Goal: Task Accomplishment & Management: Use online tool/utility

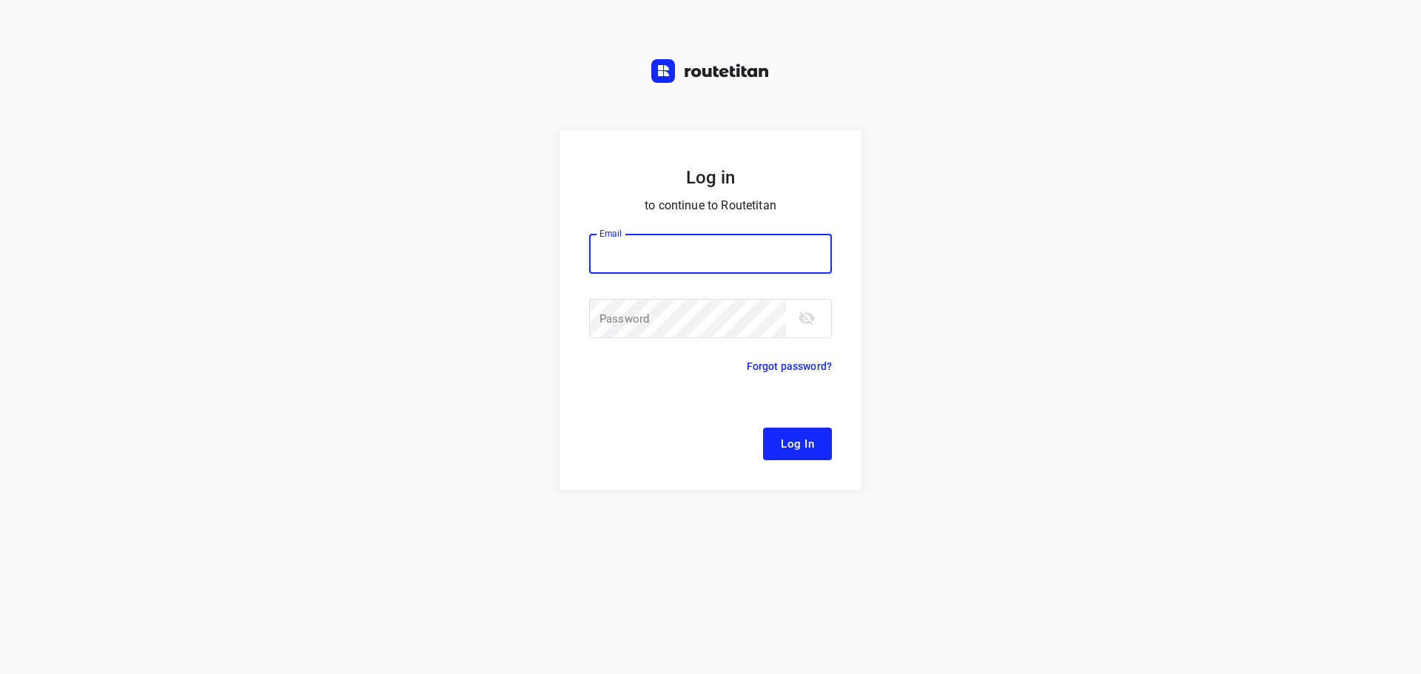
click at [682, 237] on input "email" at bounding box center [710, 254] width 243 height 40
click at [954, 50] on div "Log in to continue to Routetitan Email Email ​ Password Password ​ Forgot passw…" at bounding box center [710, 337] width 1421 height 674
click at [677, 244] on input "email" at bounding box center [710, 254] width 243 height 40
type input "[EMAIL_ADDRESS][DOMAIN_NAME]"
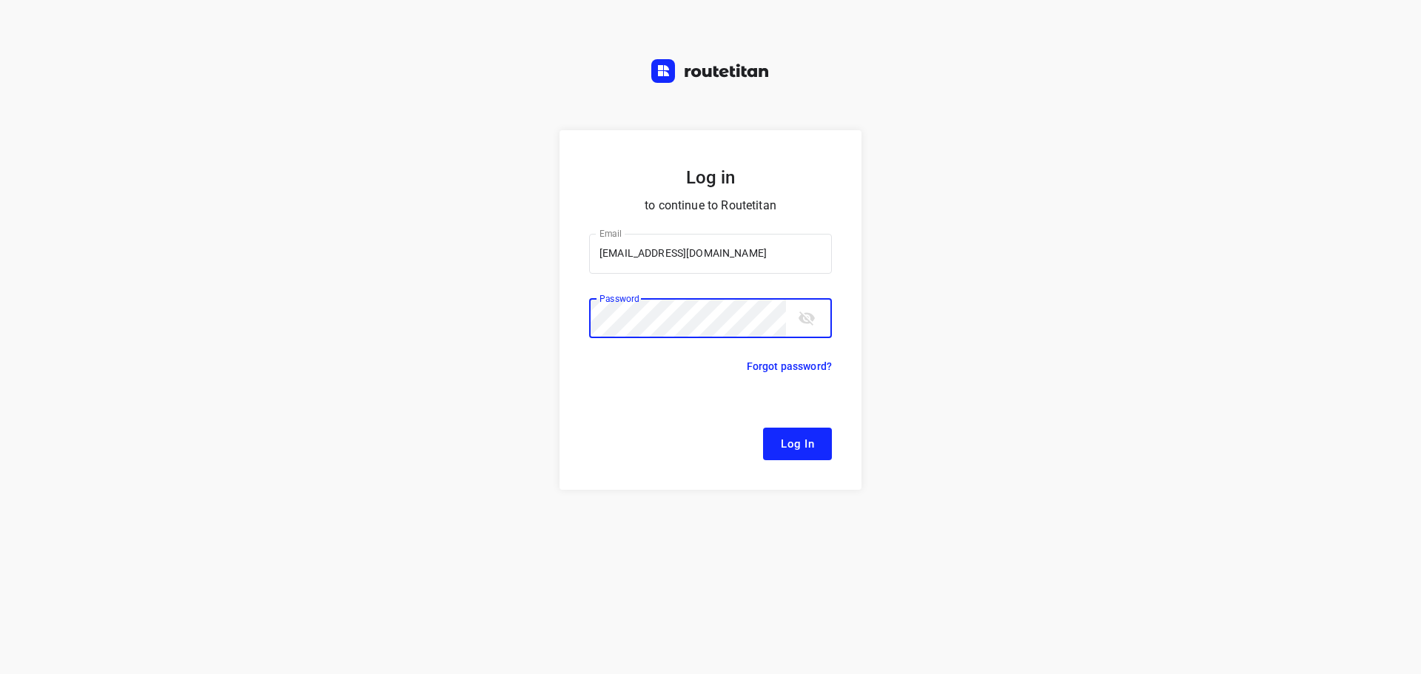
click at [763, 428] on button "Log In" at bounding box center [797, 444] width 69 height 33
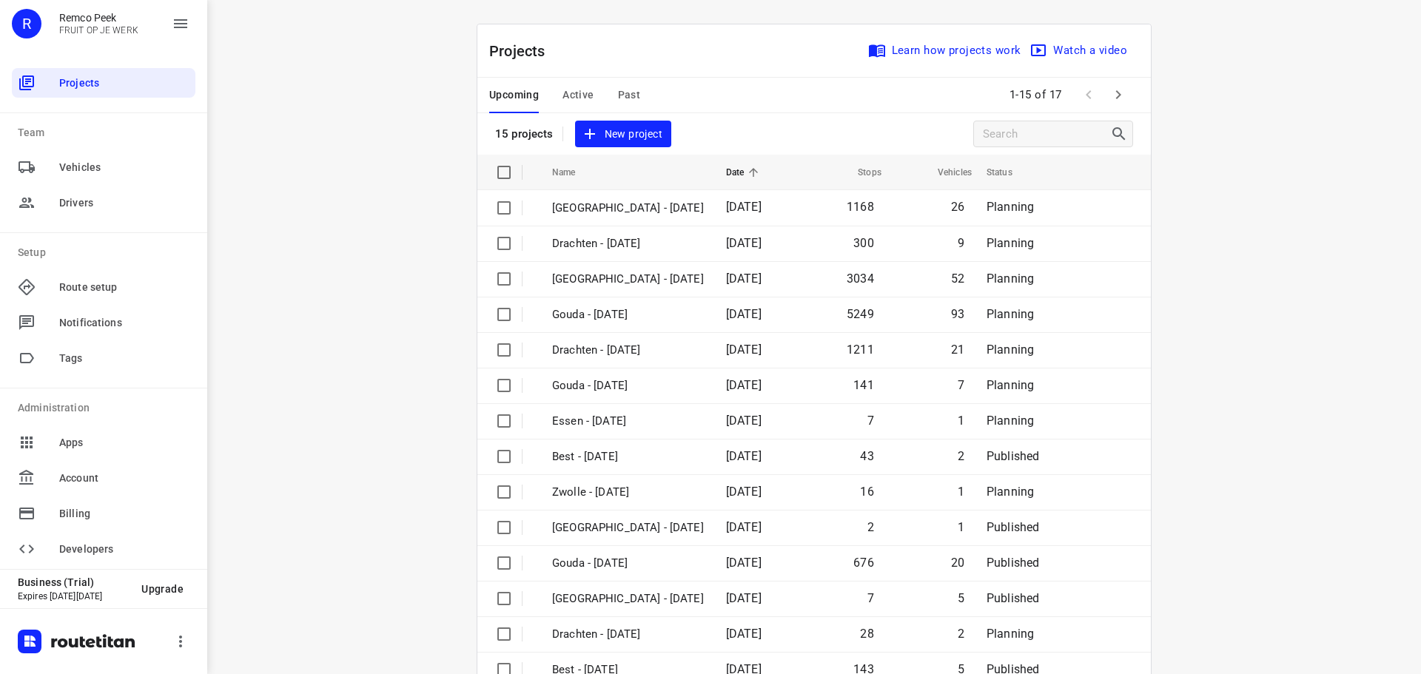
click at [592, 91] on div "Upcoming Active Past" at bounding box center [576, 96] width 175 height 36
click at [584, 92] on span "Active" at bounding box center [578, 95] width 31 height 19
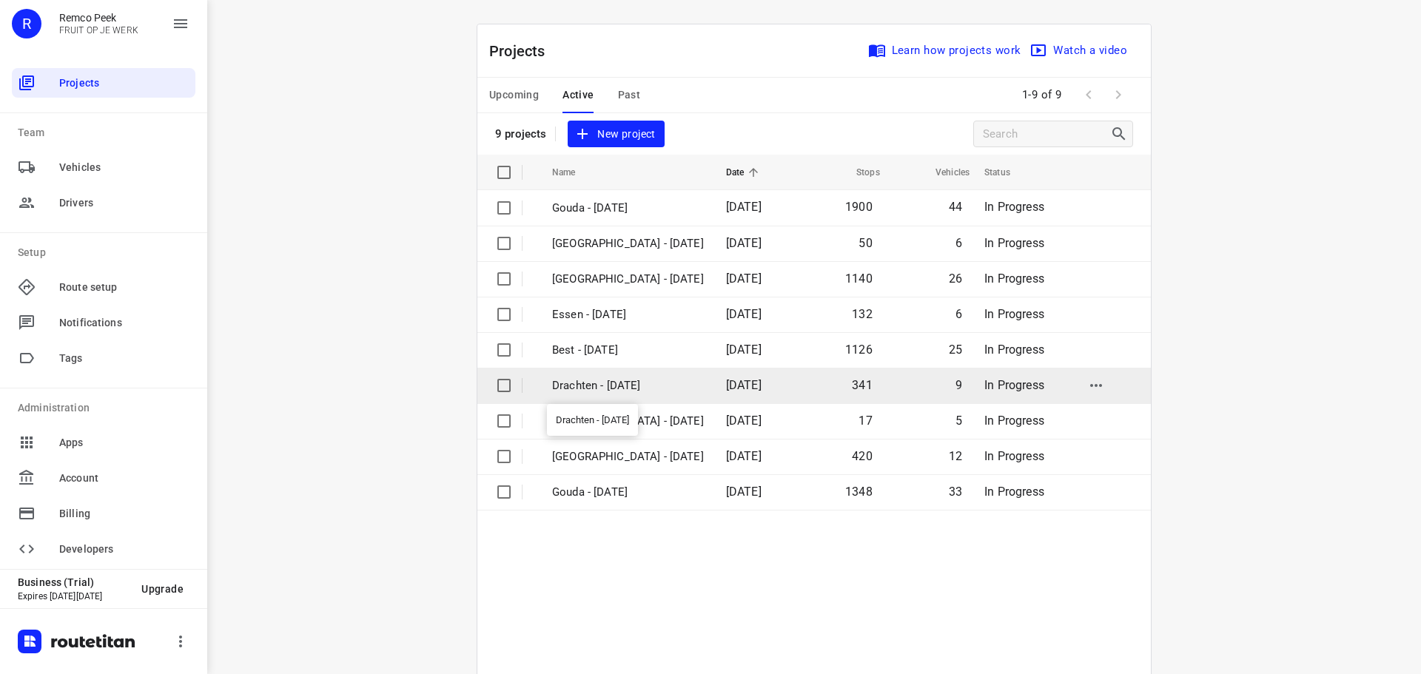
click at [593, 392] on p "Drachten - [DATE]" at bounding box center [628, 386] width 152 height 17
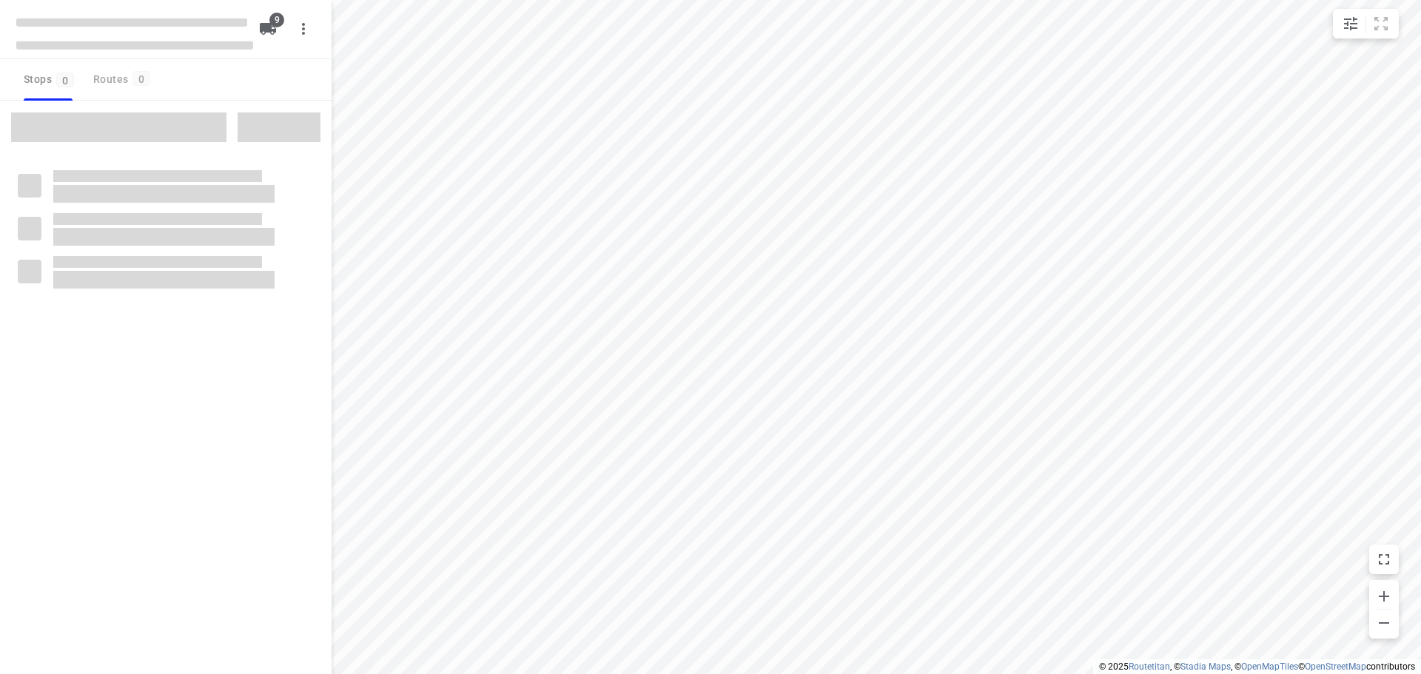
checkbox input "true"
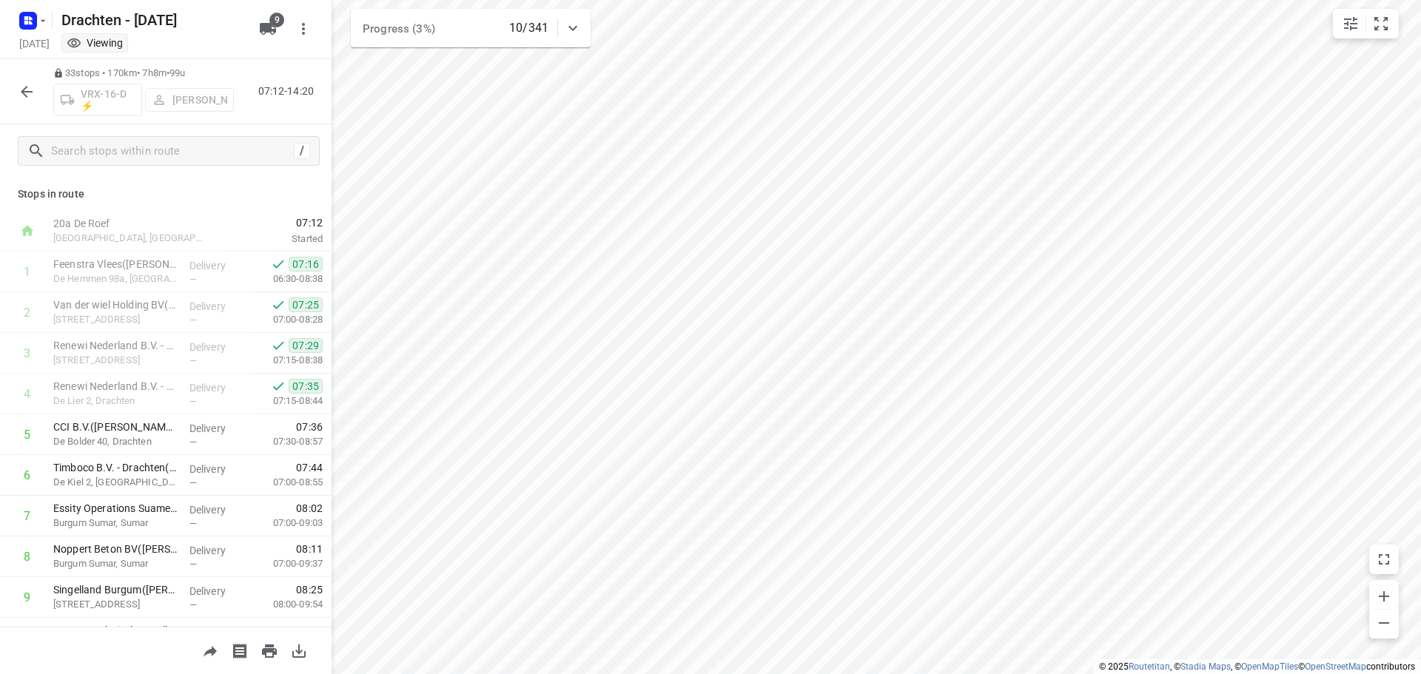
click at [29, 91] on icon "button" at bounding box center [27, 92] width 12 height 12
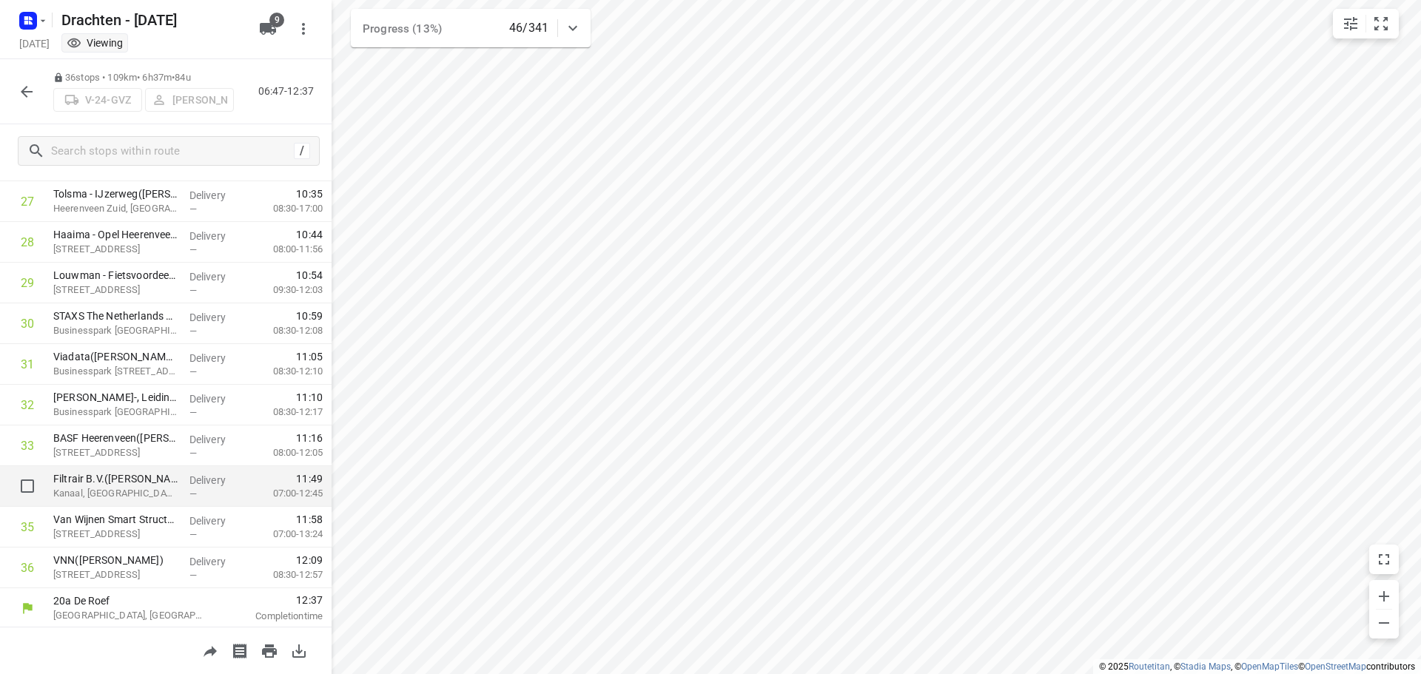
scroll to position [1131, 0]
click at [17, 80] on button "button" at bounding box center [27, 92] width 30 height 30
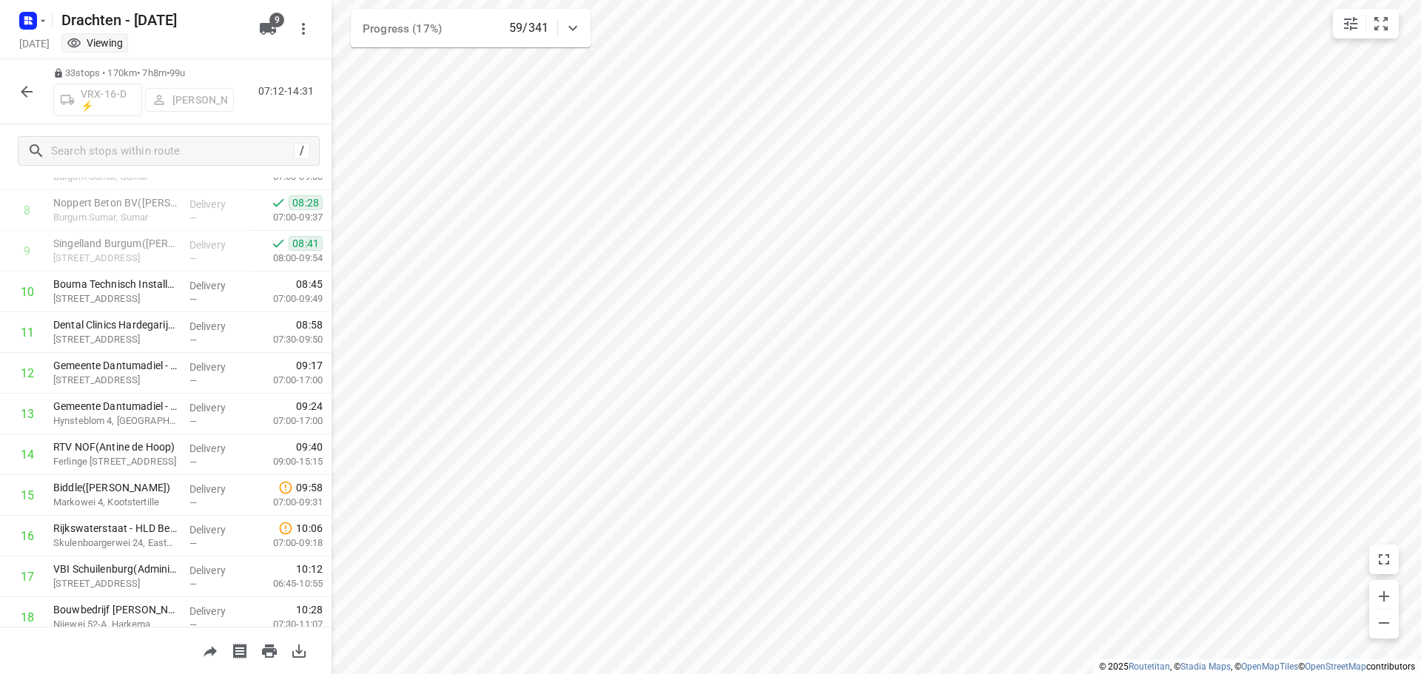
scroll to position [370, 0]
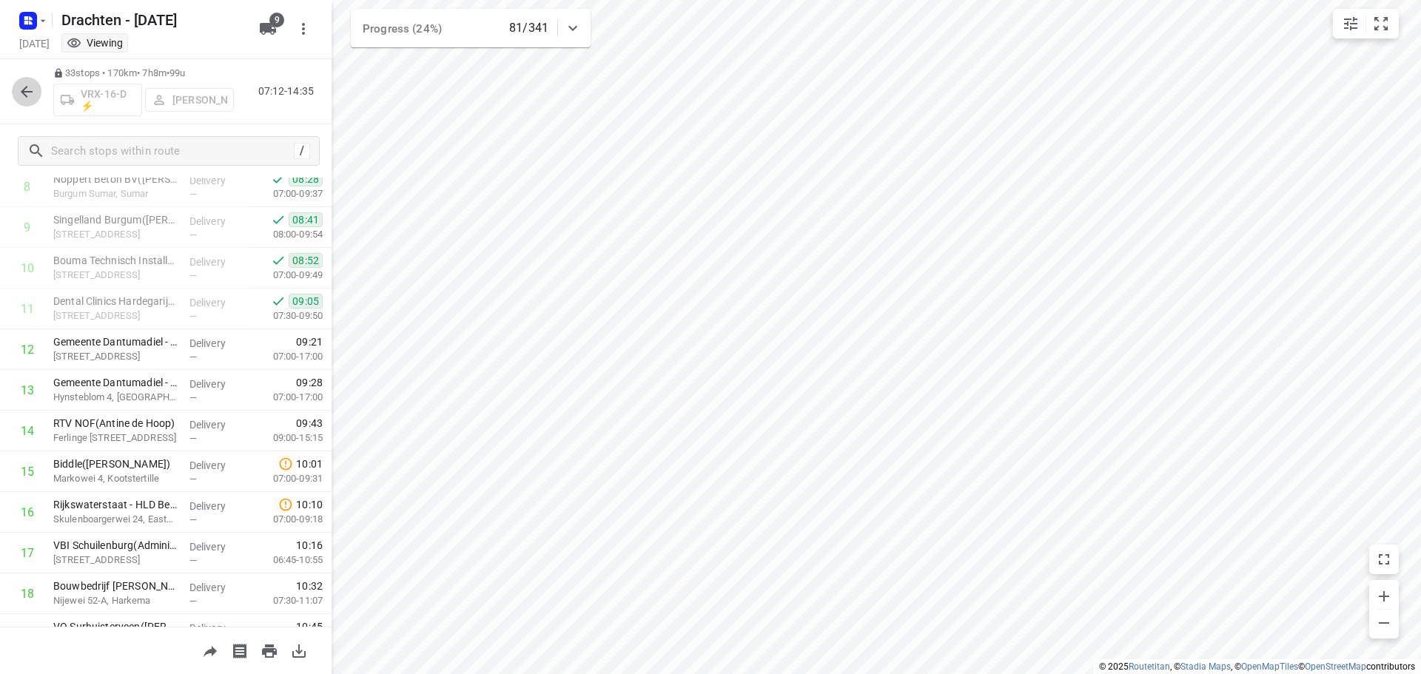
click at [36, 91] on button "button" at bounding box center [27, 92] width 30 height 30
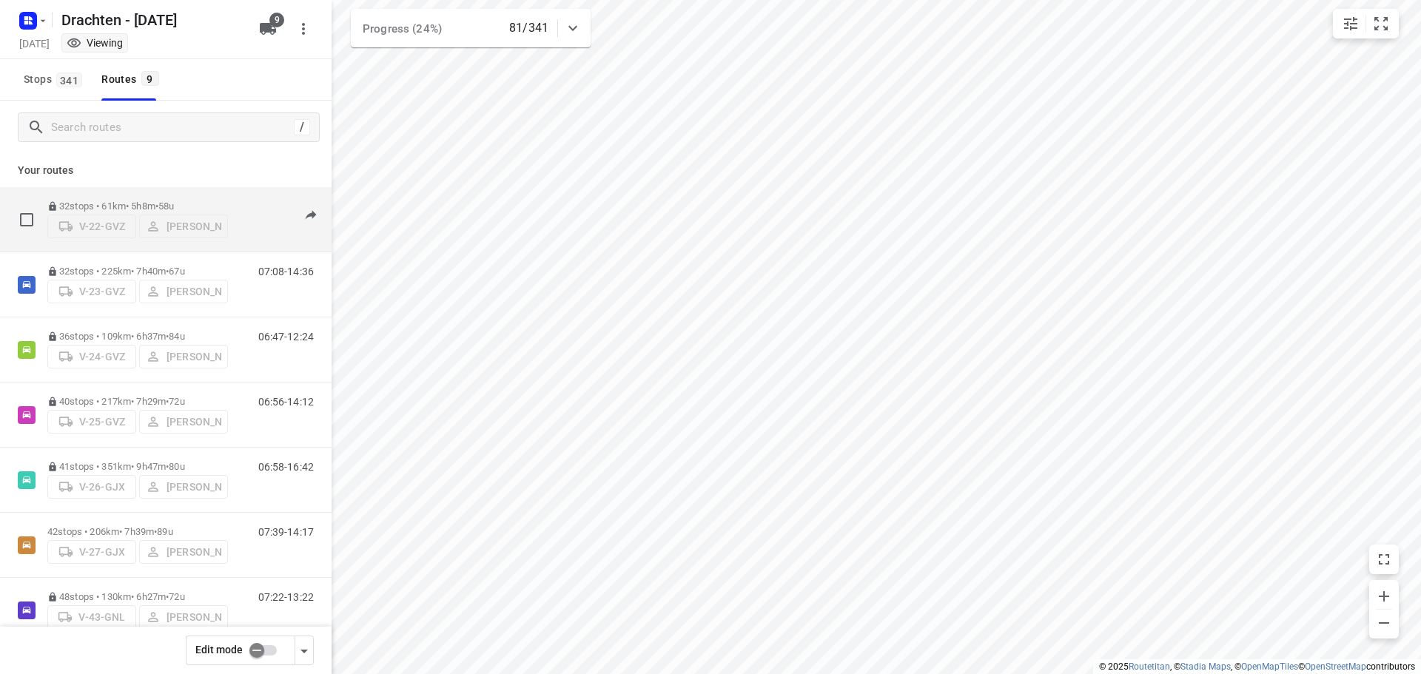
click at [136, 195] on div "32 stops • 61km • 5h8m • 58u V-22-GVZ Janneke Zuur" at bounding box center [137, 219] width 181 height 53
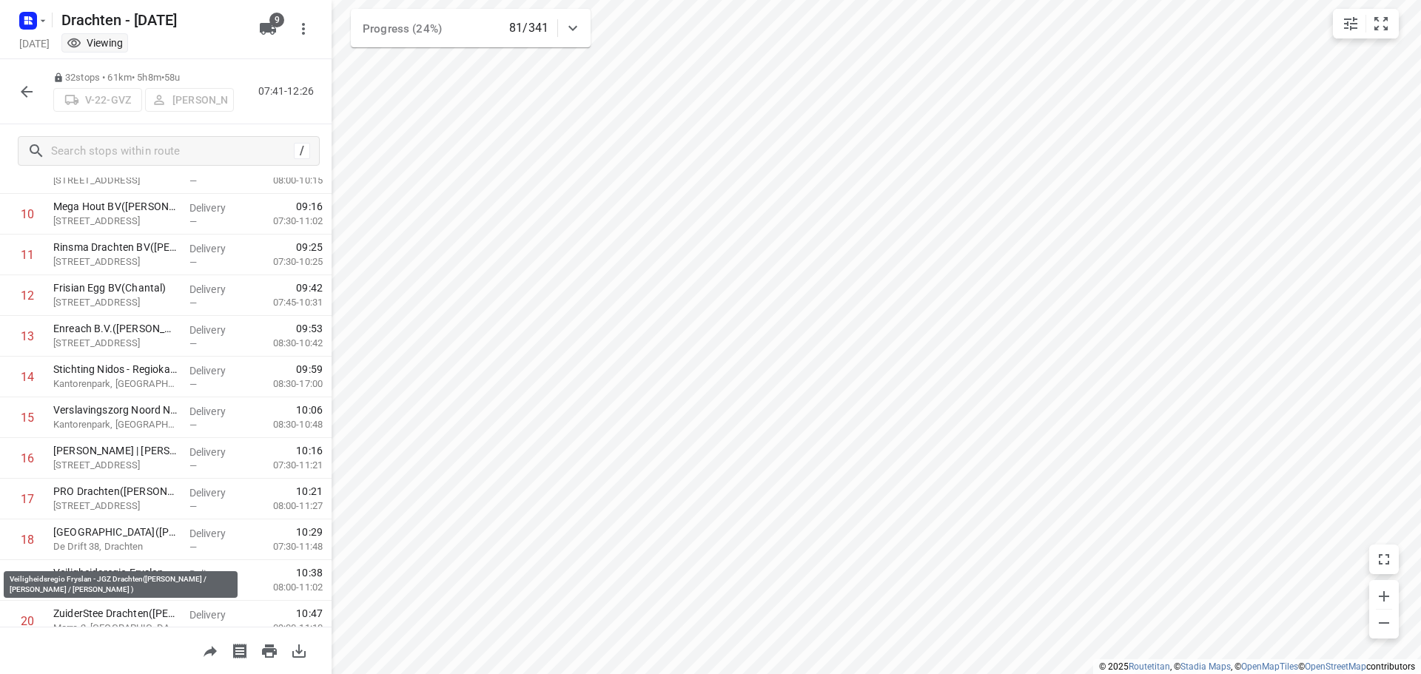
scroll to position [444, 0]
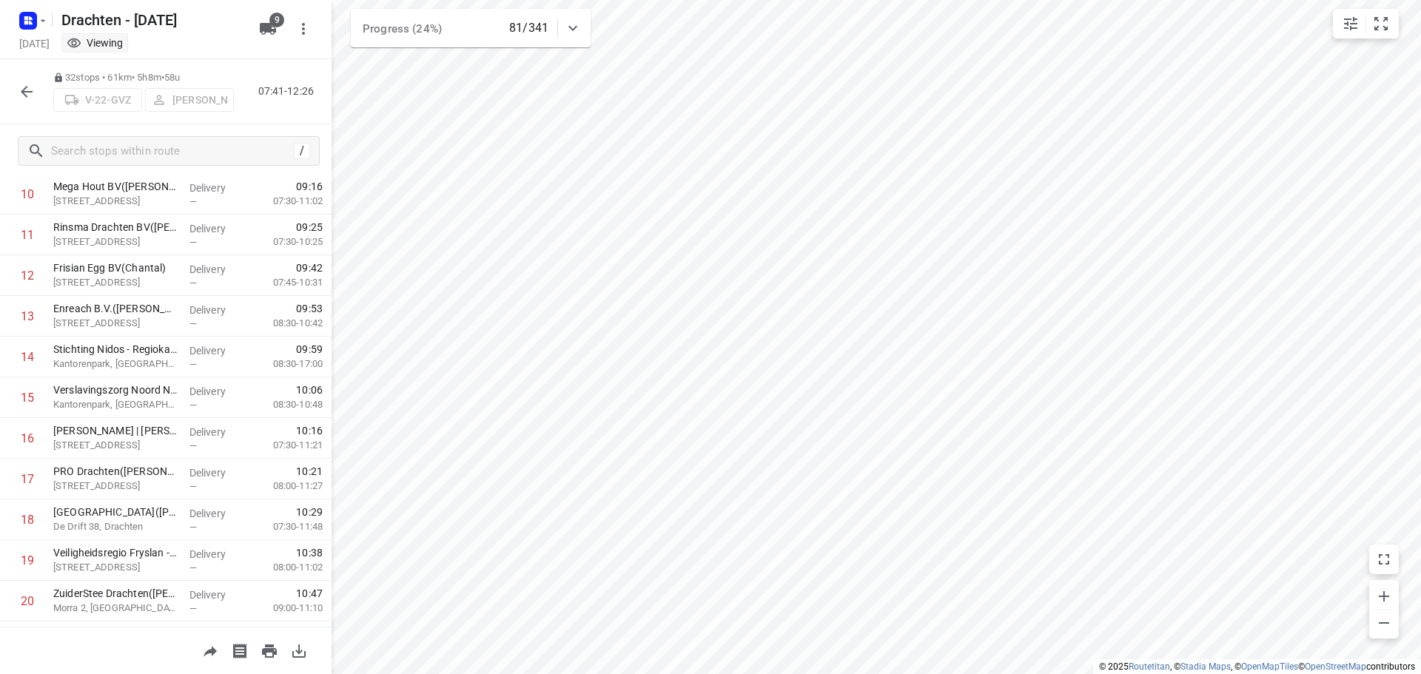
click at [29, 98] on icon "button" at bounding box center [27, 92] width 18 height 18
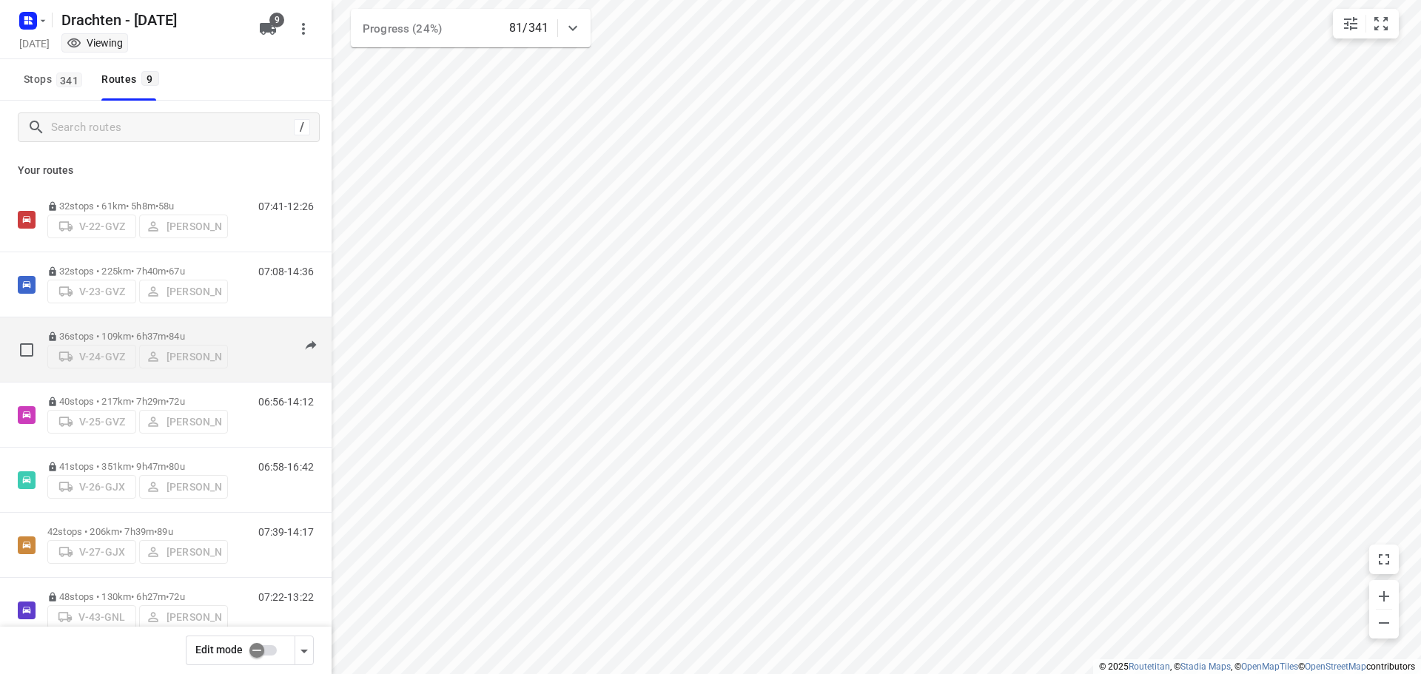
click at [164, 331] on p "36 stops • 109km • 6h37m • 84u" at bounding box center [137, 336] width 181 height 11
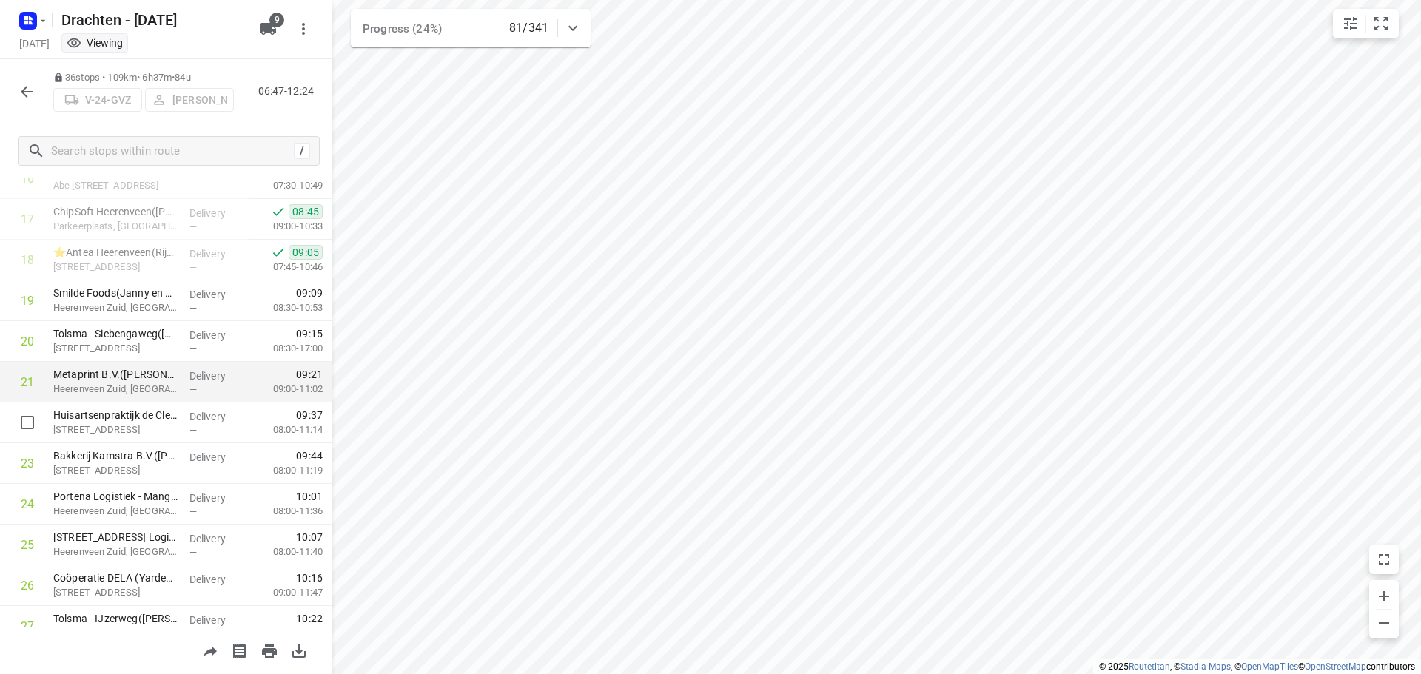
scroll to position [740, 0]
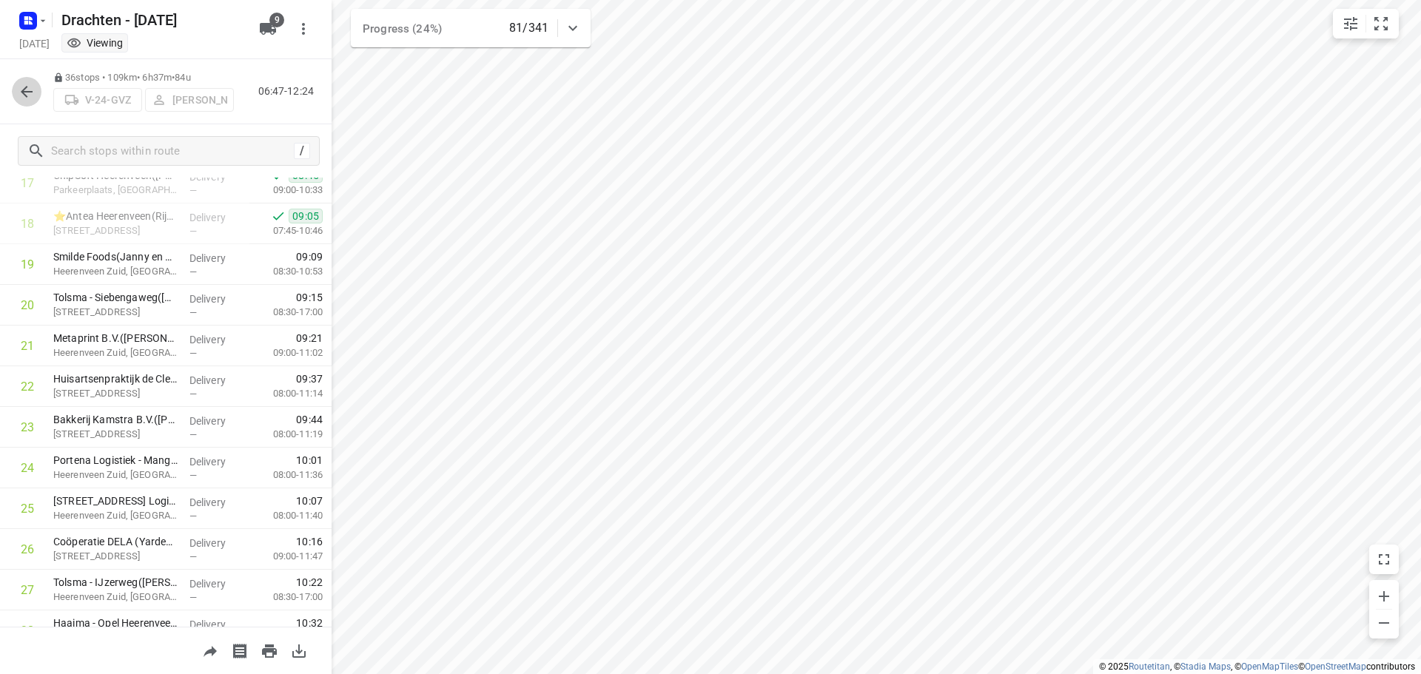
click at [32, 91] on icon "button" at bounding box center [27, 92] width 12 height 12
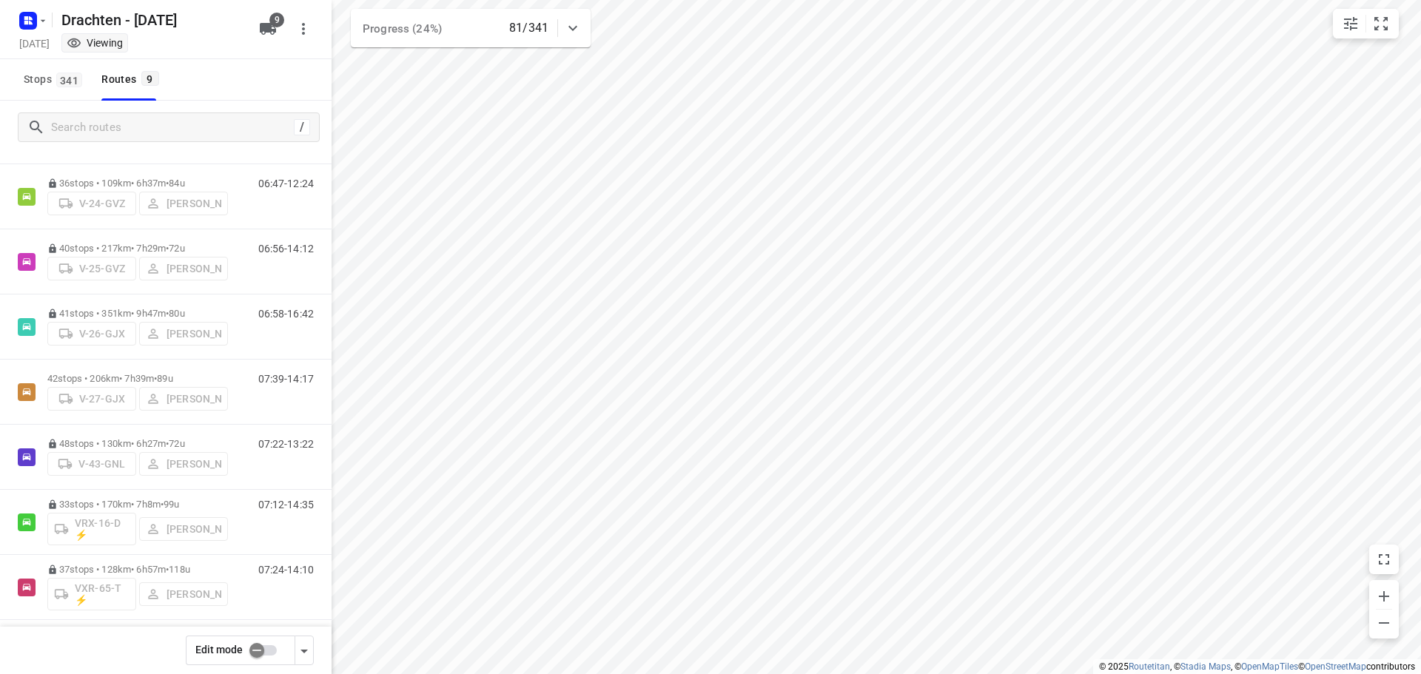
scroll to position [161, 0]
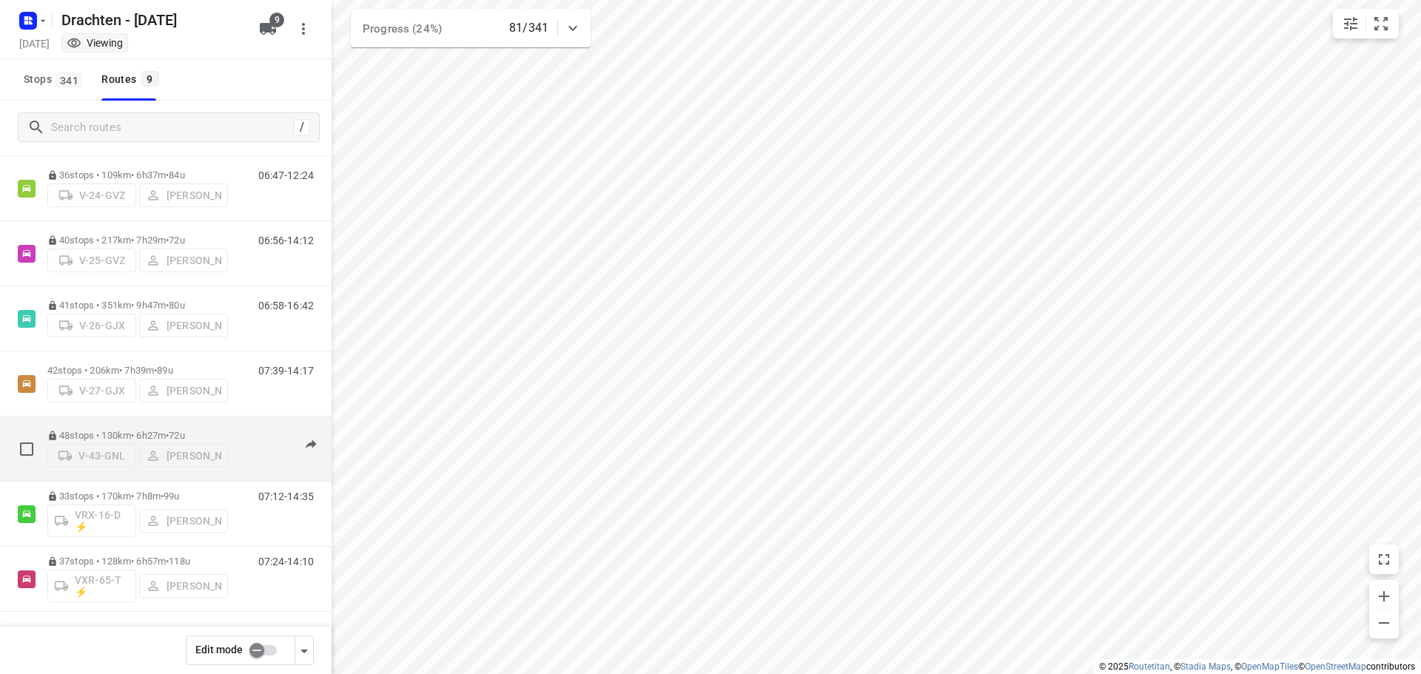
click at [161, 428] on div "48 stops • 130km • 6h27m • 72u V-43-GNL Joran Smit" at bounding box center [137, 449] width 181 height 53
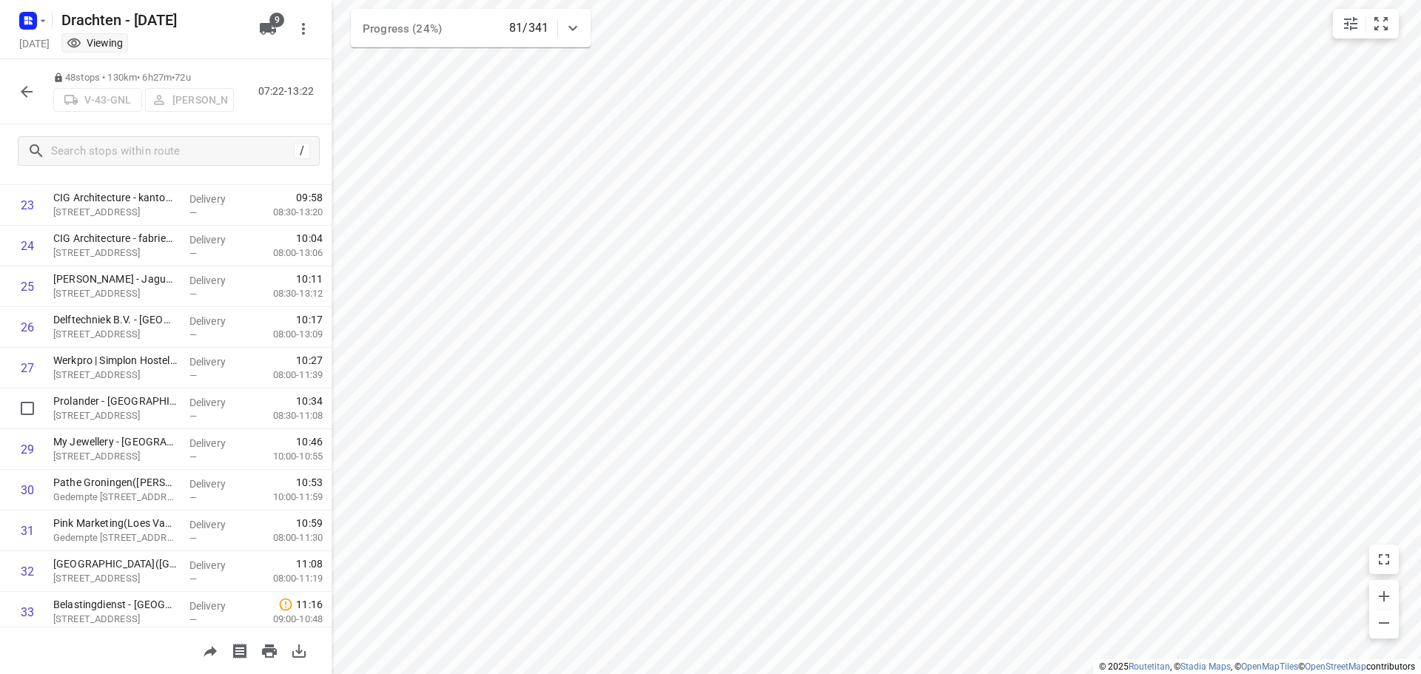
scroll to position [1036, 0]
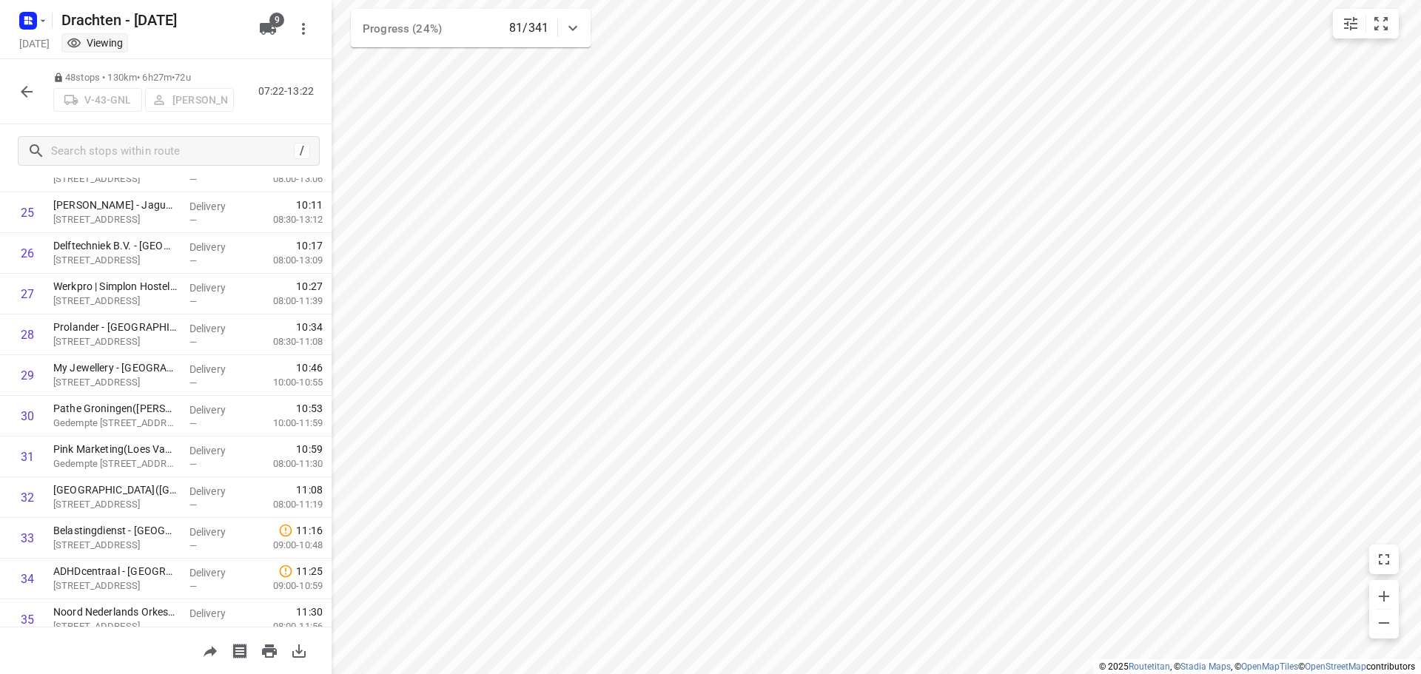
click at [34, 90] on icon "button" at bounding box center [27, 92] width 18 height 18
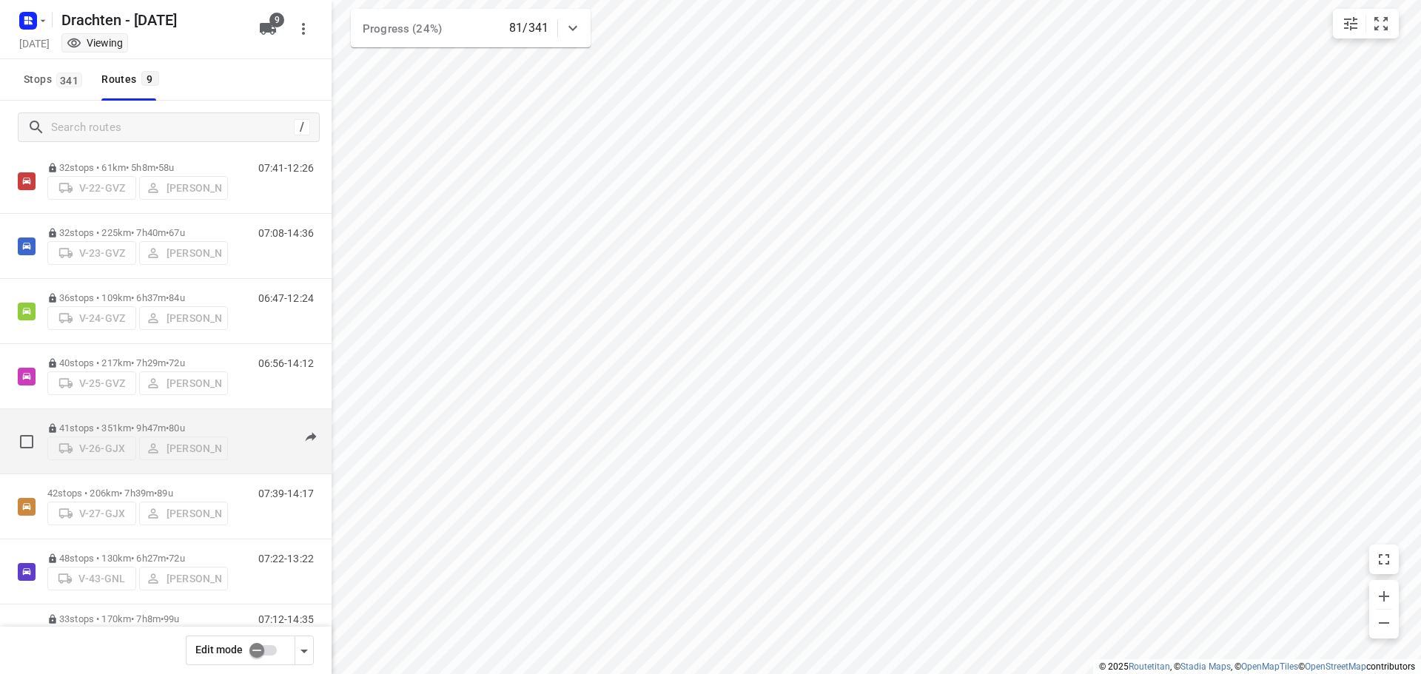
scroll to position [74, 0]
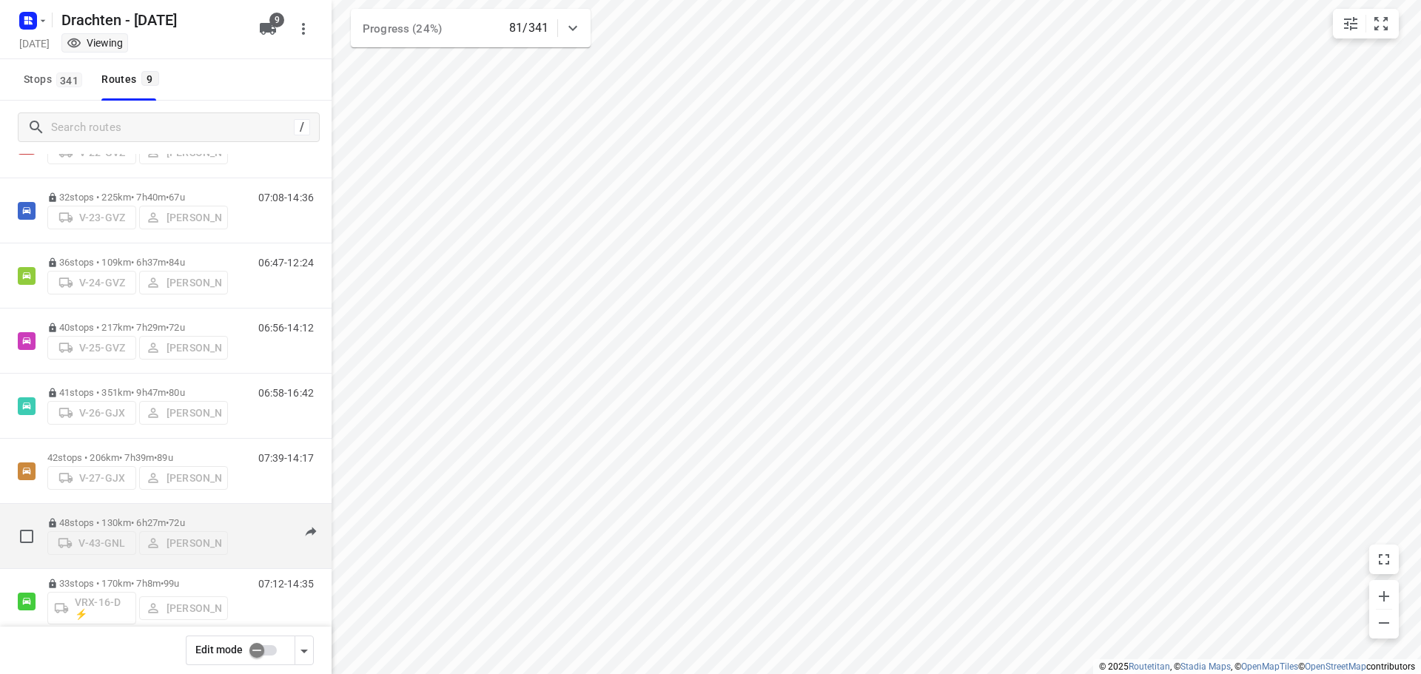
click at [174, 511] on div "48 stops • 130km • 6h27m • 72u V-43-GNL Joran Smit" at bounding box center [137, 536] width 181 height 53
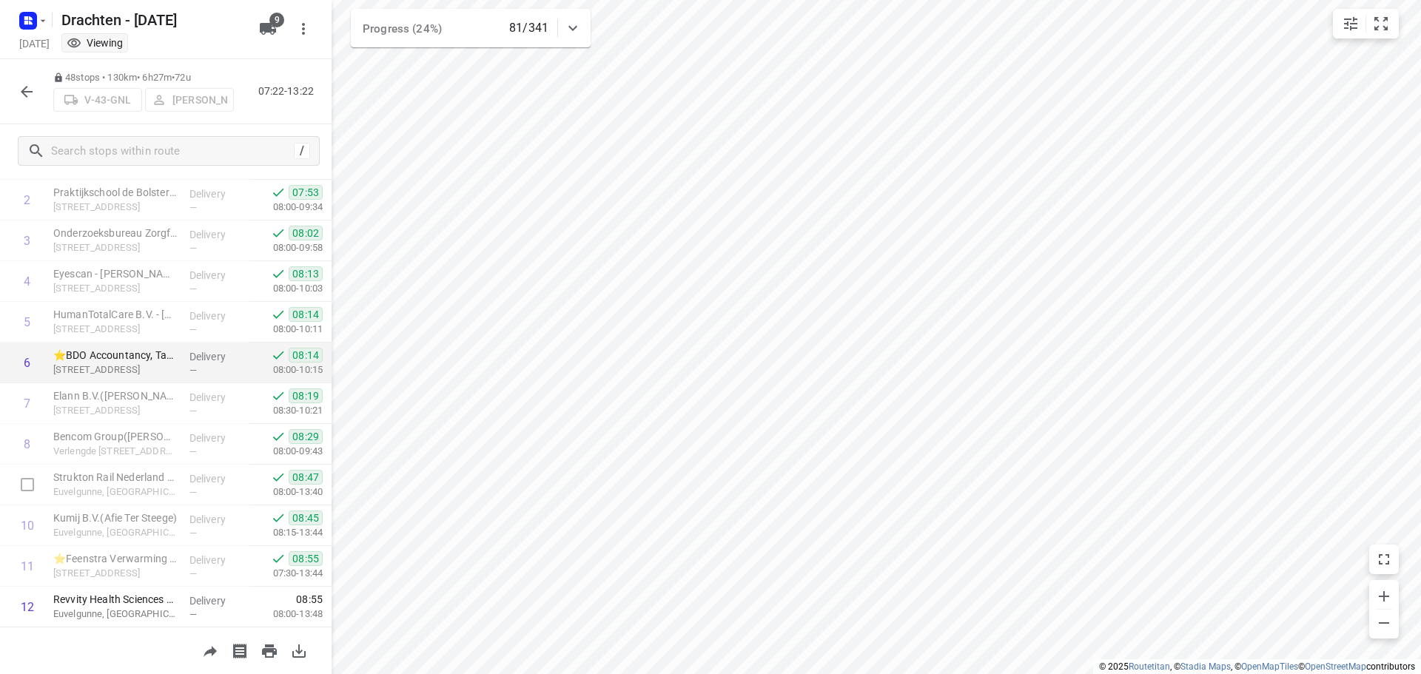
scroll to position [148, 0]
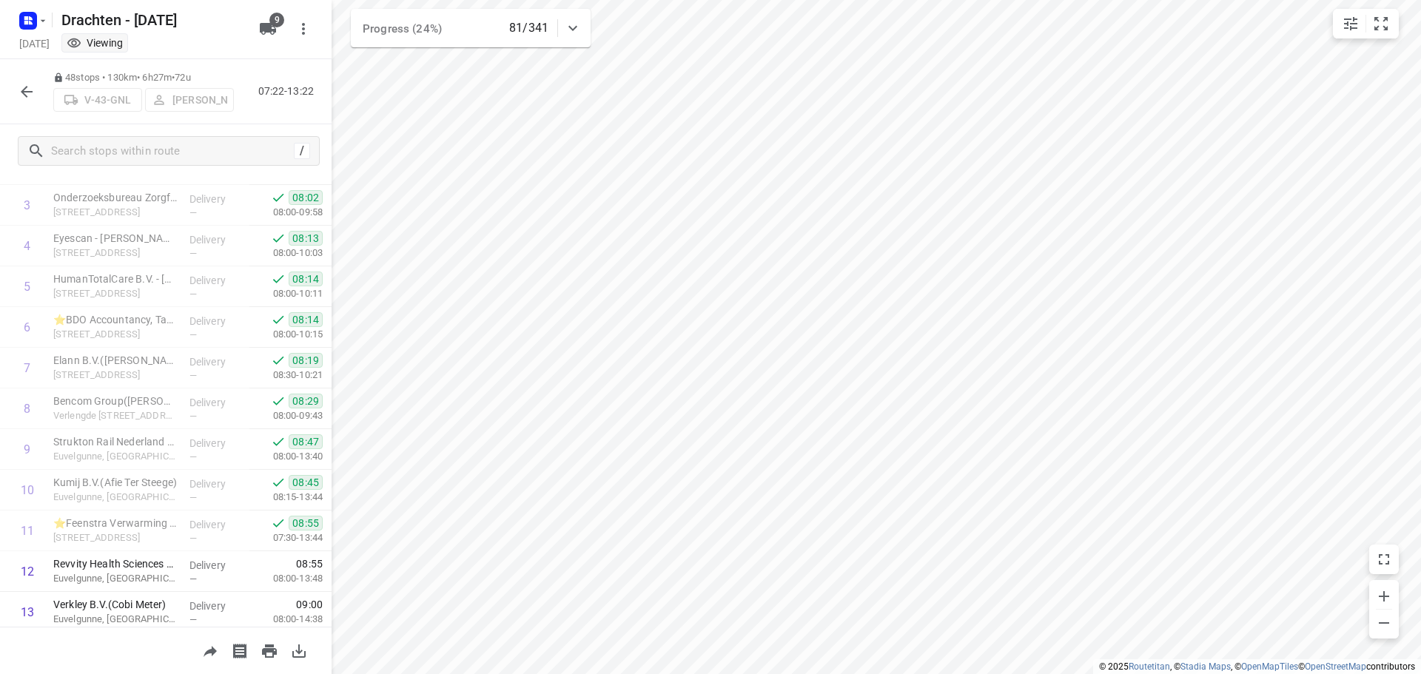
click at [34, 94] on icon "button" at bounding box center [27, 92] width 18 height 18
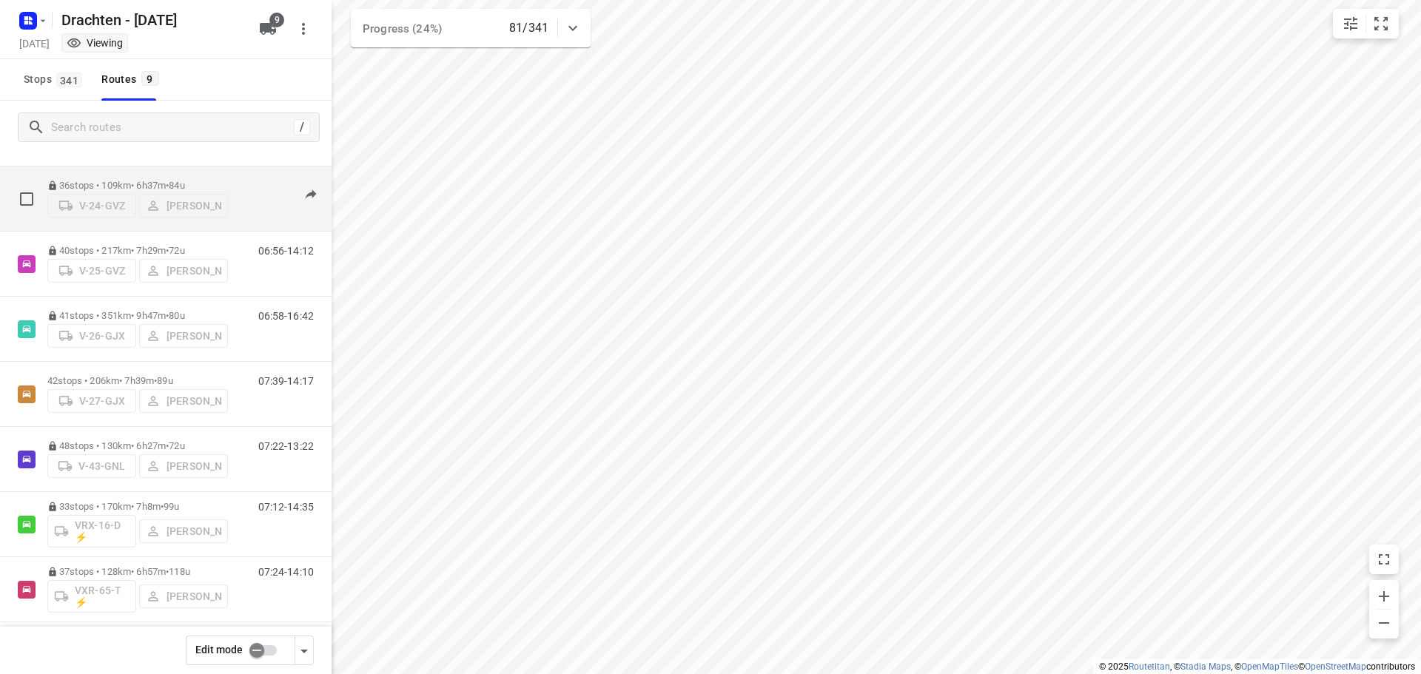
scroll to position [161, 0]
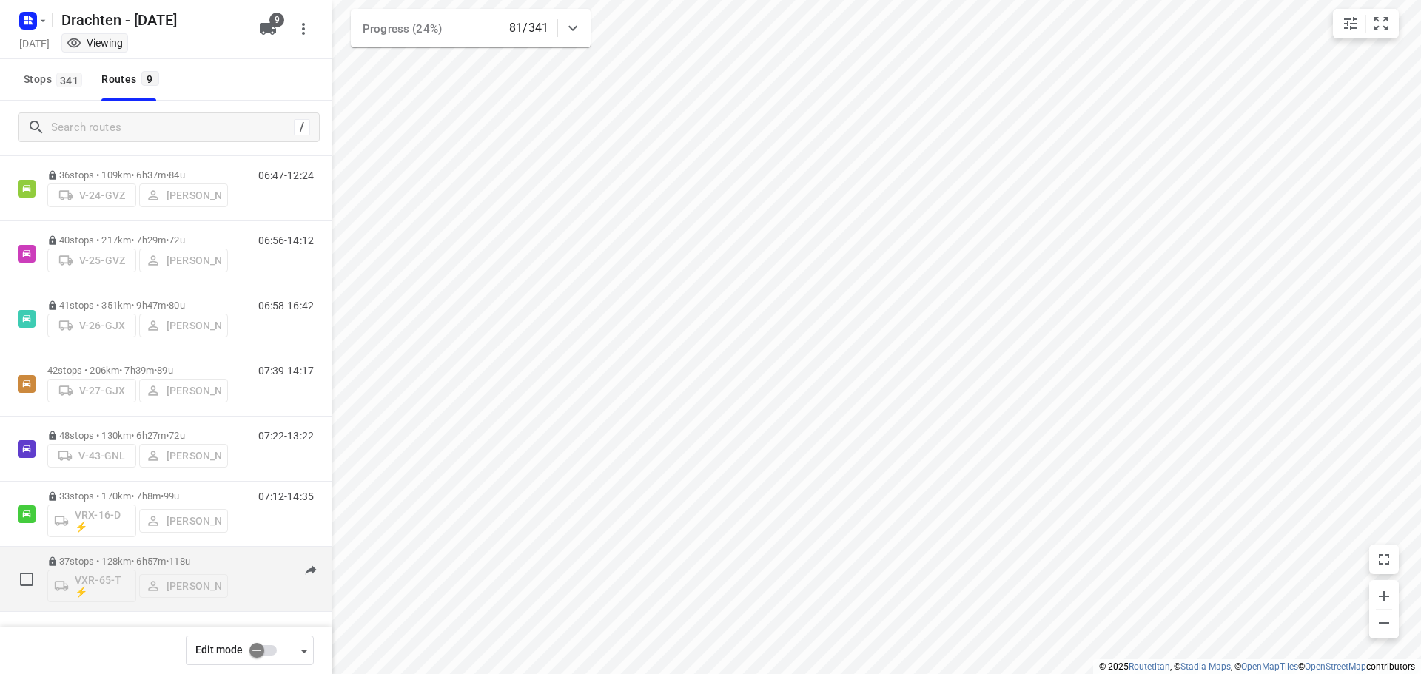
click at [165, 553] on div "37 stops • 128km • 6h57m • 118u VXR-65-T ⚡ Leon Holwerda" at bounding box center [137, 578] width 181 height 61
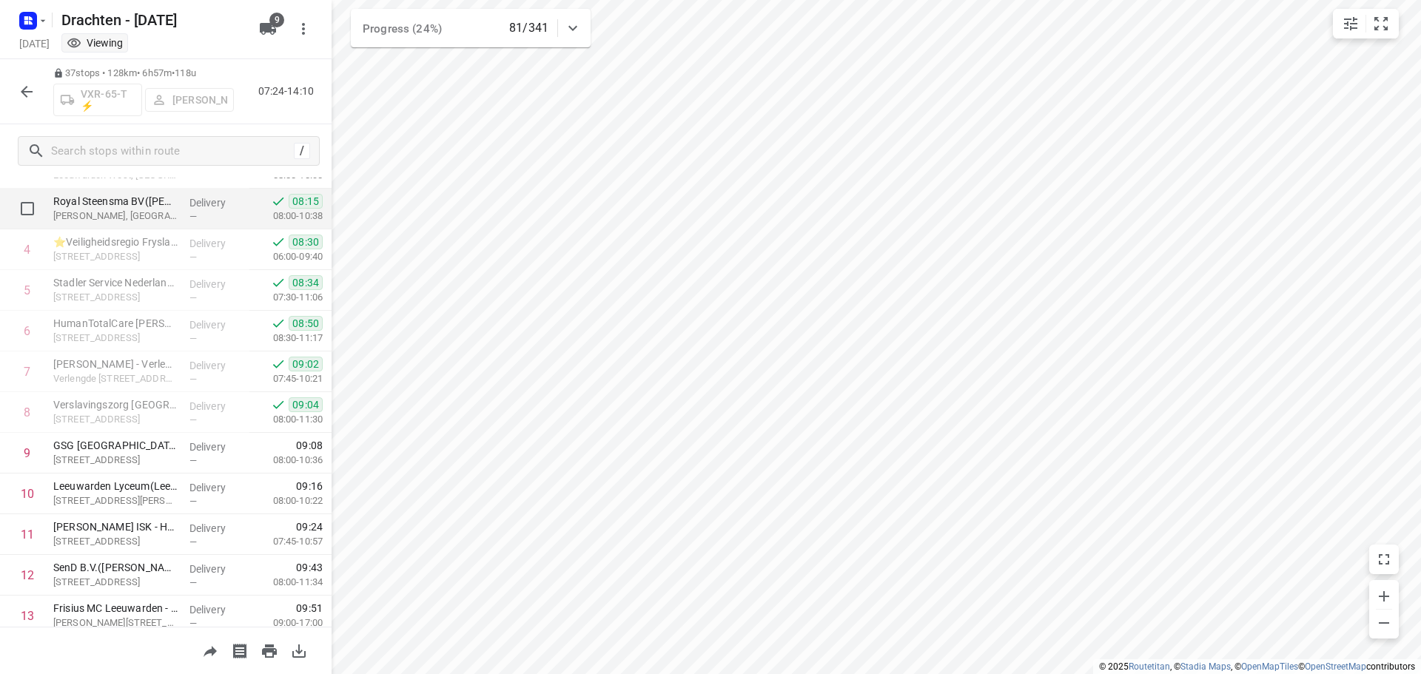
scroll to position [148, 0]
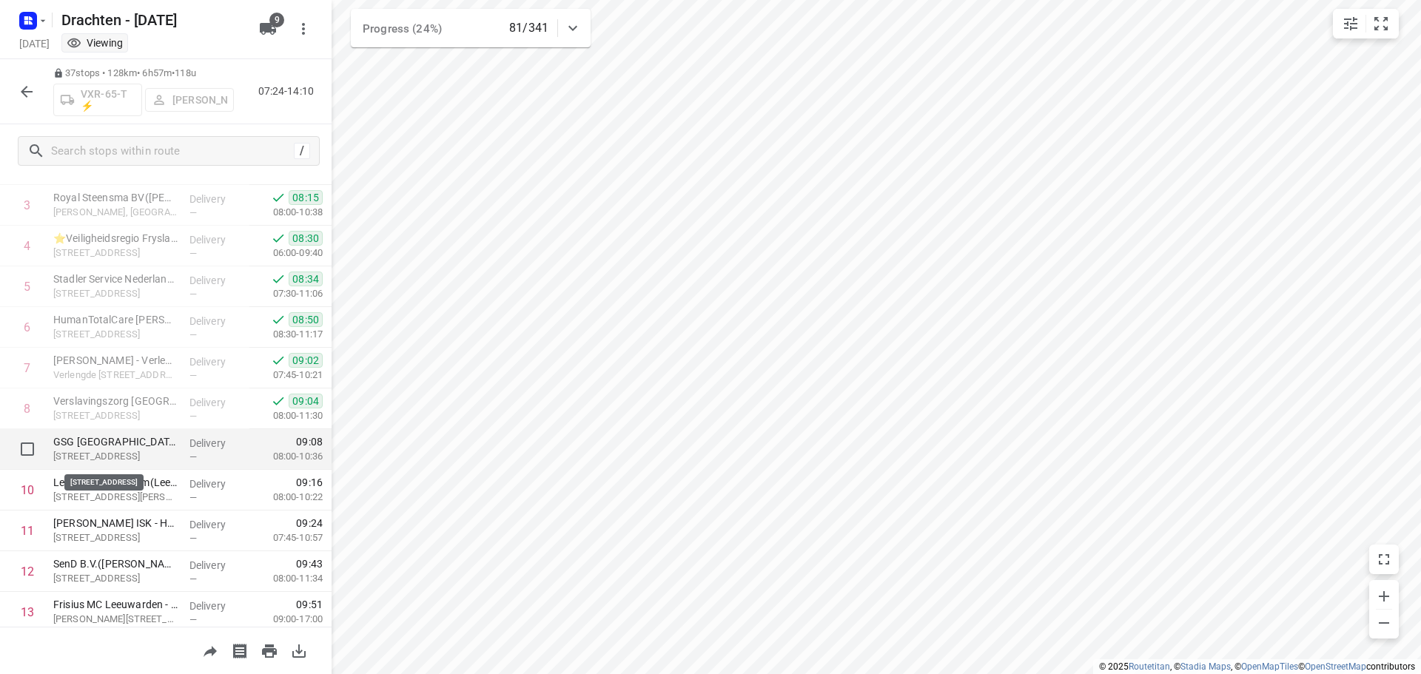
click at [127, 451] on p "Irenestraat 5, Leeuwarden" at bounding box center [115, 456] width 124 height 15
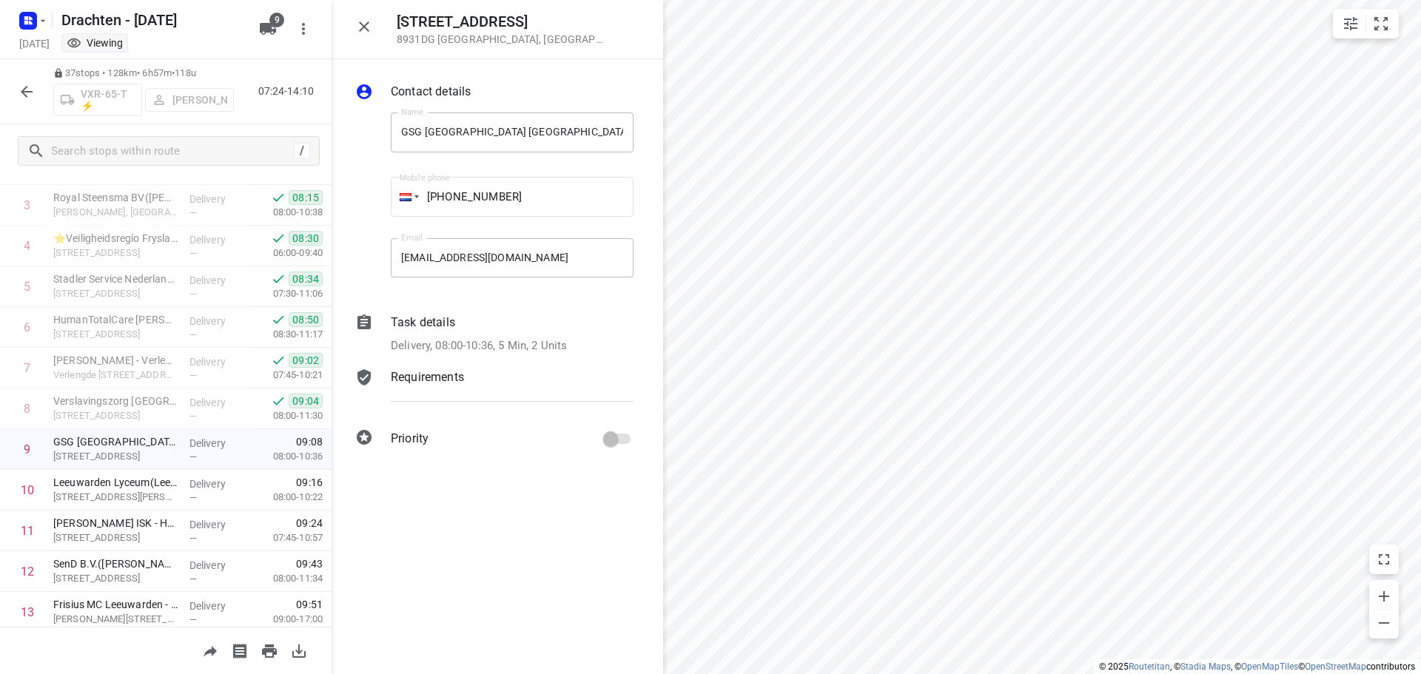
click at [409, 336] on div "Task details Delivery, 08:00-10:36, 5 Min, 2 Units" at bounding box center [512, 334] width 249 height 47
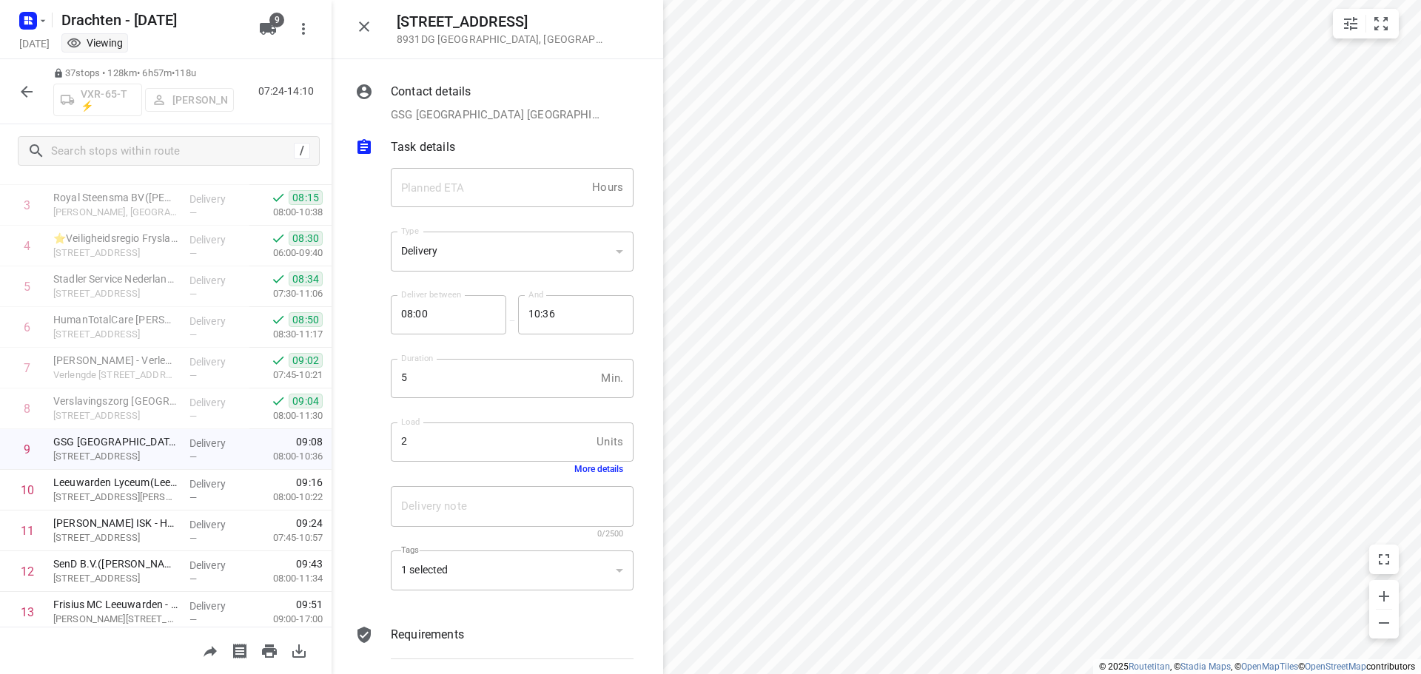
click at [598, 469] on button "More details" at bounding box center [598, 469] width 49 height 10
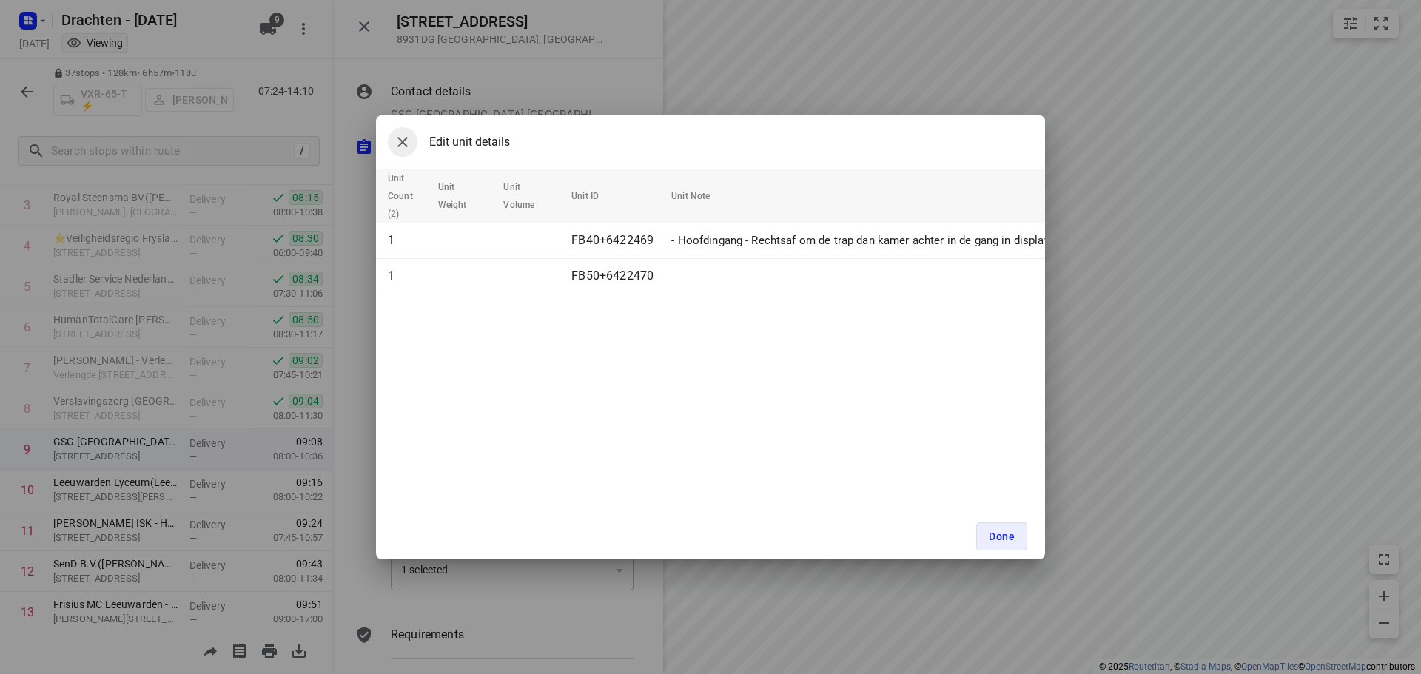
click at [406, 151] on button "button" at bounding box center [403, 142] width 30 height 30
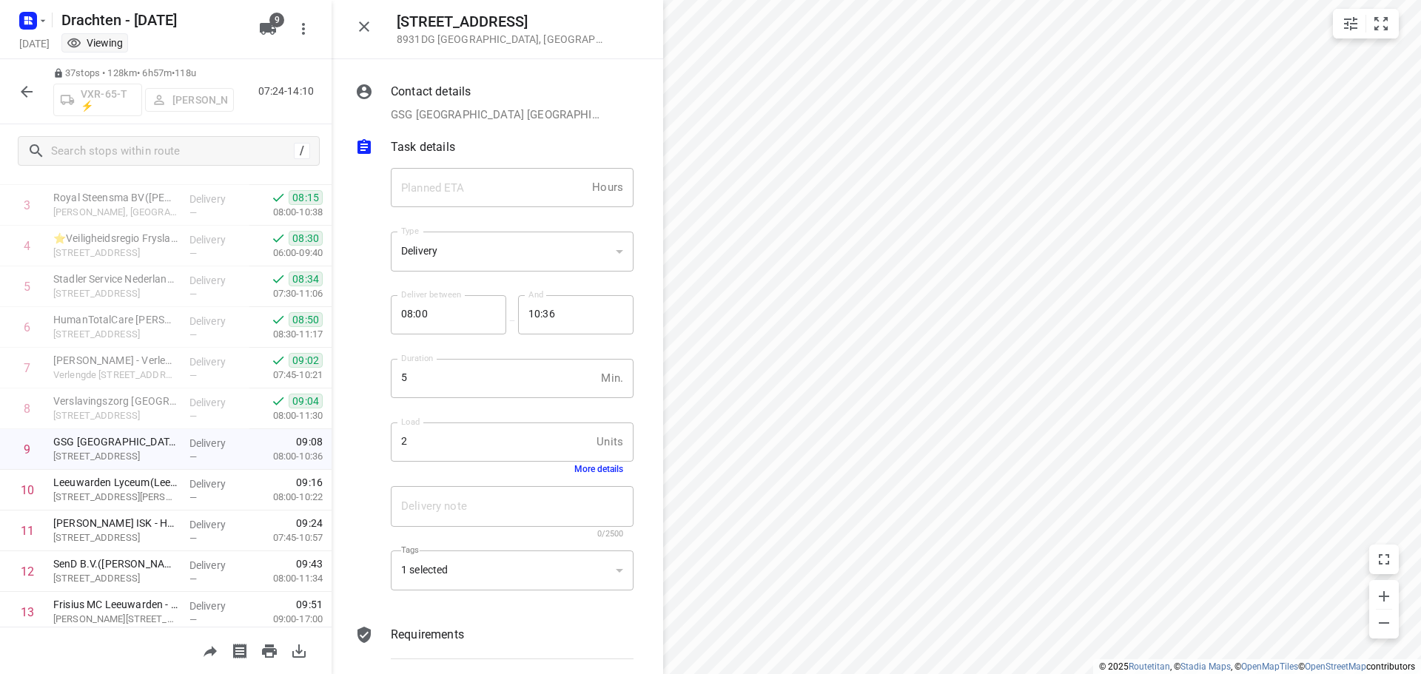
click at [363, 28] on icon "button" at bounding box center [364, 26] width 10 height 10
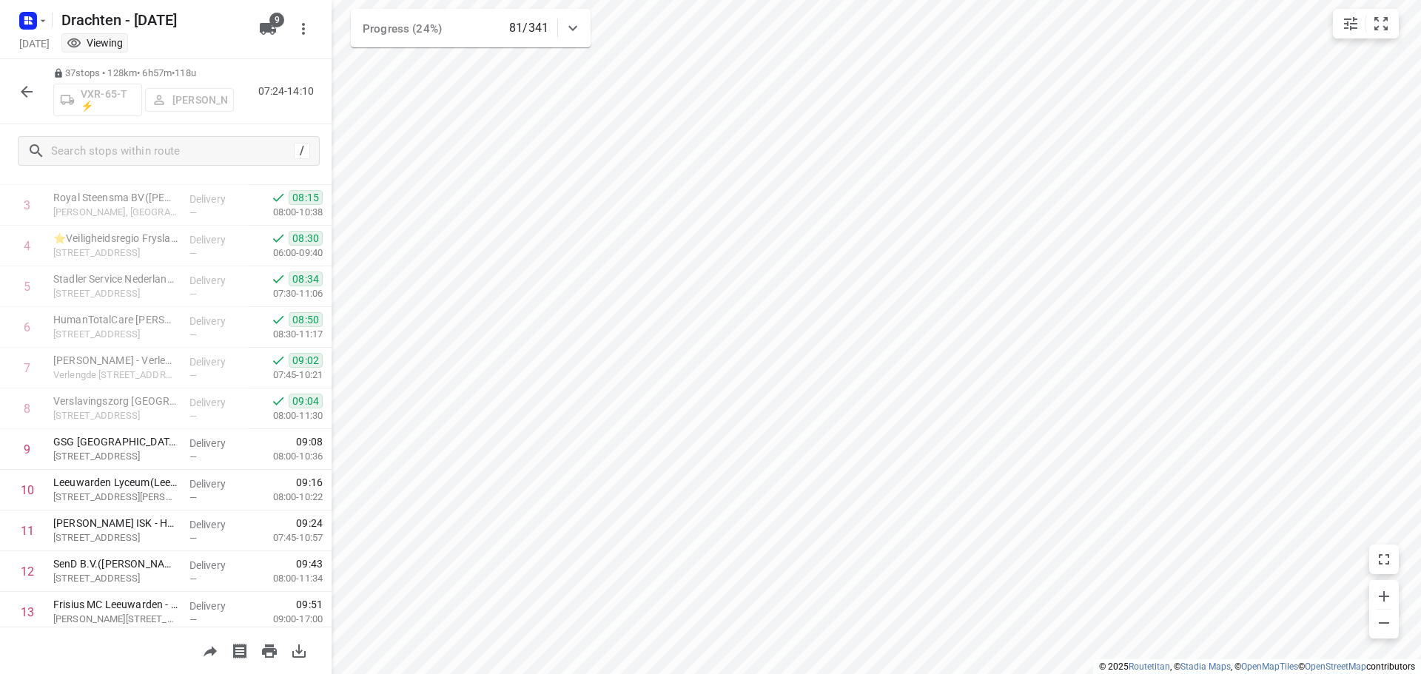
click at [38, 97] on button "button" at bounding box center [27, 92] width 30 height 30
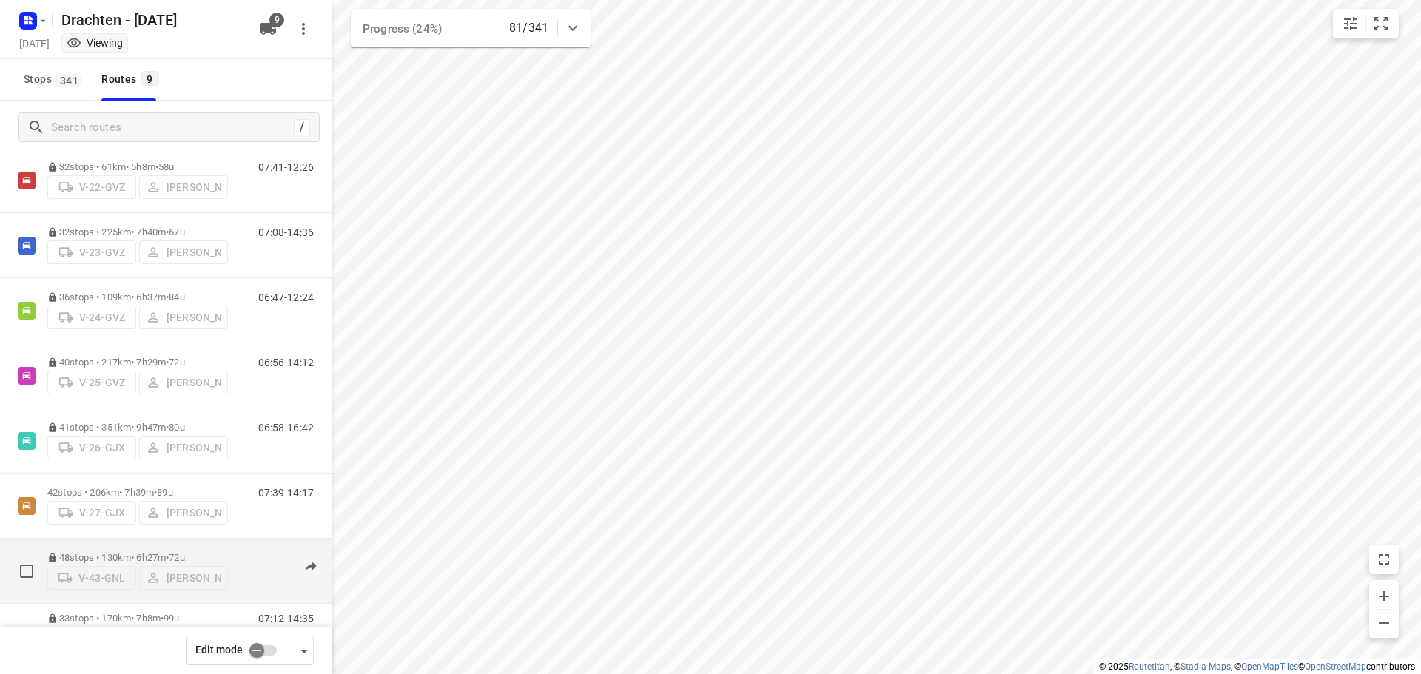
scroll to position [13, 0]
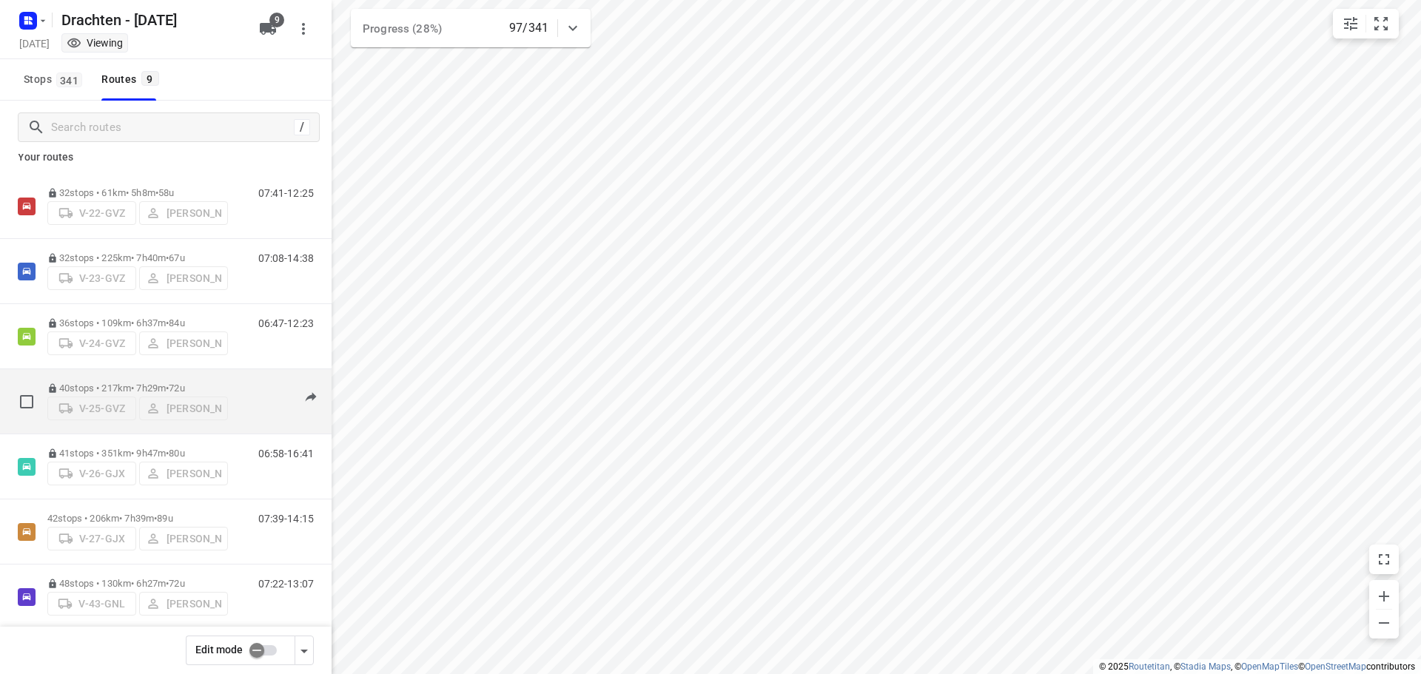
click at [169, 387] on span "•" at bounding box center [167, 388] width 3 height 11
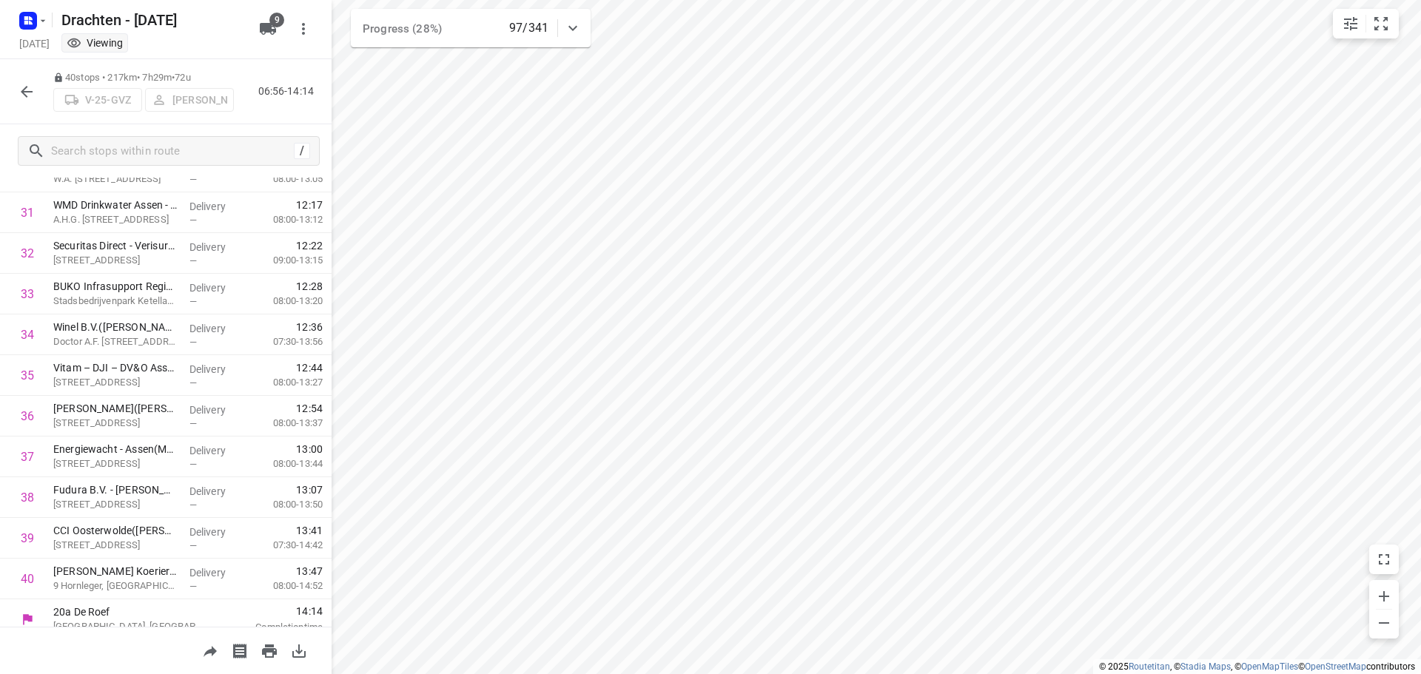
scroll to position [1294, 0]
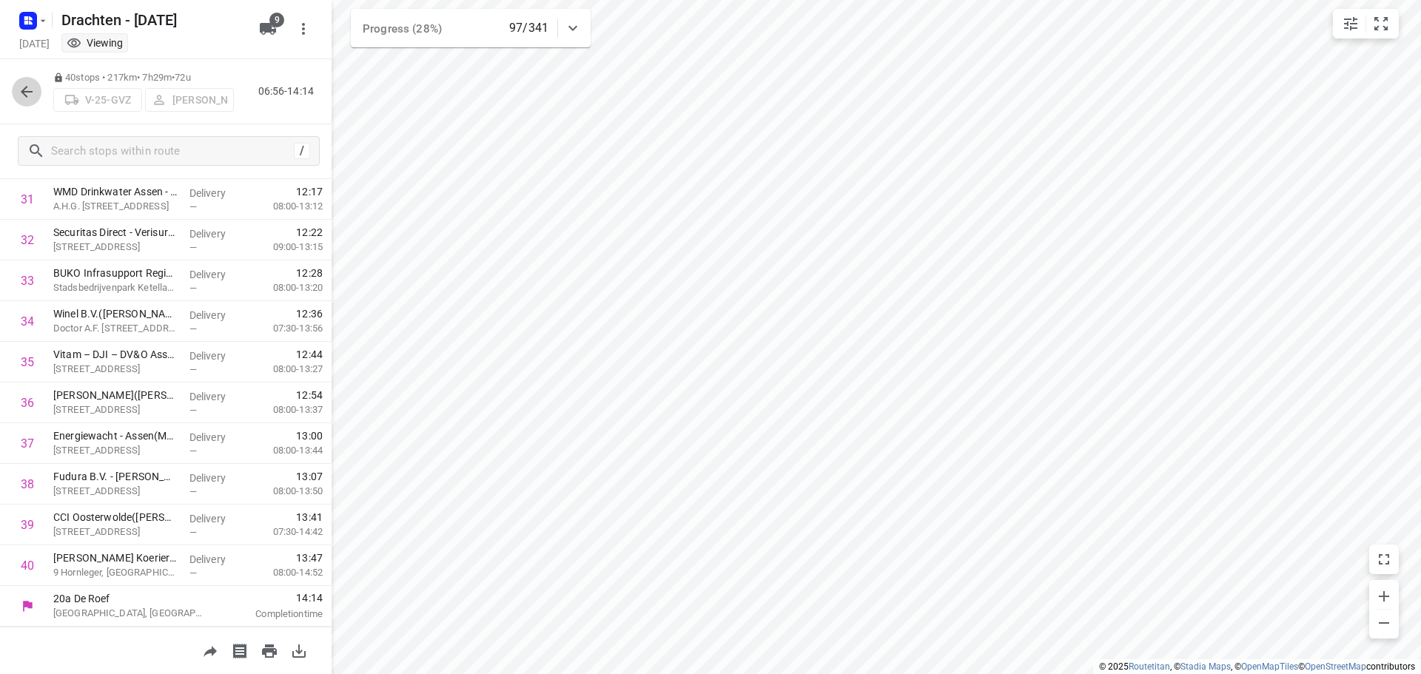
click at [37, 87] on button "button" at bounding box center [27, 92] width 30 height 30
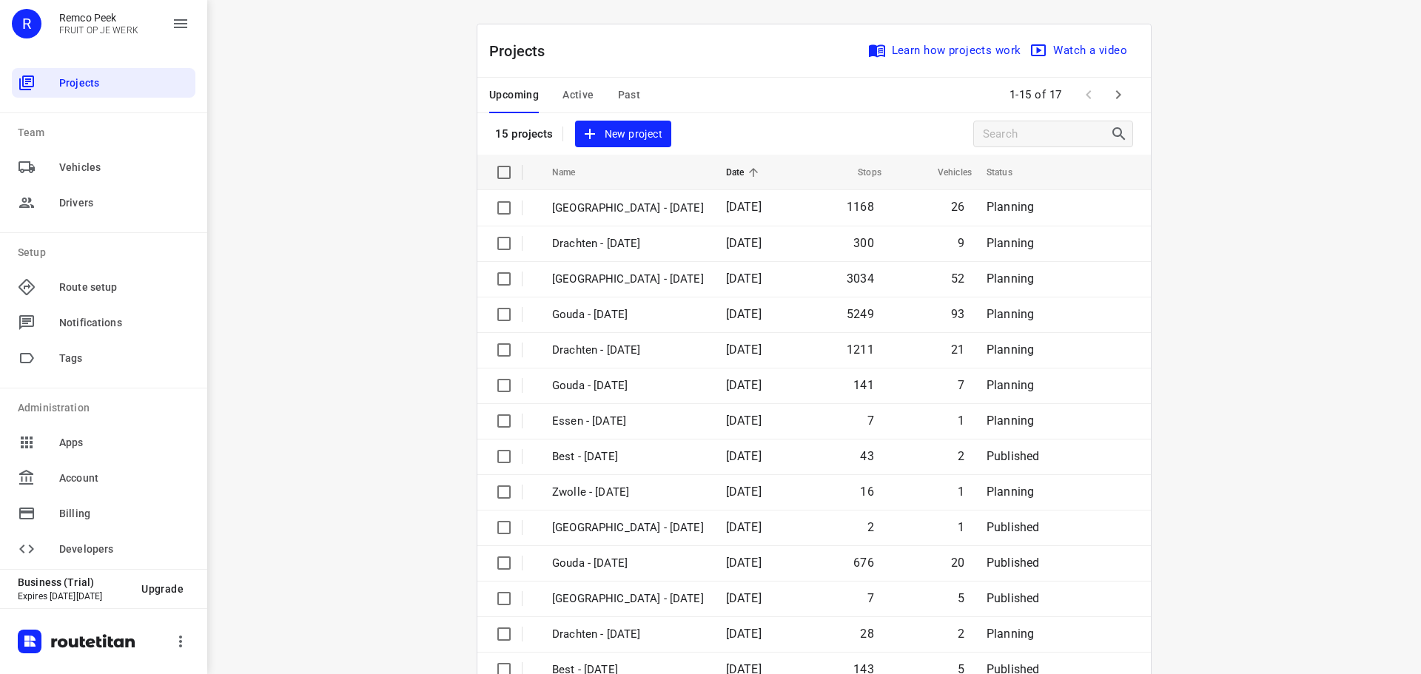
click at [567, 96] on span "Active" at bounding box center [578, 95] width 31 height 19
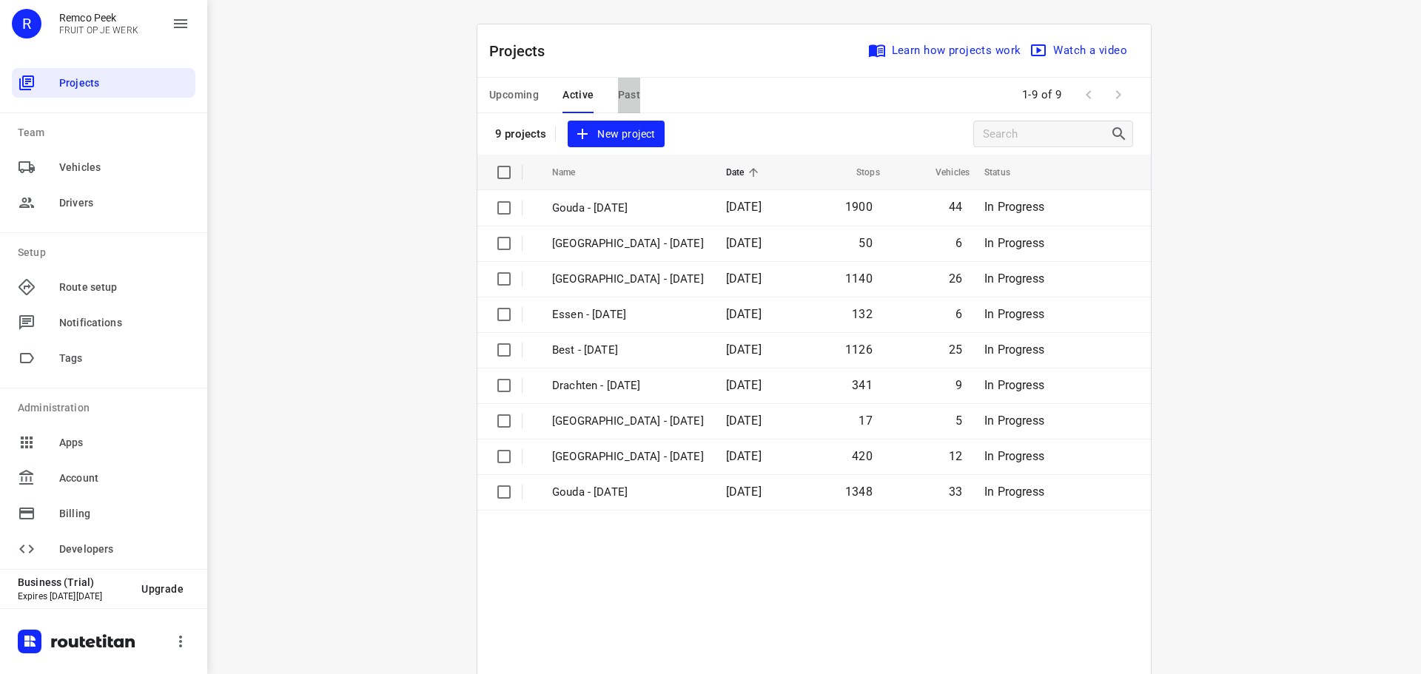
click at [630, 94] on span "Past" at bounding box center [629, 95] width 23 height 19
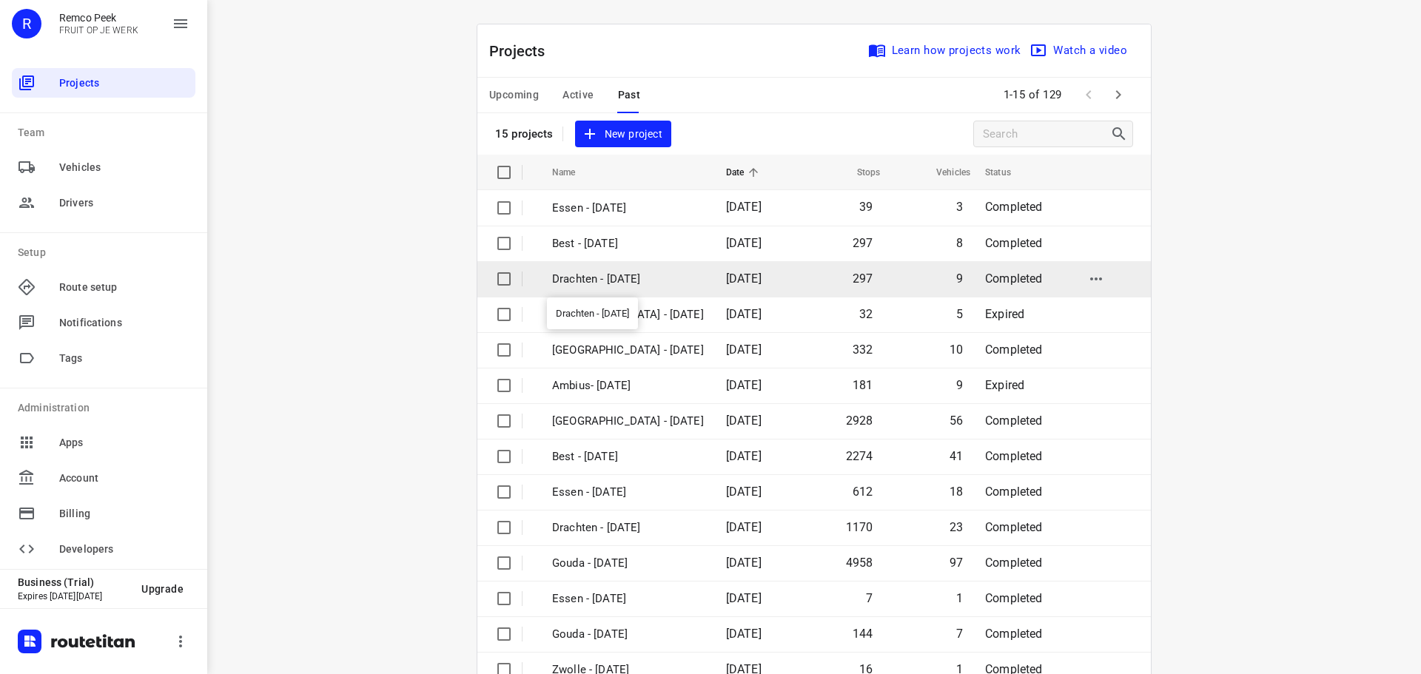
click at [608, 280] on p "Drachten - [DATE]" at bounding box center [628, 279] width 152 height 17
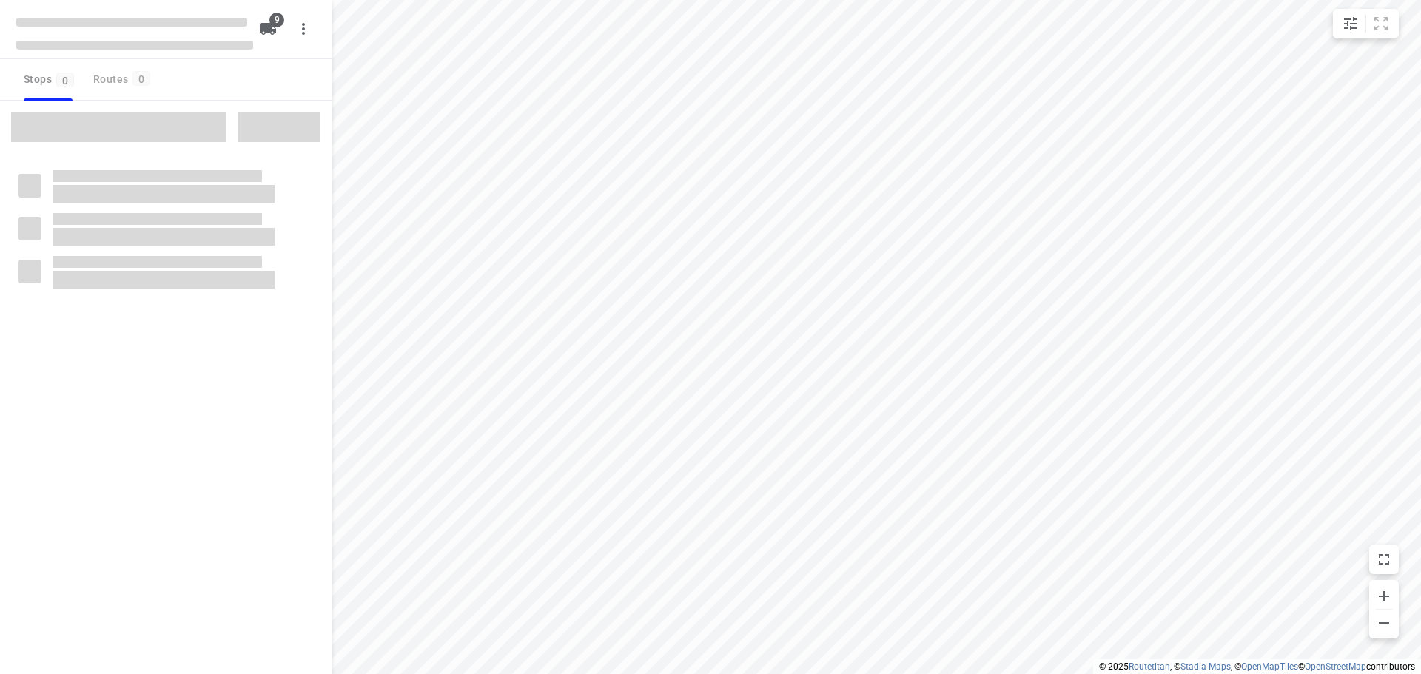
checkbox input "true"
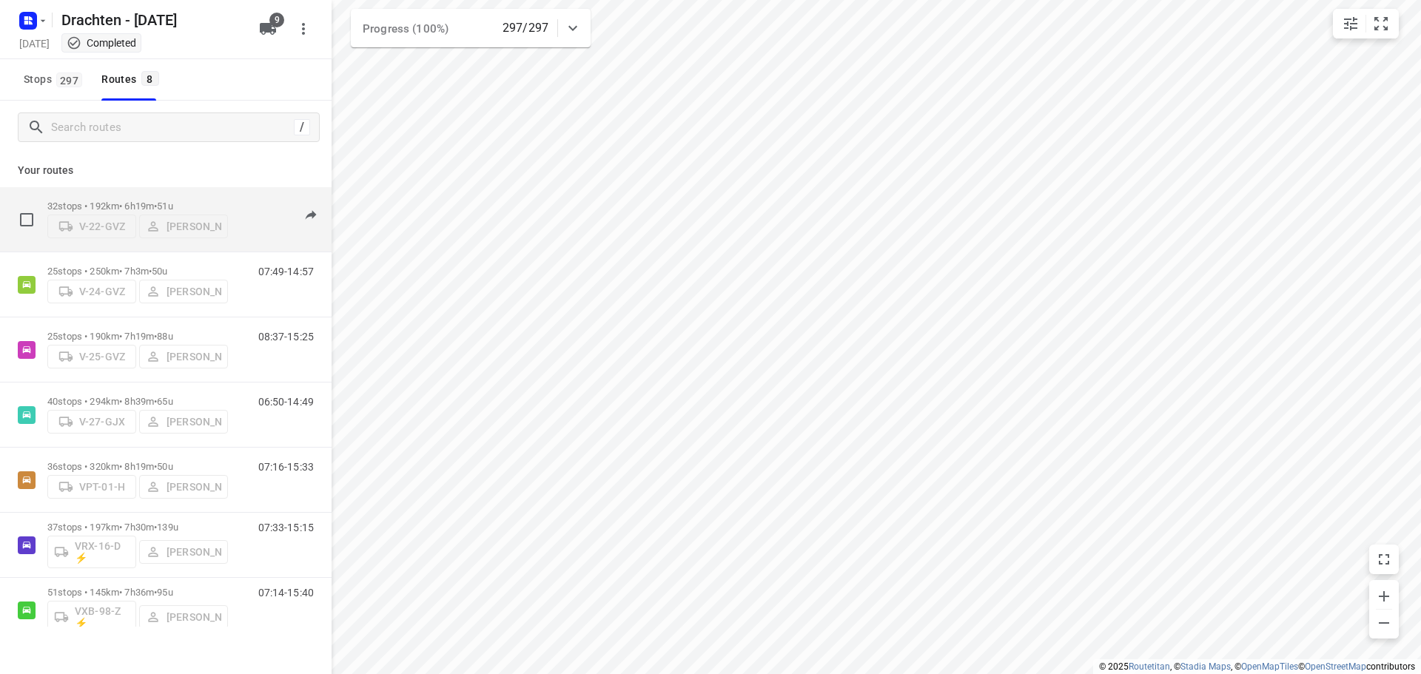
click at [144, 195] on div "32 stops • 192km • 6h19m • 51u V-22-GVZ Benny van der Woude" at bounding box center [137, 219] width 181 height 53
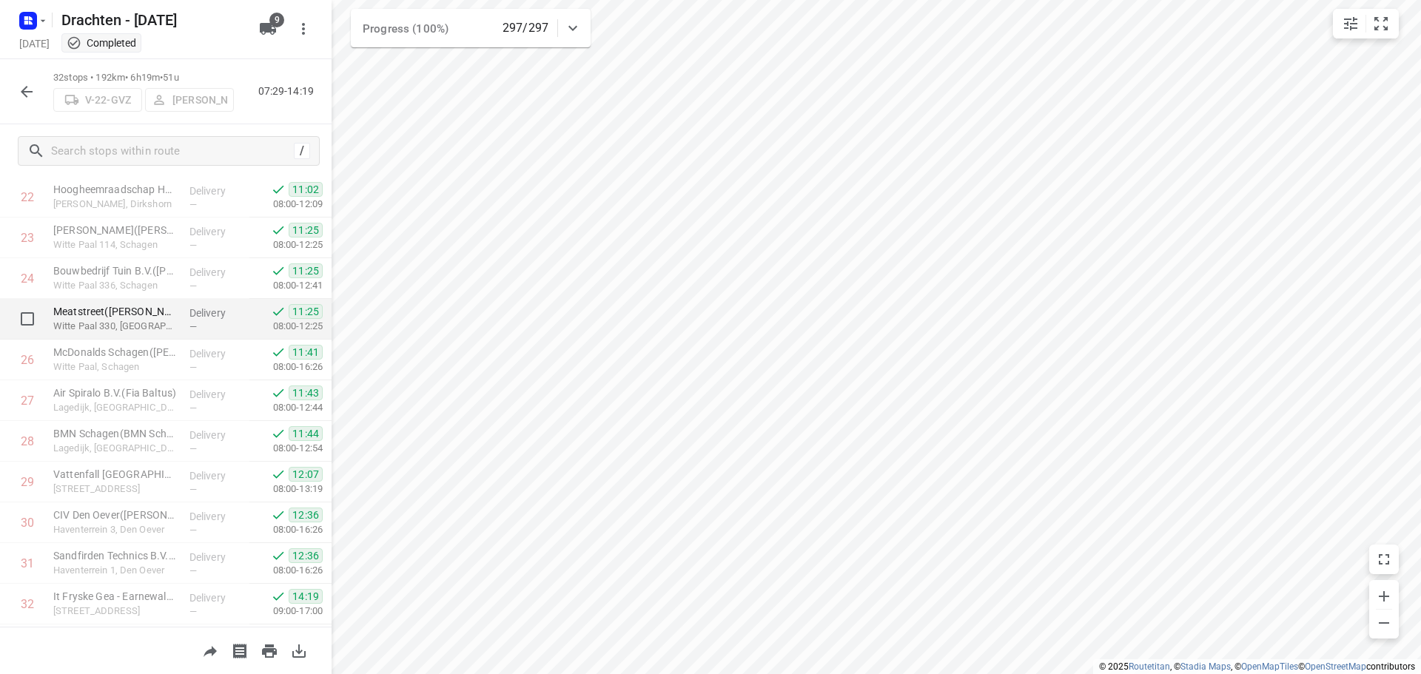
scroll to position [968, 0]
click at [25, 92] on icon "button" at bounding box center [27, 92] width 12 height 12
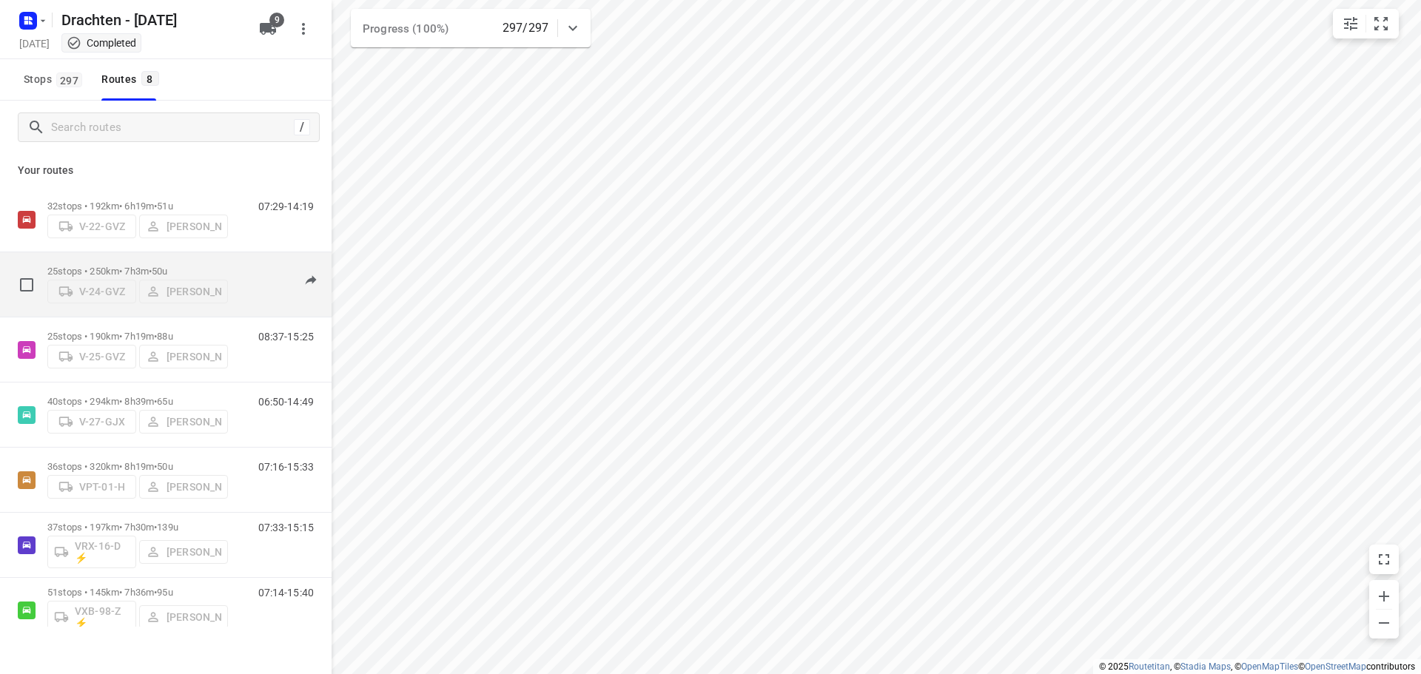
click at [90, 277] on div "V-24-GVZ Henk Hooijenga" at bounding box center [137, 290] width 181 height 27
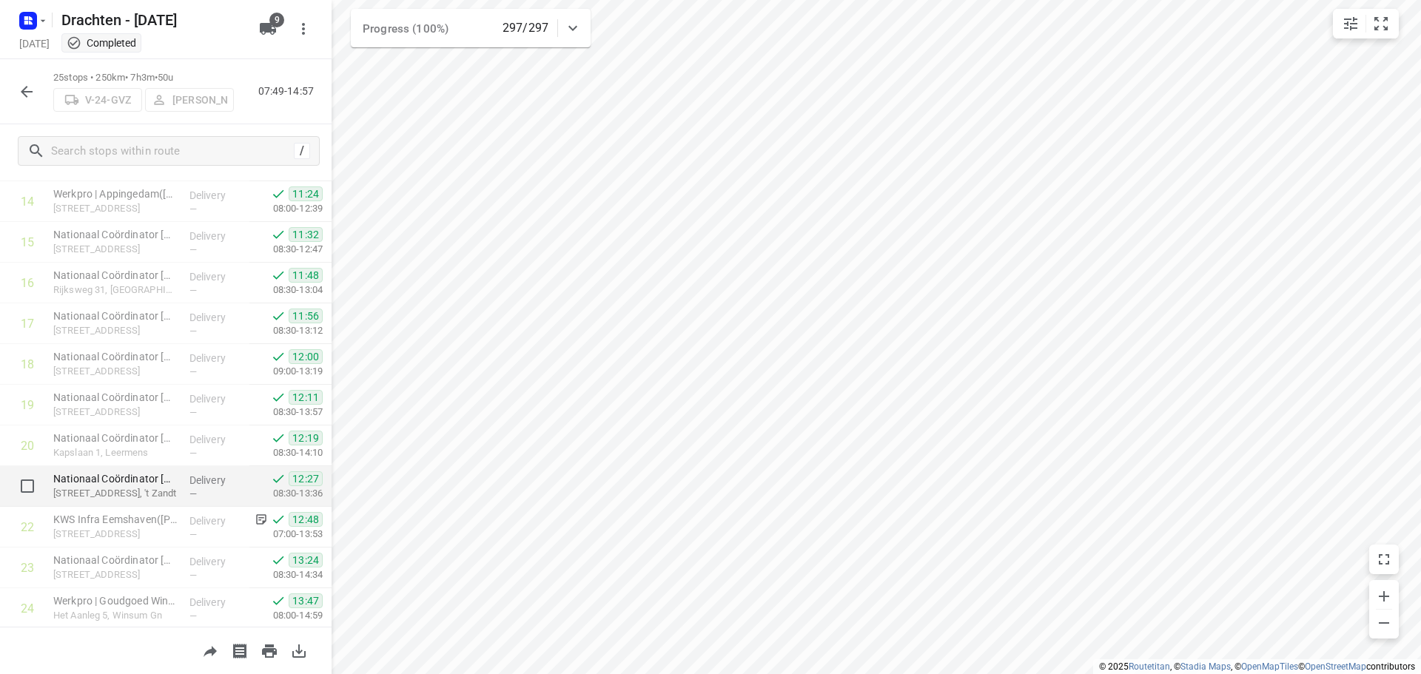
scroll to position [683, 0]
click at [38, 92] on button "button" at bounding box center [27, 92] width 30 height 30
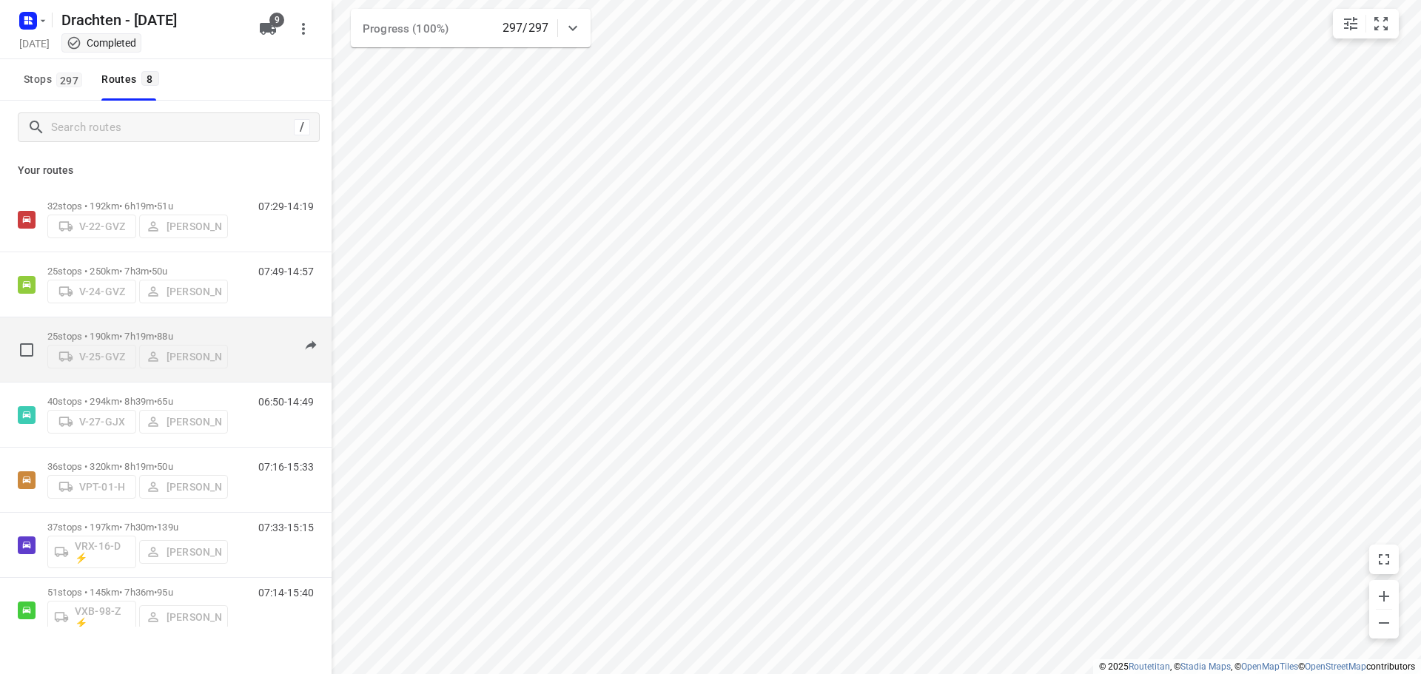
click at [163, 323] on div "25 stops • 190km • 7h19m • 88u V-25-GVZ Jelle Veenstra" at bounding box center [137, 349] width 181 height 53
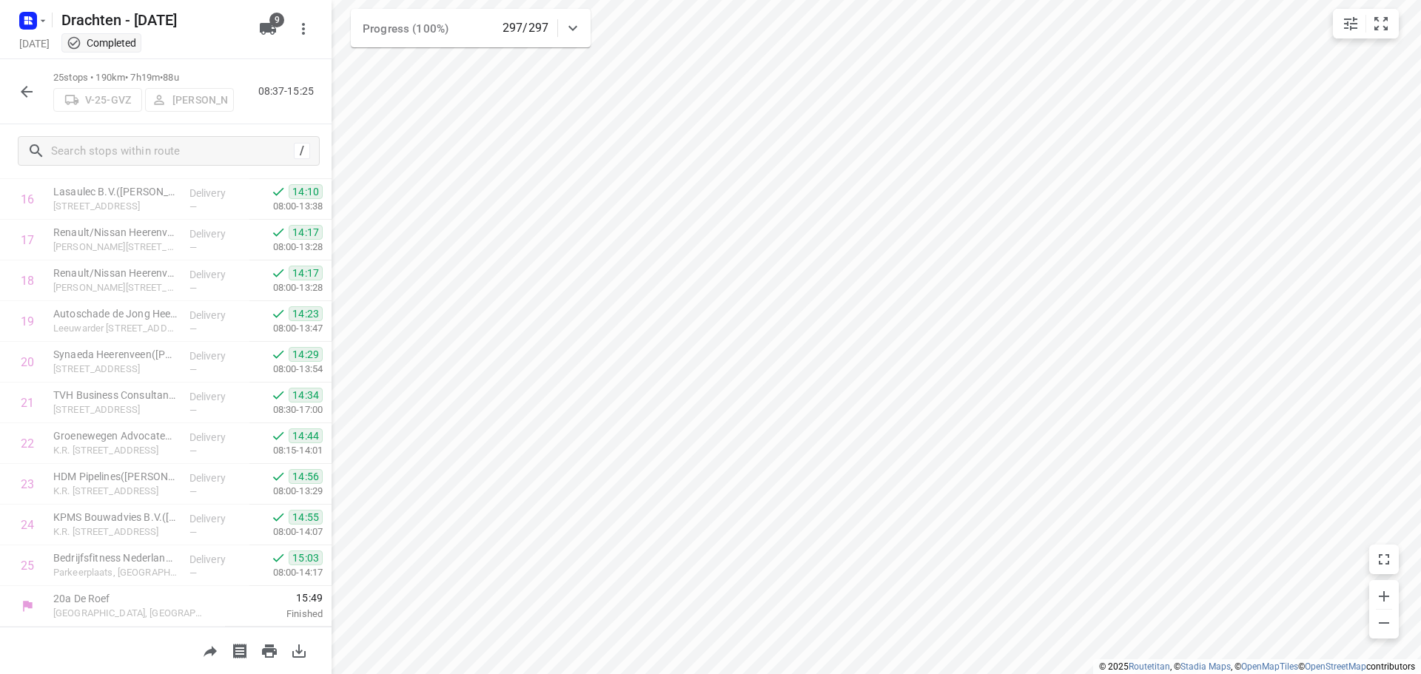
click at [37, 85] on button "button" at bounding box center [27, 92] width 30 height 30
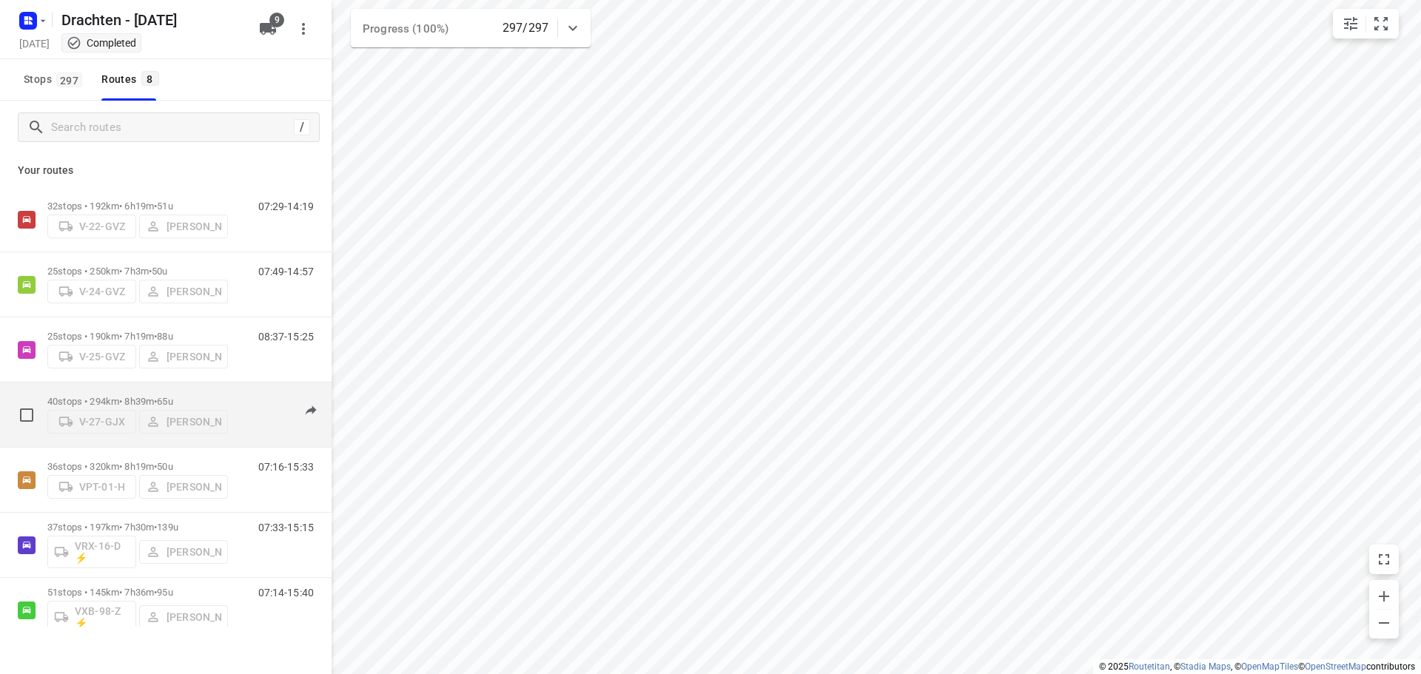
click at [128, 396] on p "40 stops • 294km • 8h39m • 65u" at bounding box center [137, 401] width 181 height 11
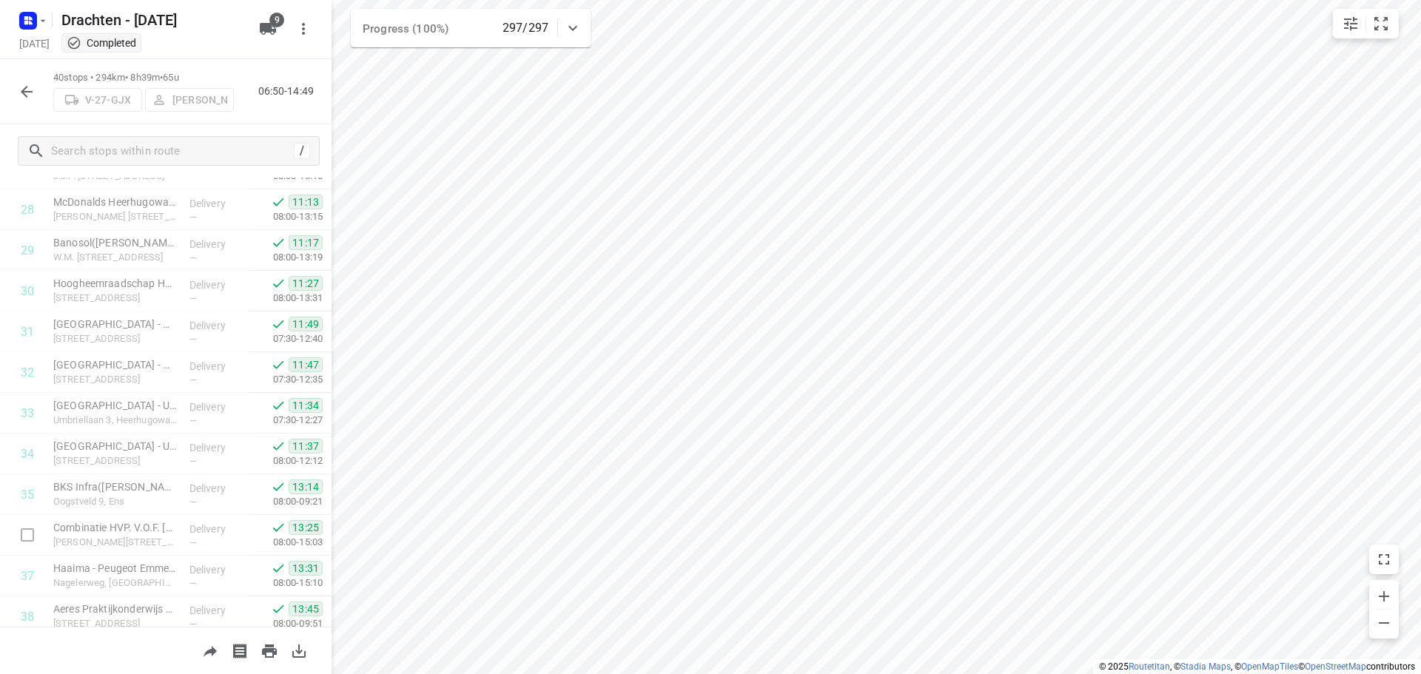
scroll to position [1294, 0]
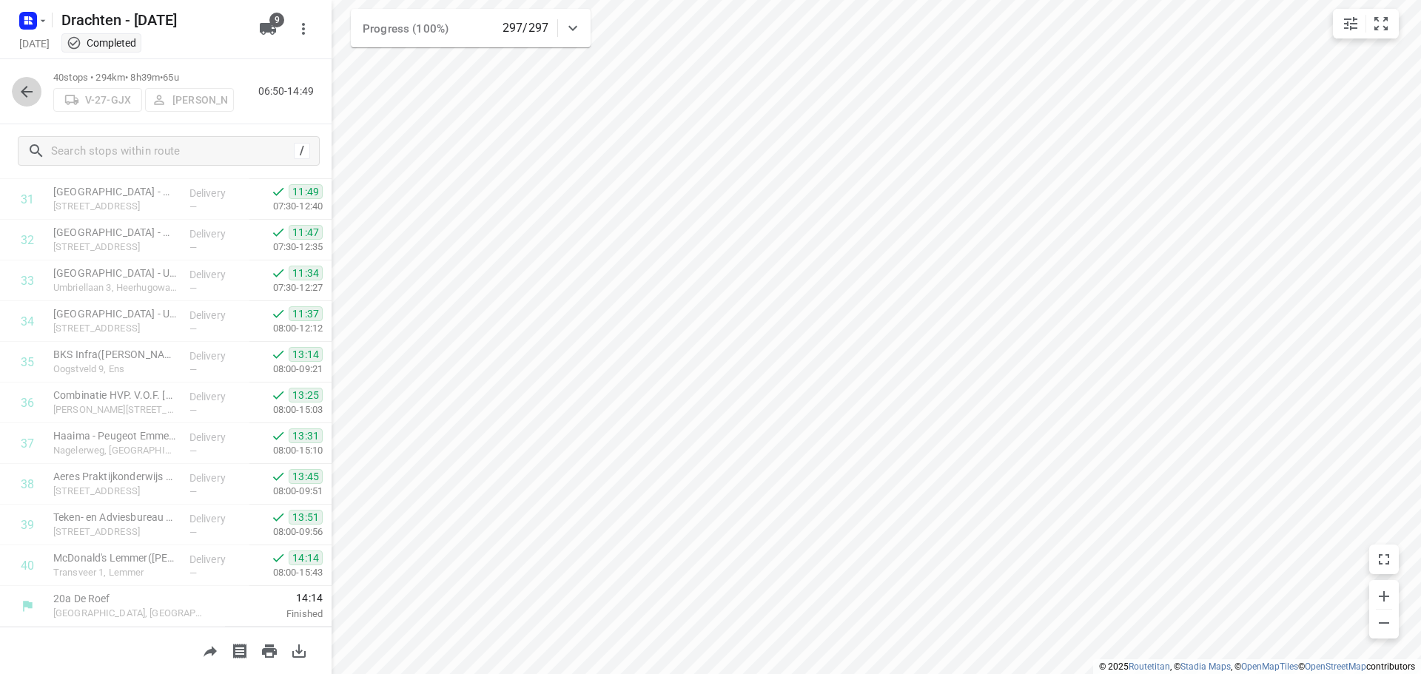
click at [21, 93] on icon "button" at bounding box center [27, 92] width 18 height 18
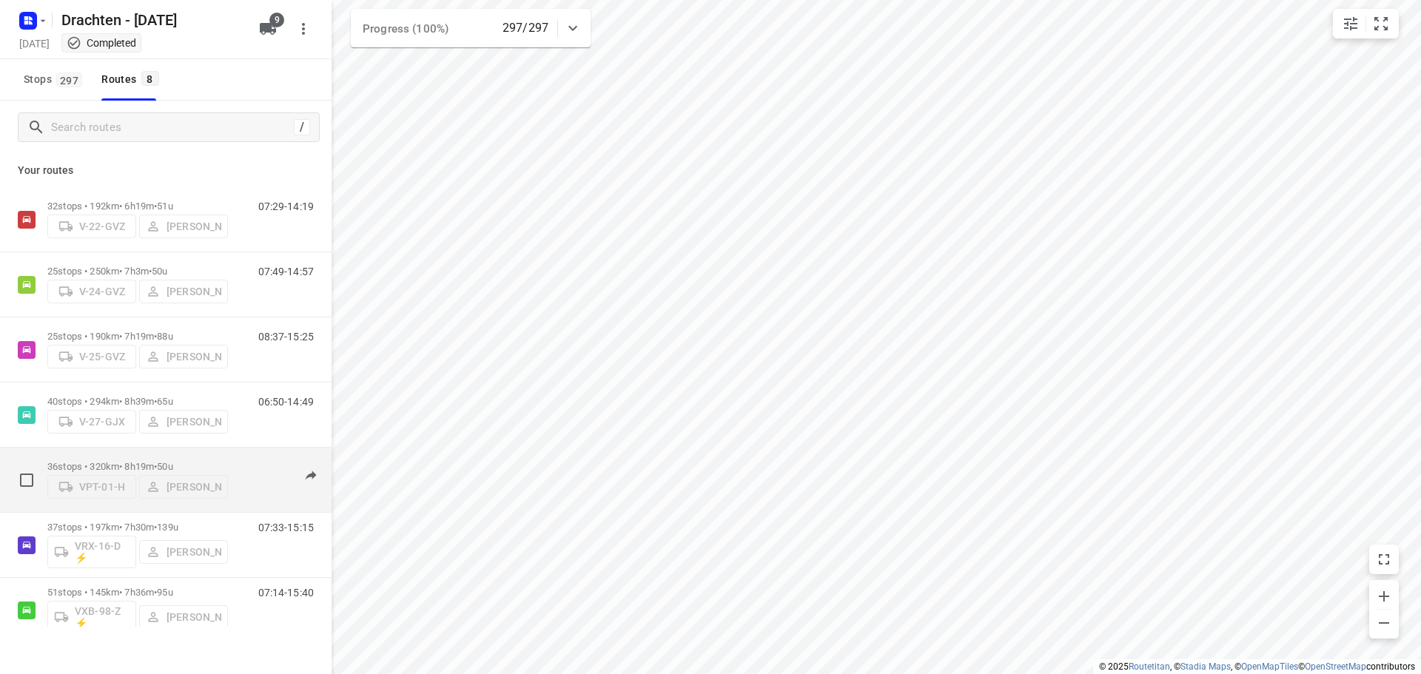
click at [125, 454] on div "36 stops • 320km • 8h19m • 50u VPT-01-H Tim Visser" at bounding box center [137, 480] width 181 height 53
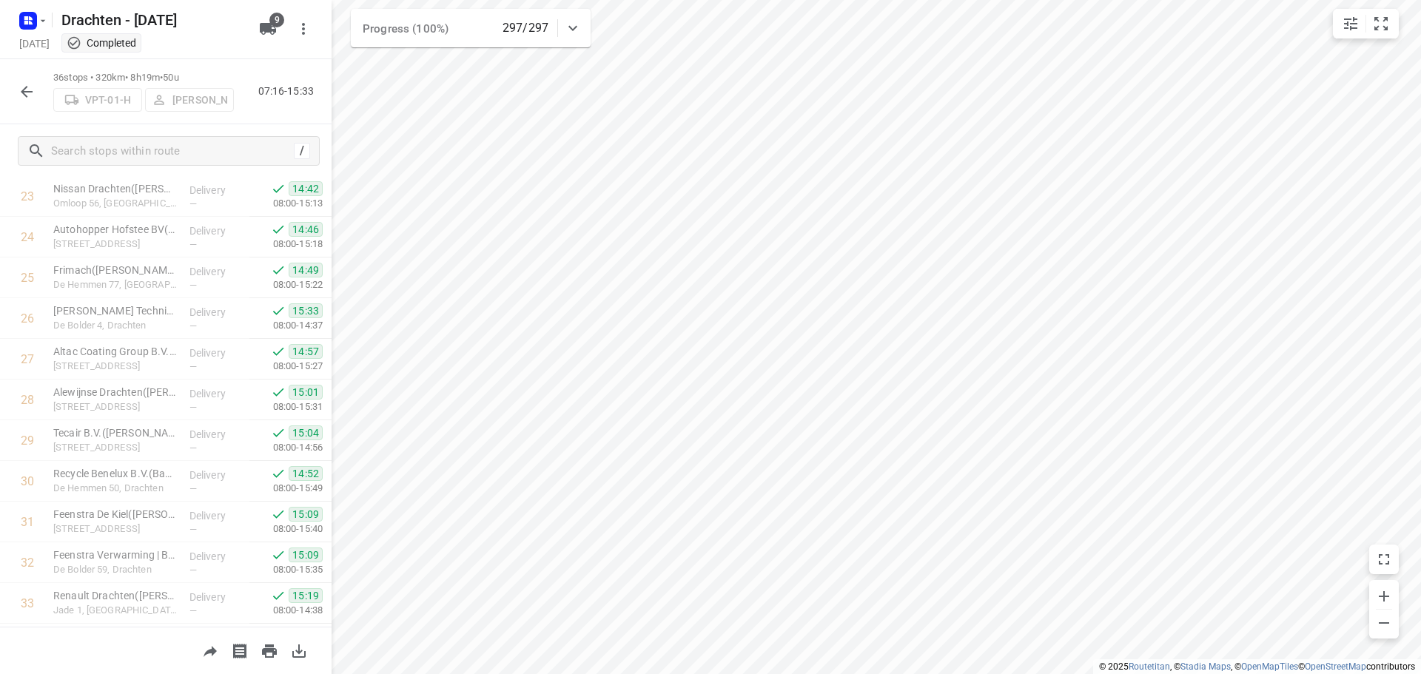
scroll to position [1131, 0]
click at [7, 91] on div "36 stops • 320km • 8h19m • 50u VPT-01-H Tim Visser 07:16-15:33" at bounding box center [166, 91] width 332 height 65
click at [9, 90] on div "36 stops • 320km • 8h19m • 50u VPT-01-H Tim Visser 07:16-15:33" at bounding box center [166, 91] width 332 height 65
click at [16, 90] on button "button" at bounding box center [27, 92] width 30 height 30
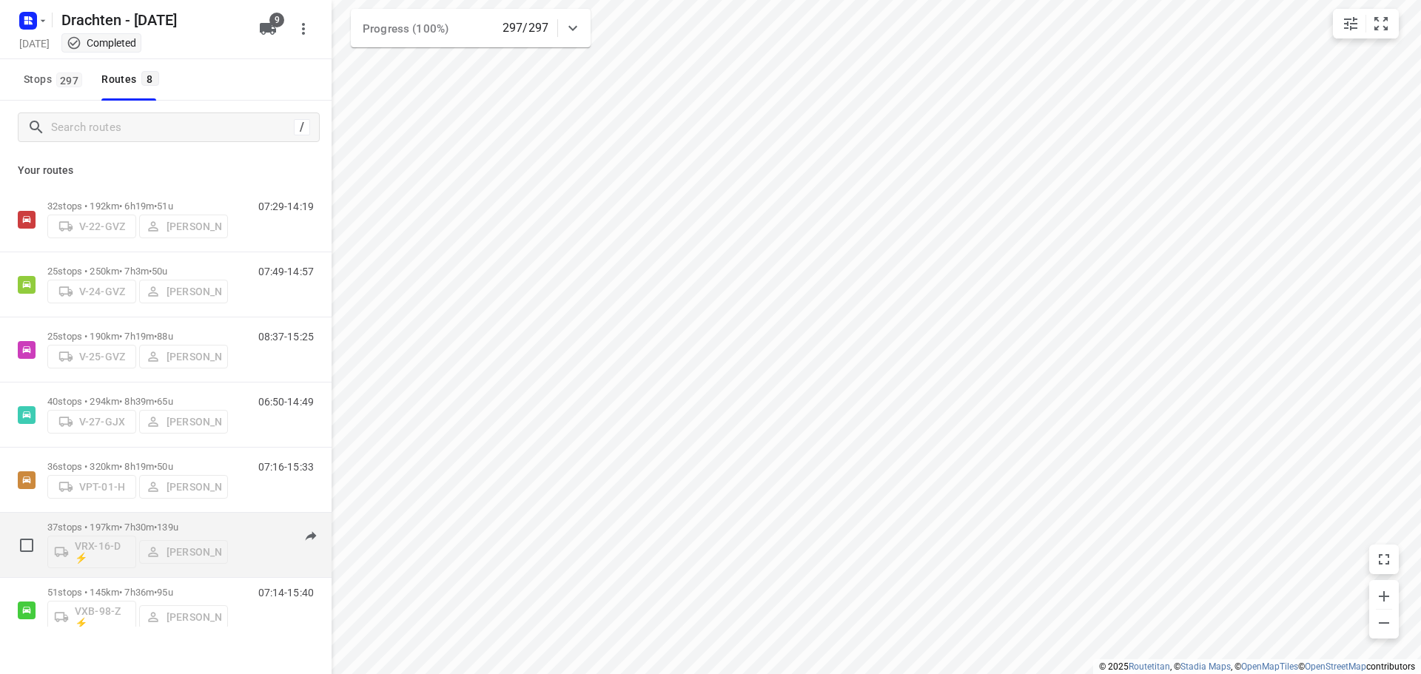
click at [113, 522] on p "37 stops • 197km • 7h30m • 139u" at bounding box center [137, 527] width 181 height 11
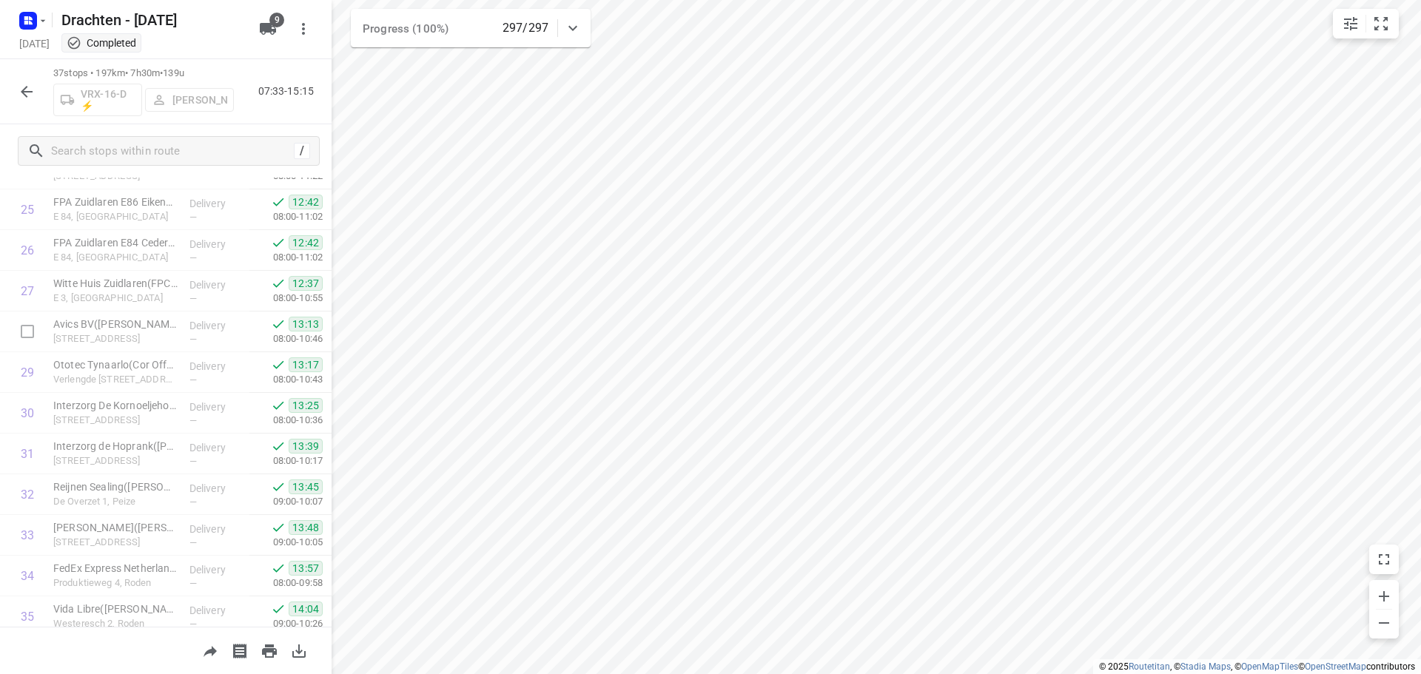
scroll to position [1172, 0]
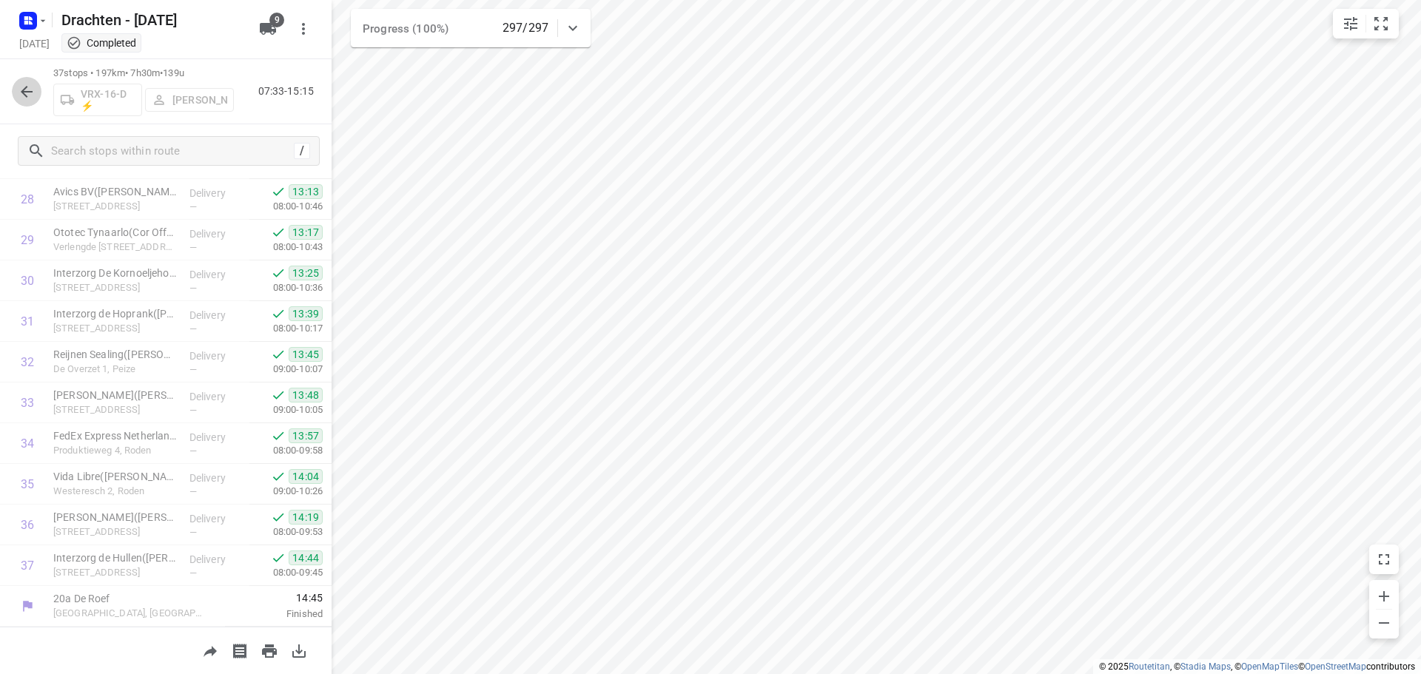
click at [35, 91] on icon "button" at bounding box center [27, 92] width 18 height 18
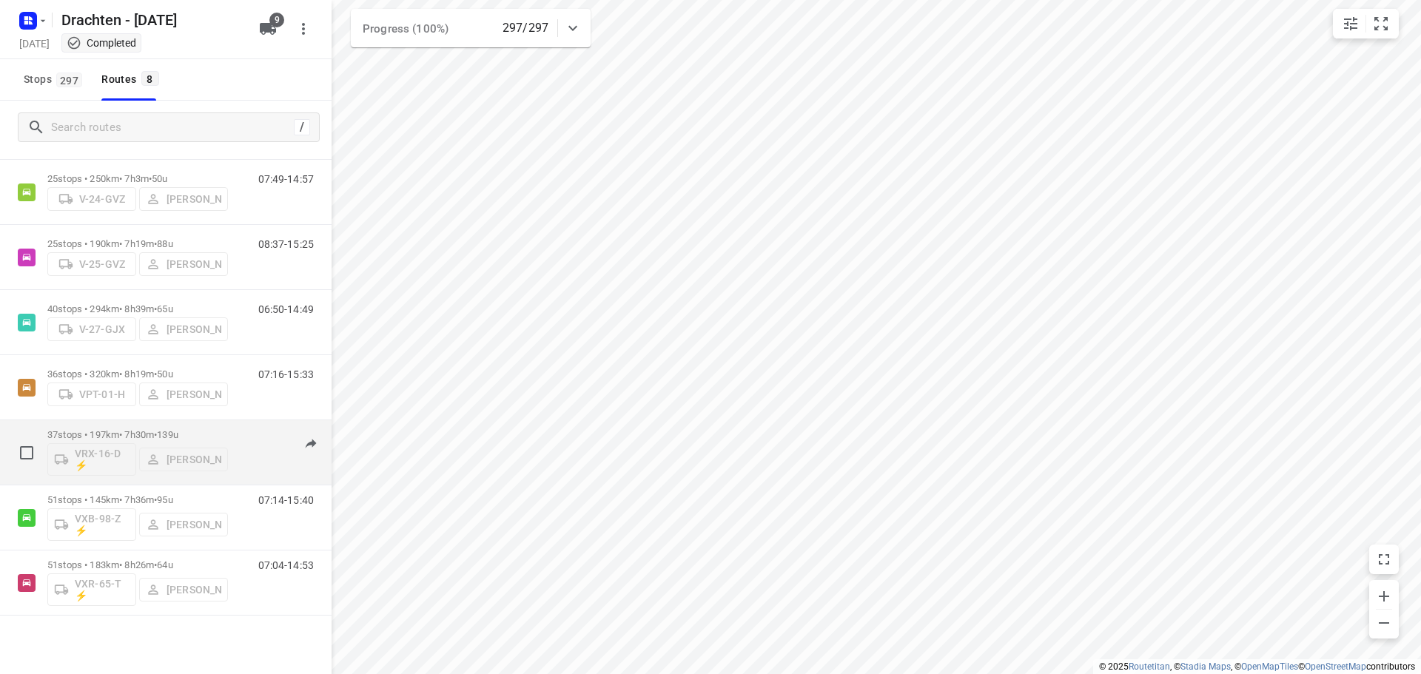
scroll to position [96, 0]
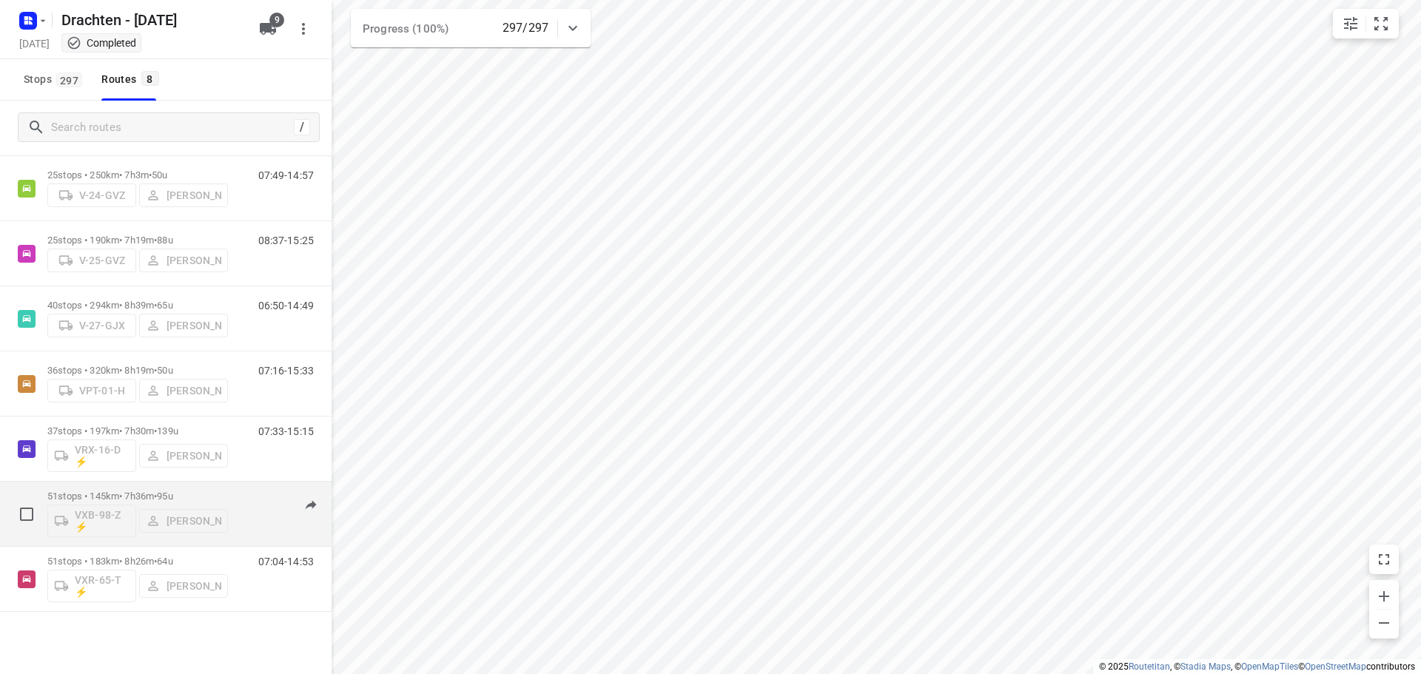
click at [148, 493] on p "51 stops • 145km • 7h36m • 95u" at bounding box center [137, 496] width 181 height 11
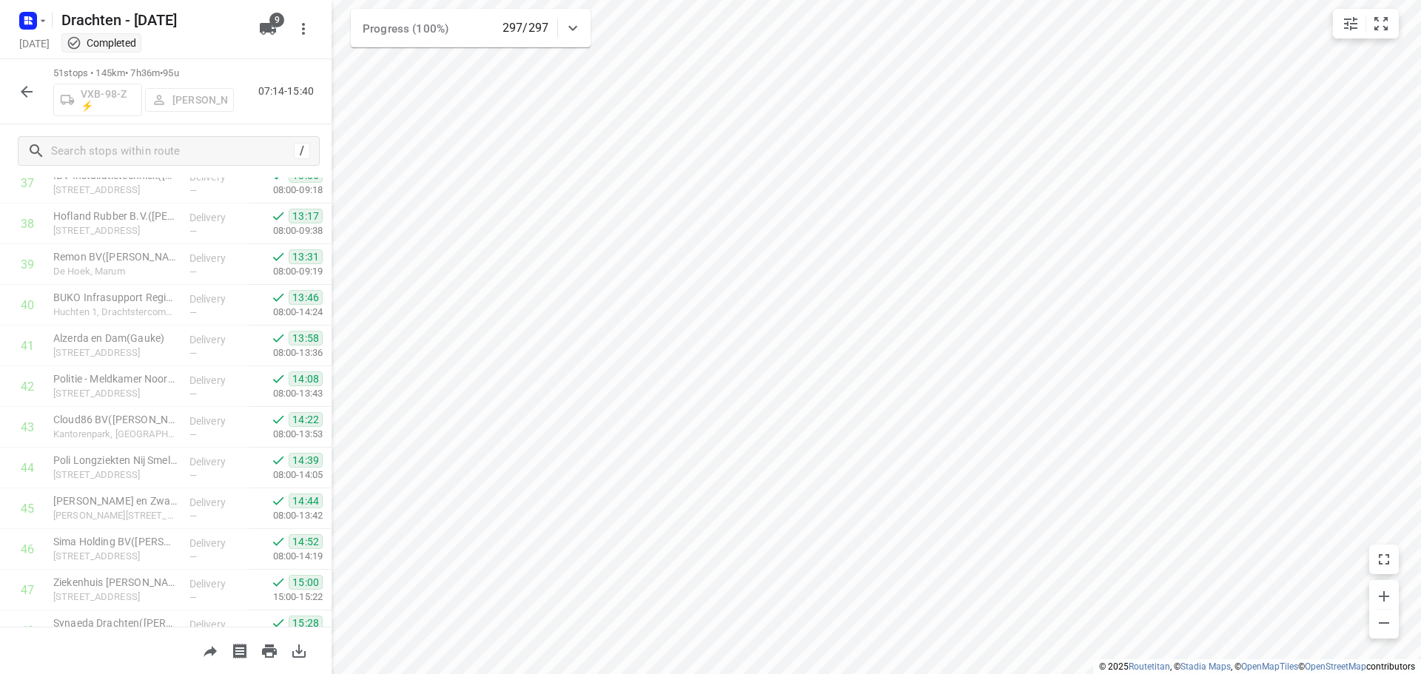
scroll to position [1742, 0]
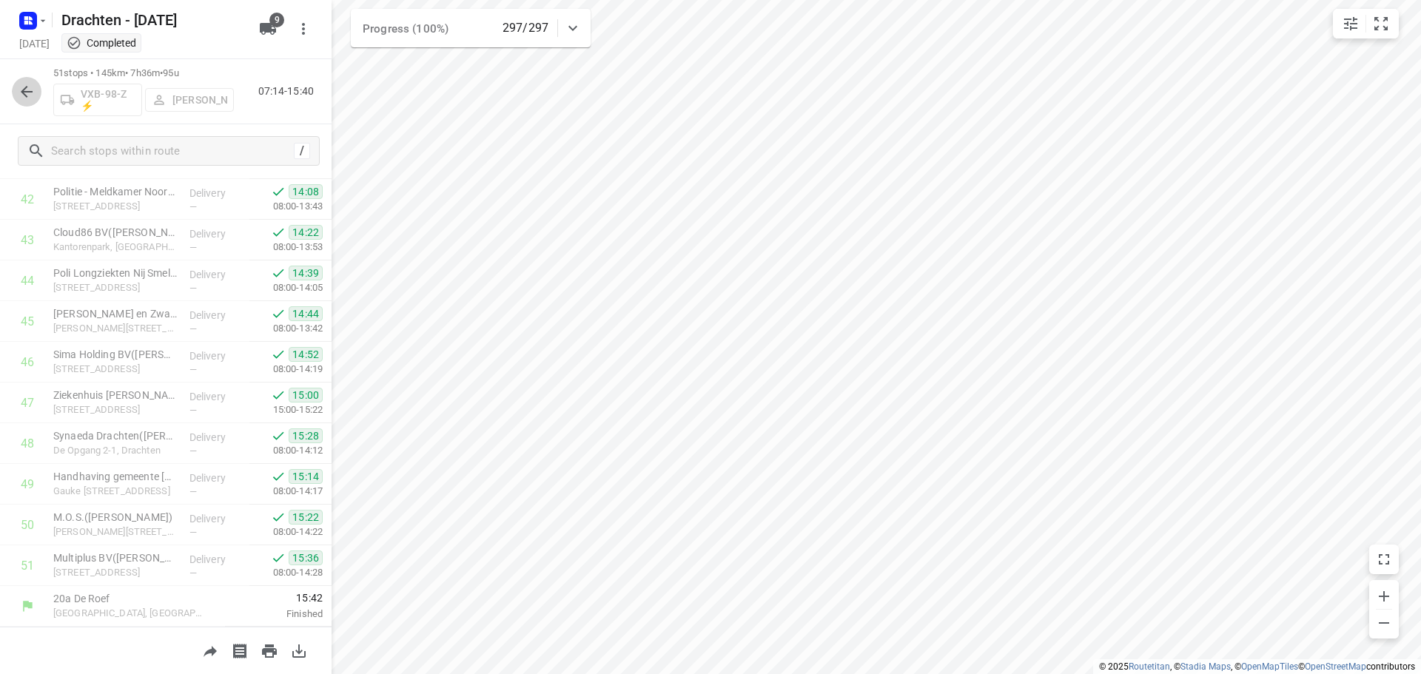
click at [21, 87] on icon "button" at bounding box center [27, 92] width 18 height 18
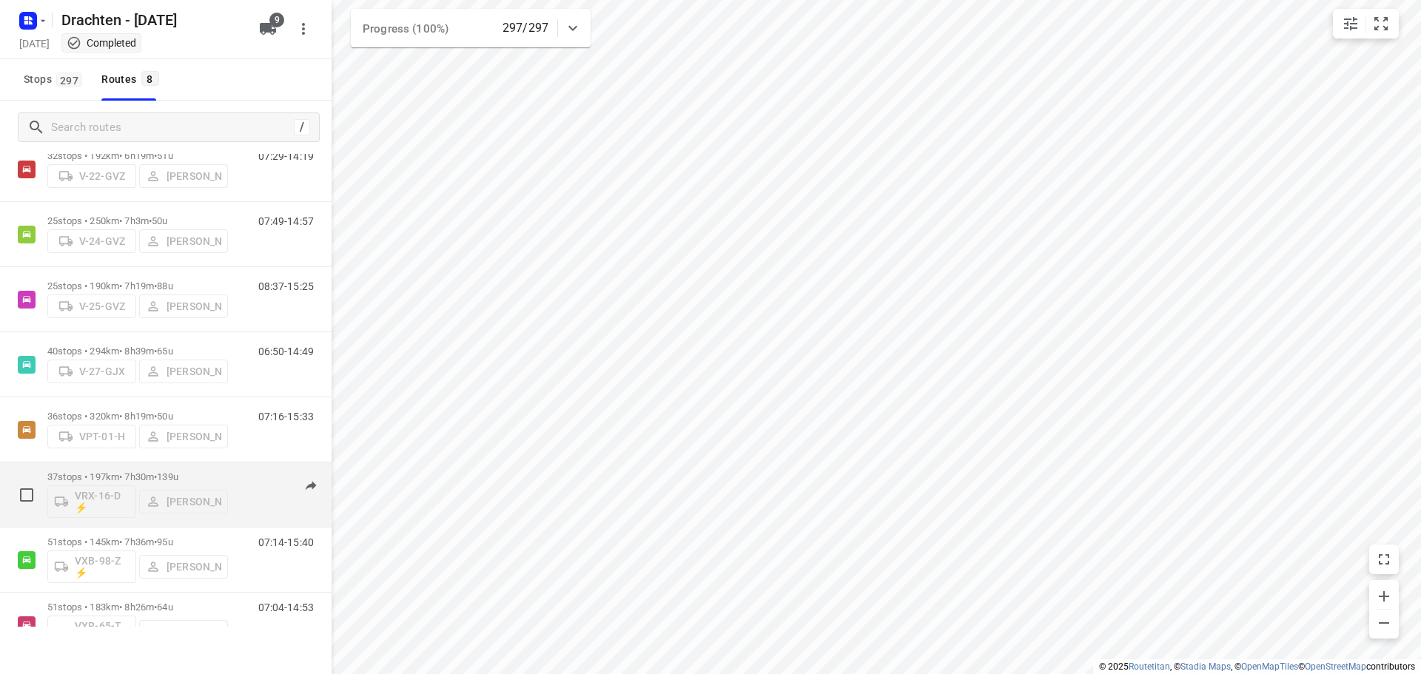
scroll to position [96, 0]
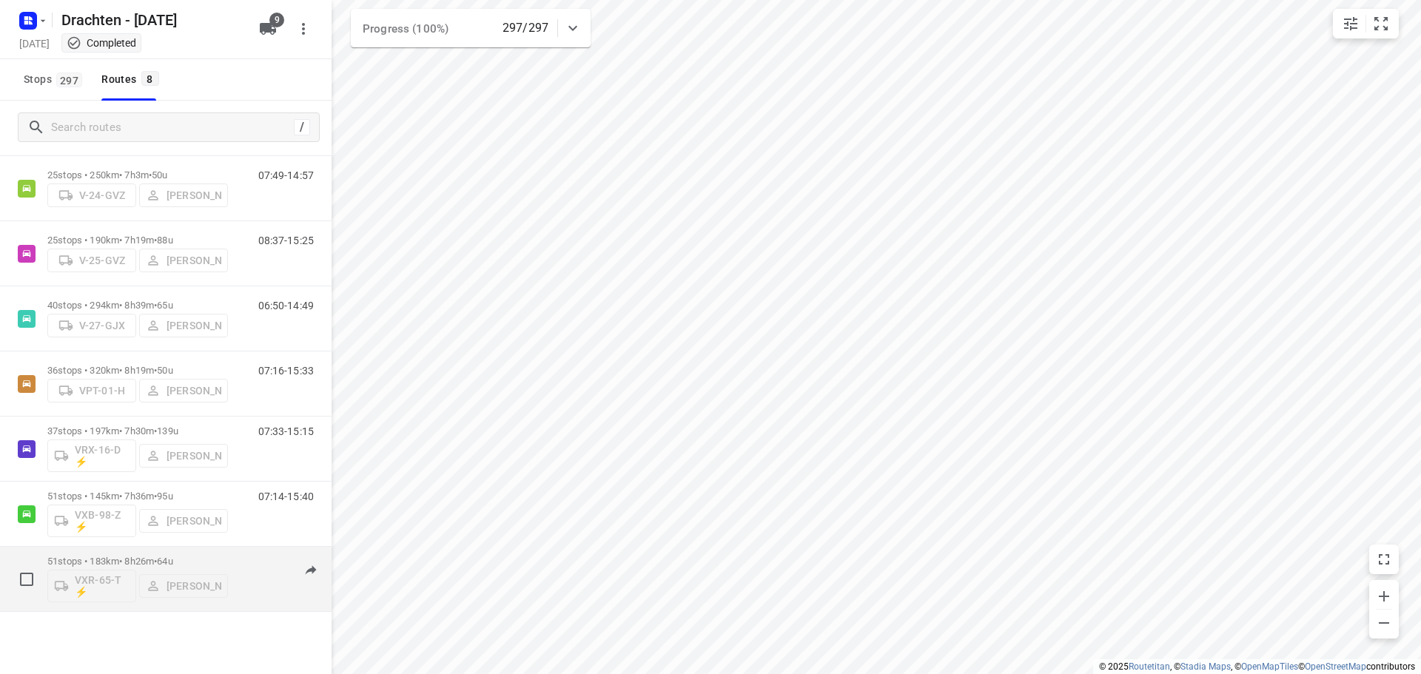
click at [155, 551] on div "51 stops • 183km • 8h26m • 64u VXR-65-T ⚡ Leon Holwerda" at bounding box center [137, 578] width 181 height 61
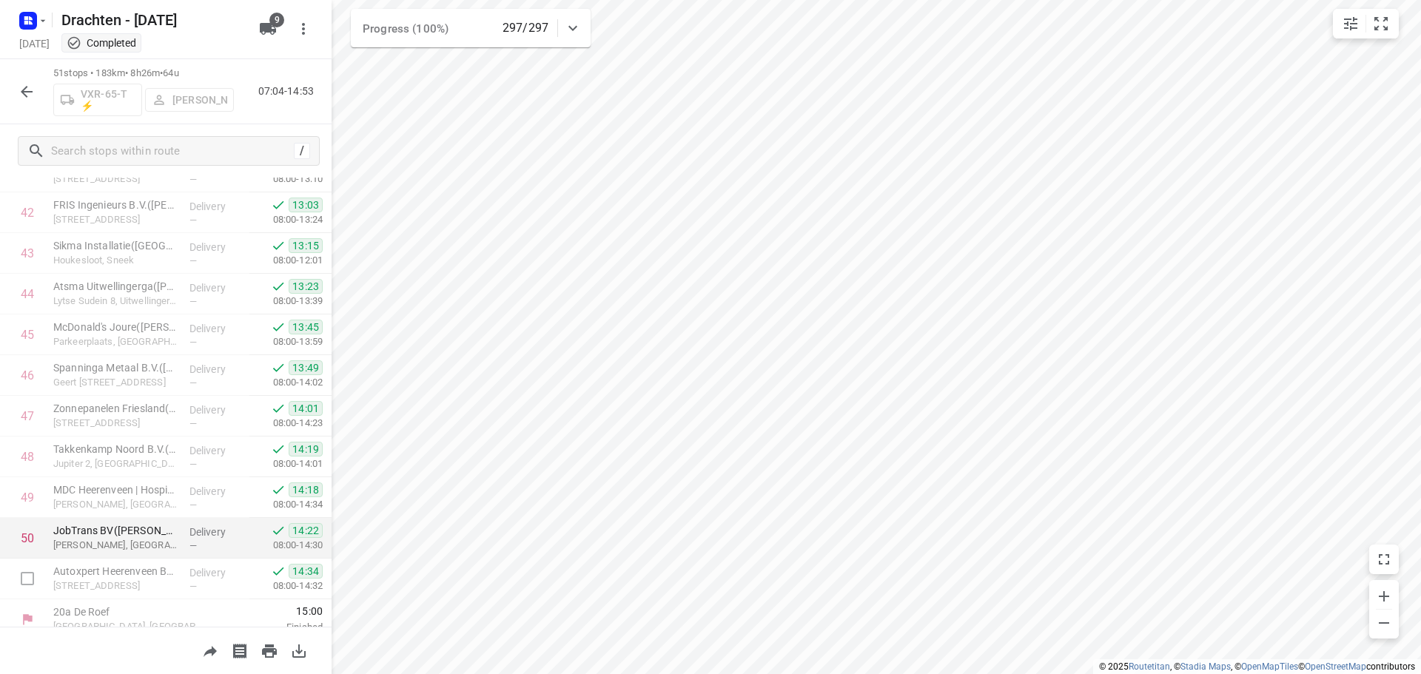
scroll to position [1742, 0]
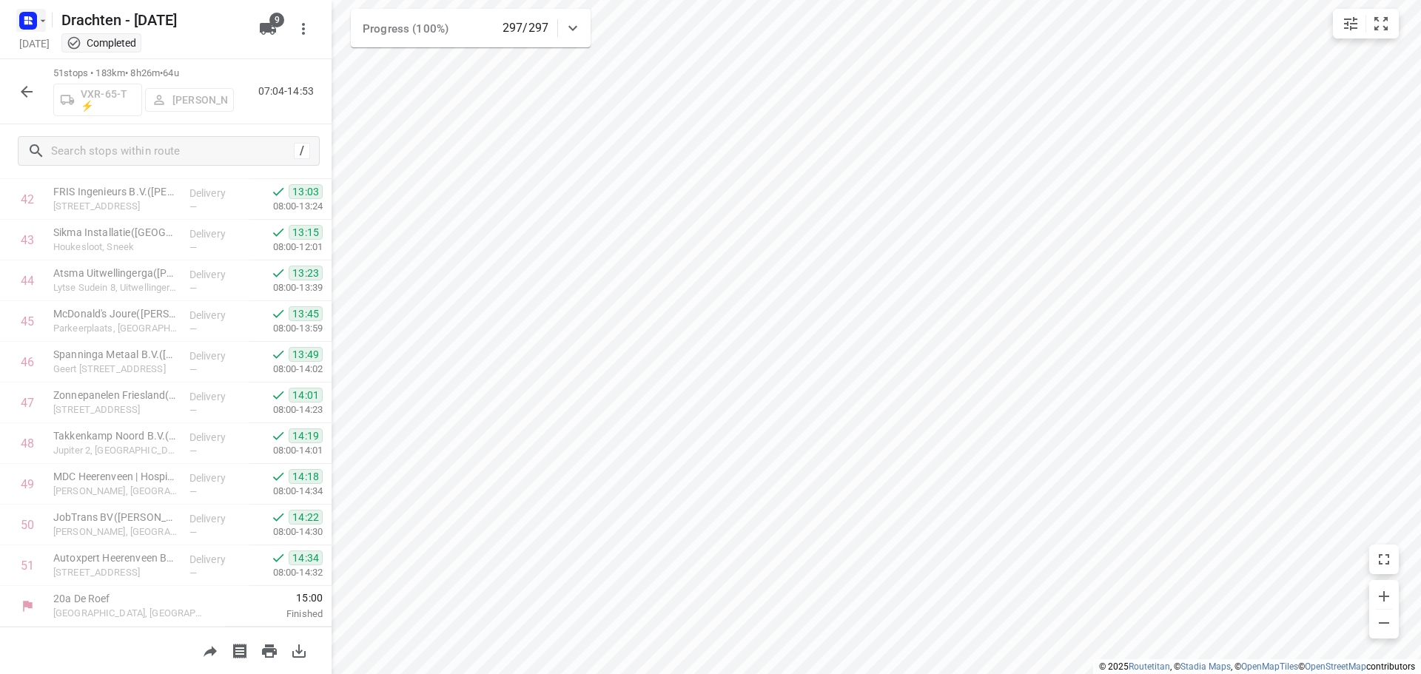
click at [30, 26] on rect "button" at bounding box center [28, 21] width 18 height 18
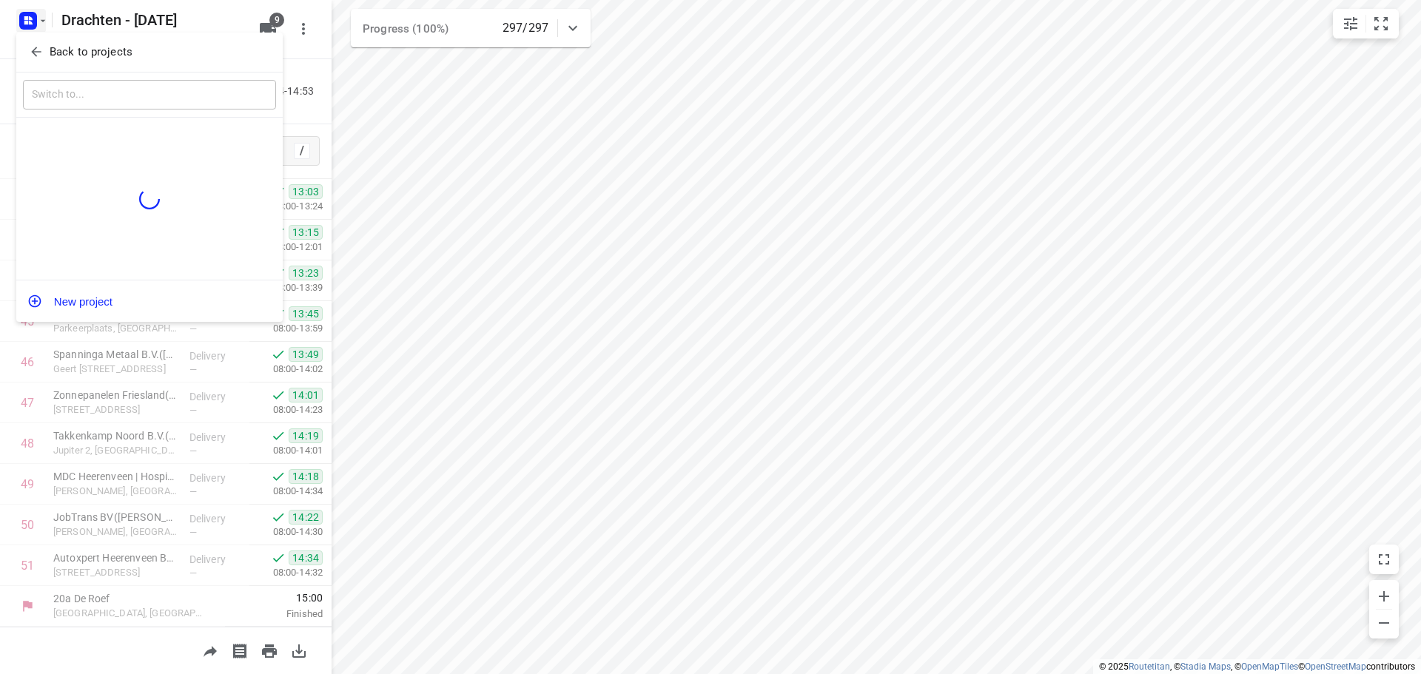
click at [115, 52] on p "Back to projects" at bounding box center [91, 52] width 83 height 17
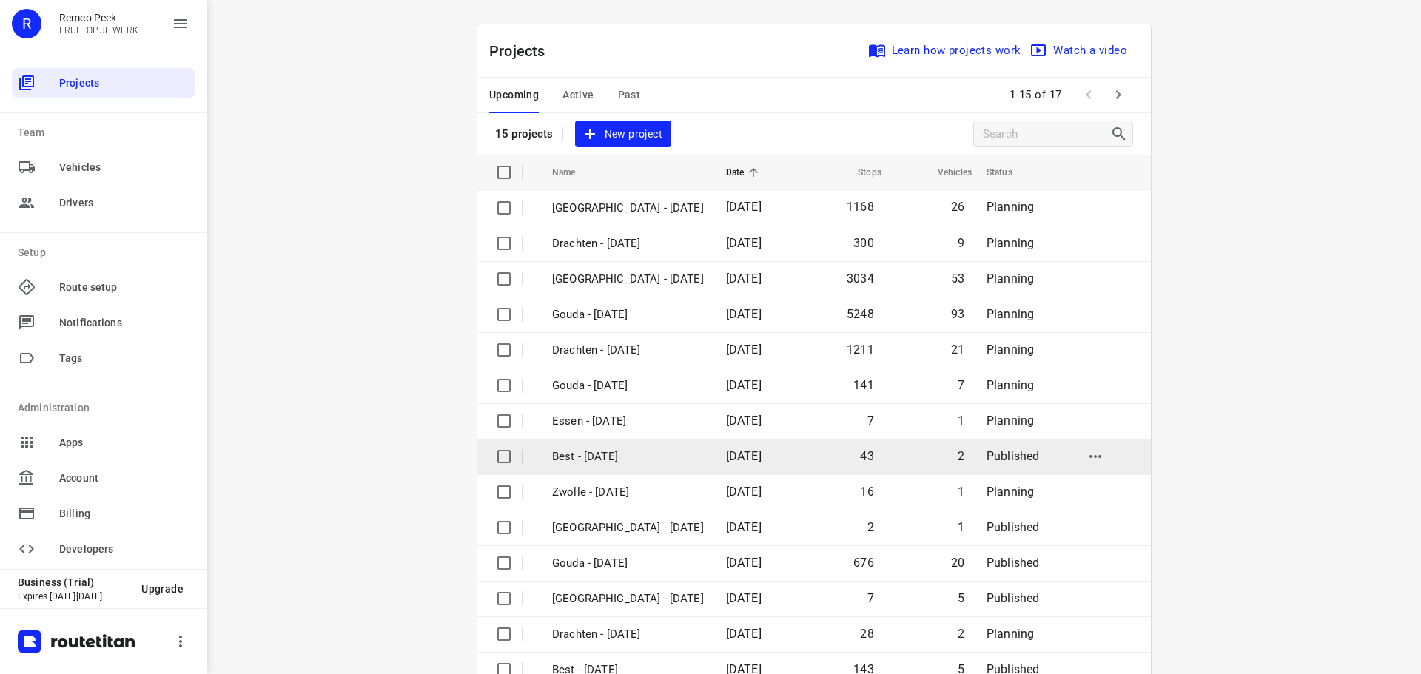
scroll to position [74, 0]
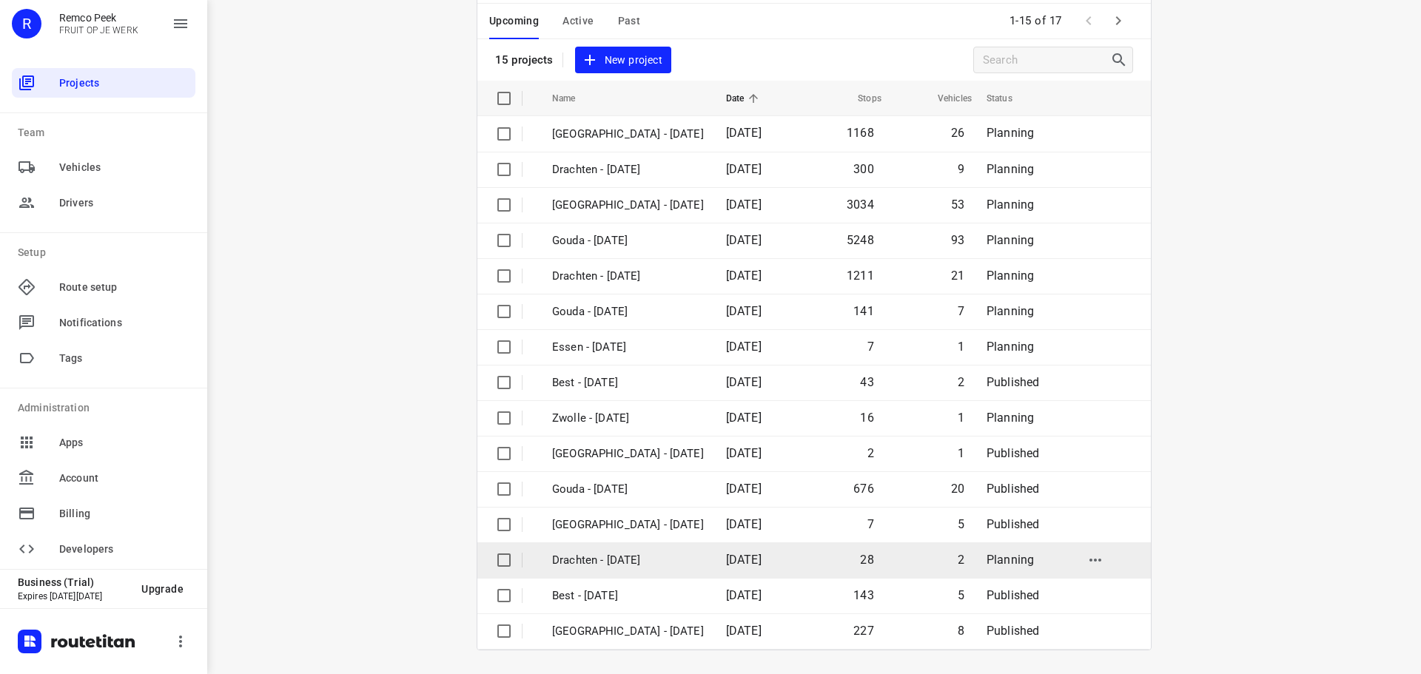
click at [588, 568] on p "Drachten - [DATE]" at bounding box center [628, 560] width 152 height 17
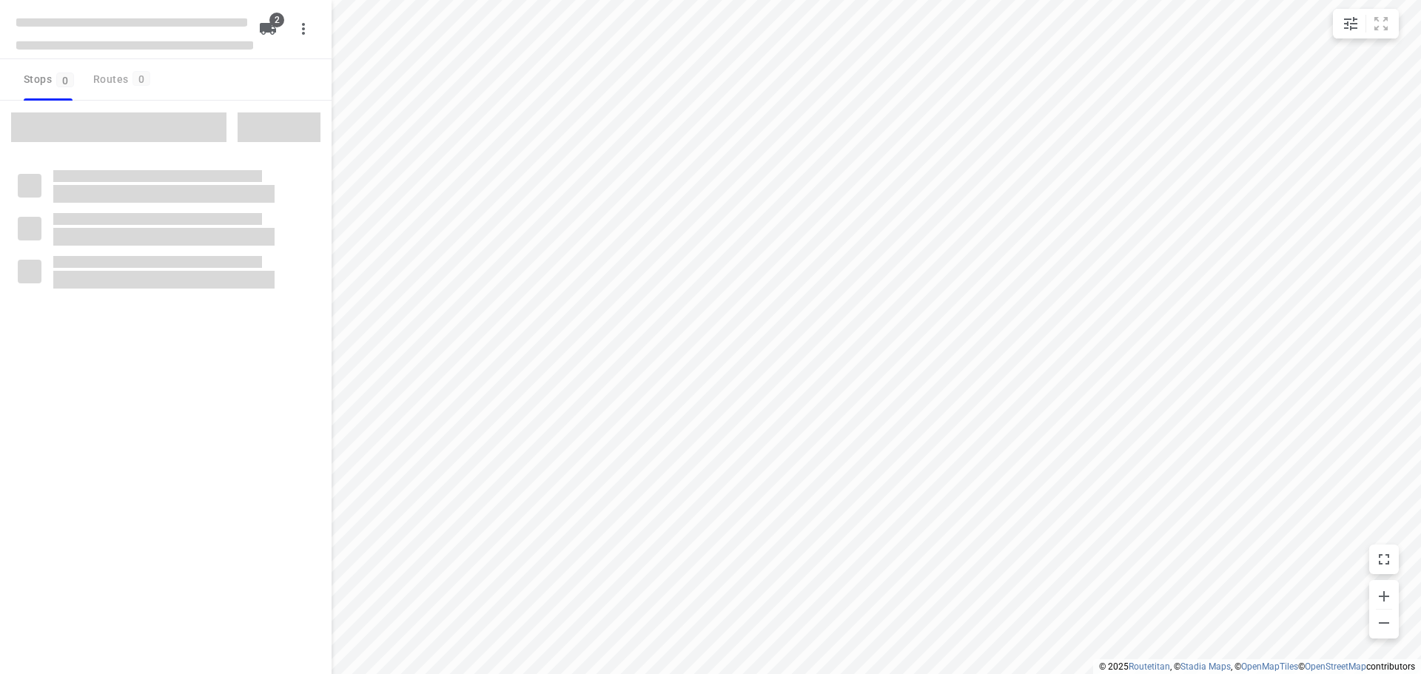
checkbox input "true"
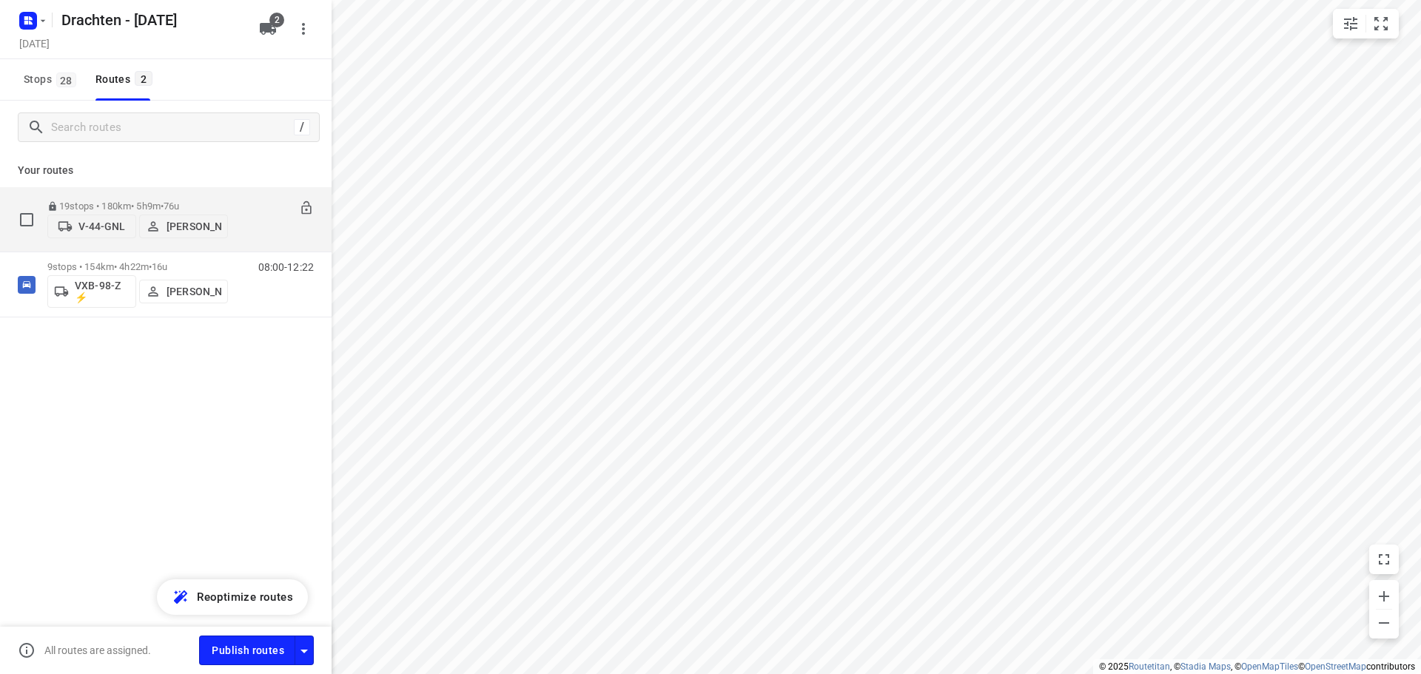
click at [108, 201] on p "19 stops • 180km • 5h9m • 76u" at bounding box center [137, 206] width 181 height 11
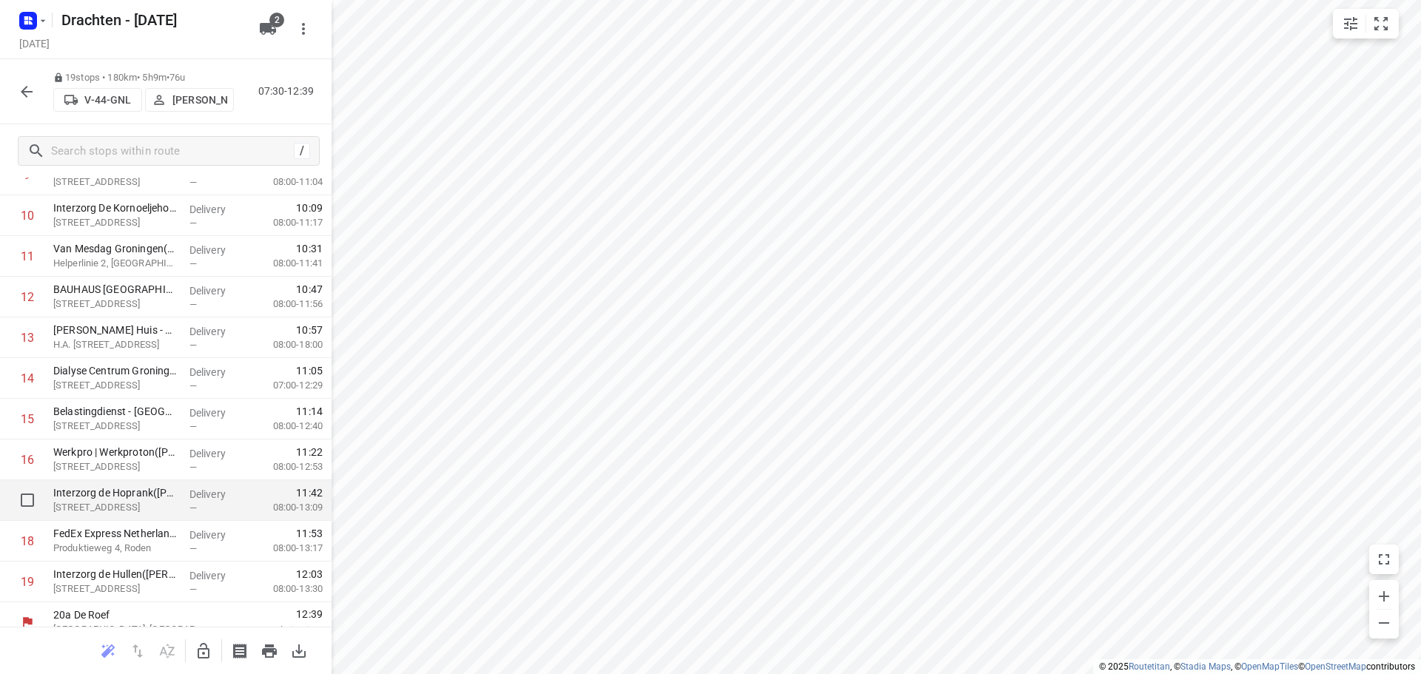
scroll to position [439, 0]
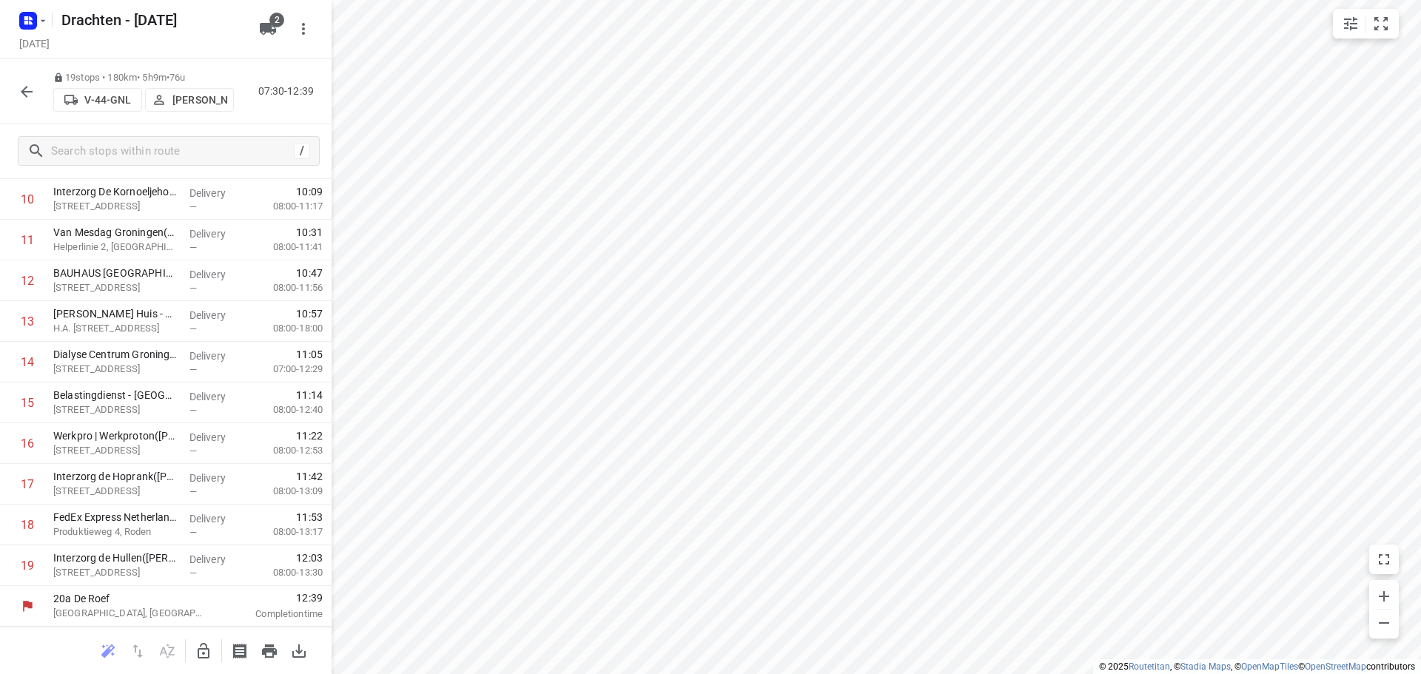
click at [30, 95] on icon "button" at bounding box center [27, 92] width 18 height 18
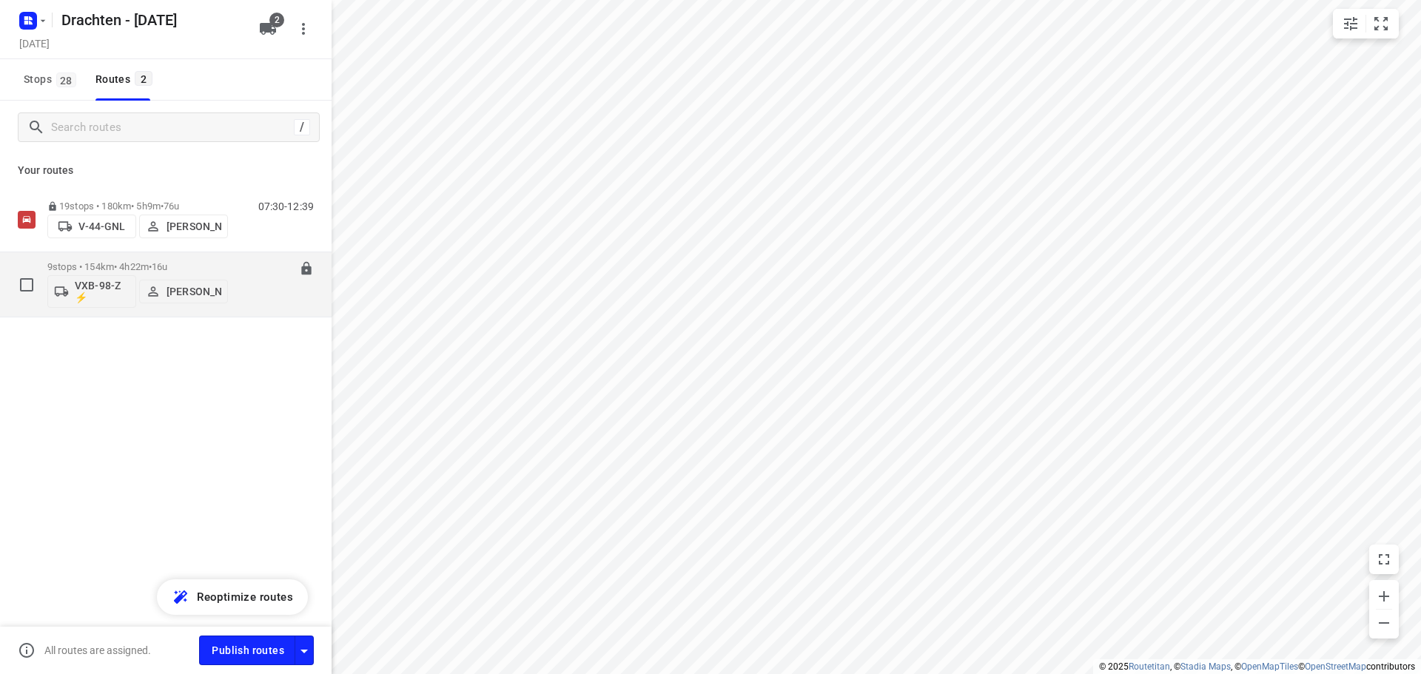
click at [141, 264] on p "9 stops • 154km • 4h22m • 16u" at bounding box center [137, 266] width 181 height 11
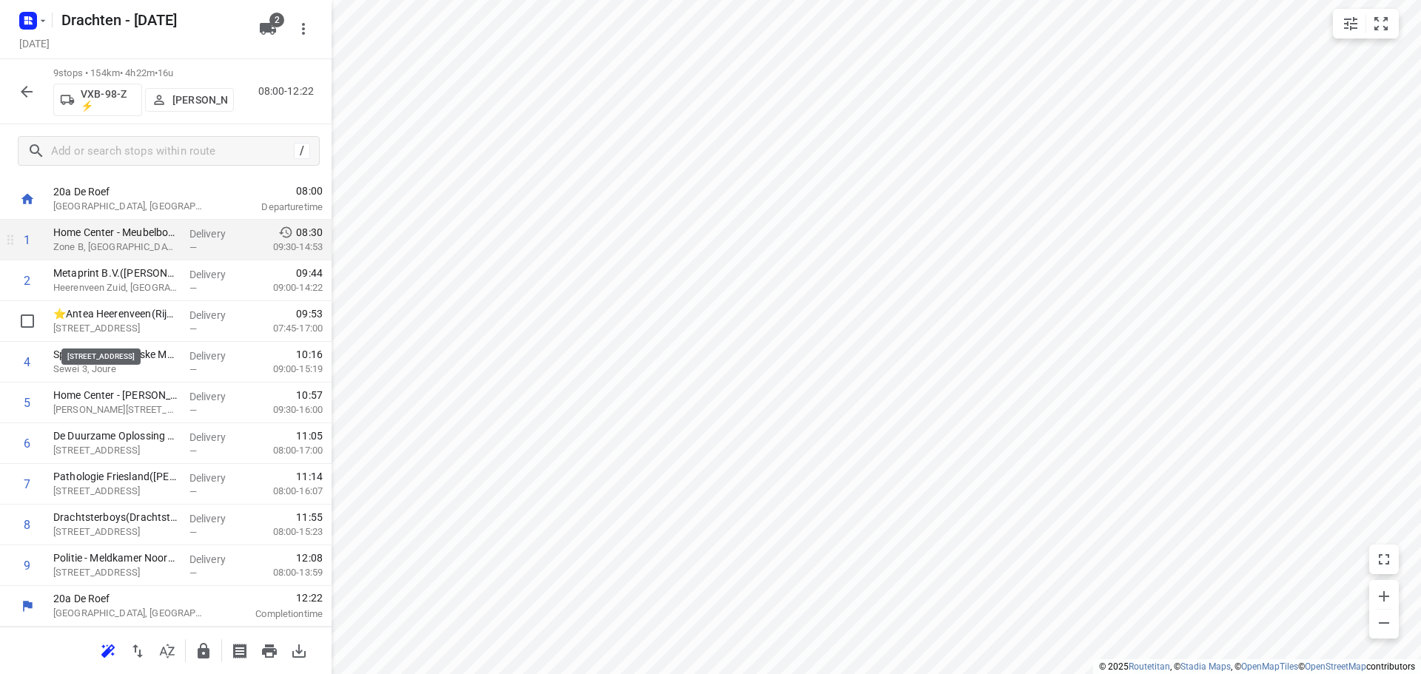
scroll to position [0, 0]
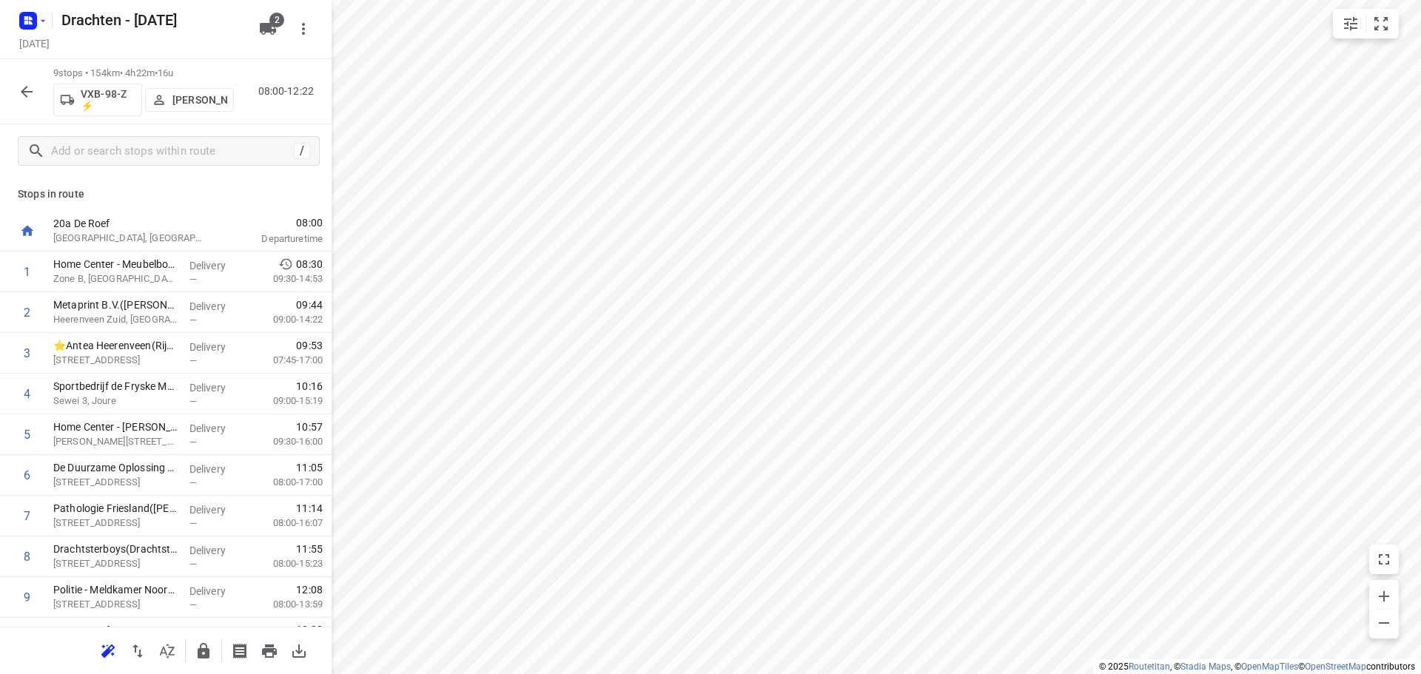
click at [30, 103] on button "button" at bounding box center [27, 92] width 30 height 30
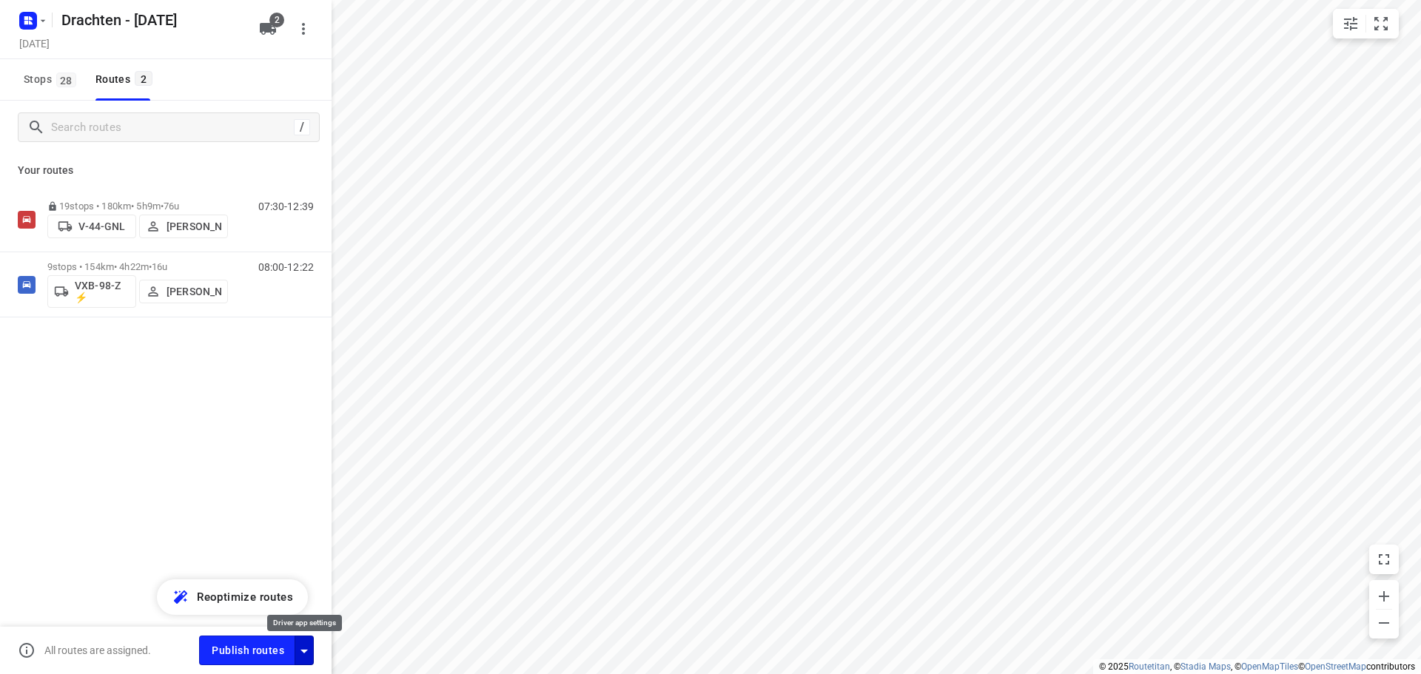
click at [312, 648] on icon "button" at bounding box center [304, 651] width 18 height 18
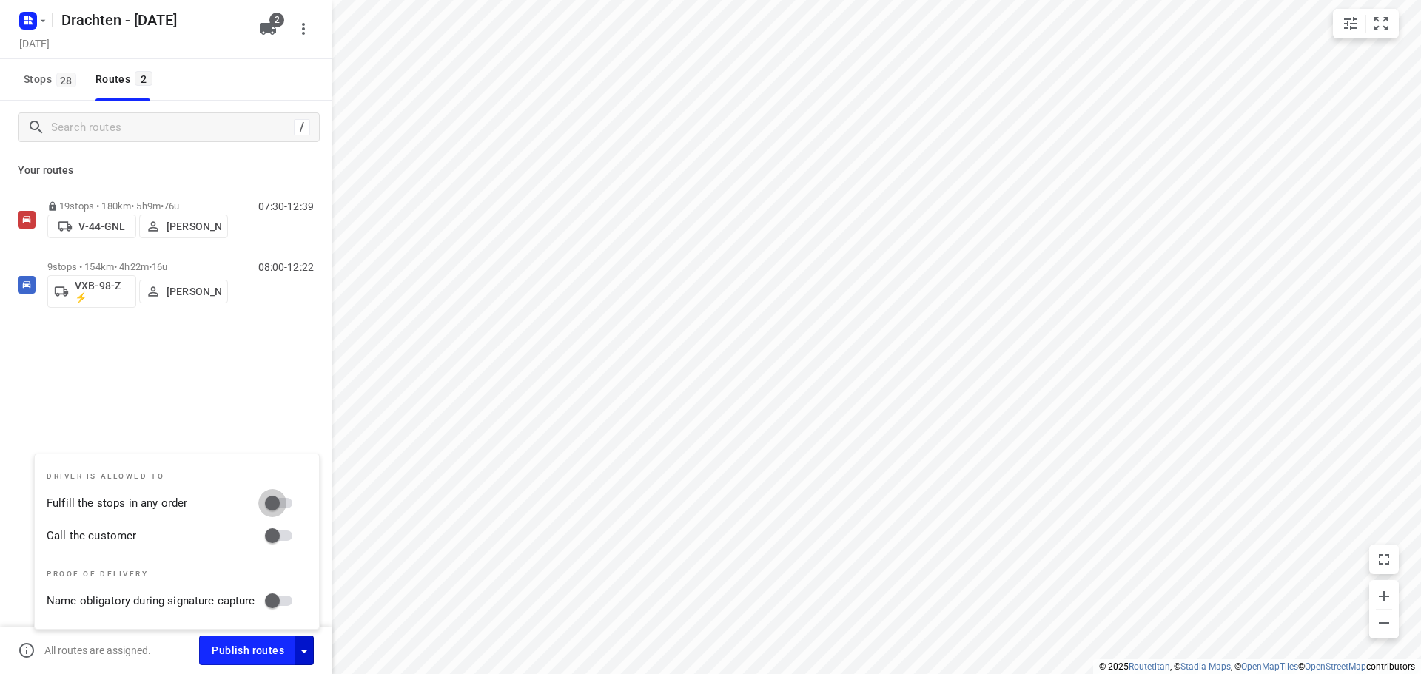
click at [278, 499] on input "Fulfill the stops in any order" at bounding box center [272, 503] width 84 height 28
checkbox input "true"
click at [278, 529] on input "Call the customer" at bounding box center [272, 536] width 84 height 28
checkbox input "true"
click at [260, 383] on div "19 stops • 180km • 5h9m • 76u V-44-GNL Jurre Woudwijk 07:30-12:39 9 stops • 154…" at bounding box center [166, 304] width 332 height 234
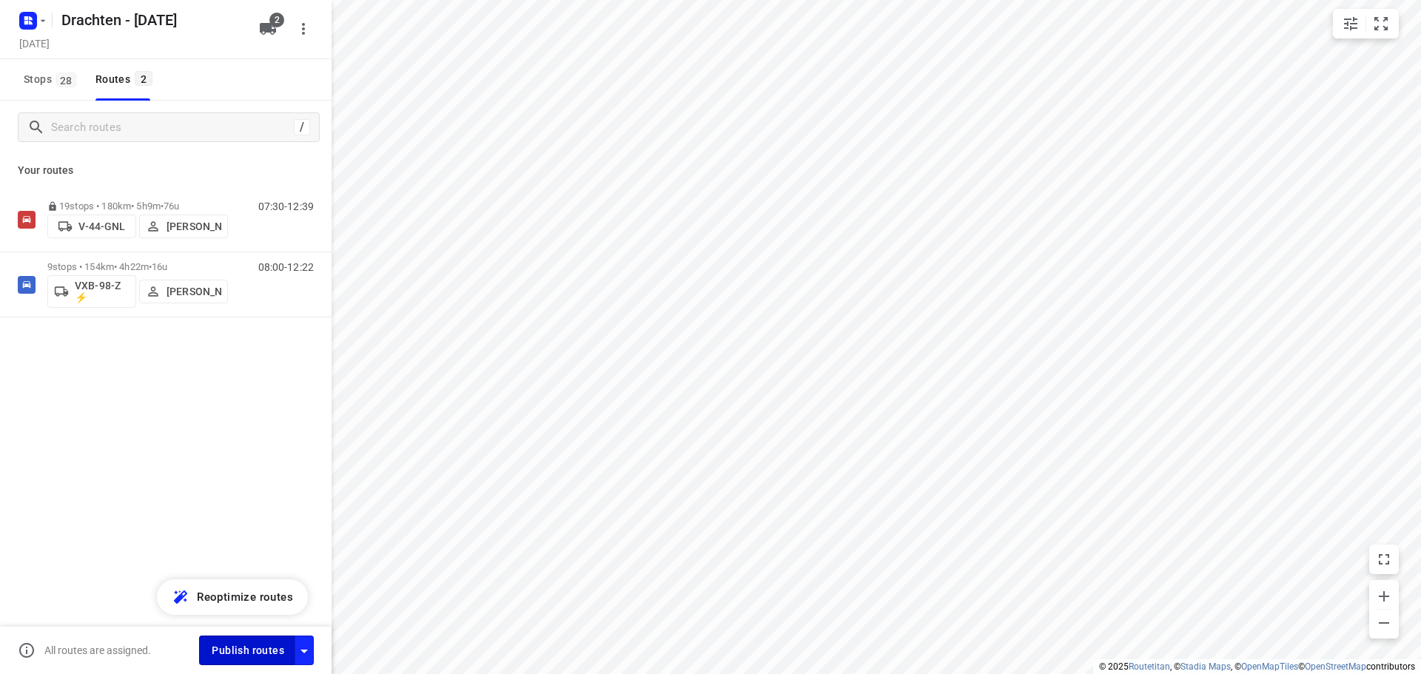
click at [255, 648] on span "Publish routes" at bounding box center [248, 651] width 73 height 19
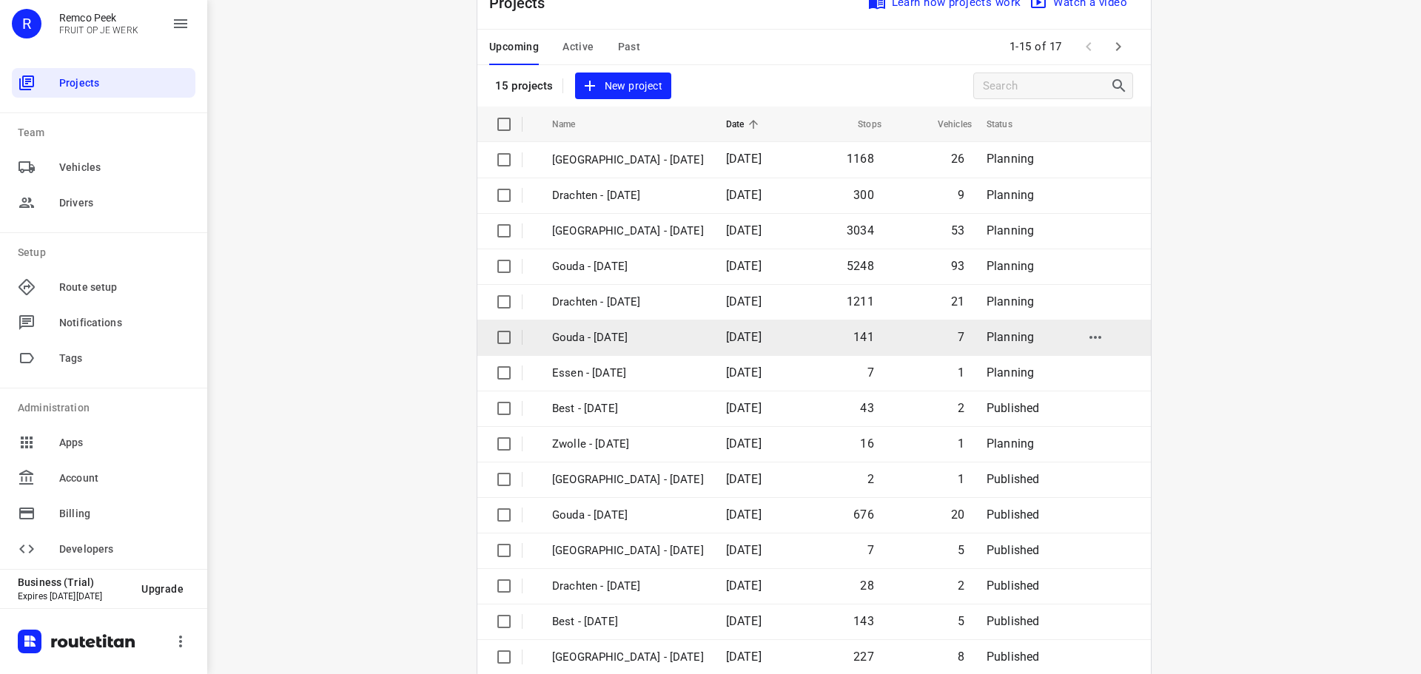
scroll to position [74, 0]
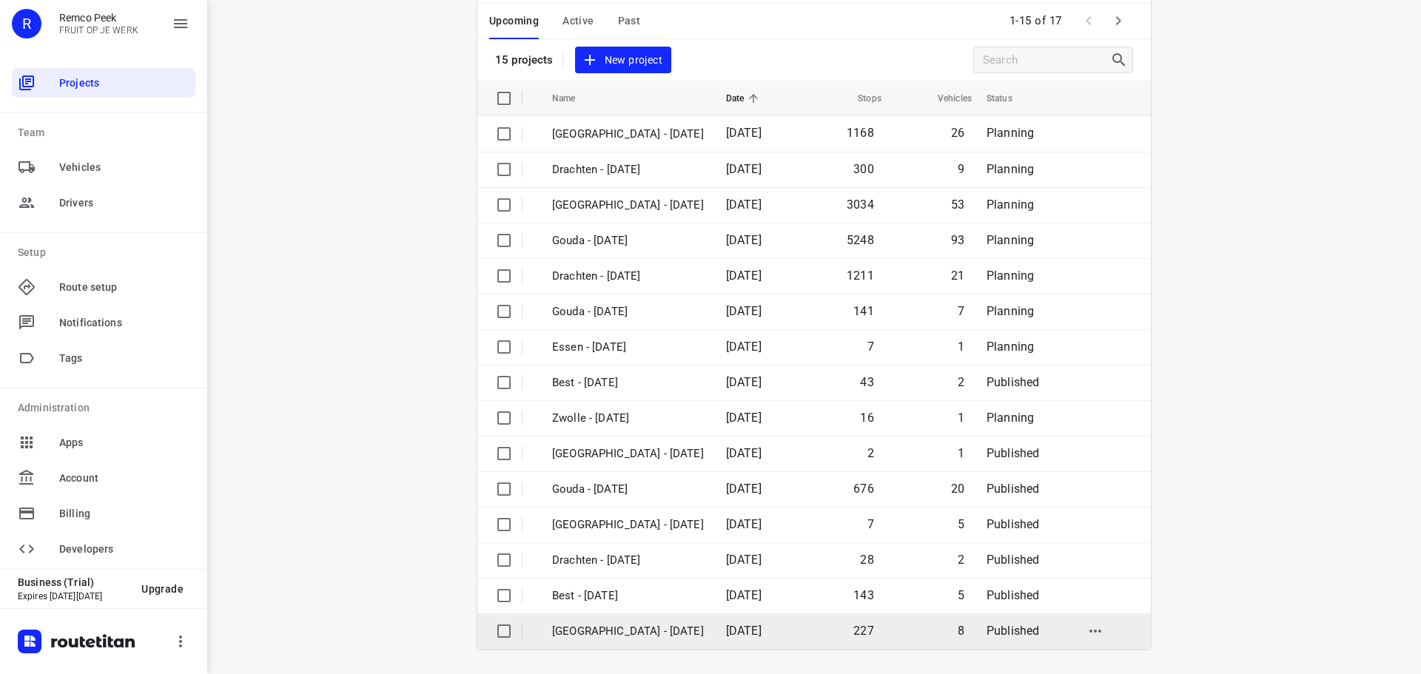
click at [605, 634] on p "[GEOGRAPHIC_DATA] - [DATE]" at bounding box center [628, 631] width 152 height 17
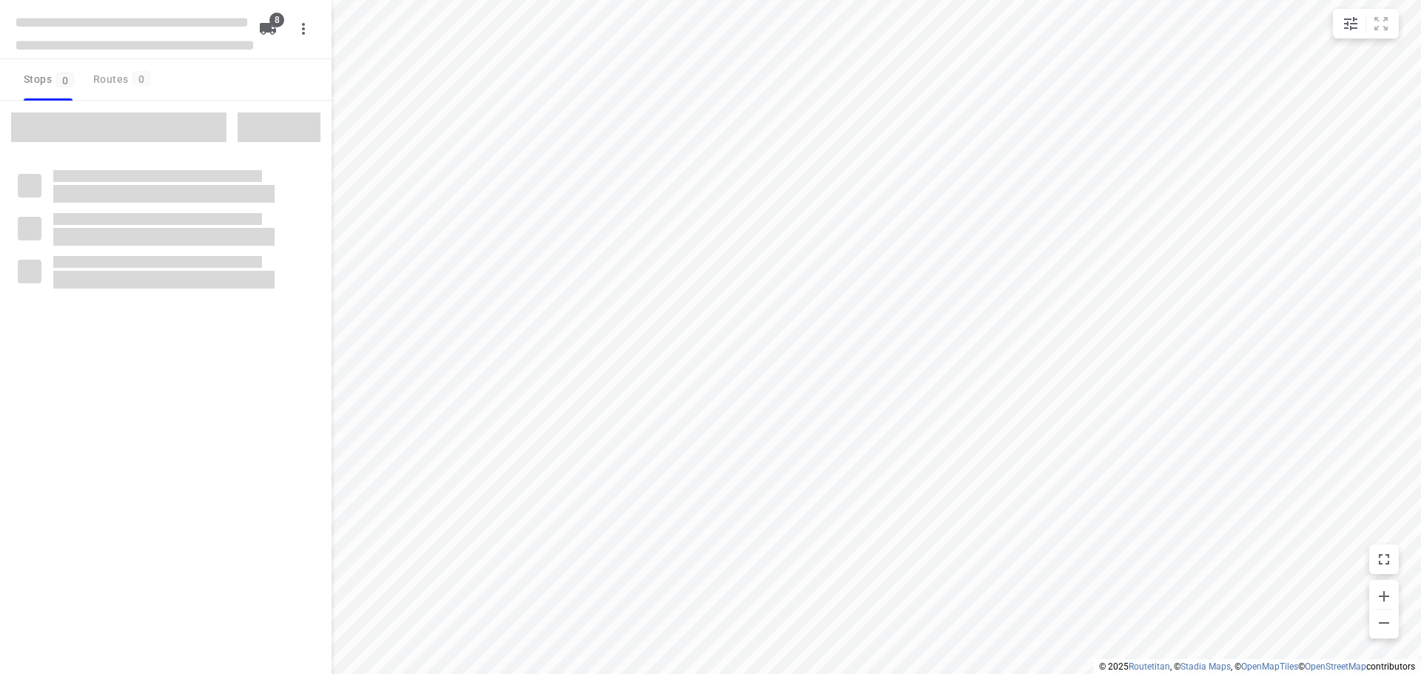
checkbox input "true"
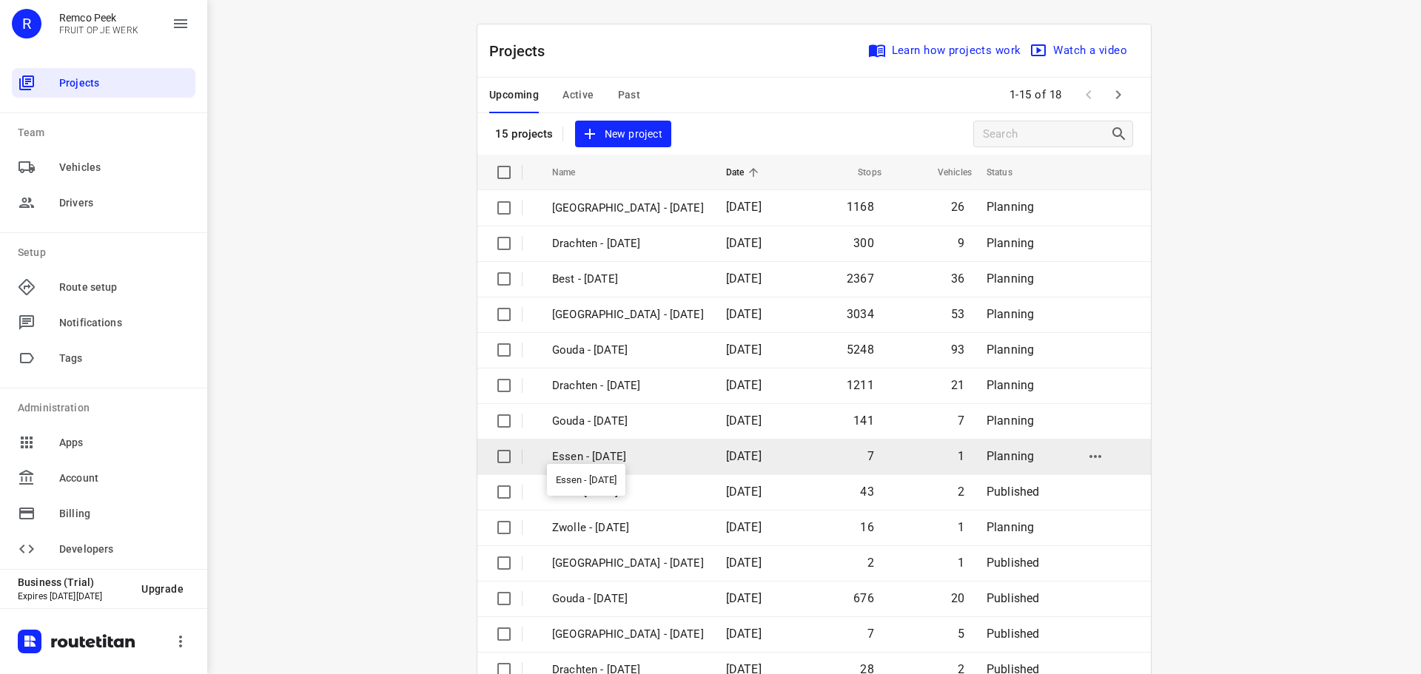
scroll to position [74, 0]
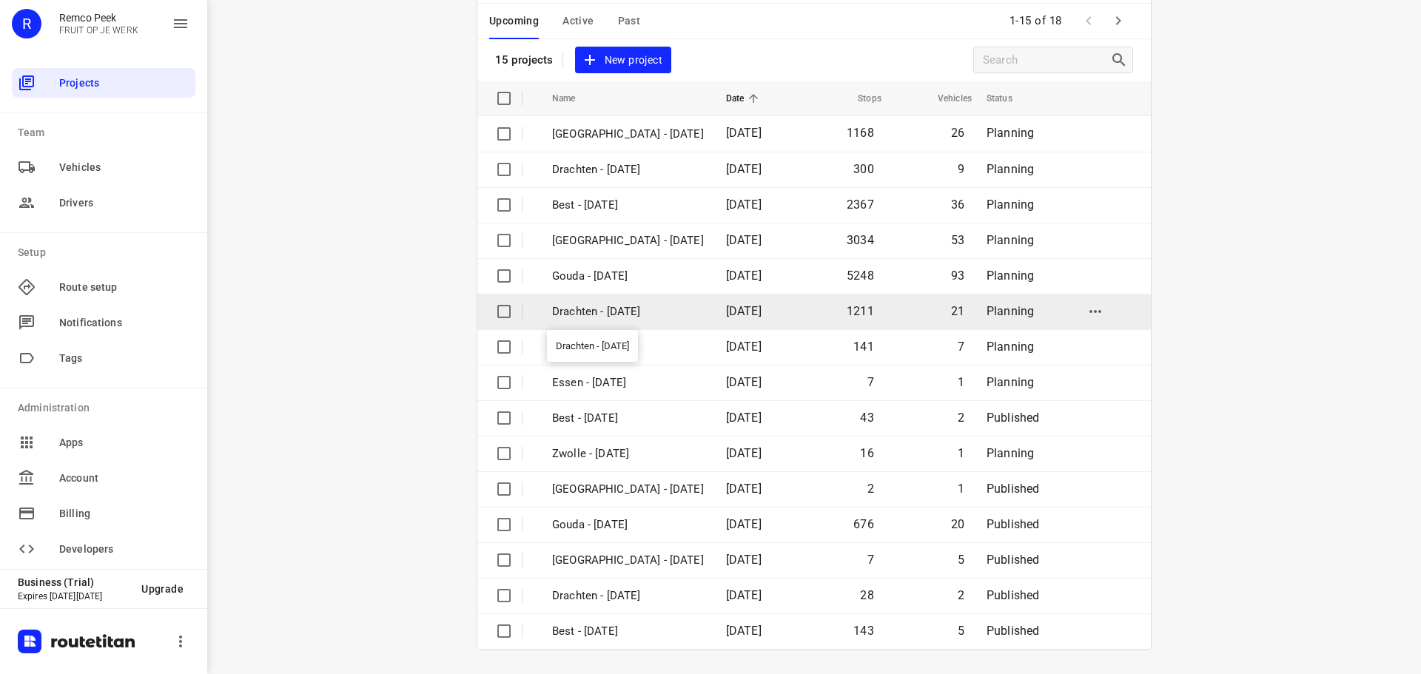
click at [571, 304] on p "Drachten - [DATE]" at bounding box center [628, 311] width 152 height 17
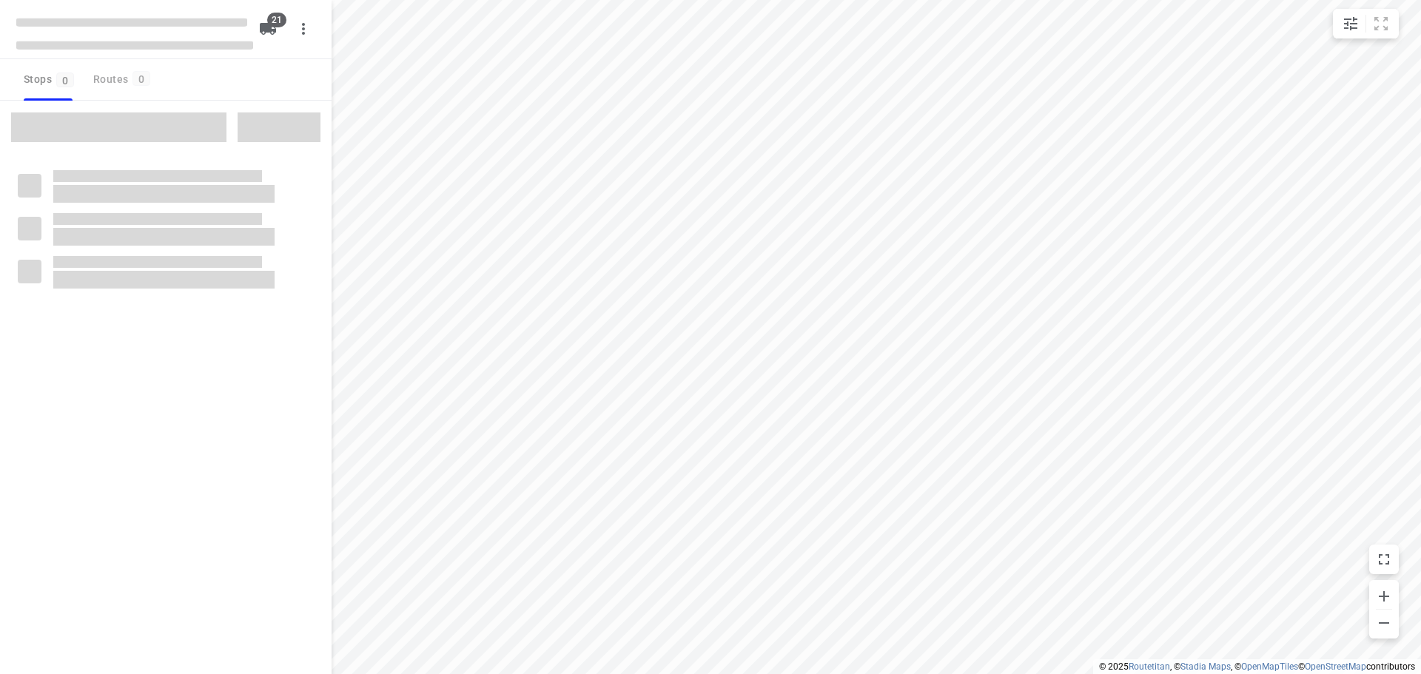
checkbox input "true"
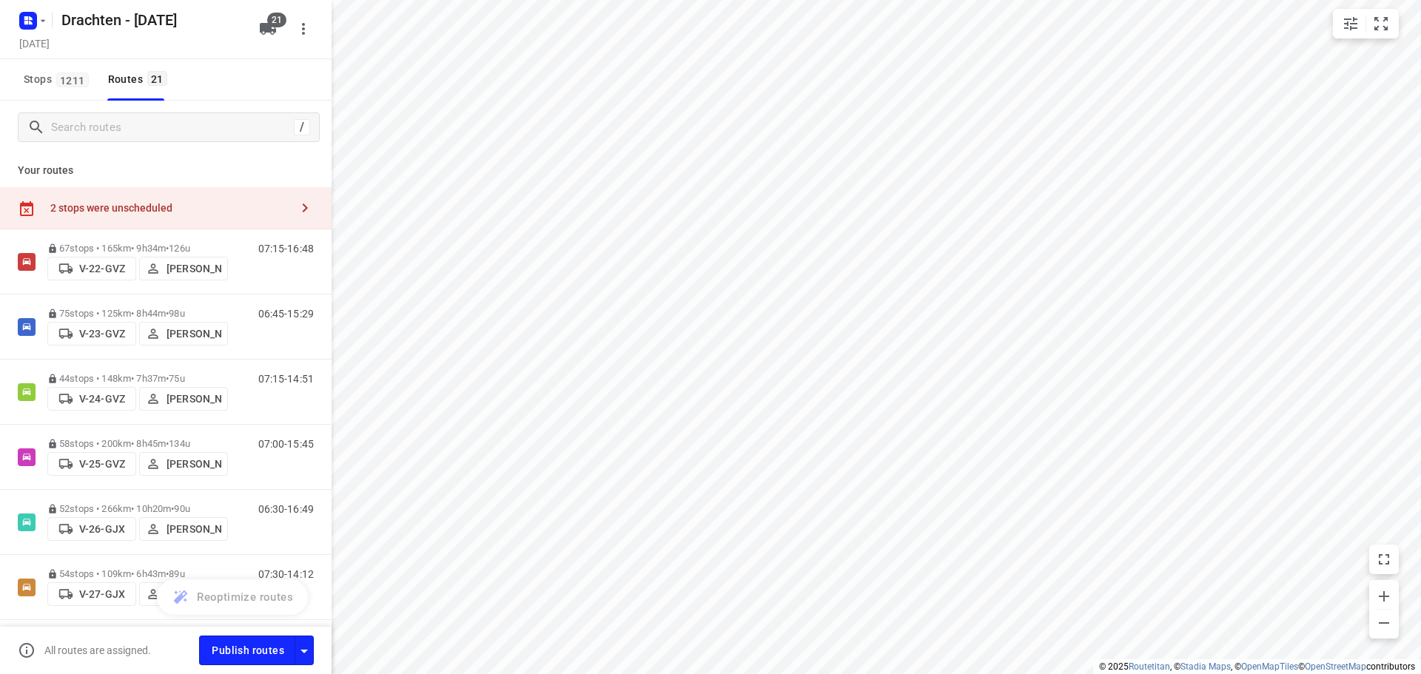
click at [276, 206] on div "2 stops were unscheduled" at bounding box center [170, 208] width 240 height 12
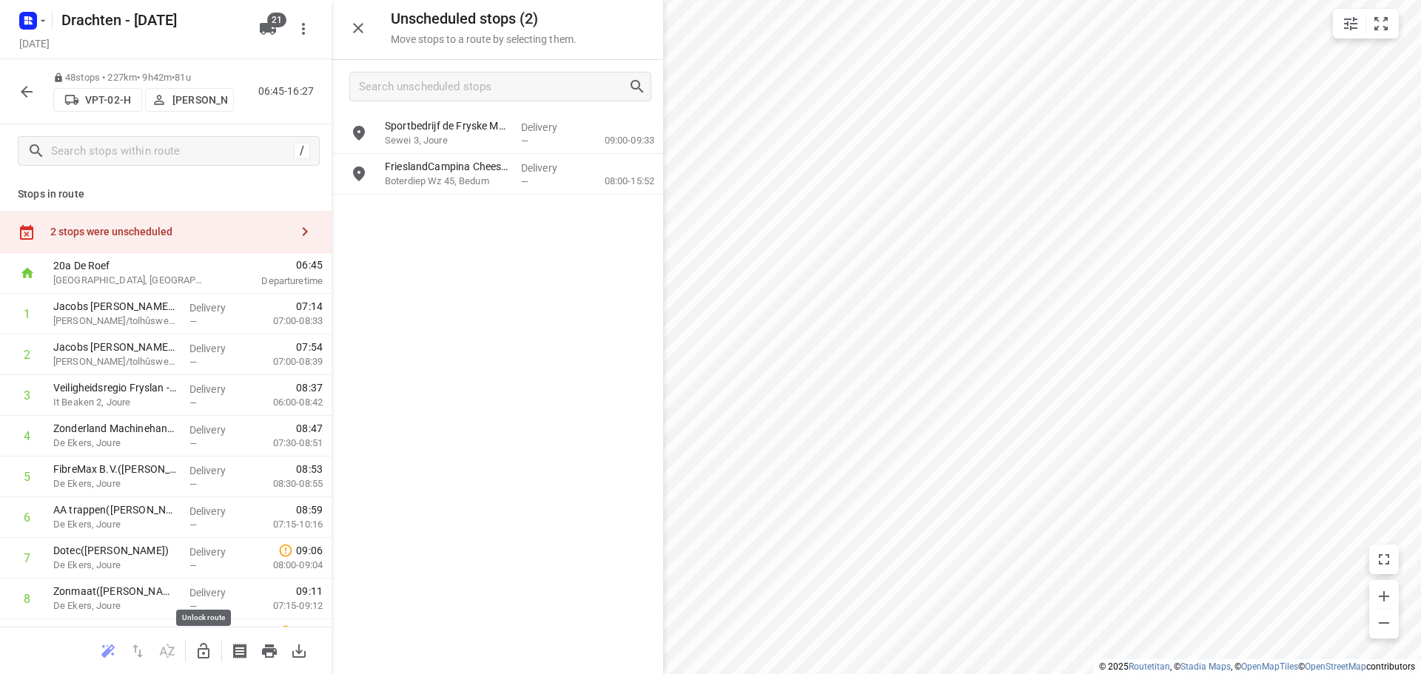
click at [207, 653] on icon "button" at bounding box center [204, 651] width 18 height 18
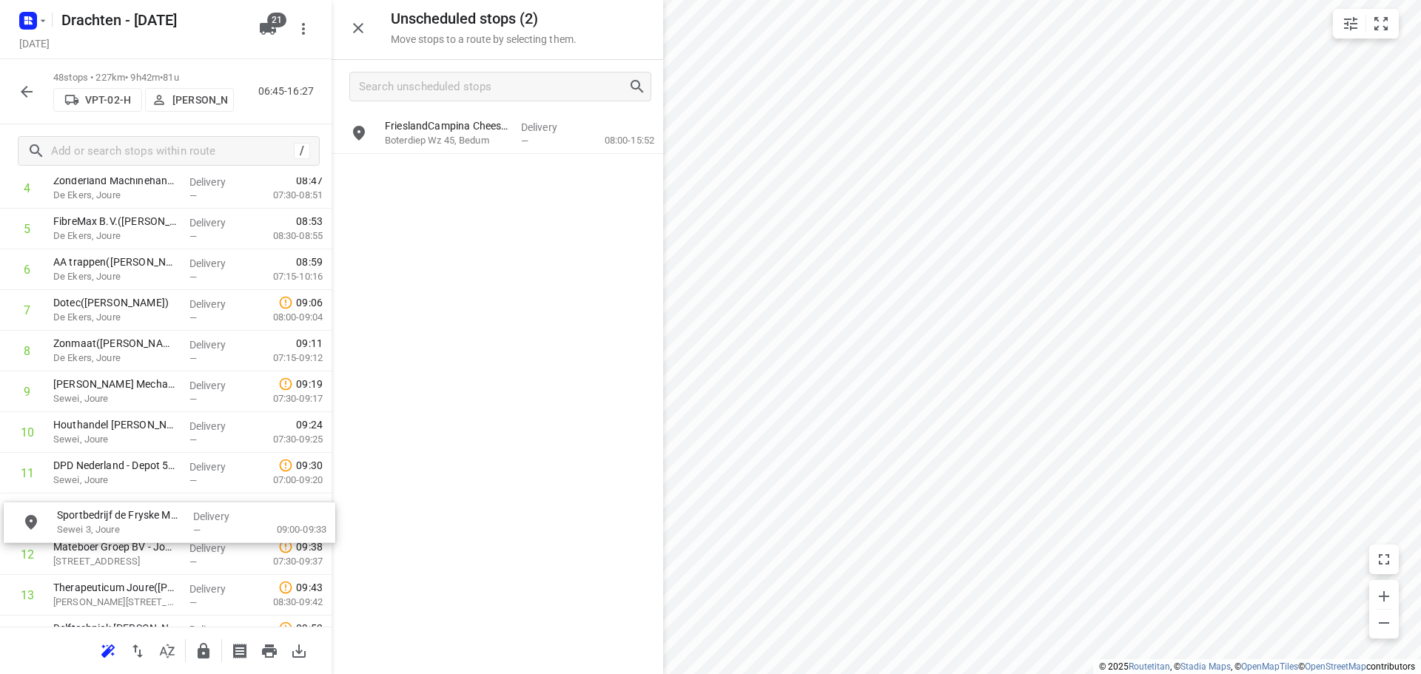
scroll to position [252, 0]
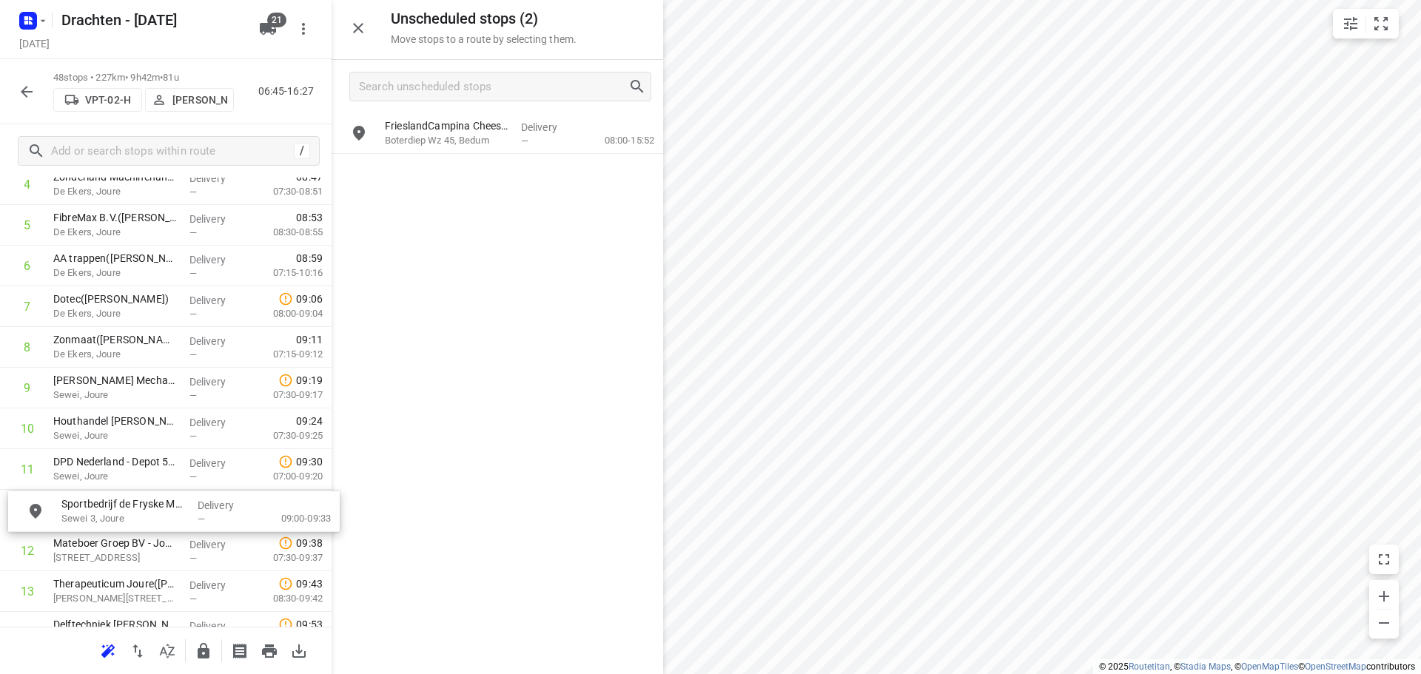
drag, startPoint x: 506, startPoint y: 140, endPoint x: 178, endPoint y: 523, distance: 504.0
click at [202, 658] on icon "button" at bounding box center [204, 651] width 12 height 16
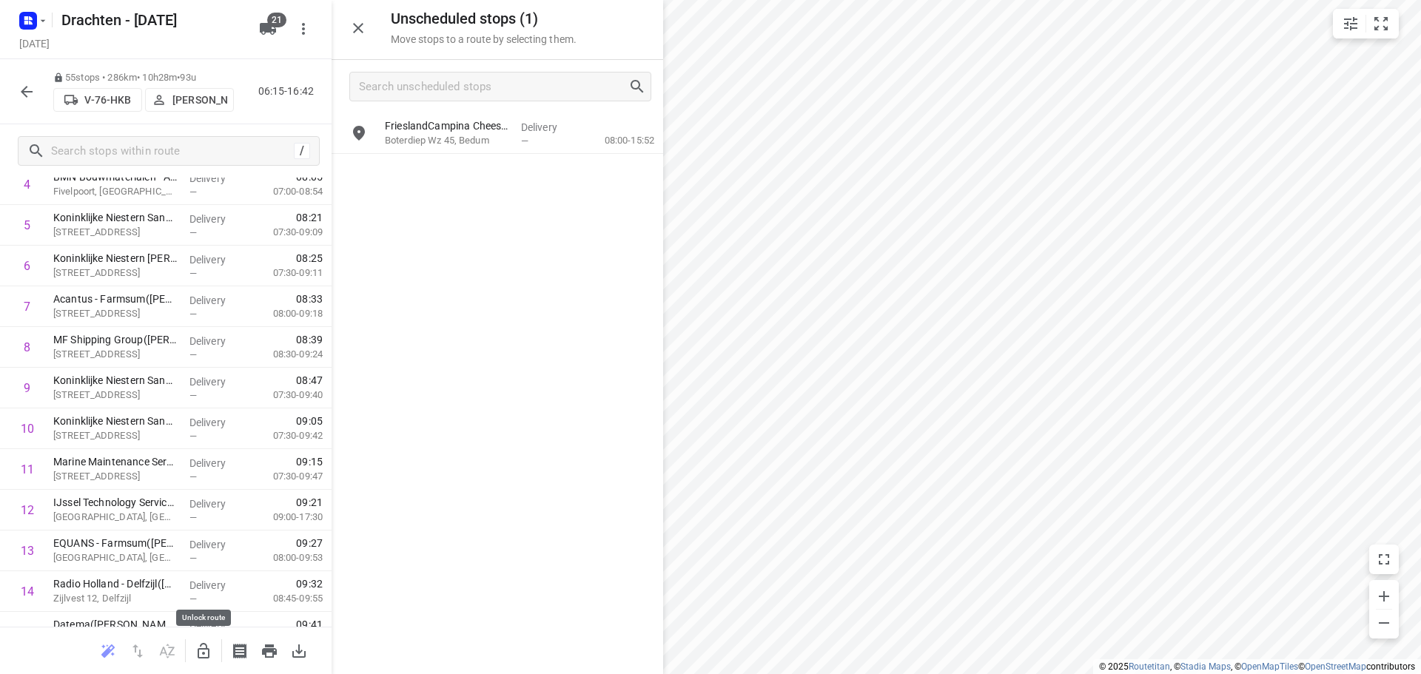
click at [195, 648] on icon "button" at bounding box center [204, 651] width 18 height 18
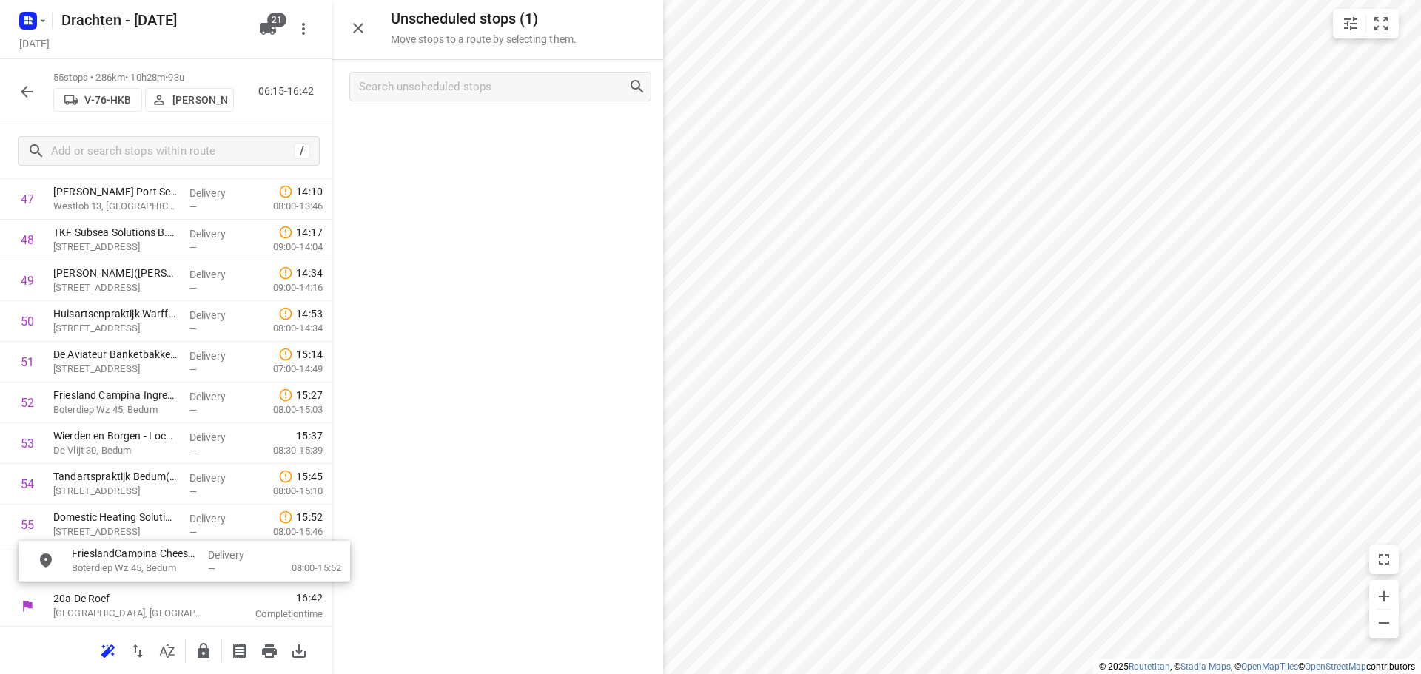
scroll to position [1997, 0]
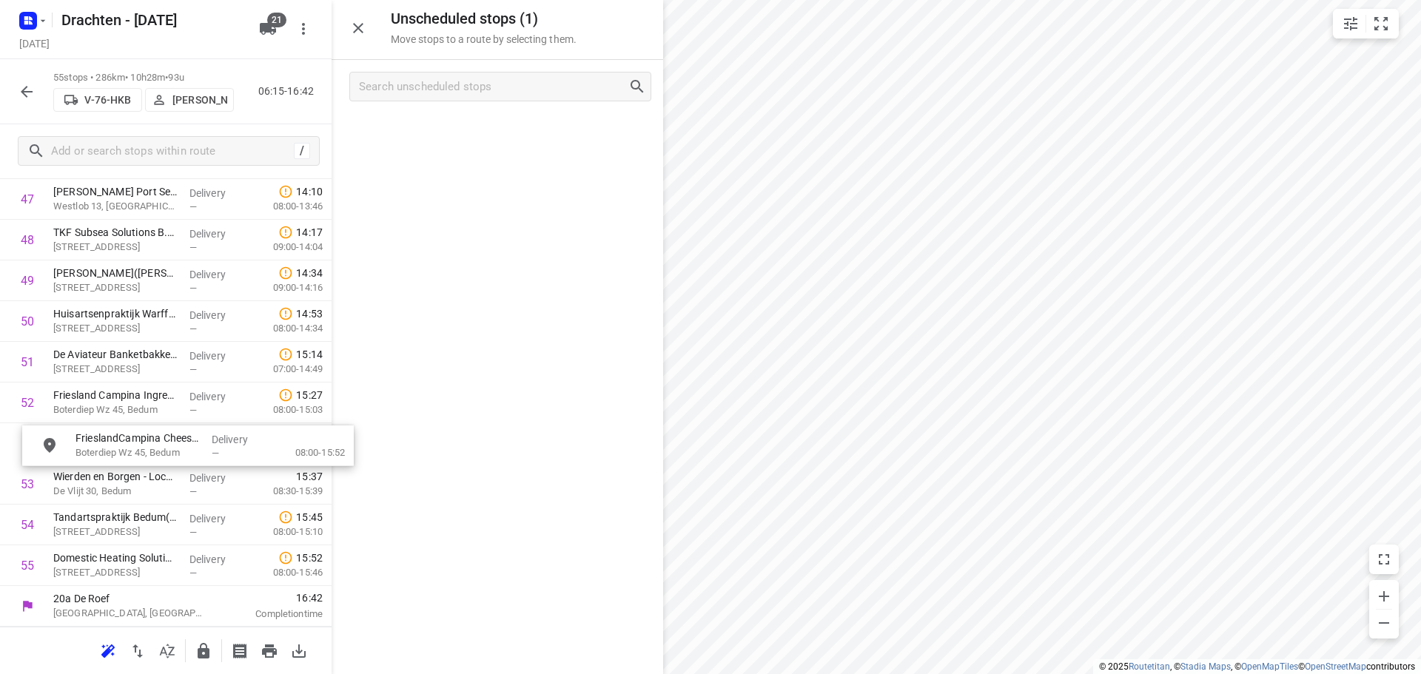
drag, startPoint x: 500, startPoint y: 132, endPoint x: 189, endPoint y: 439, distance: 437.6
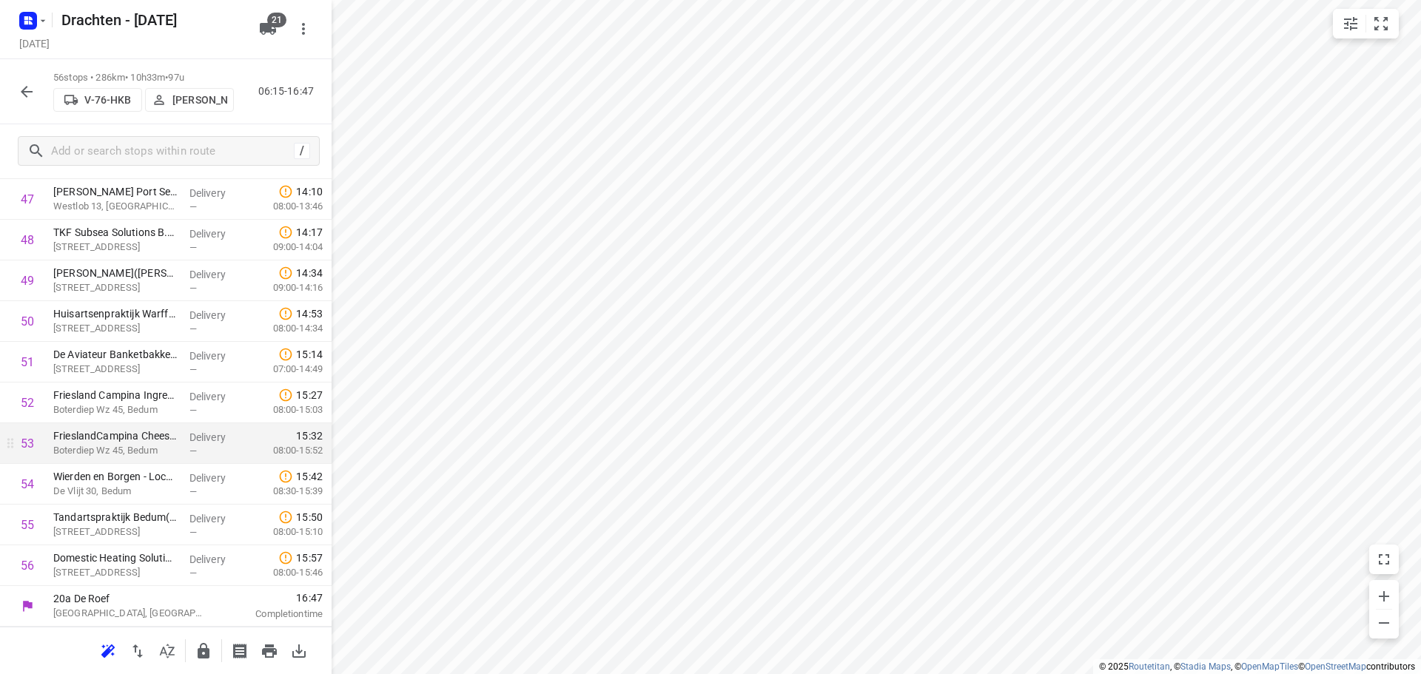
scroll to position [1945, 0]
click at [198, 648] on icon "button" at bounding box center [204, 651] width 18 height 18
click at [35, 97] on icon "button" at bounding box center [27, 92] width 18 height 18
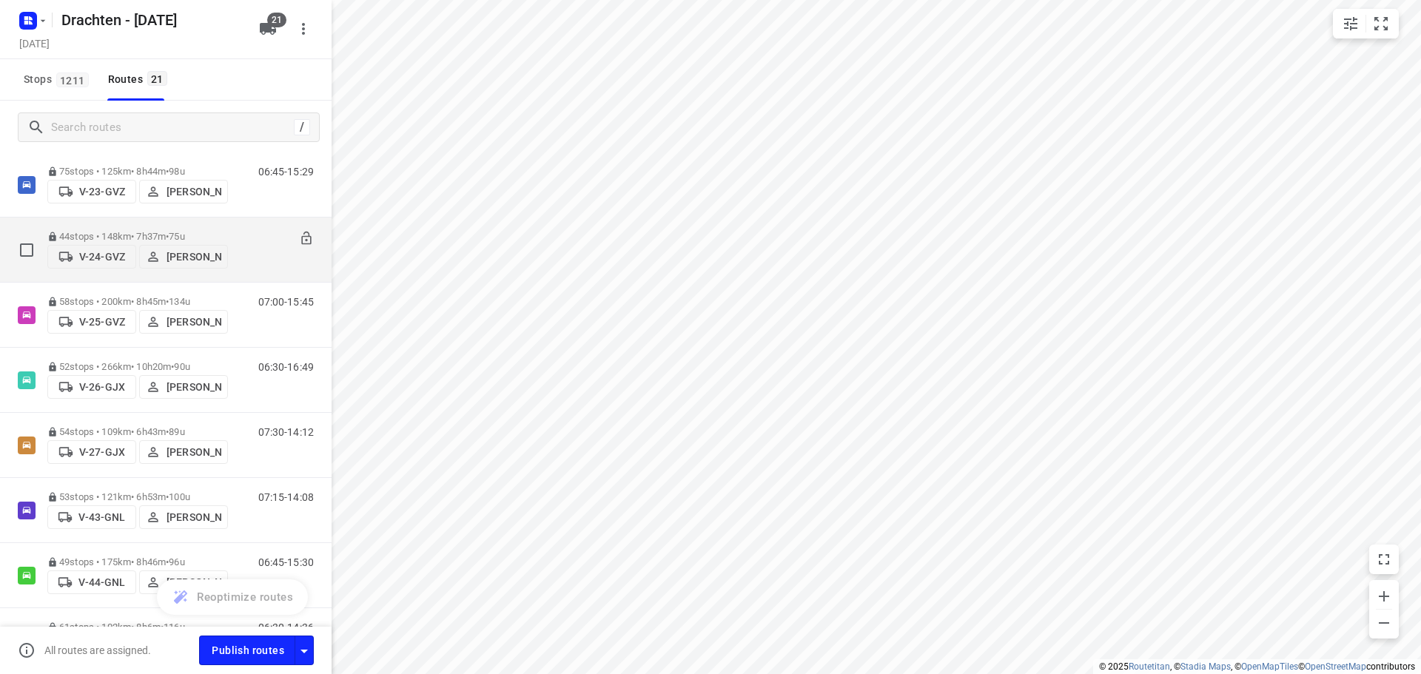
scroll to position [99, 0]
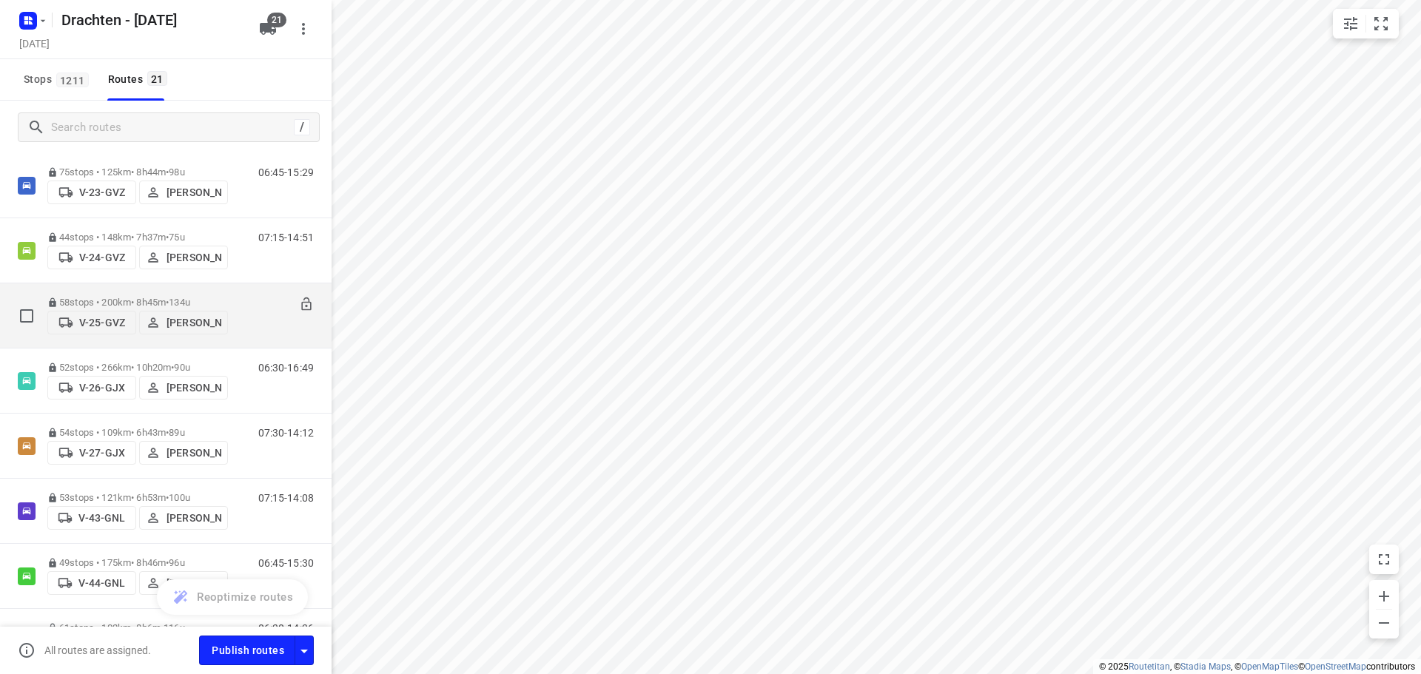
click at [185, 292] on div "58 stops • 200km • 8h45m • 134u V-25-GVZ Joran Smit" at bounding box center [137, 315] width 181 height 53
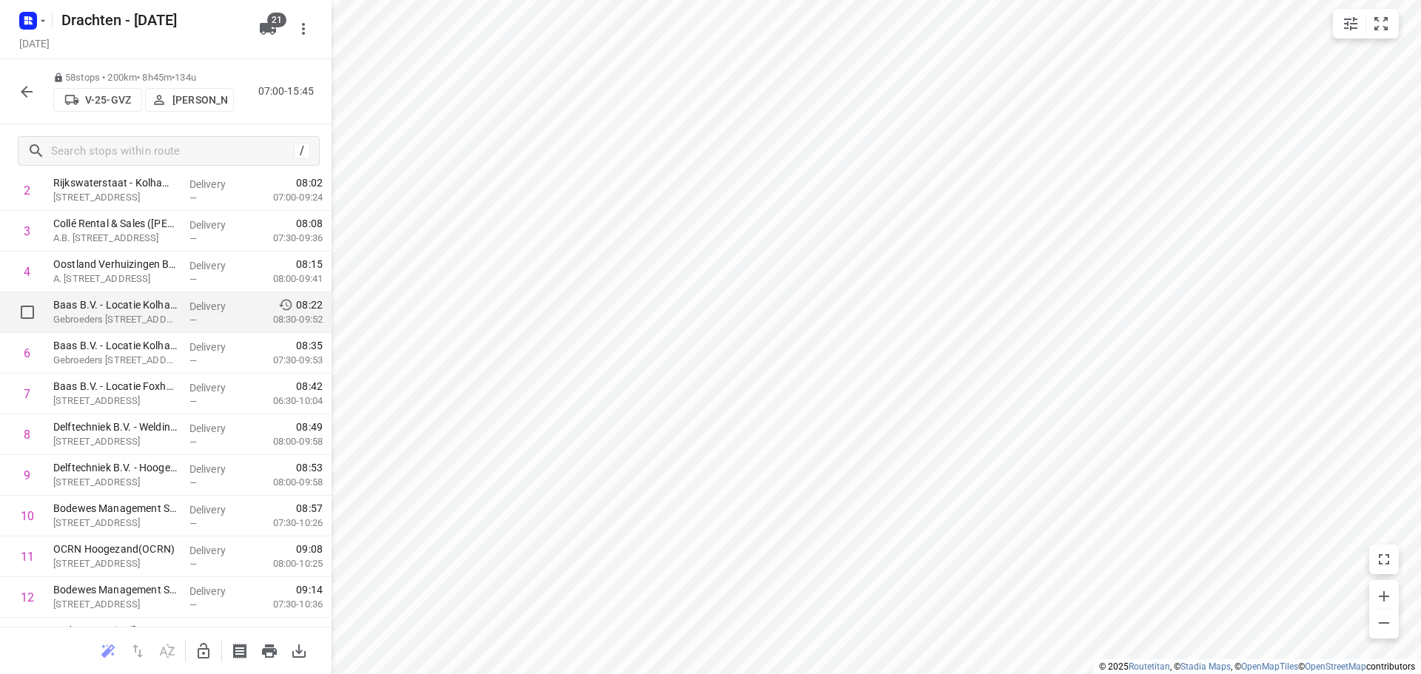
scroll to position [148, 0]
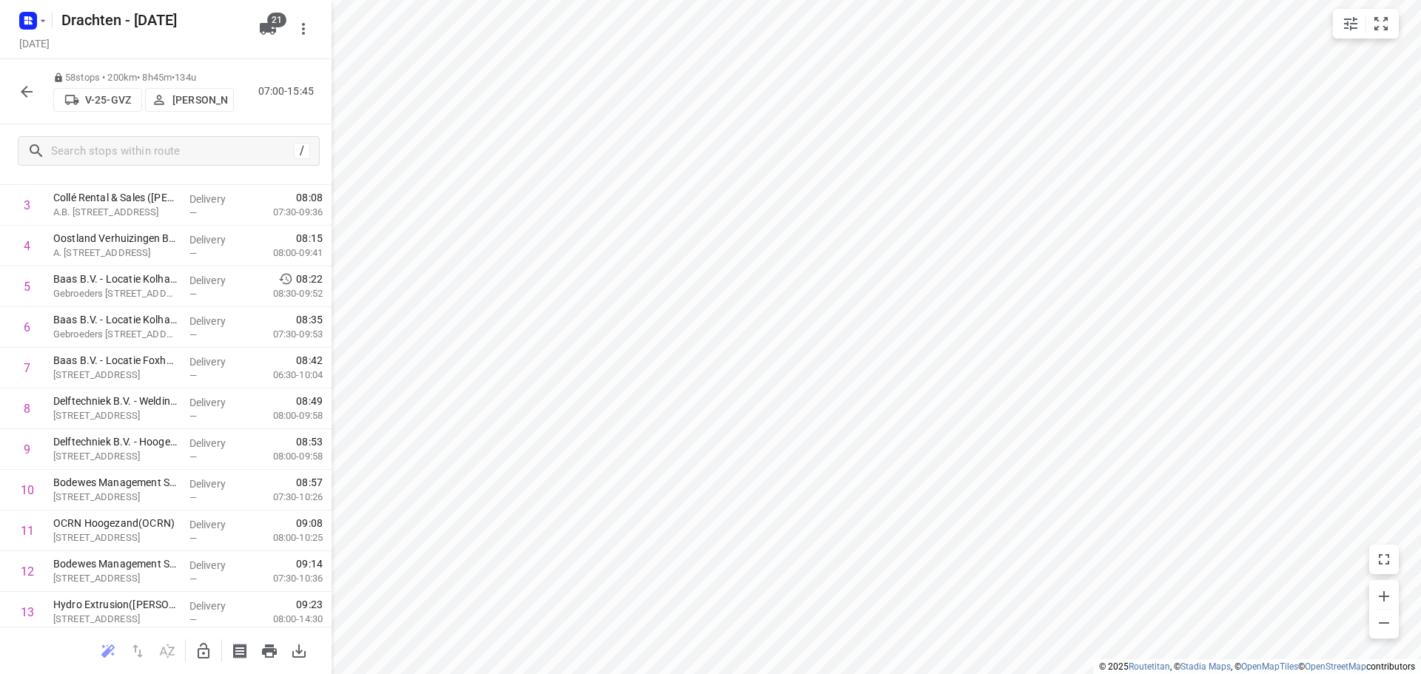
click at [206, 648] on icon "button" at bounding box center [204, 651] width 12 height 16
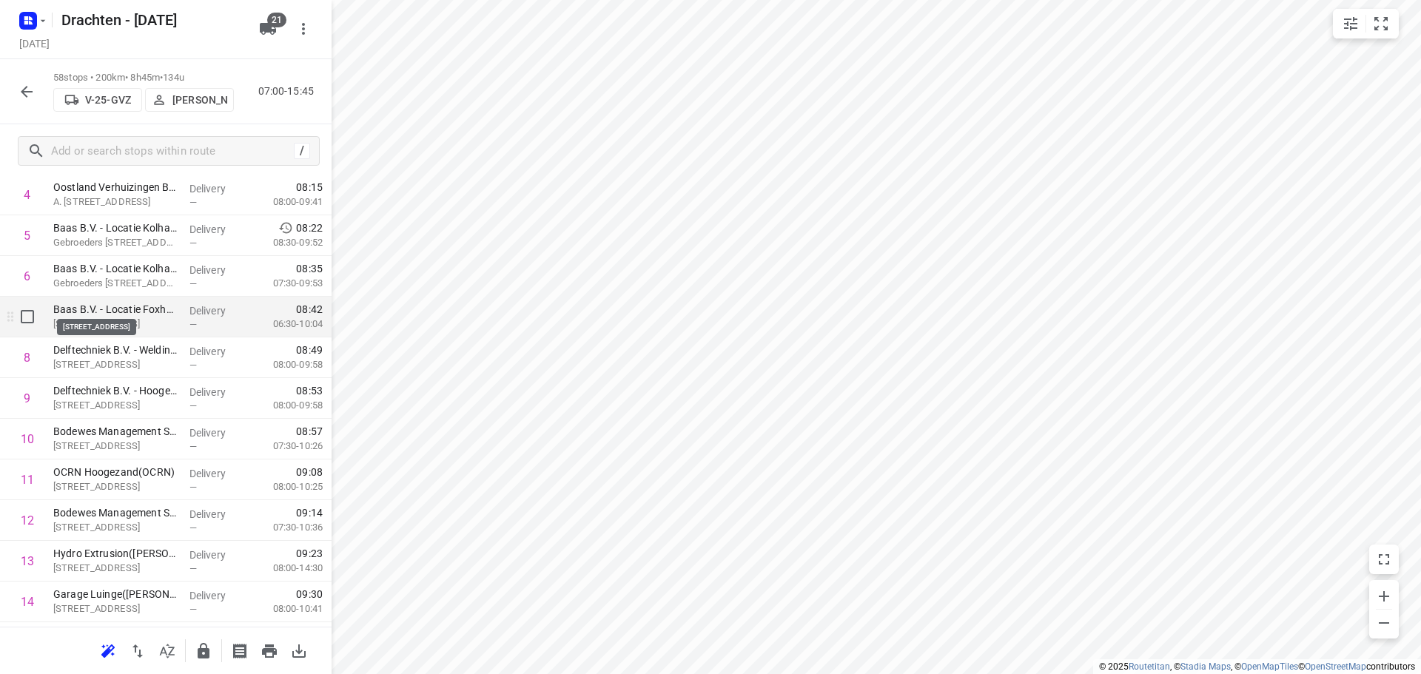
scroll to position [222, 0]
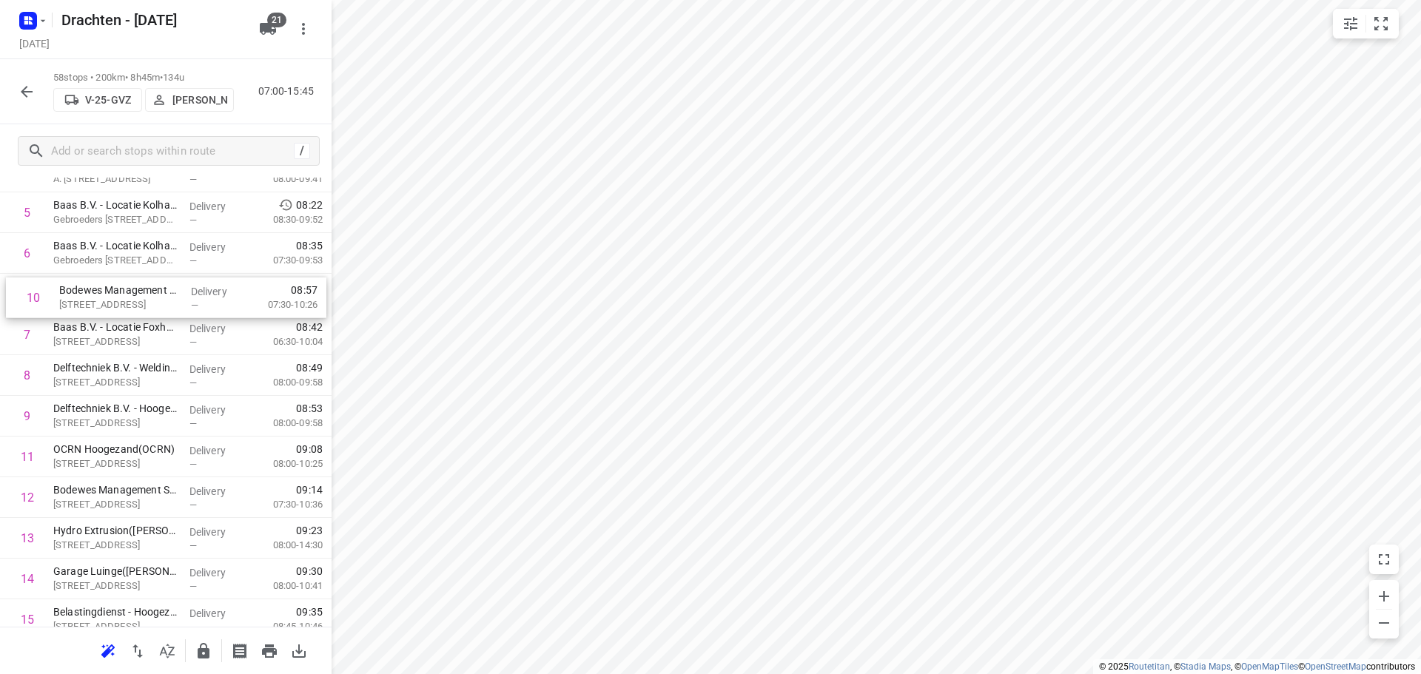
drag, startPoint x: 127, startPoint y: 418, endPoint x: 133, endPoint y: 296, distance: 122.3
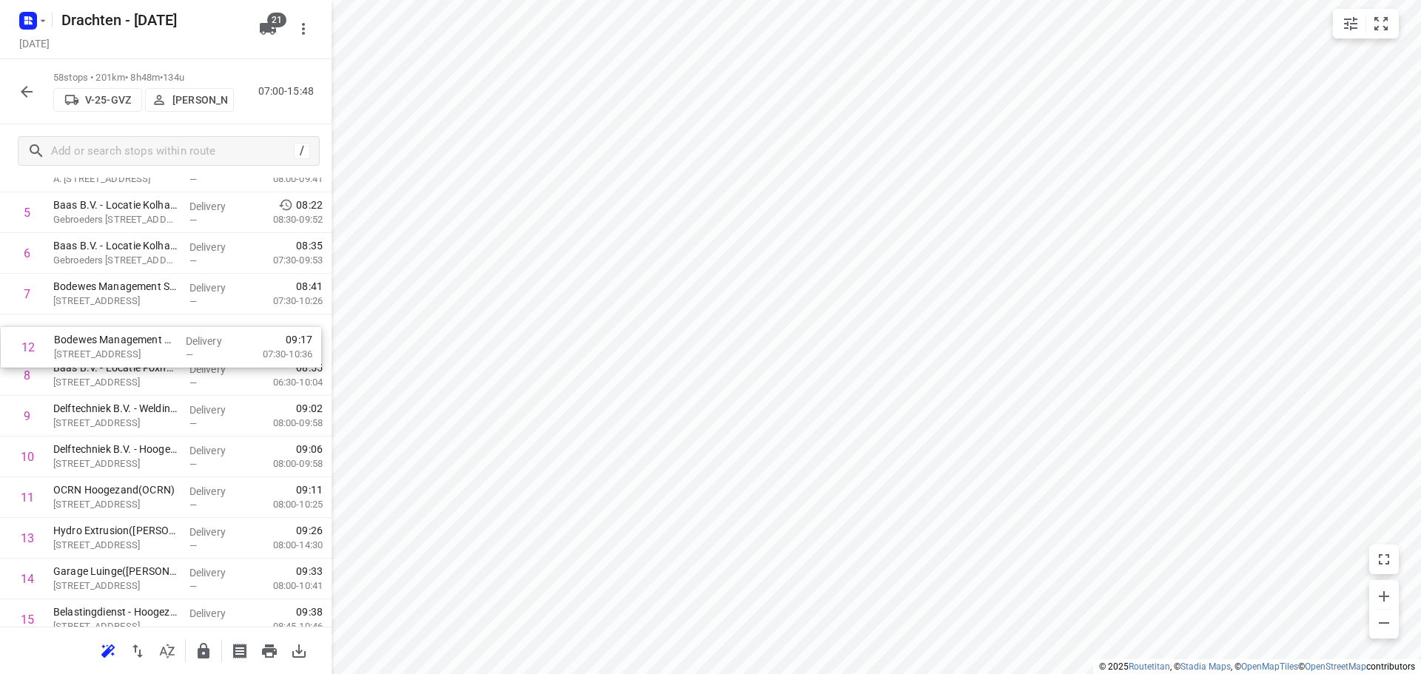
drag, startPoint x: 124, startPoint y: 500, endPoint x: 127, endPoint y: 337, distance: 163.6
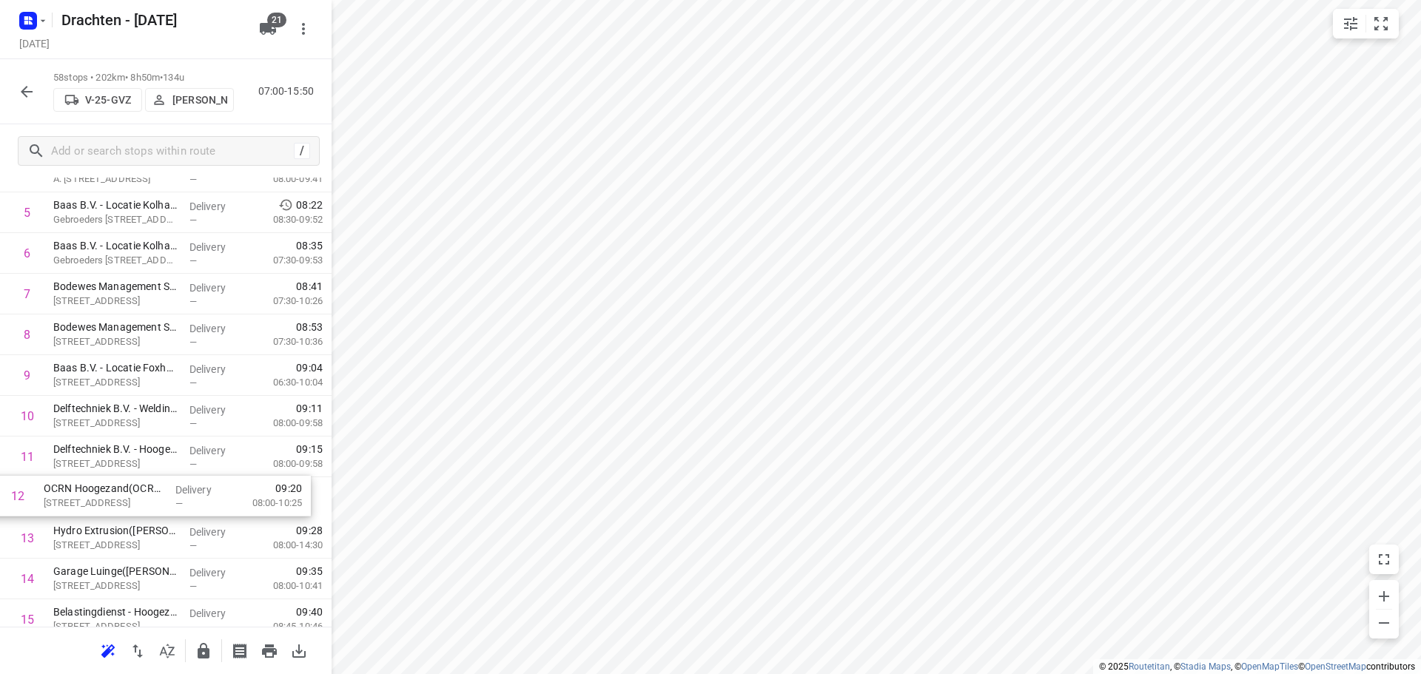
drag, startPoint x: 154, startPoint y: 503, endPoint x: 144, endPoint y: 498, distance: 11.6
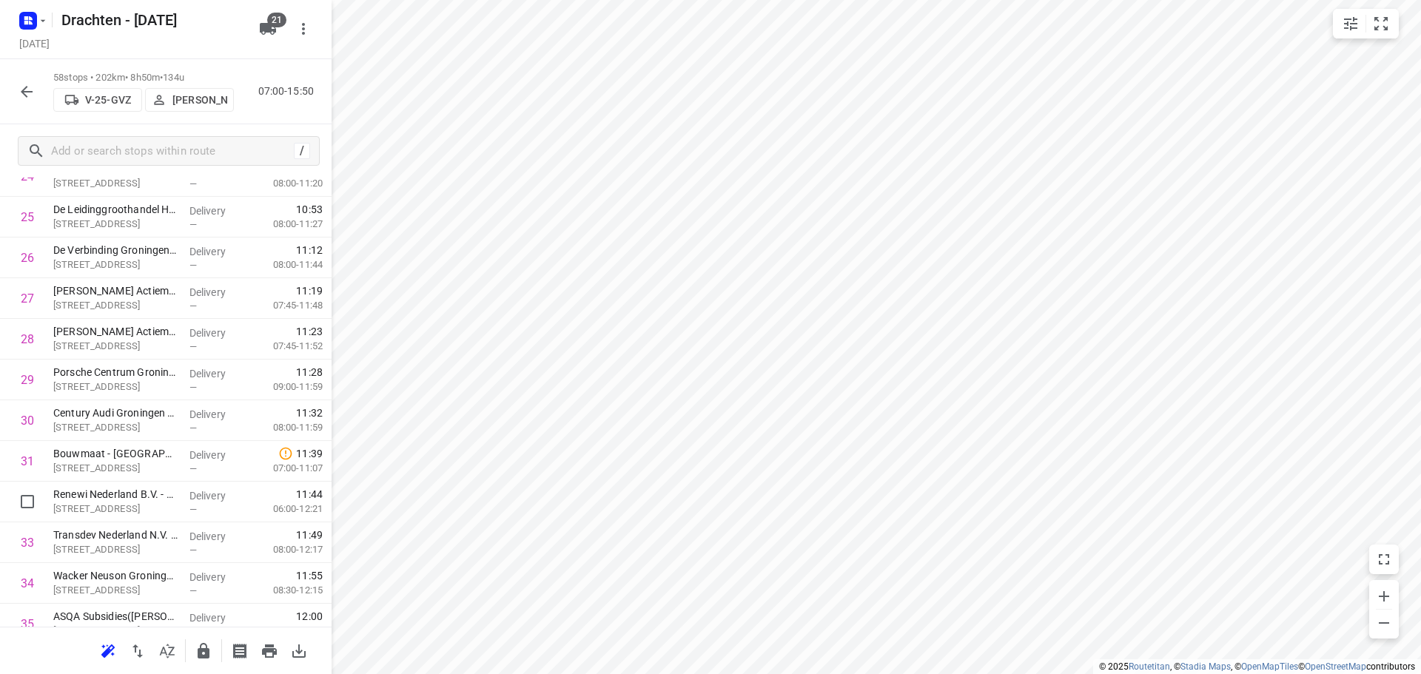
scroll to position [1036, 0]
click at [209, 651] on icon "button" at bounding box center [204, 651] width 12 height 16
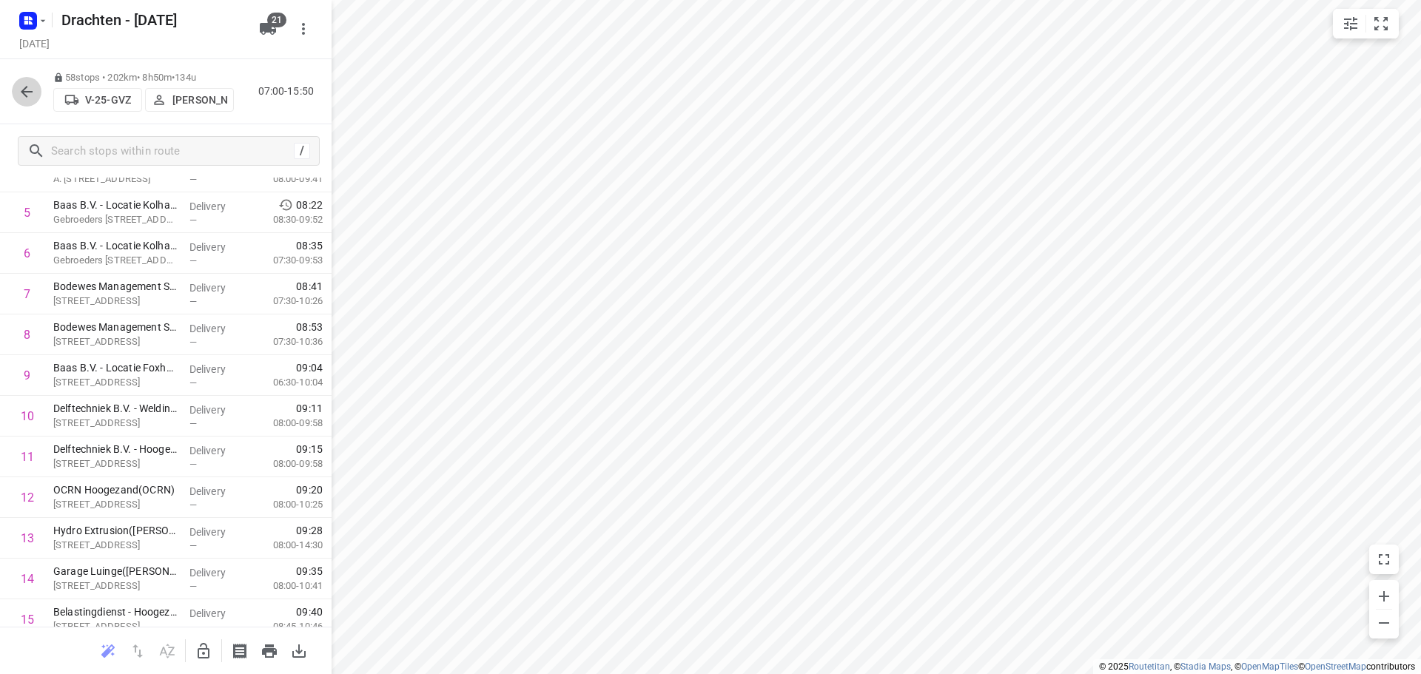
click at [28, 84] on icon "button" at bounding box center [27, 92] width 18 height 18
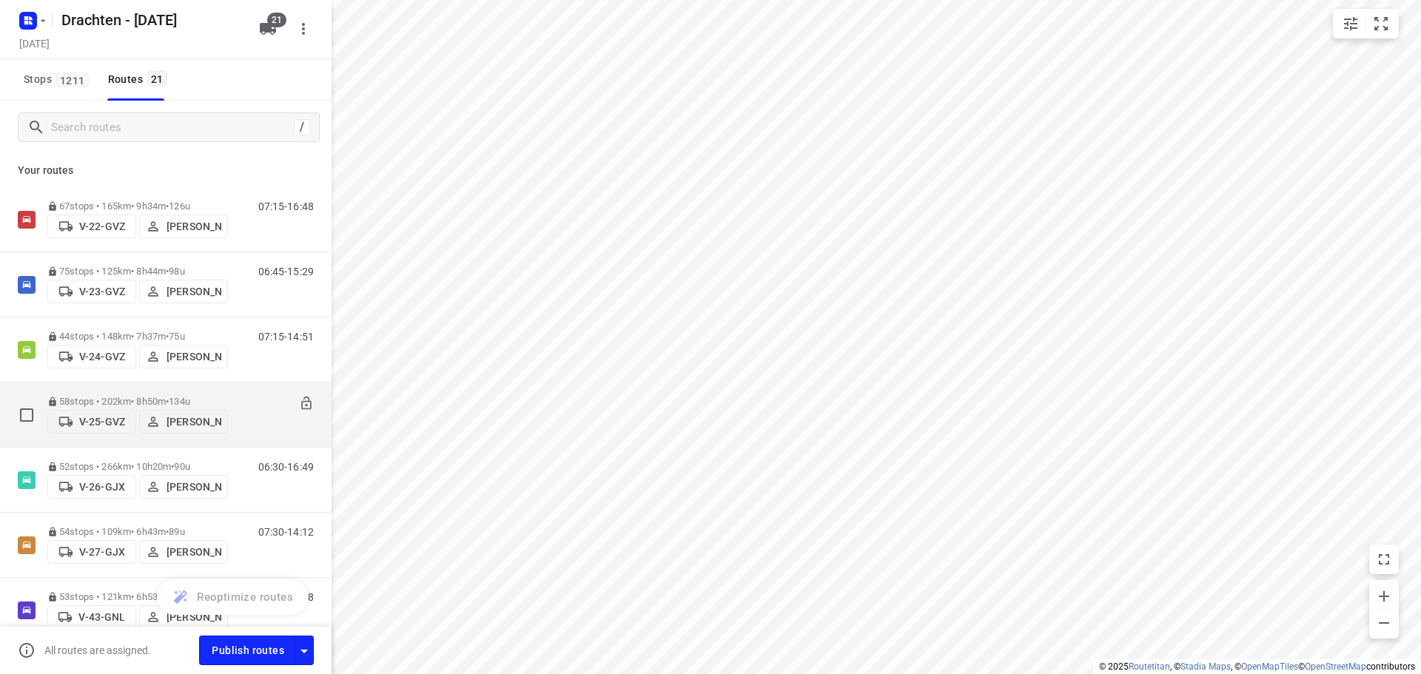
click at [117, 395] on div "58 stops • 202km • 8h50m • 134u V-25-GVZ Joran Smit" at bounding box center [137, 415] width 181 height 53
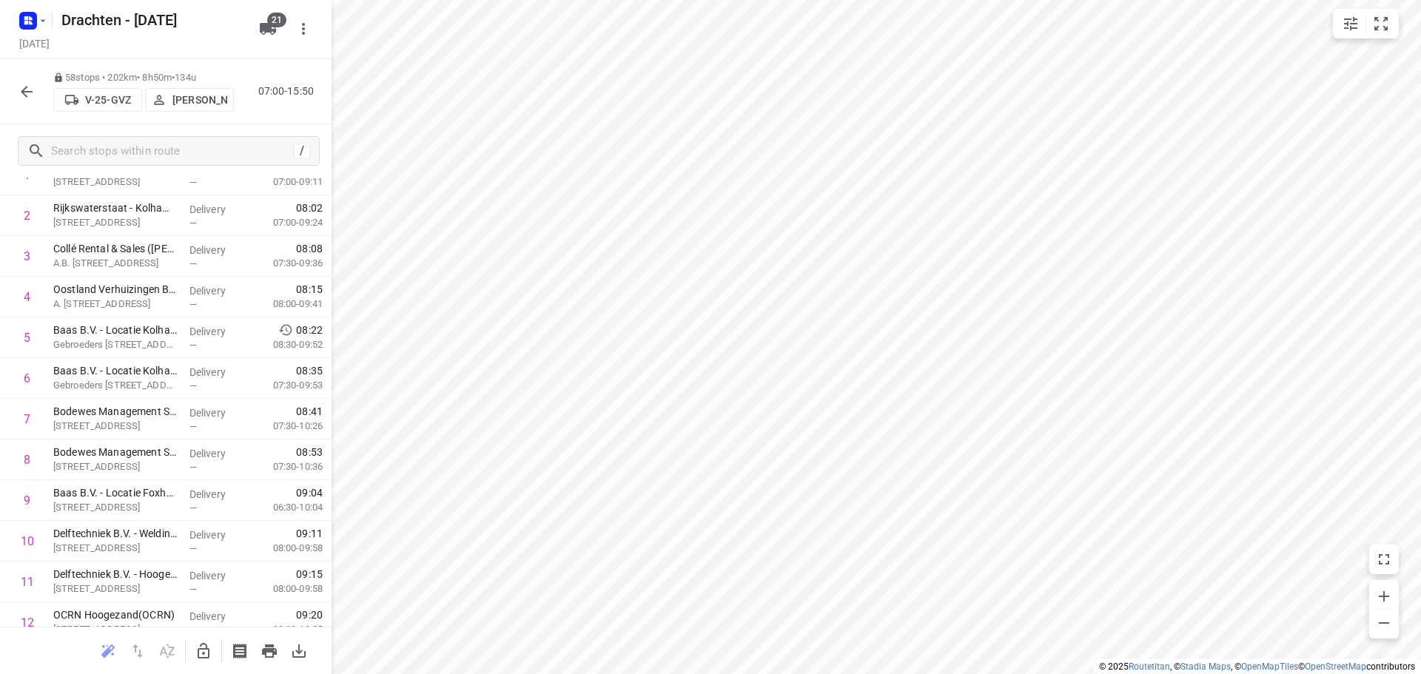
scroll to position [148, 0]
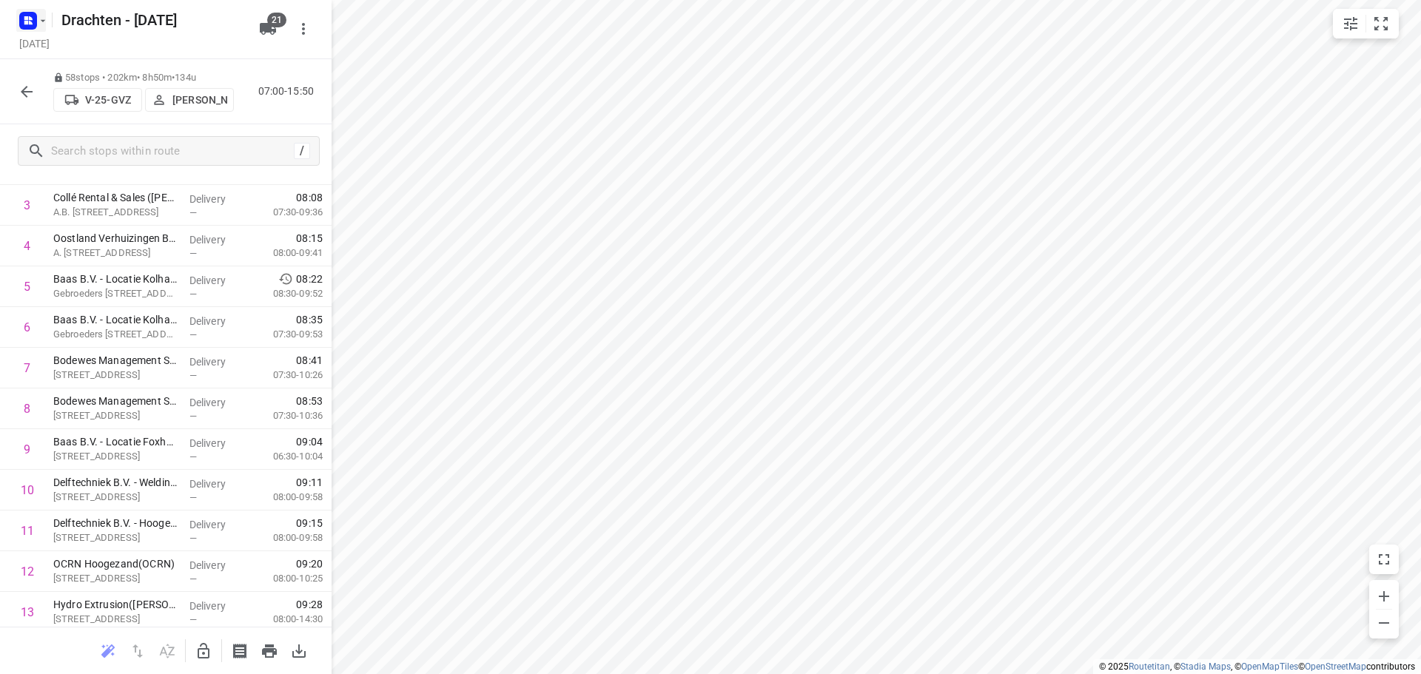
click at [35, 16] on rect "button" at bounding box center [28, 21] width 18 height 18
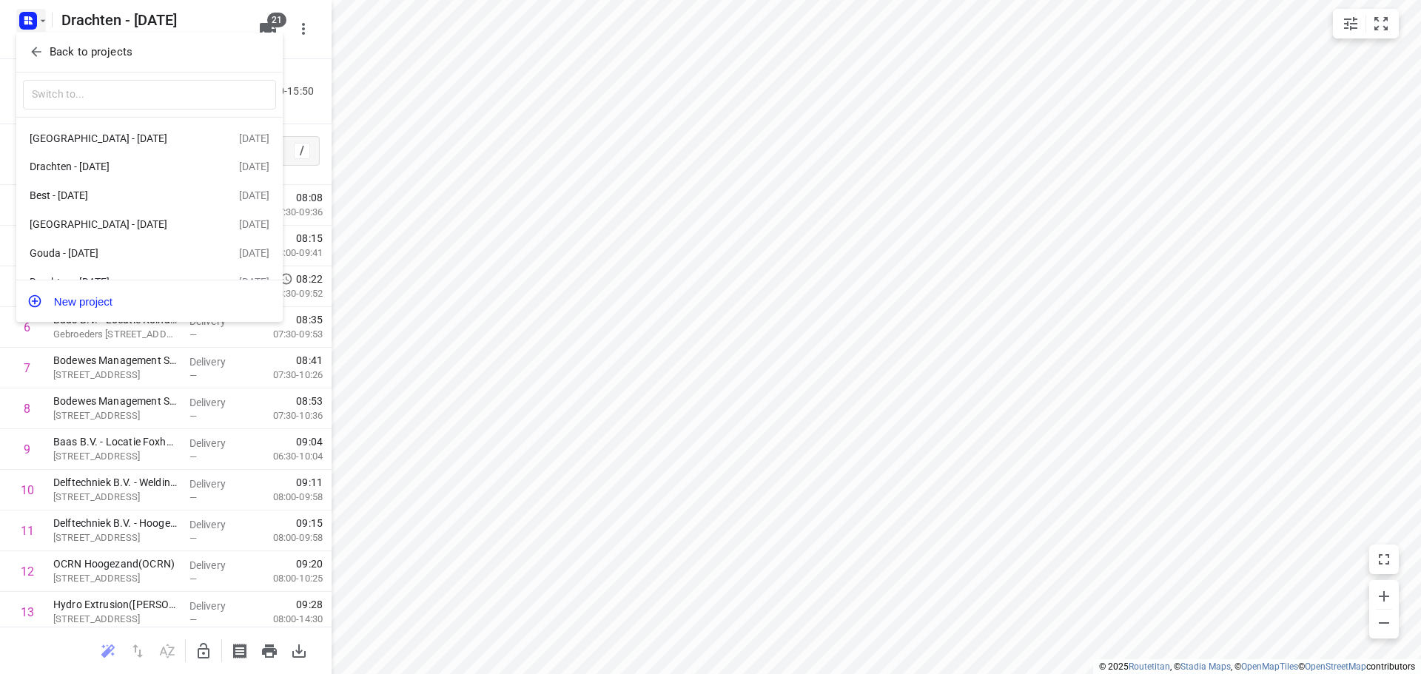
click at [107, 47] on p "Back to projects" at bounding box center [91, 52] width 83 height 17
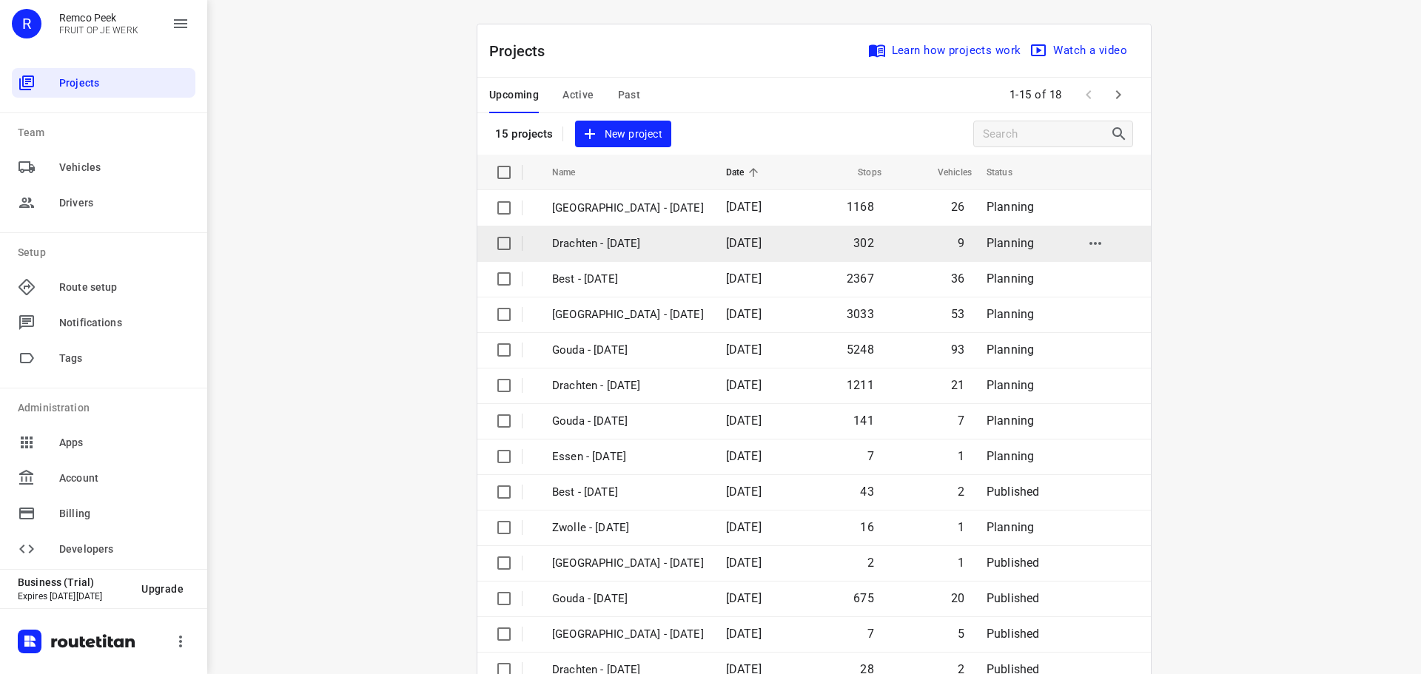
click at [617, 246] on p "Drachten - Tuesday" at bounding box center [628, 243] width 152 height 17
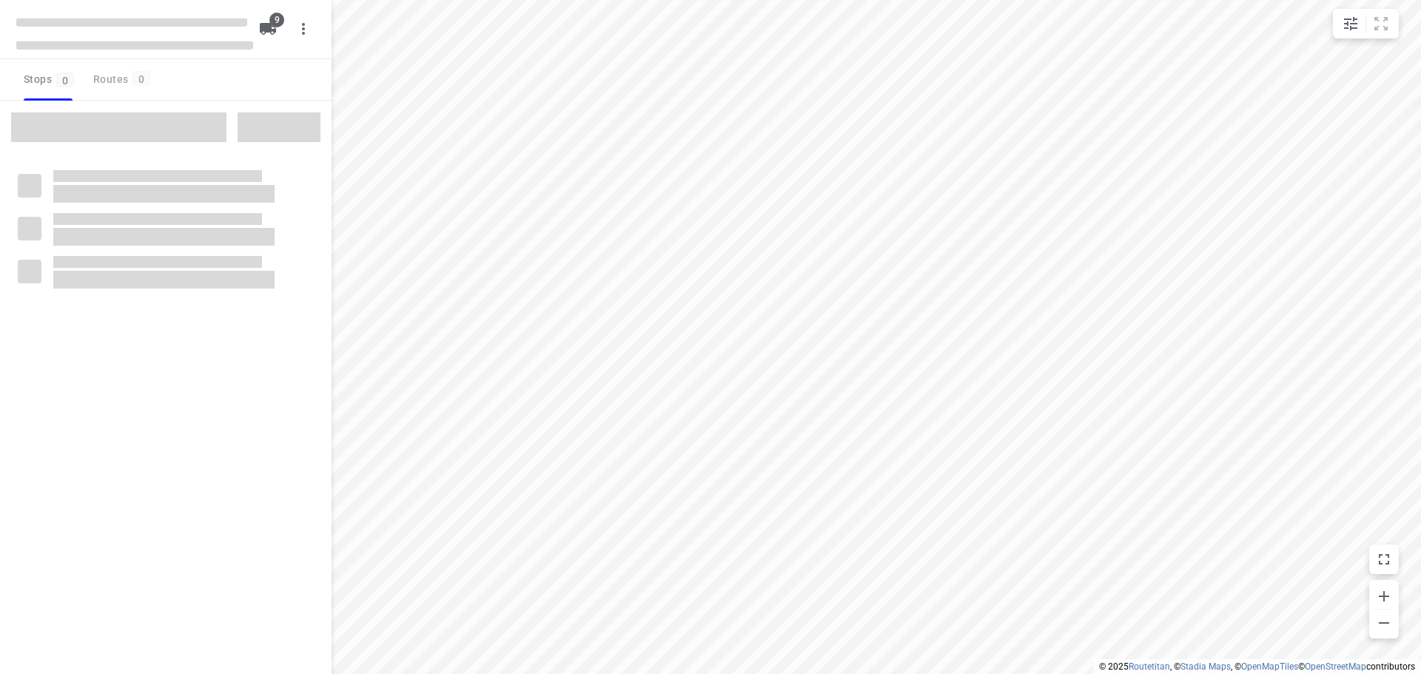
checkbox input "true"
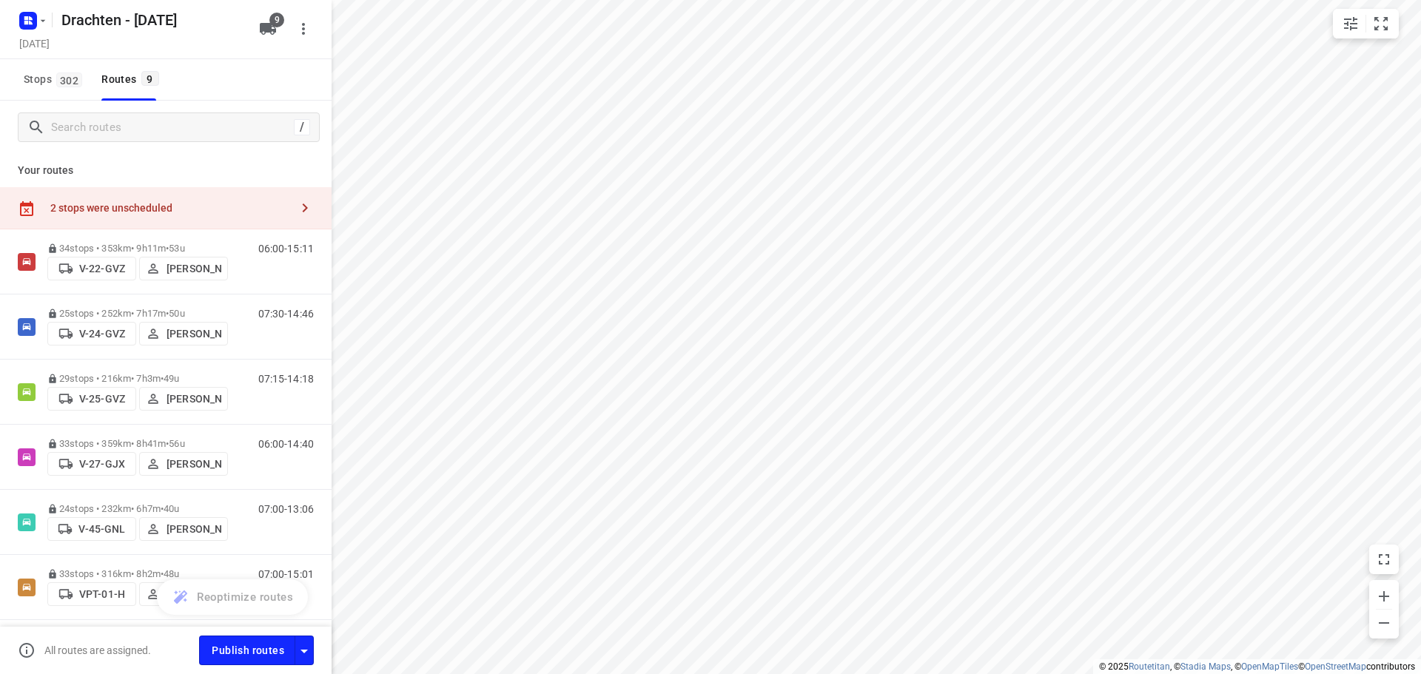
click at [227, 193] on div "2 stops were unscheduled" at bounding box center [166, 208] width 332 height 42
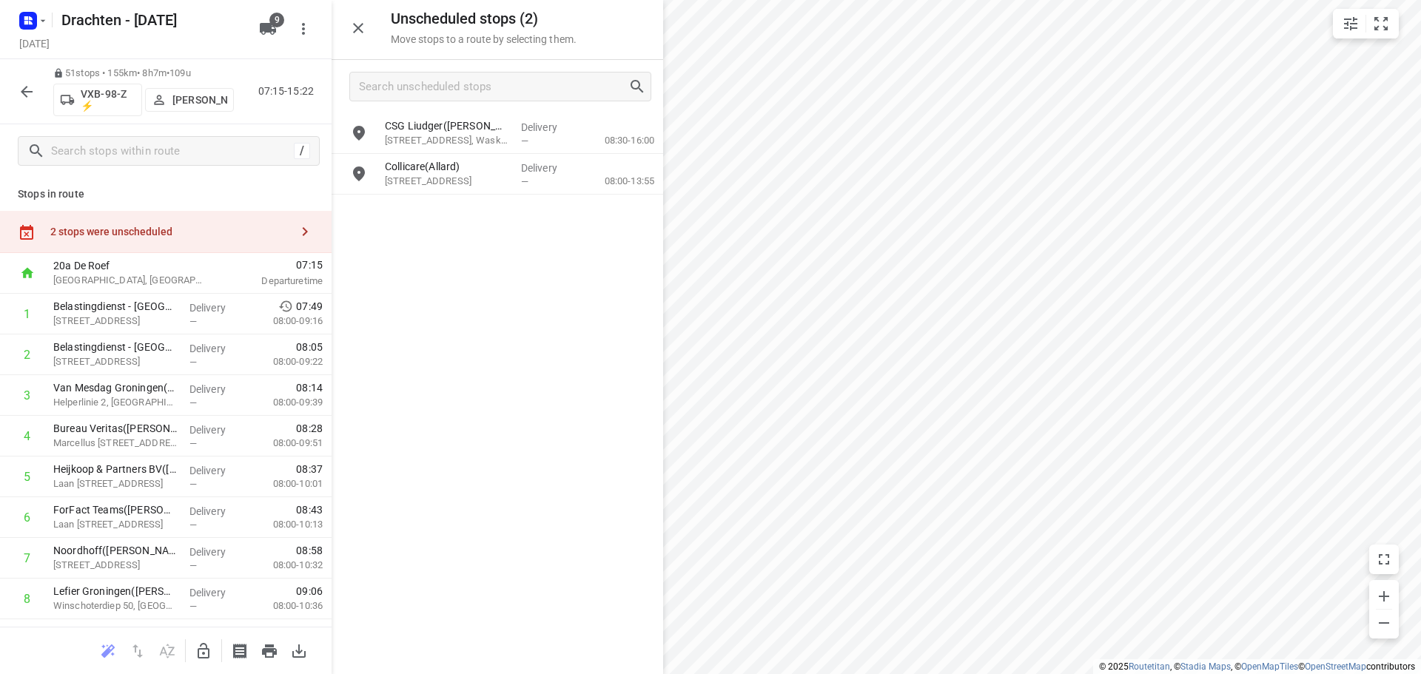
click at [203, 650] on icon "button" at bounding box center [204, 651] width 18 height 18
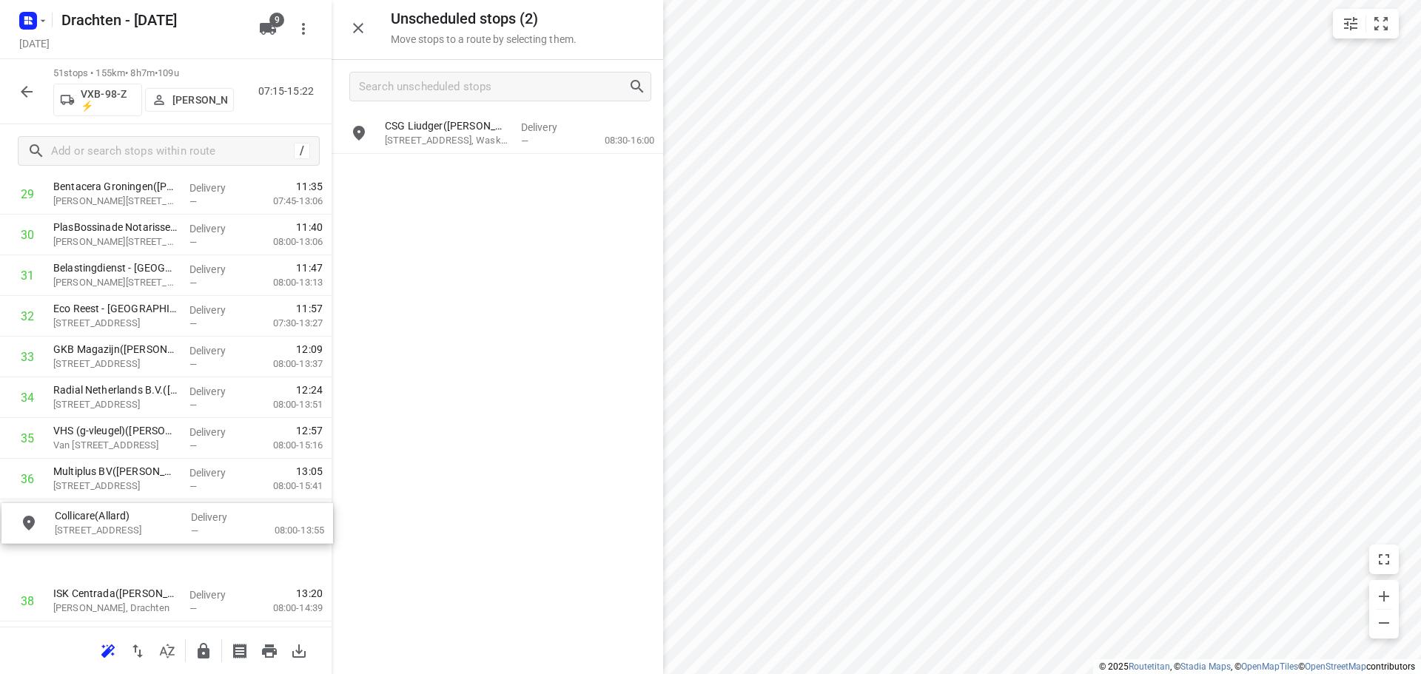
scroll to position [1278, 0]
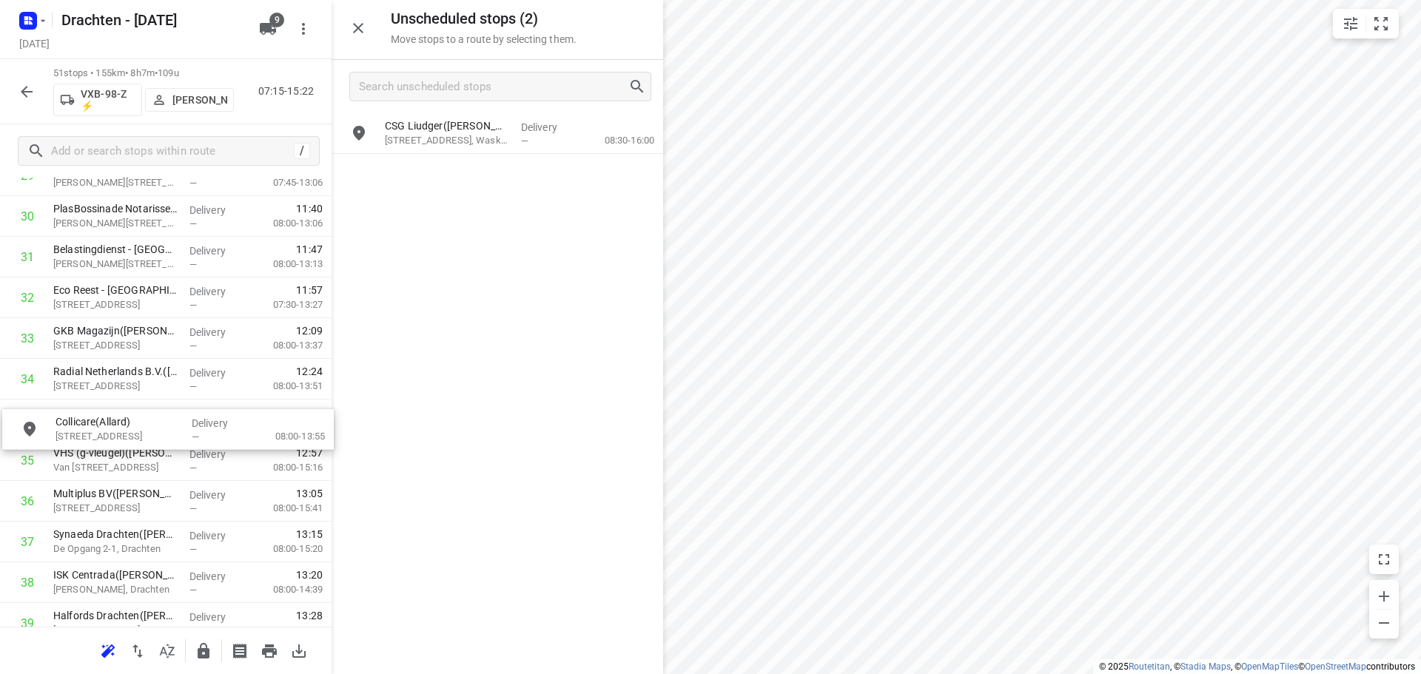
drag, startPoint x: 469, startPoint y: 181, endPoint x: 137, endPoint y: 443, distance: 422.2
click at [207, 645] on icon "button" at bounding box center [204, 651] width 18 height 18
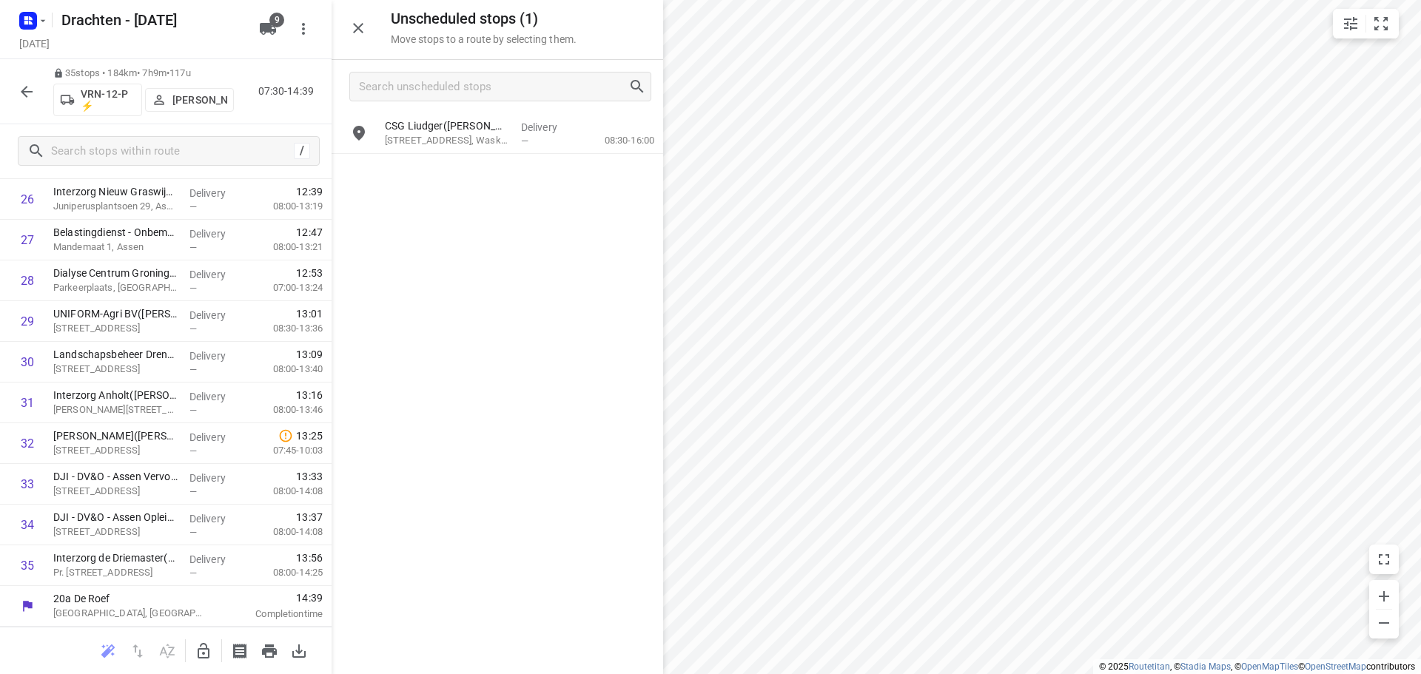
scroll to position [1133, 0]
click at [197, 652] on icon "button" at bounding box center [204, 651] width 18 height 18
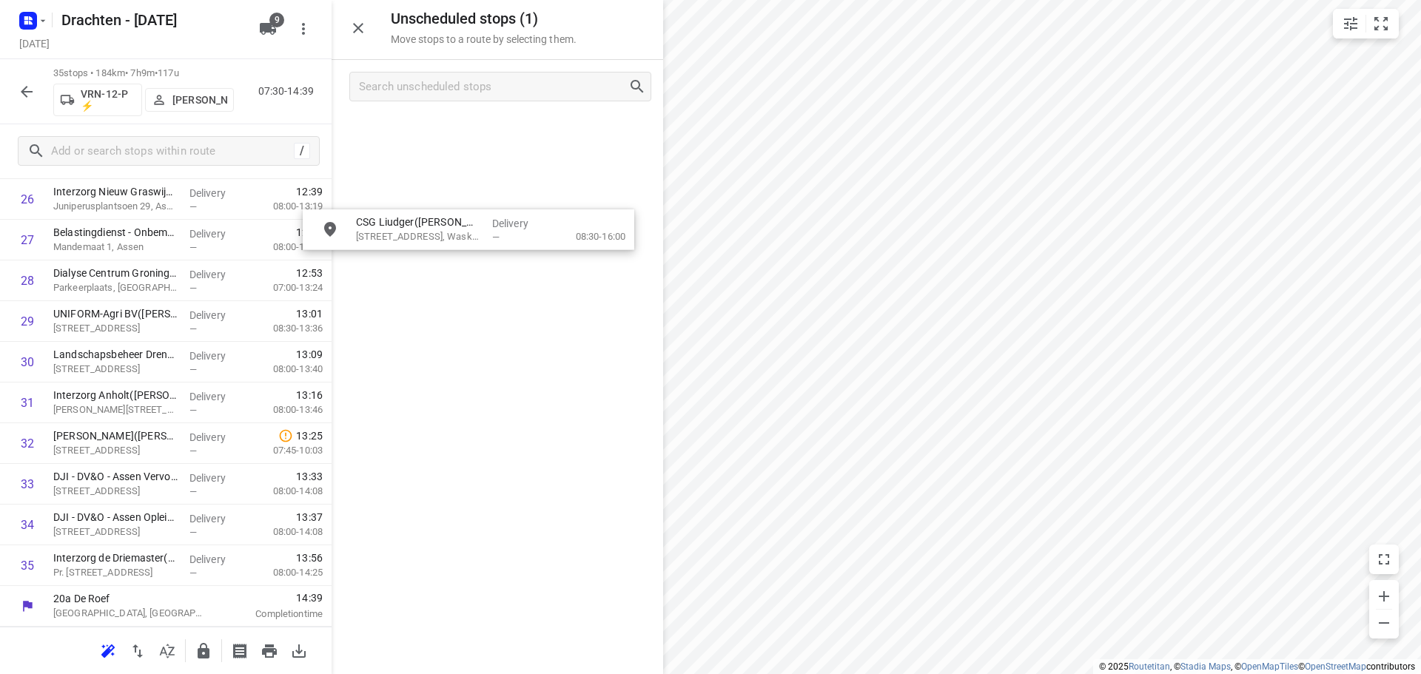
drag, startPoint x: 494, startPoint y: 144, endPoint x: 457, endPoint y: 250, distance: 112.4
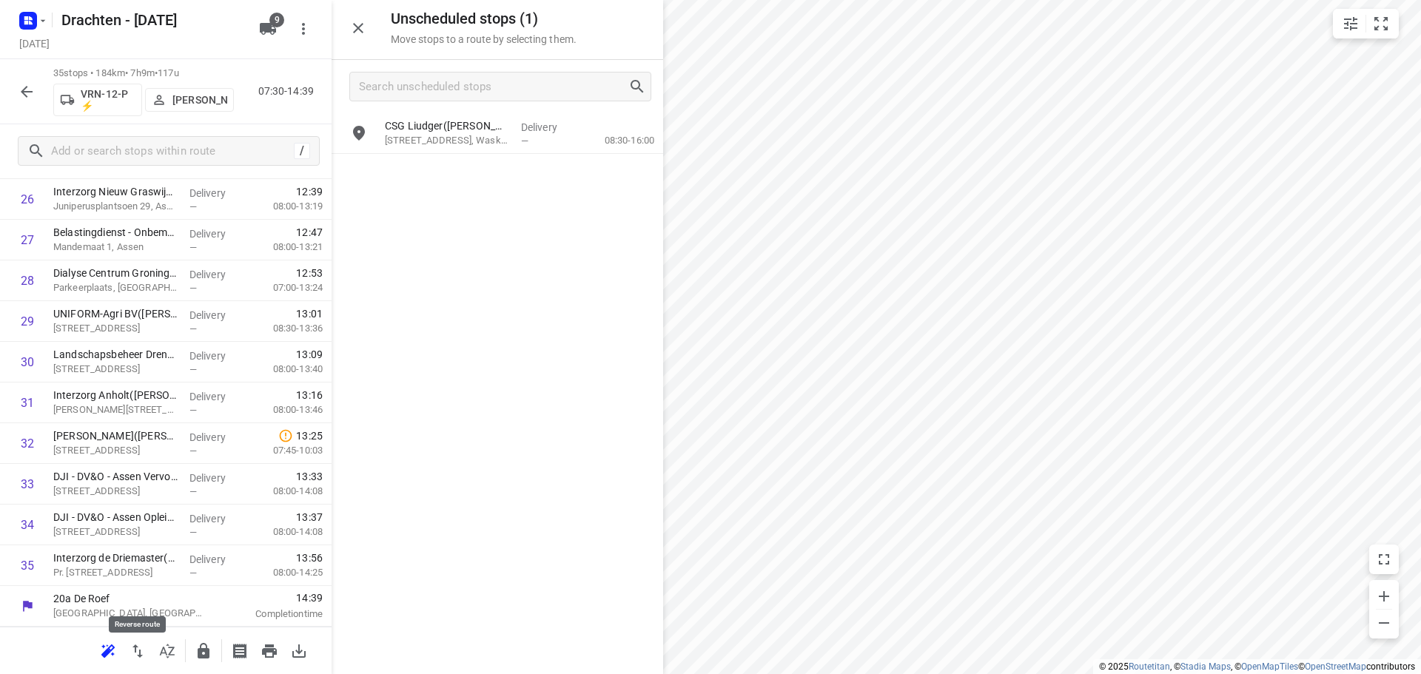
click at [141, 652] on icon "button" at bounding box center [137, 651] width 10 height 13
click at [33, 98] on icon "button" at bounding box center [27, 92] width 18 height 18
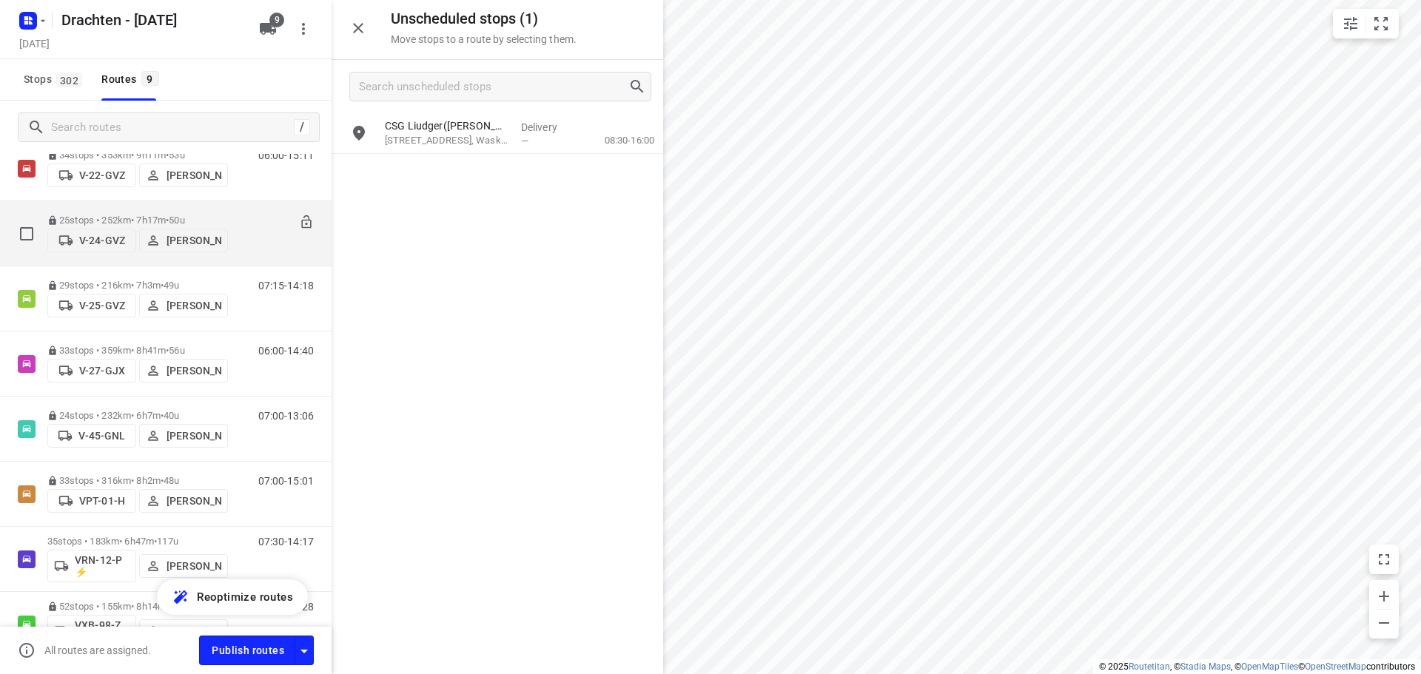
scroll to position [148, 0]
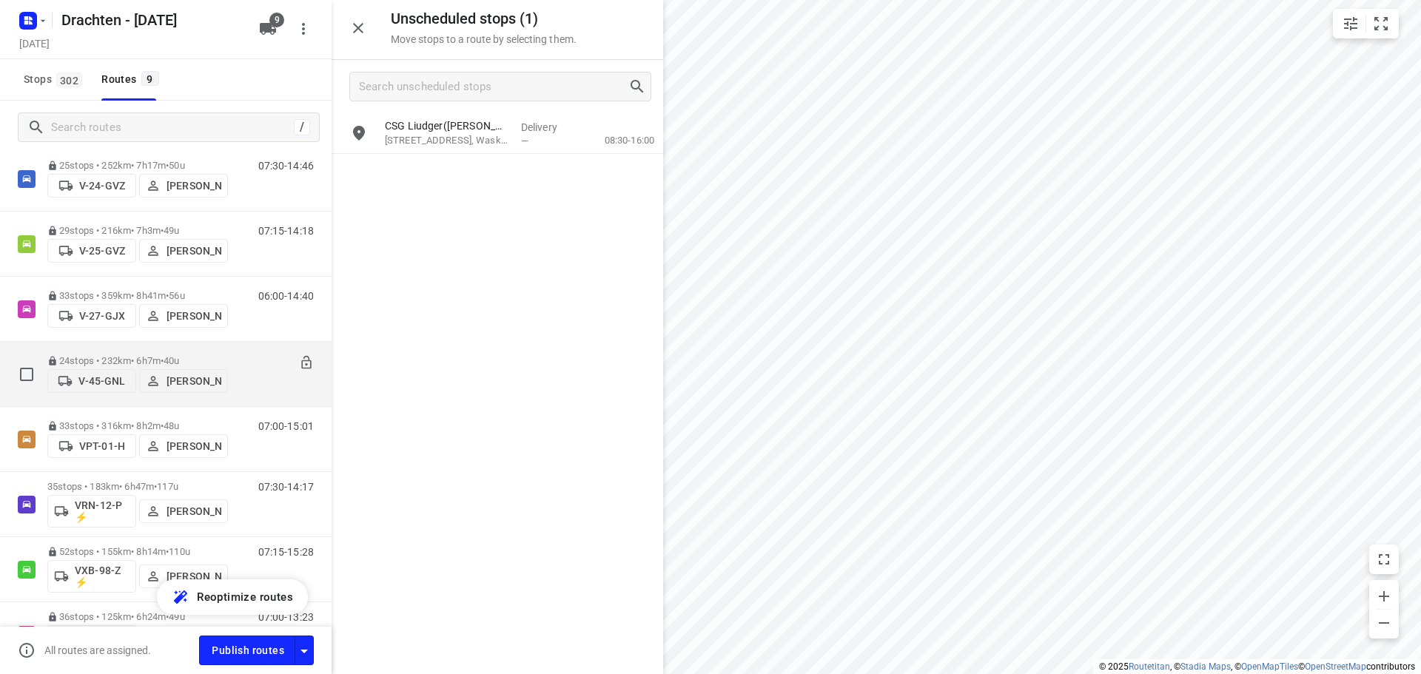
click at [179, 358] on span "40u" at bounding box center [172, 360] width 16 height 11
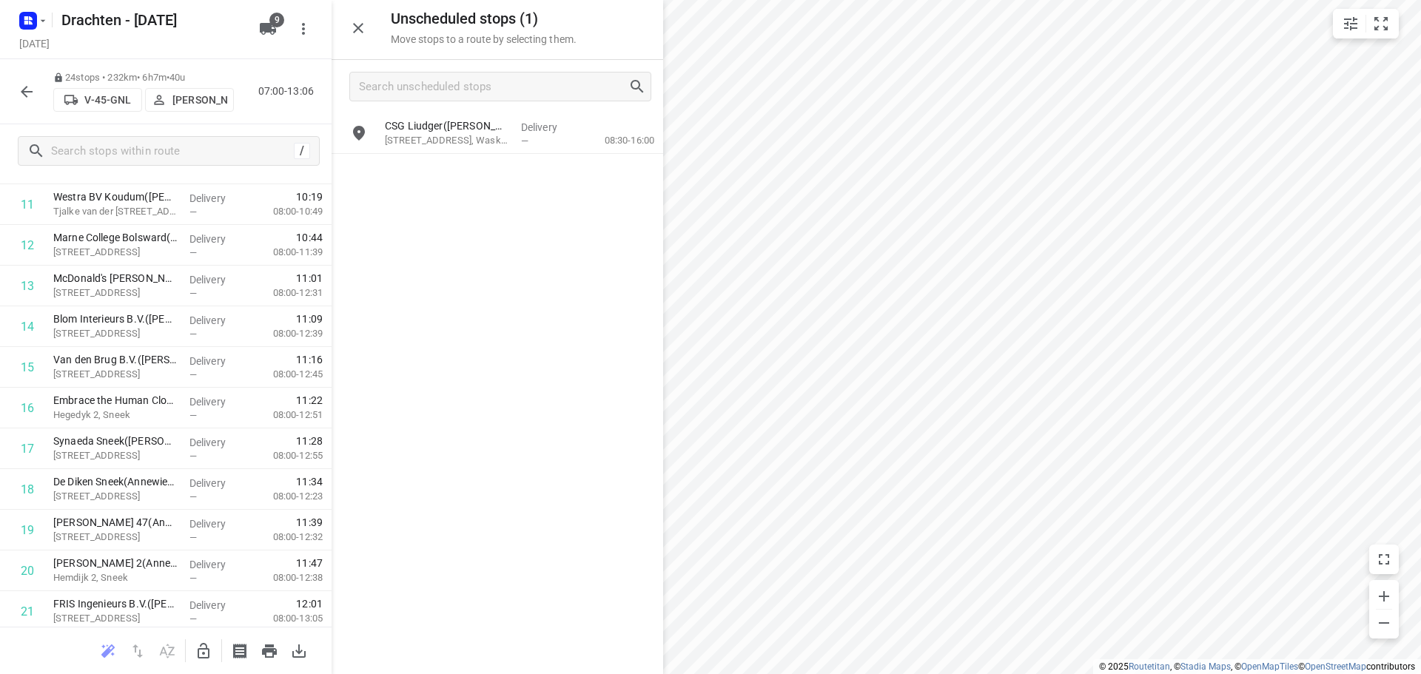
scroll to position [685, 0]
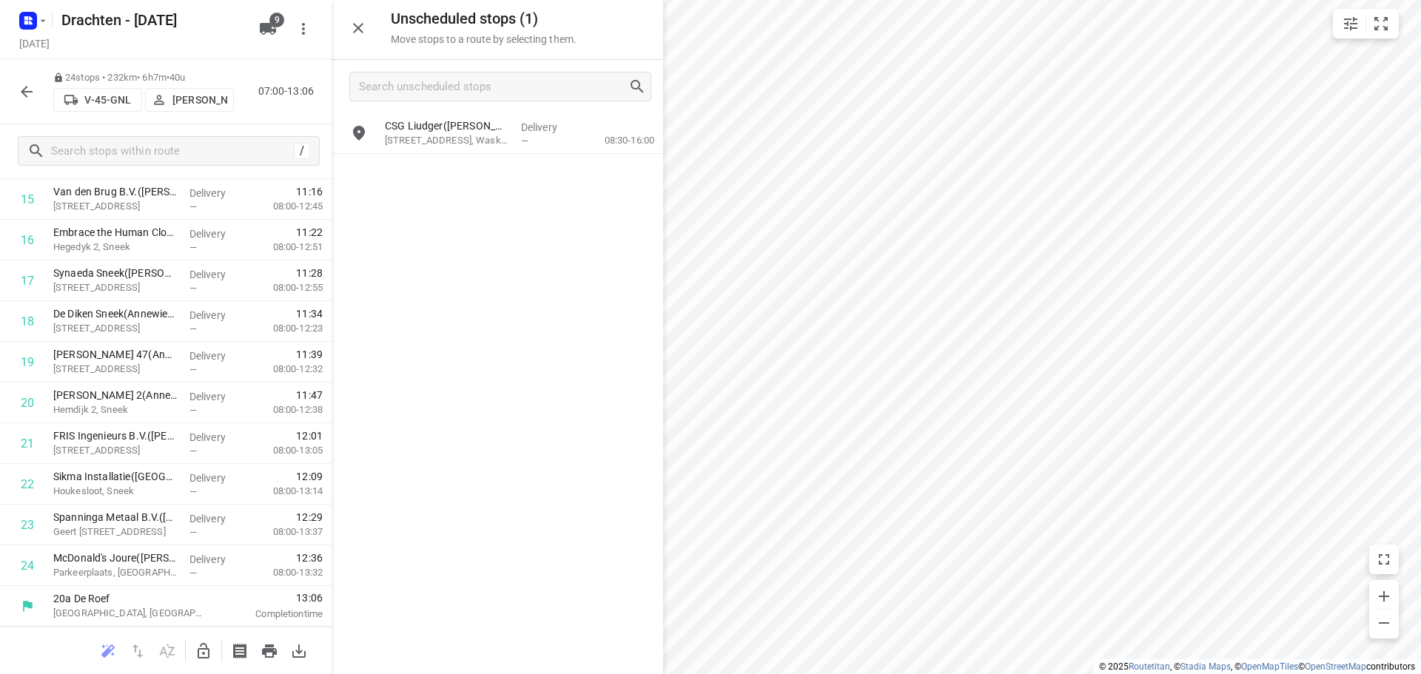
click at [32, 100] on icon "button" at bounding box center [27, 92] width 18 height 18
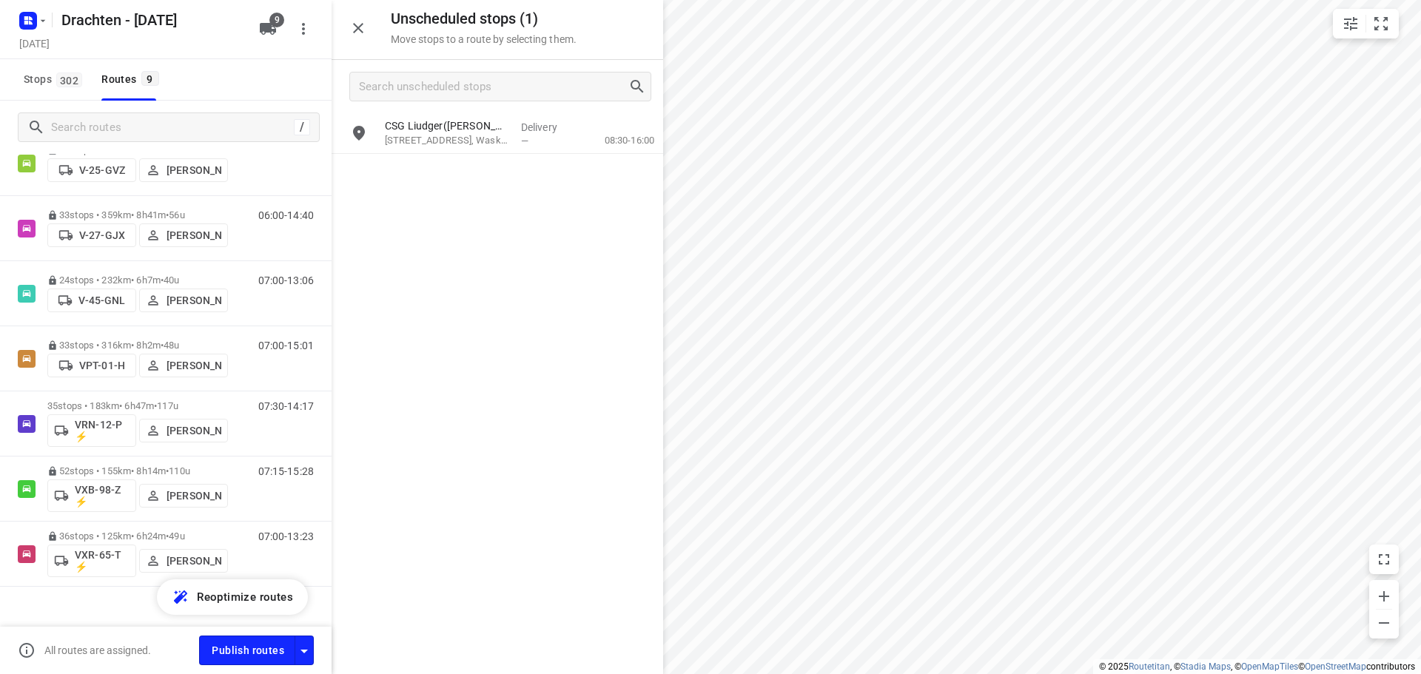
scroll to position [248, 0]
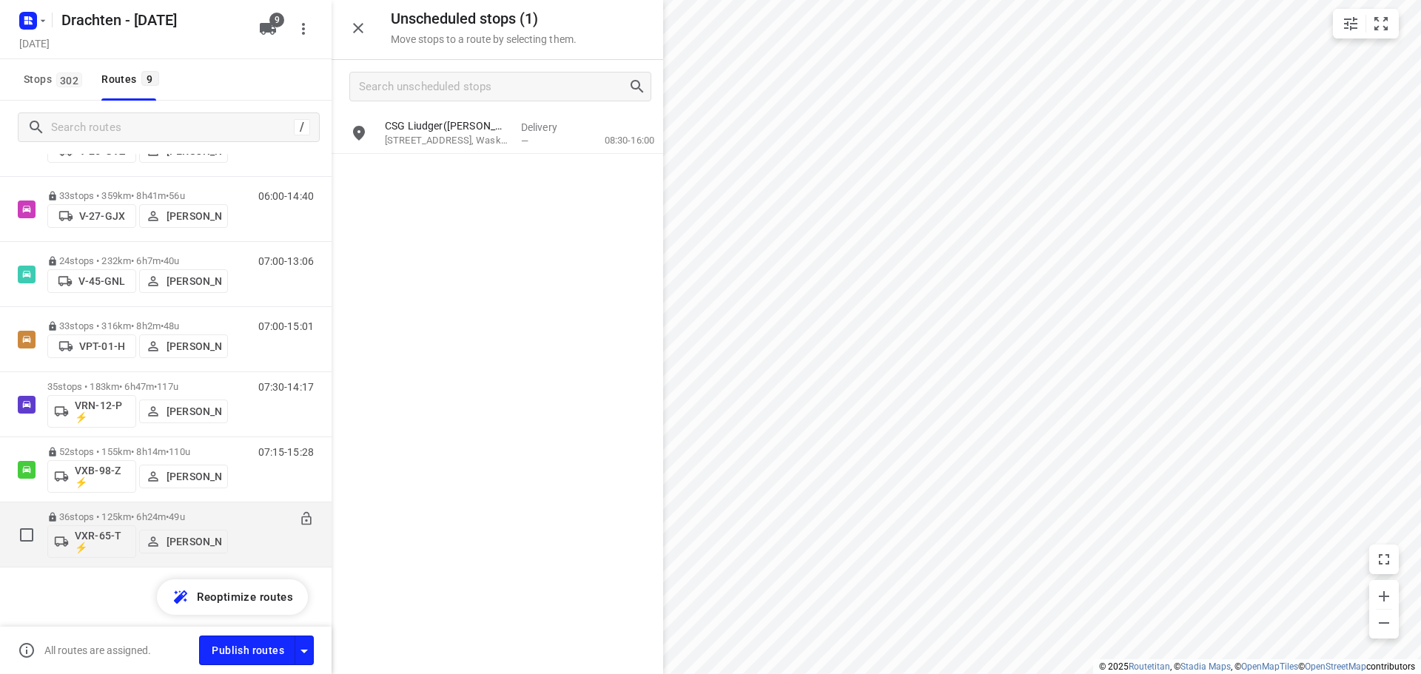
click at [216, 517] on p "36 stops • 125km • 6h24m • 49u" at bounding box center [137, 516] width 181 height 11
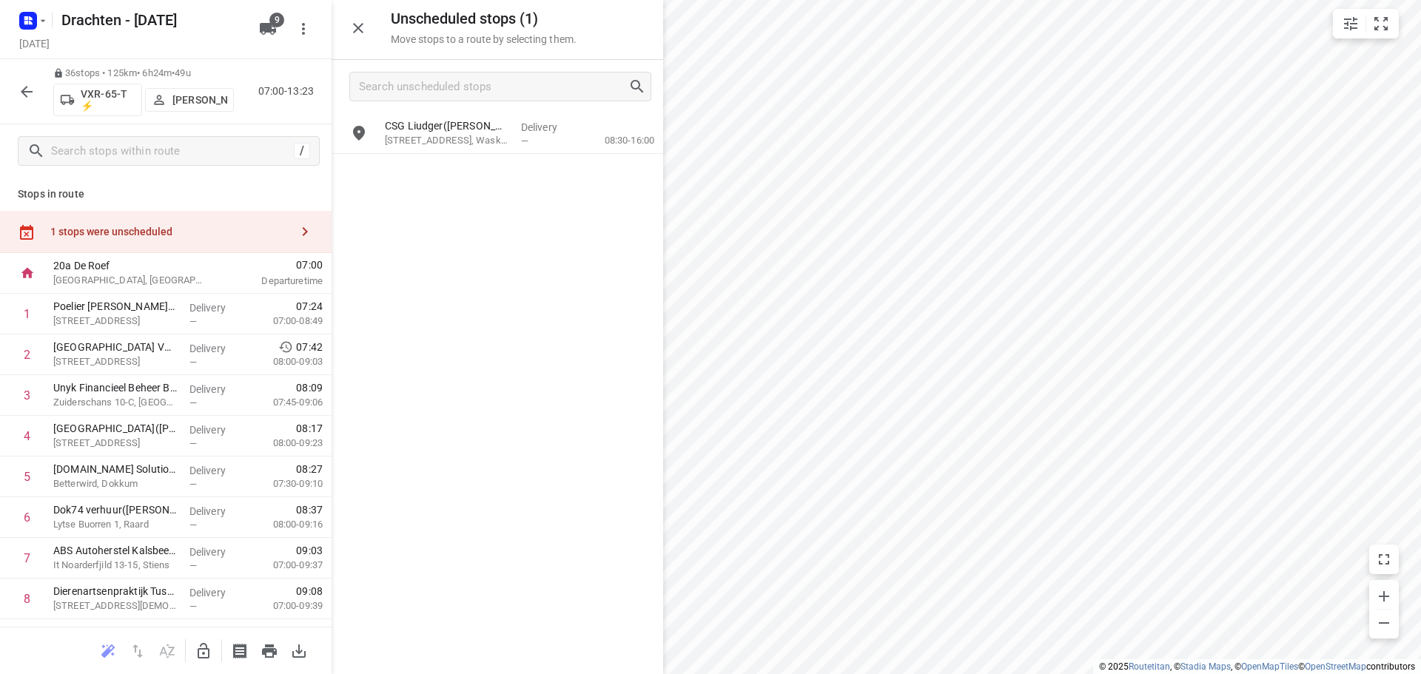
click at [27, 97] on icon "button" at bounding box center [27, 92] width 18 height 18
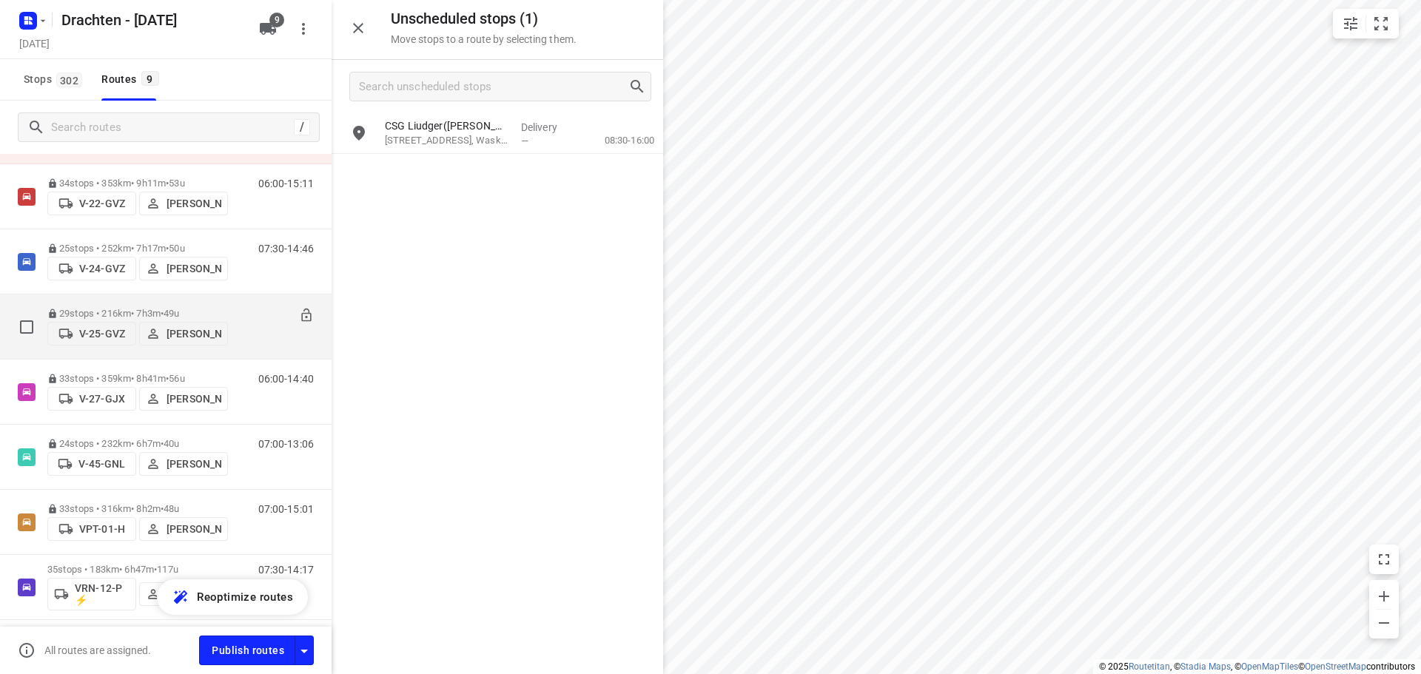
scroll to position [148, 0]
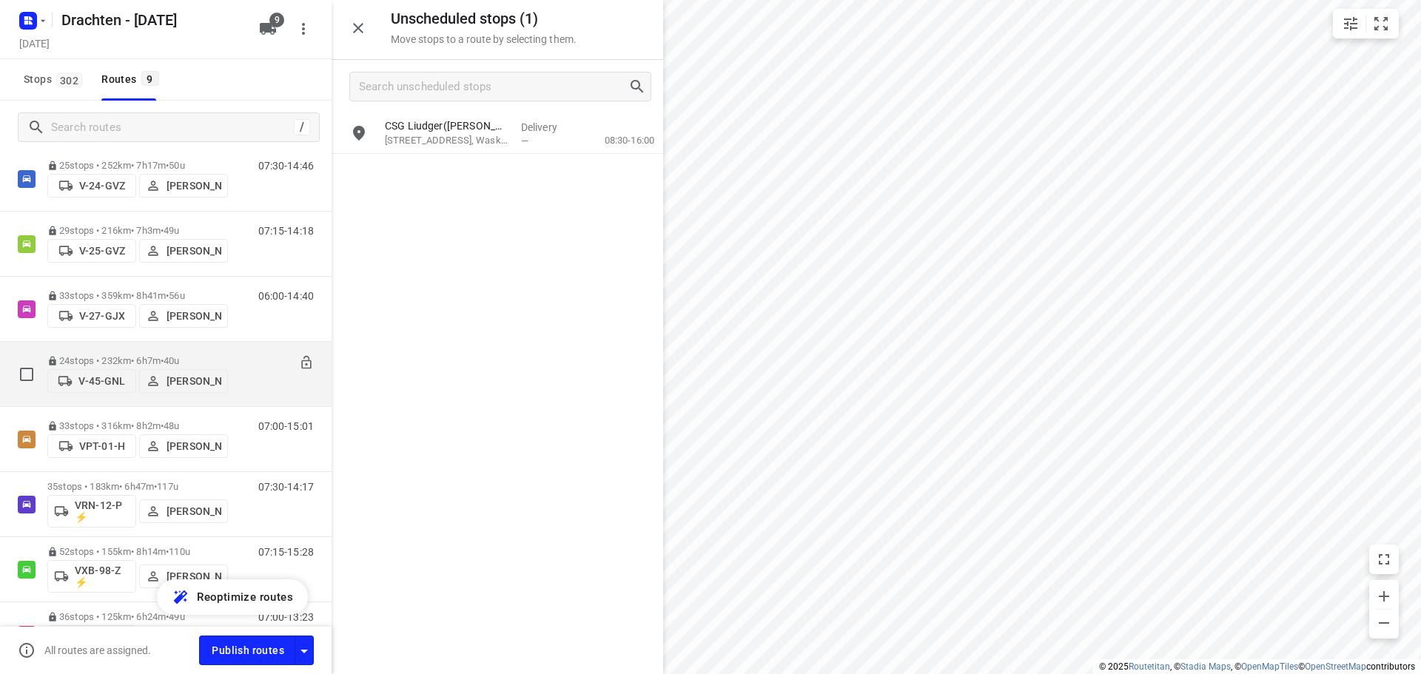
click at [207, 356] on p "24 stops • 232km • 6h7m • 40u" at bounding box center [137, 360] width 181 height 11
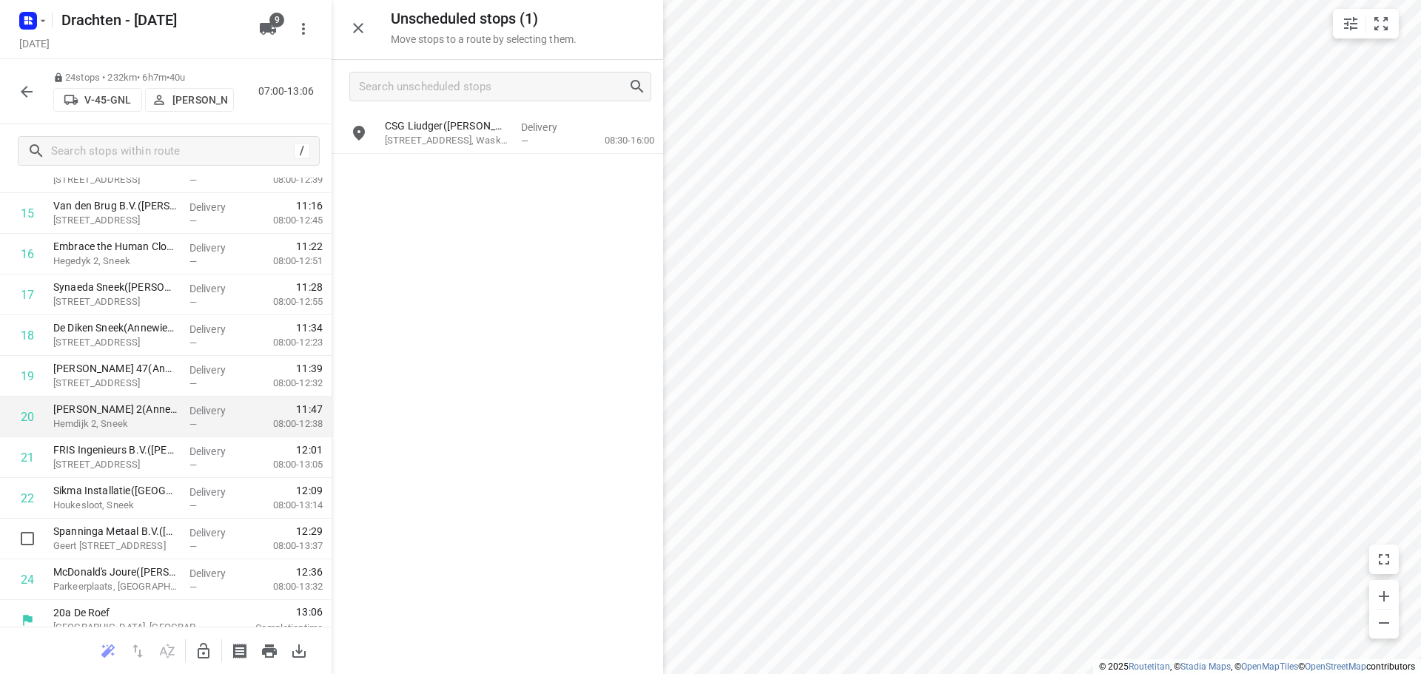
scroll to position [685, 0]
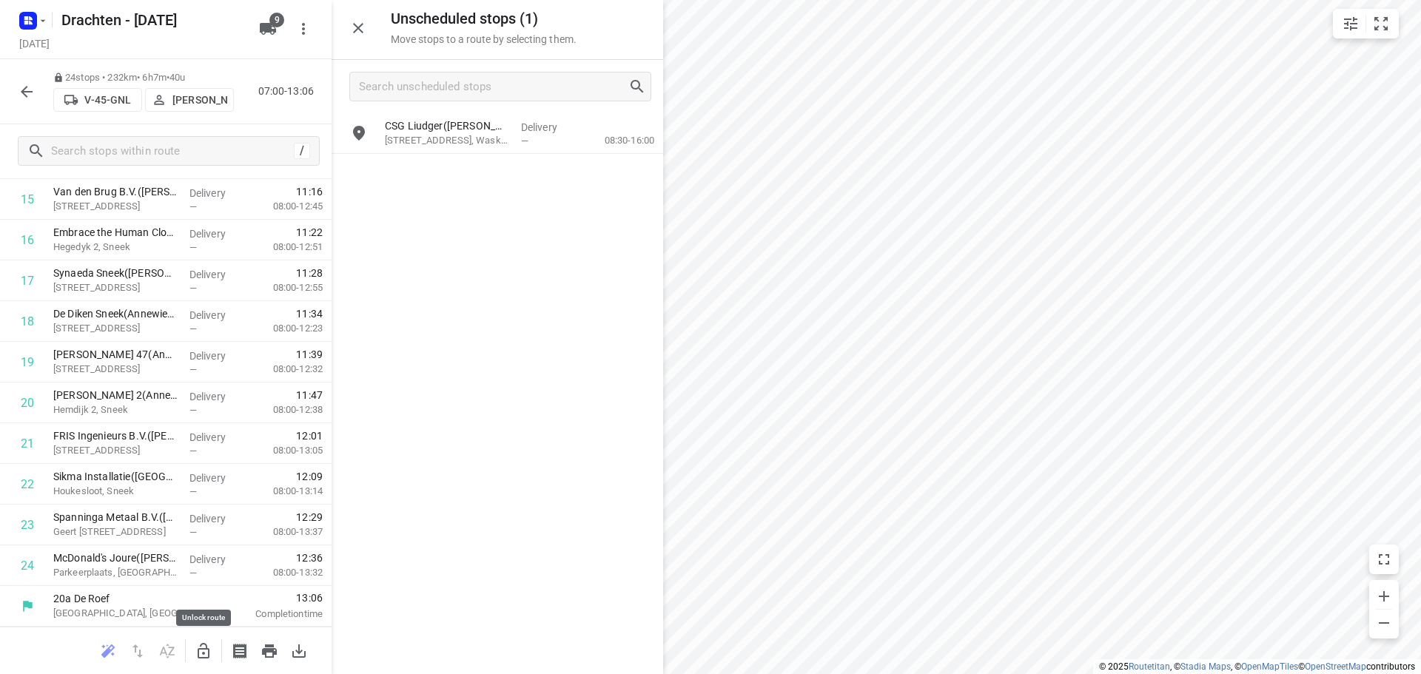
click at [197, 650] on icon "button" at bounding box center [204, 651] width 18 height 18
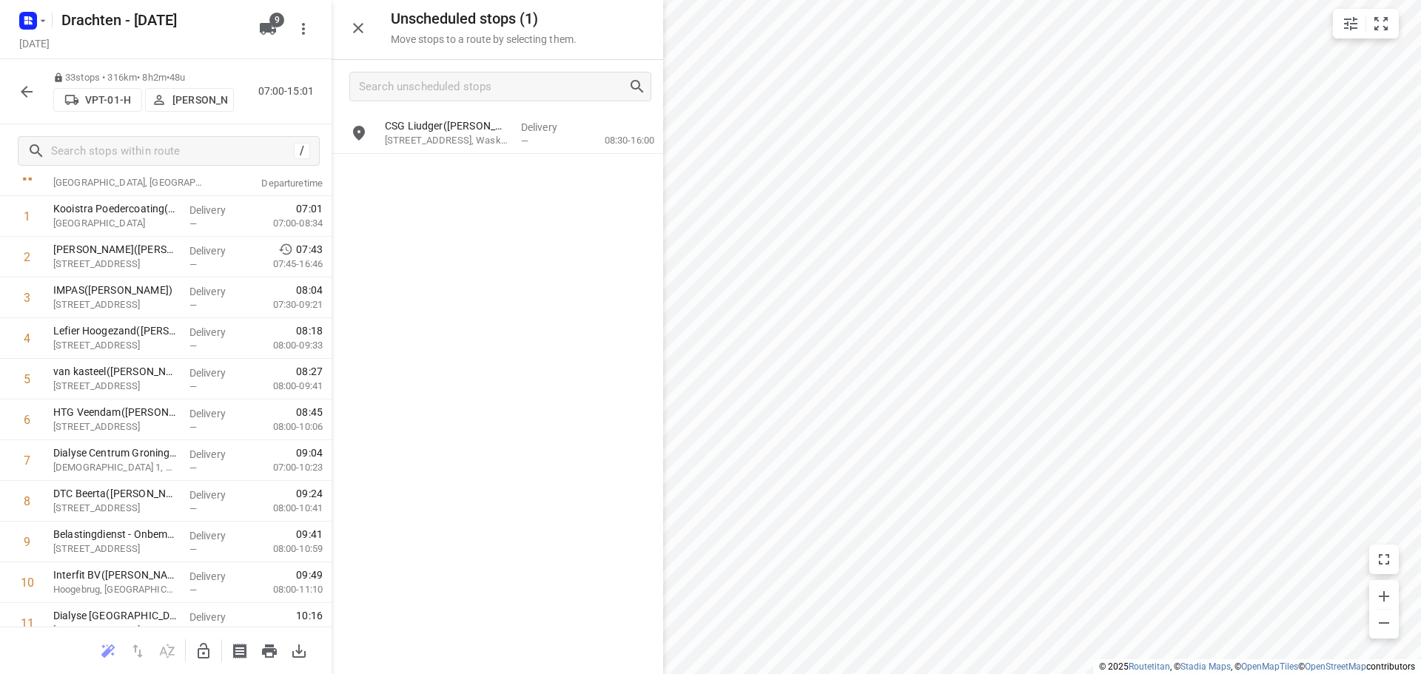
scroll to position [0, 0]
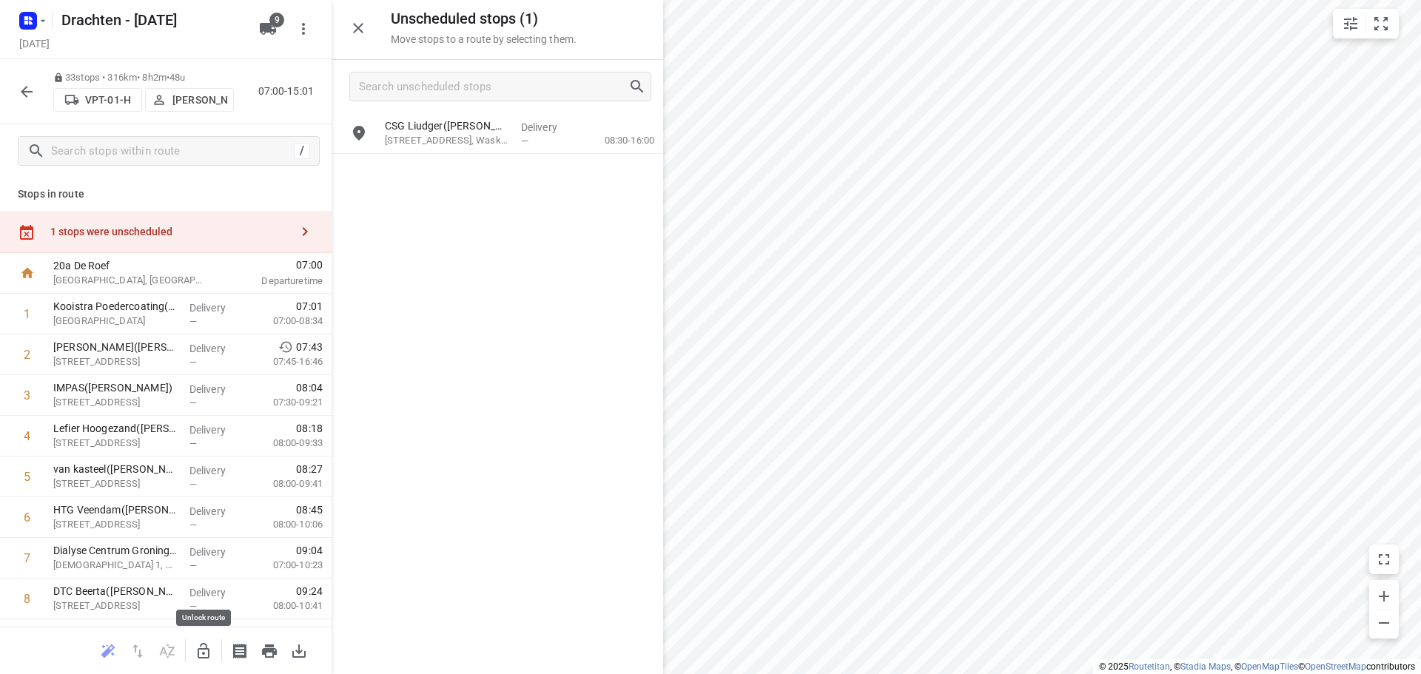
click at [197, 653] on icon "button" at bounding box center [204, 651] width 18 height 18
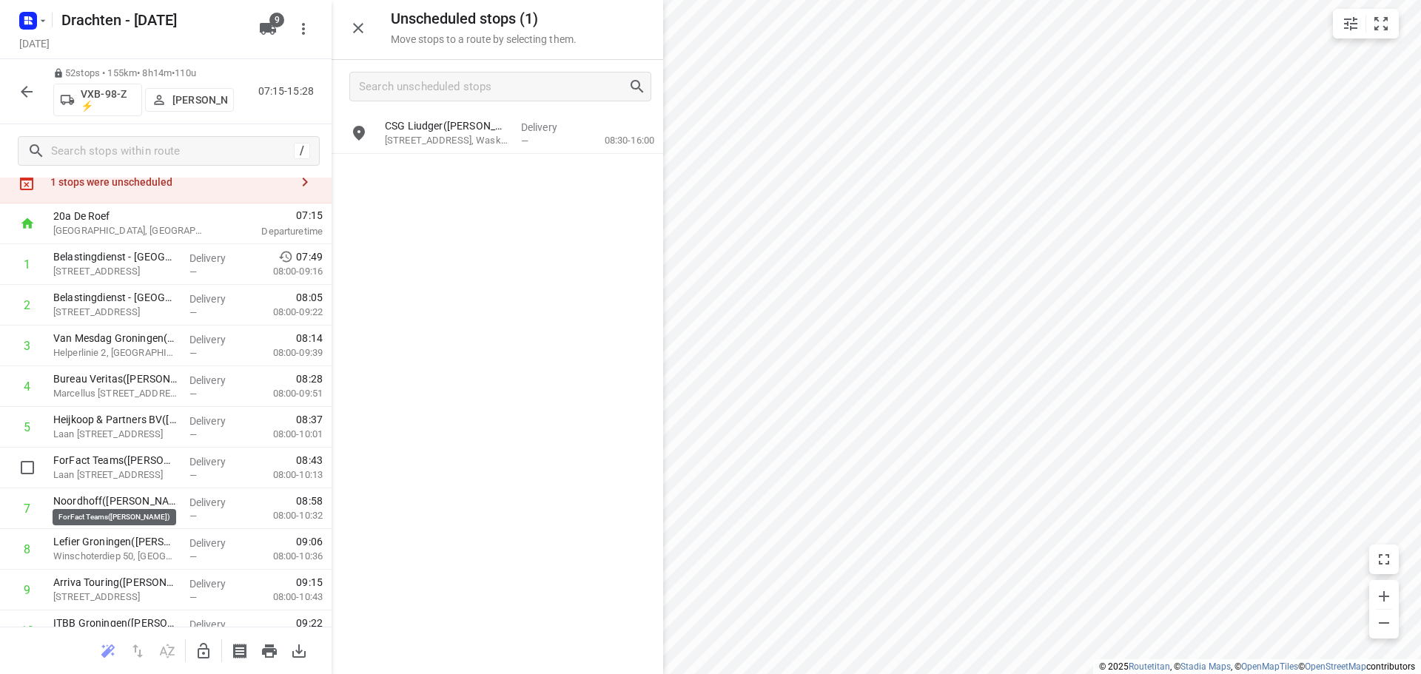
scroll to position [74, 0]
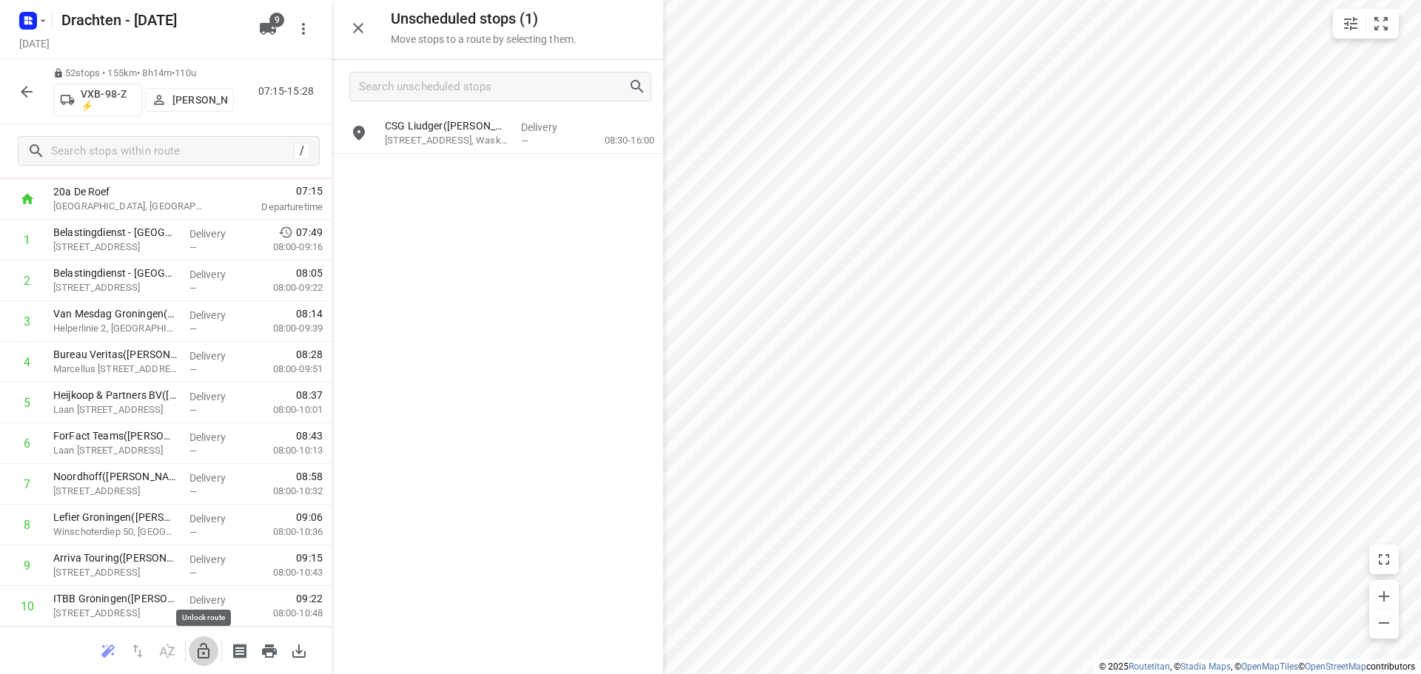
click at [204, 651] on icon "button" at bounding box center [204, 651] width 18 height 18
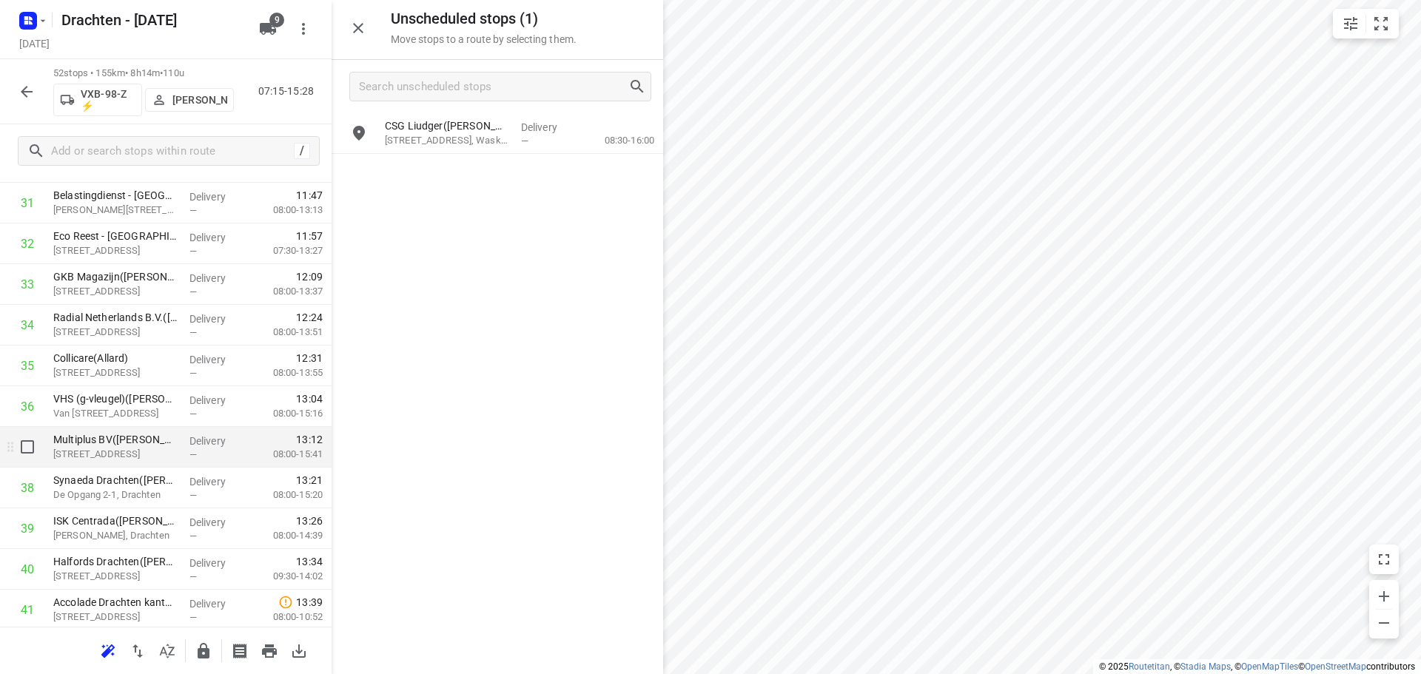
scroll to position [1406, 0]
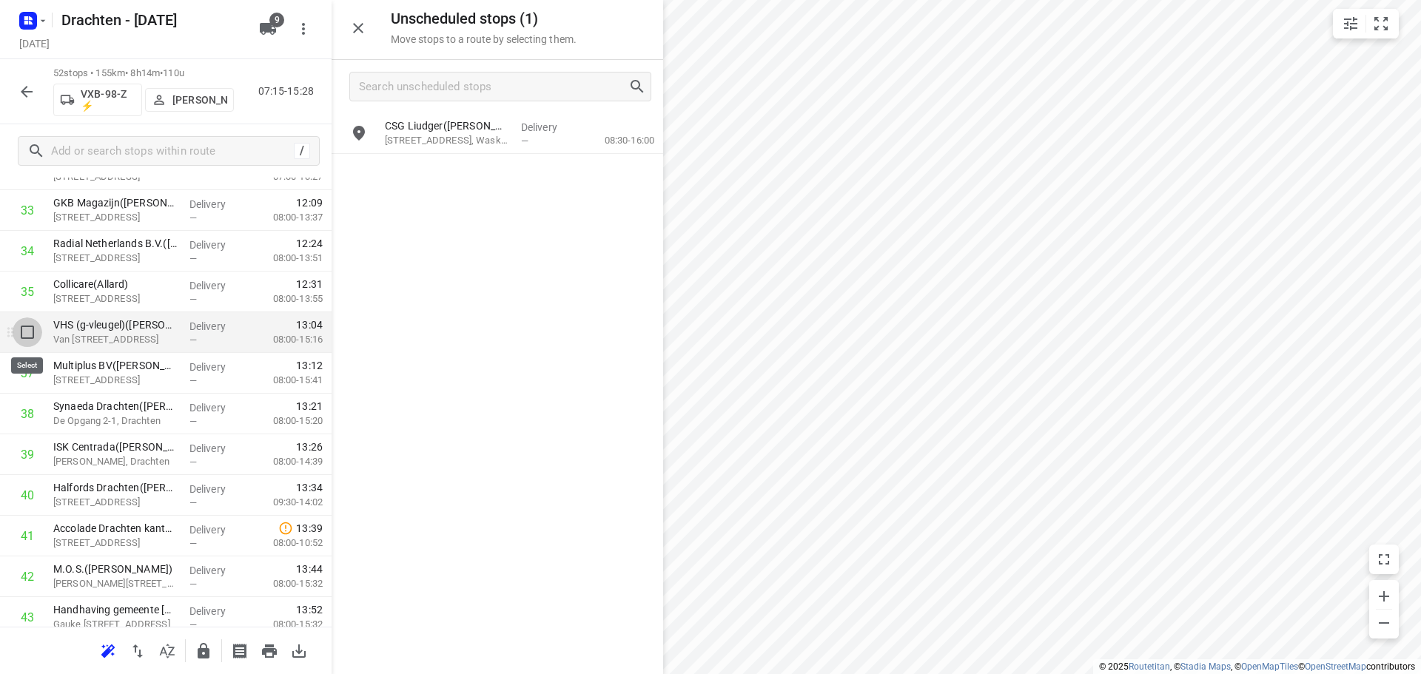
click at [36, 338] on input "checkbox" at bounding box center [28, 333] width 30 height 30
checkbox input "true"
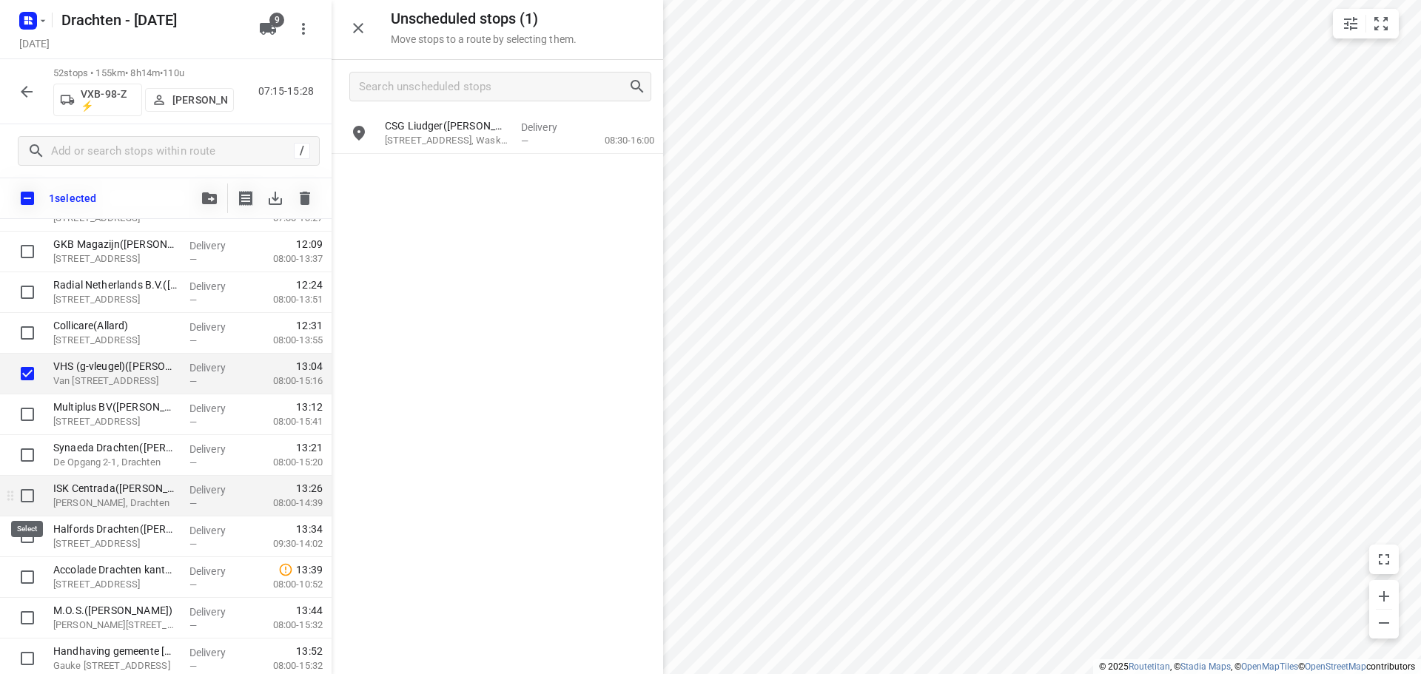
click at [30, 505] on input "checkbox" at bounding box center [28, 496] width 30 height 30
checkbox input "true"
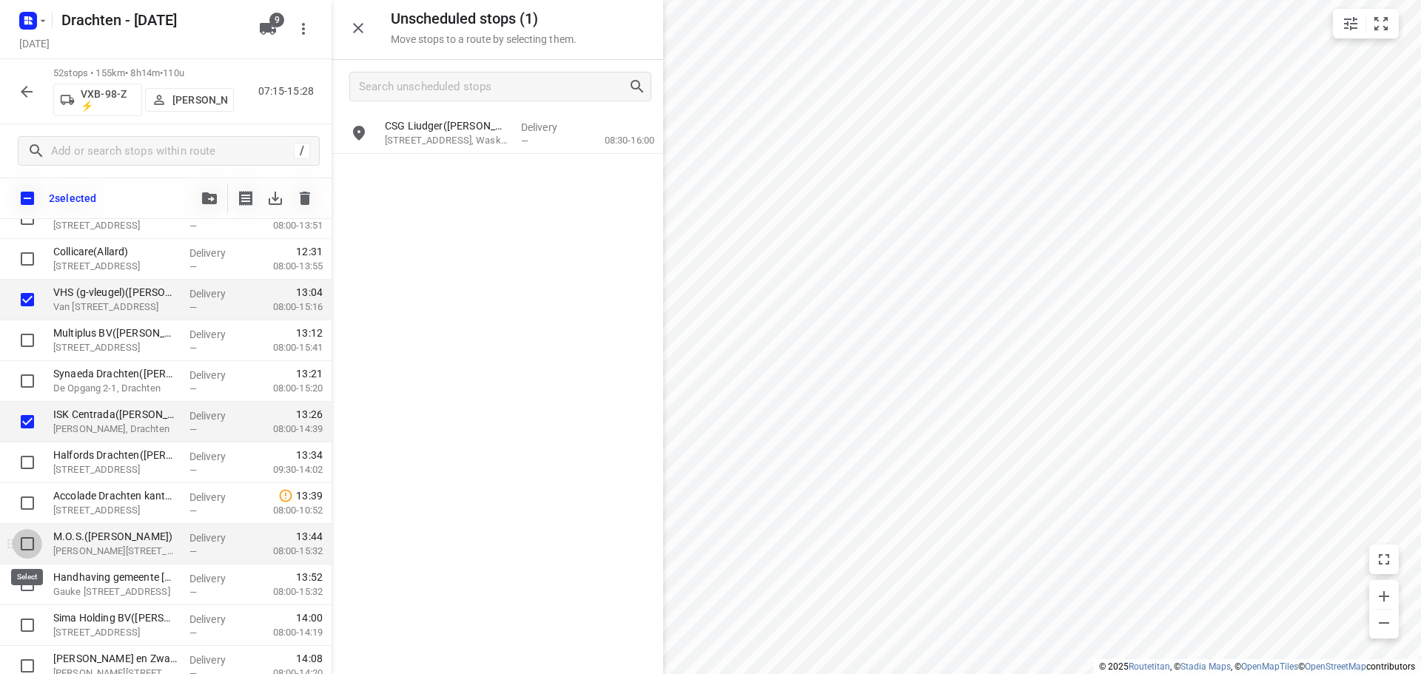
click at [21, 536] on input "checkbox" at bounding box center [28, 544] width 30 height 30
checkbox input "true"
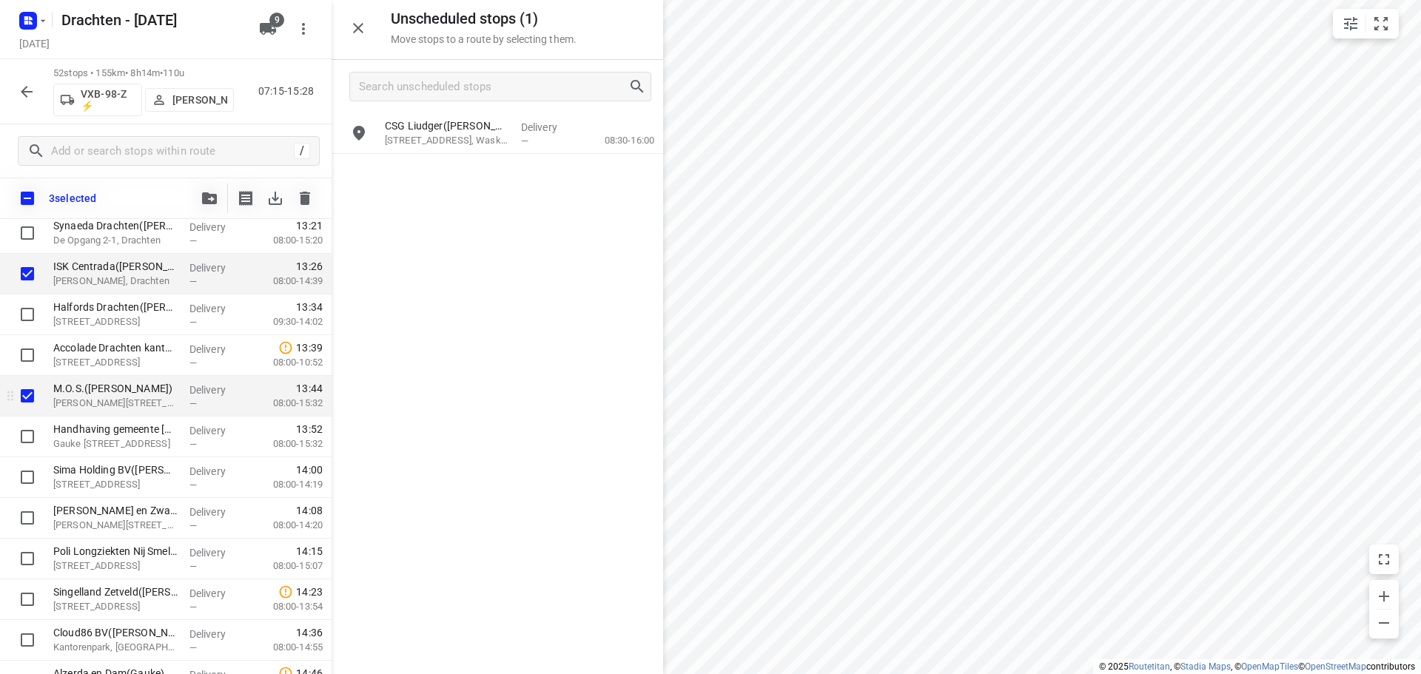
scroll to position [1702, 0]
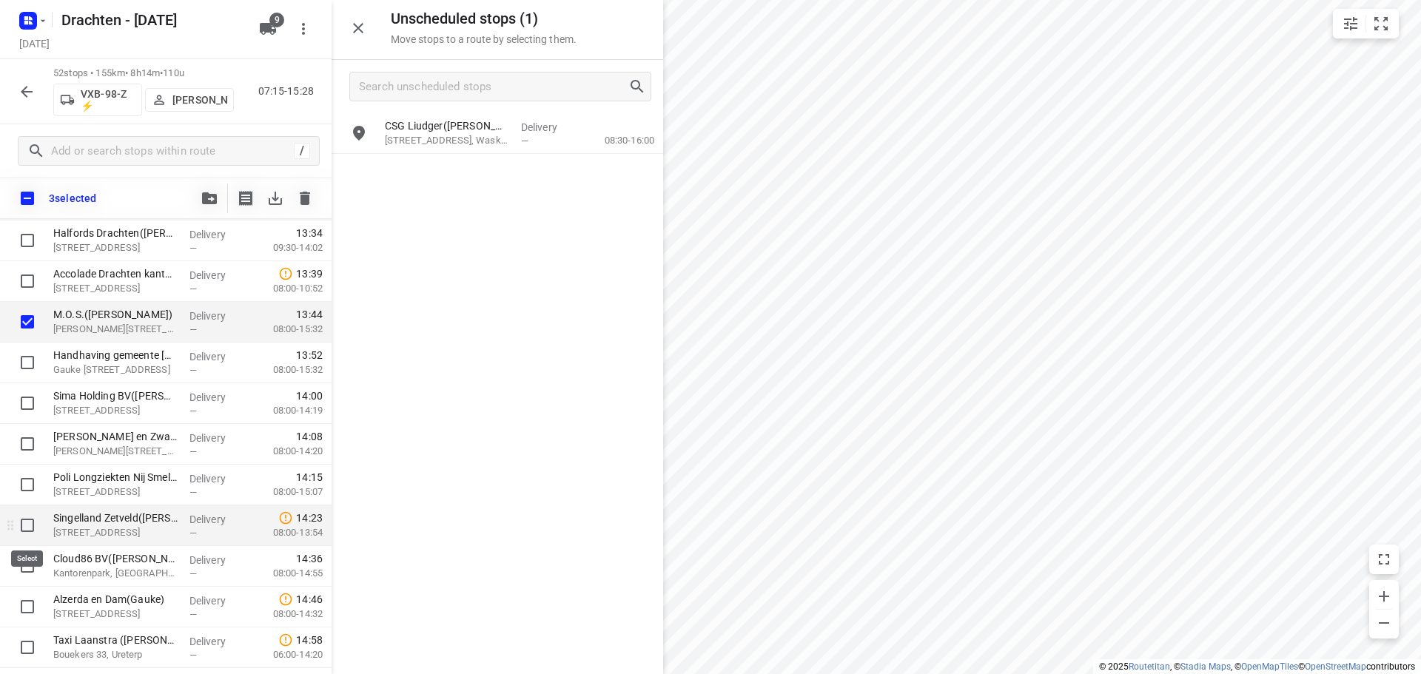
click at [27, 526] on input "checkbox" at bounding box center [28, 526] width 30 height 30
checkbox input "true"
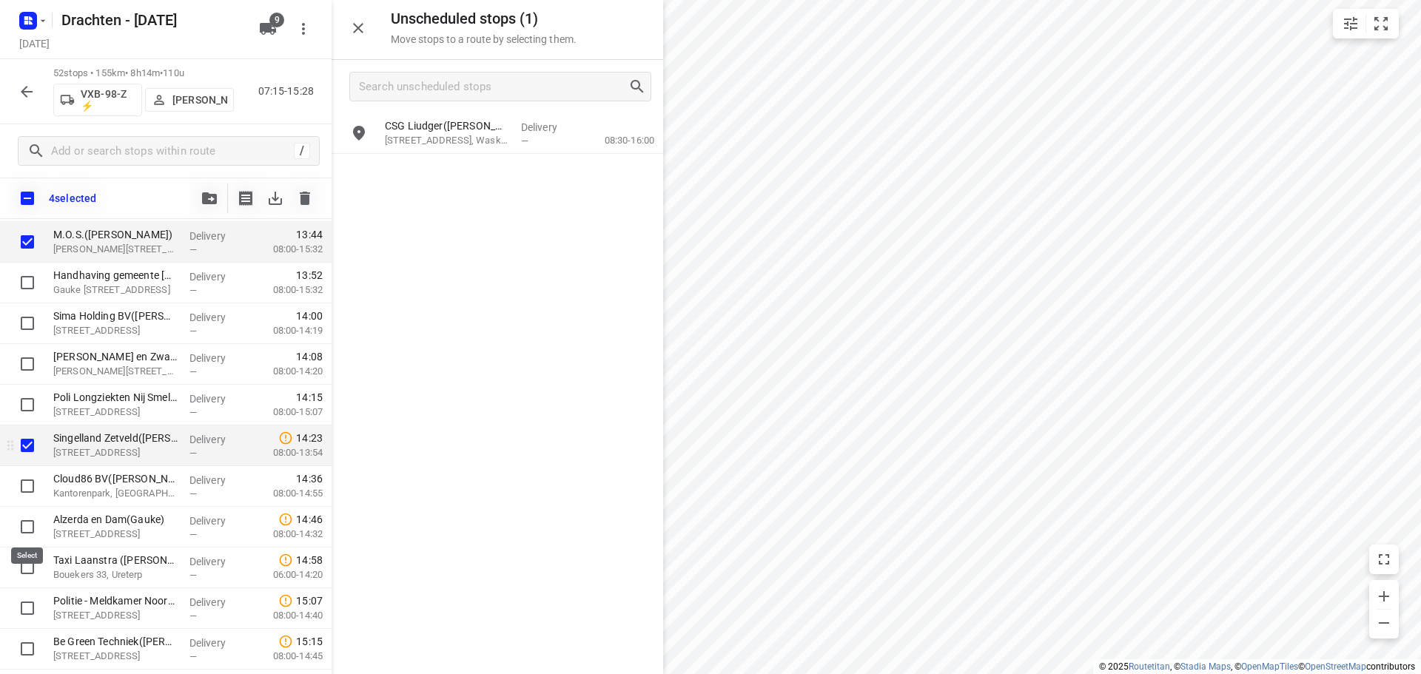
scroll to position [1819, 0]
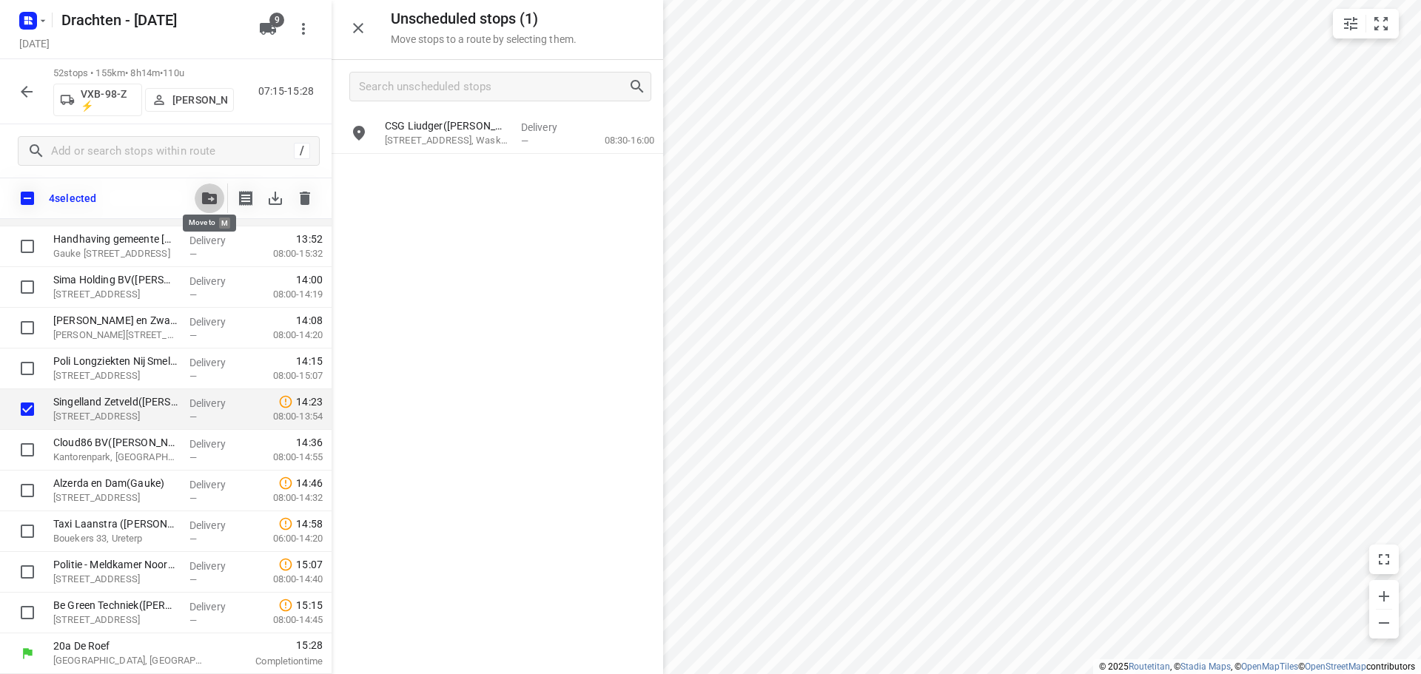
click at [212, 196] on icon "button" at bounding box center [209, 198] width 15 height 12
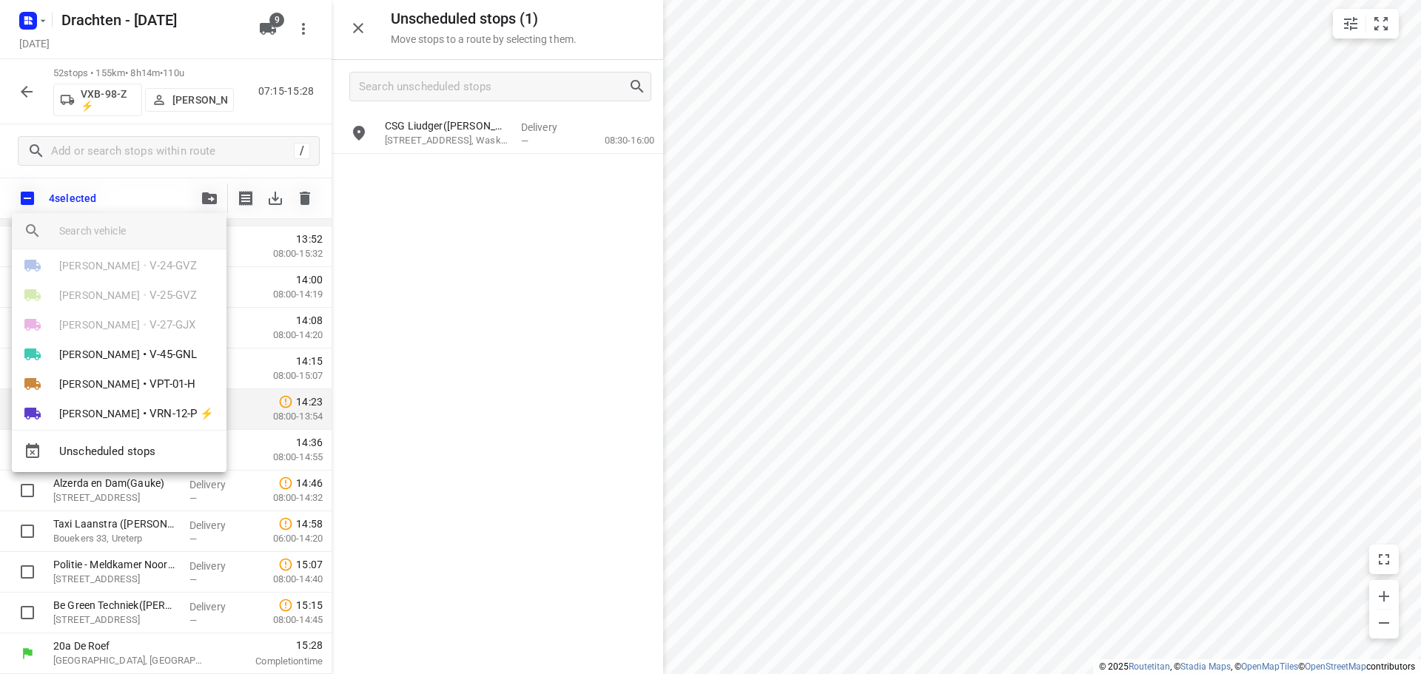
scroll to position [74, 0]
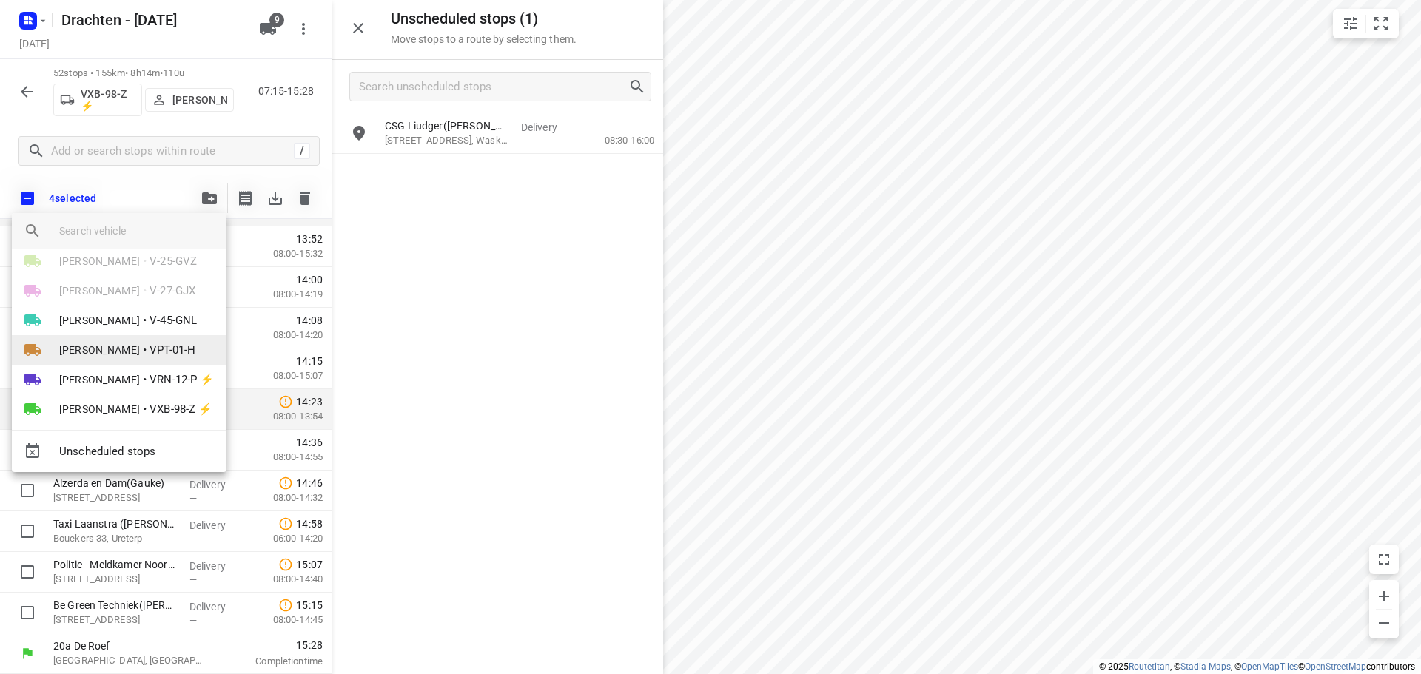
click at [140, 349] on span "Wilma Wijma-Boonstra" at bounding box center [99, 350] width 81 height 15
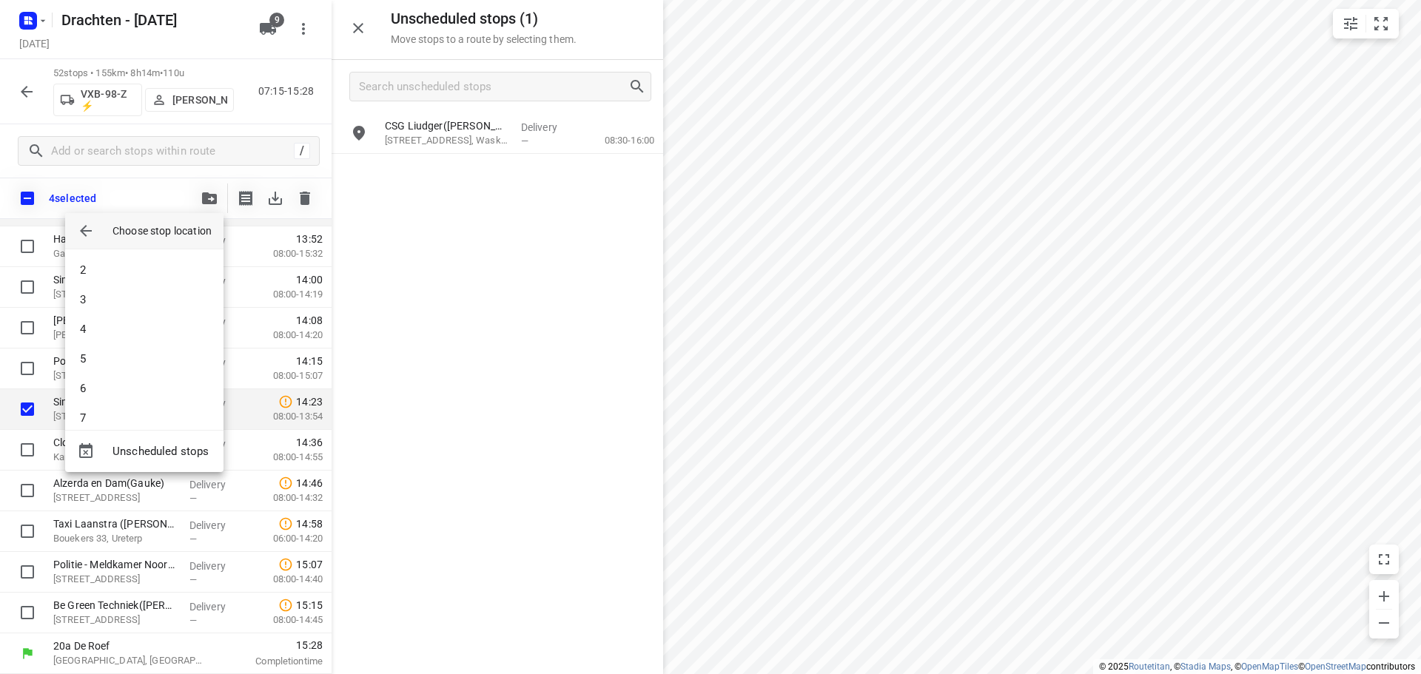
scroll to position [0, 0]
click at [100, 292] on li "2" at bounding box center [144, 300] width 158 height 30
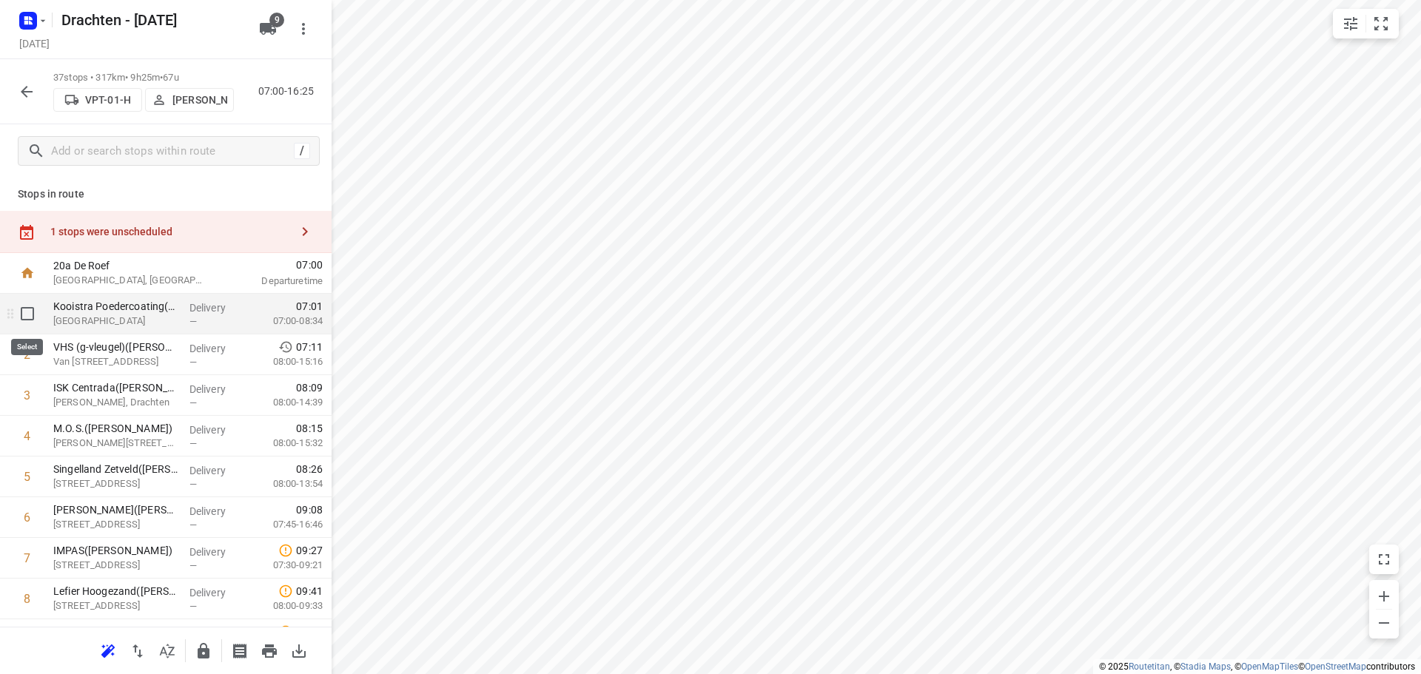
click at [29, 318] on input "checkbox" at bounding box center [28, 314] width 30 height 30
checkbox input "true"
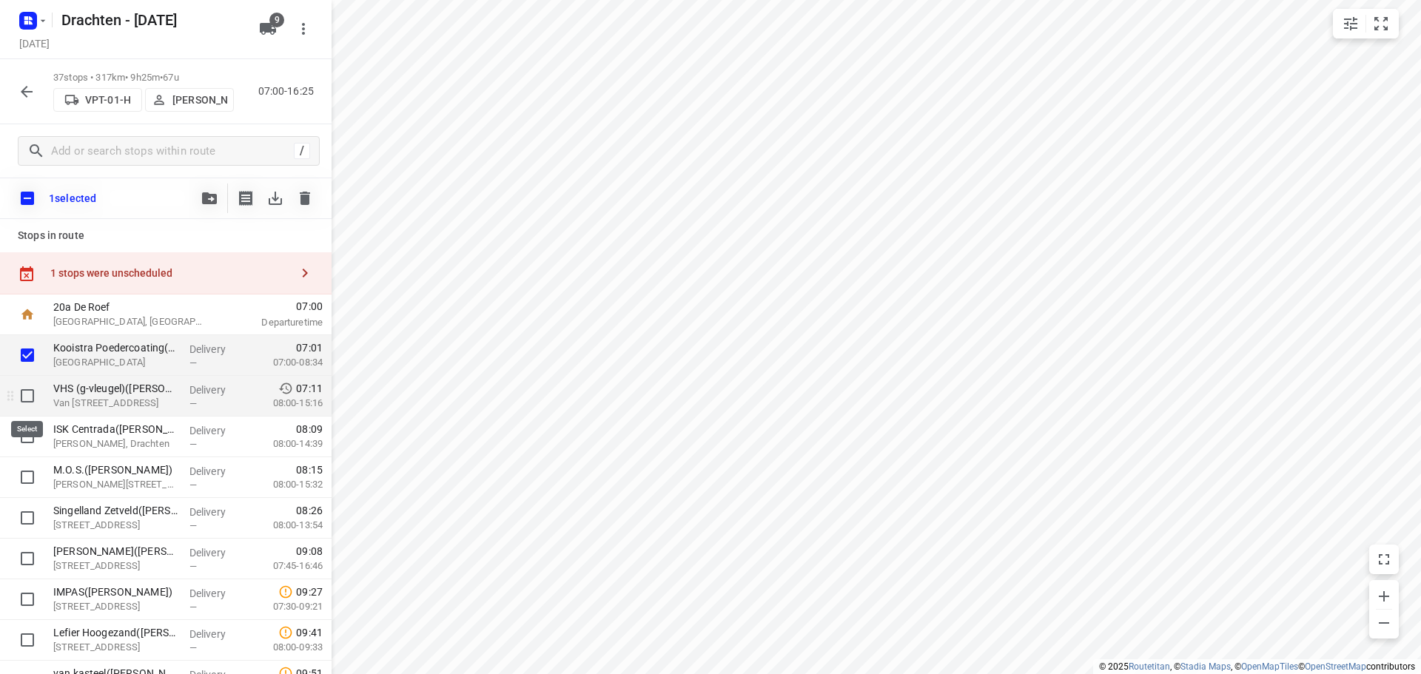
click at [30, 393] on input "checkbox" at bounding box center [28, 396] width 30 height 30
checkbox input "true"
click at [21, 435] on input "checkbox" at bounding box center [28, 437] width 30 height 30
checkbox input "true"
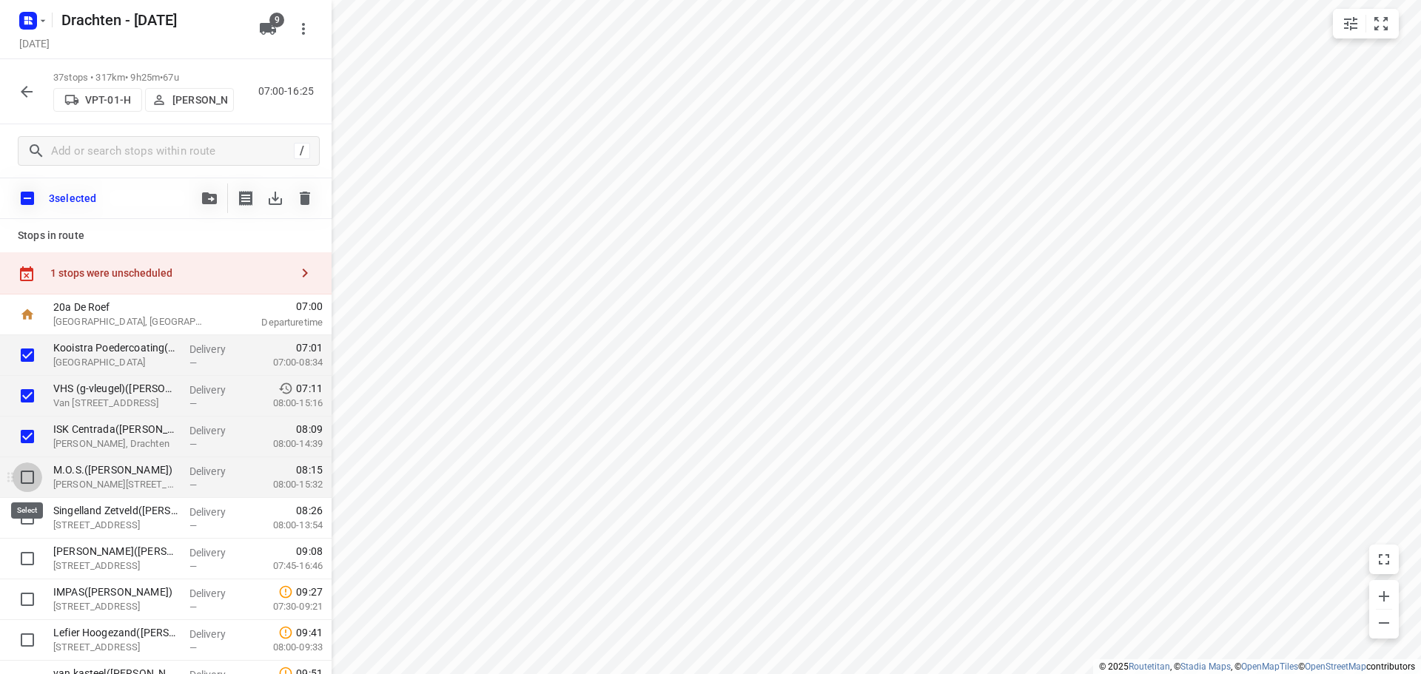
click at [32, 481] on input "checkbox" at bounding box center [28, 478] width 30 height 30
checkbox input "true"
click at [25, 514] on input "checkbox" at bounding box center [28, 518] width 30 height 30
checkbox input "true"
click at [213, 198] on icon "button" at bounding box center [209, 198] width 15 height 12
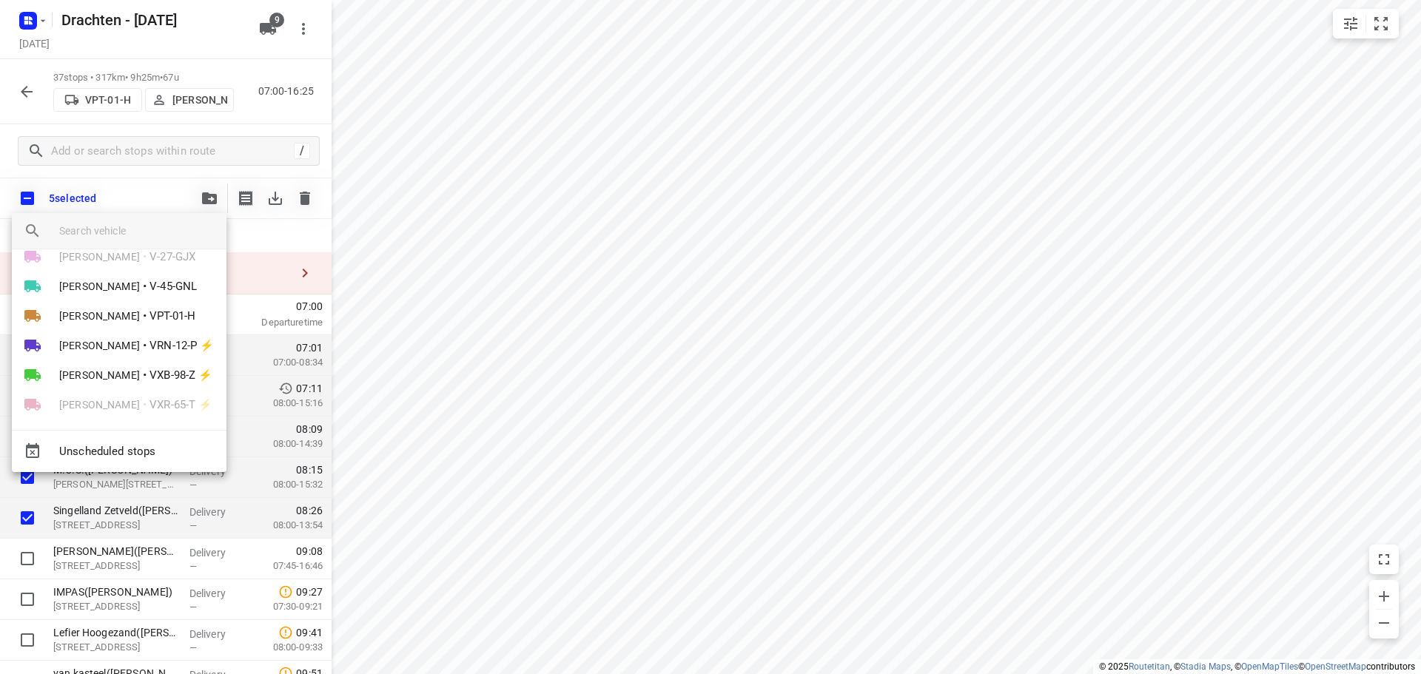
scroll to position [115, 0]
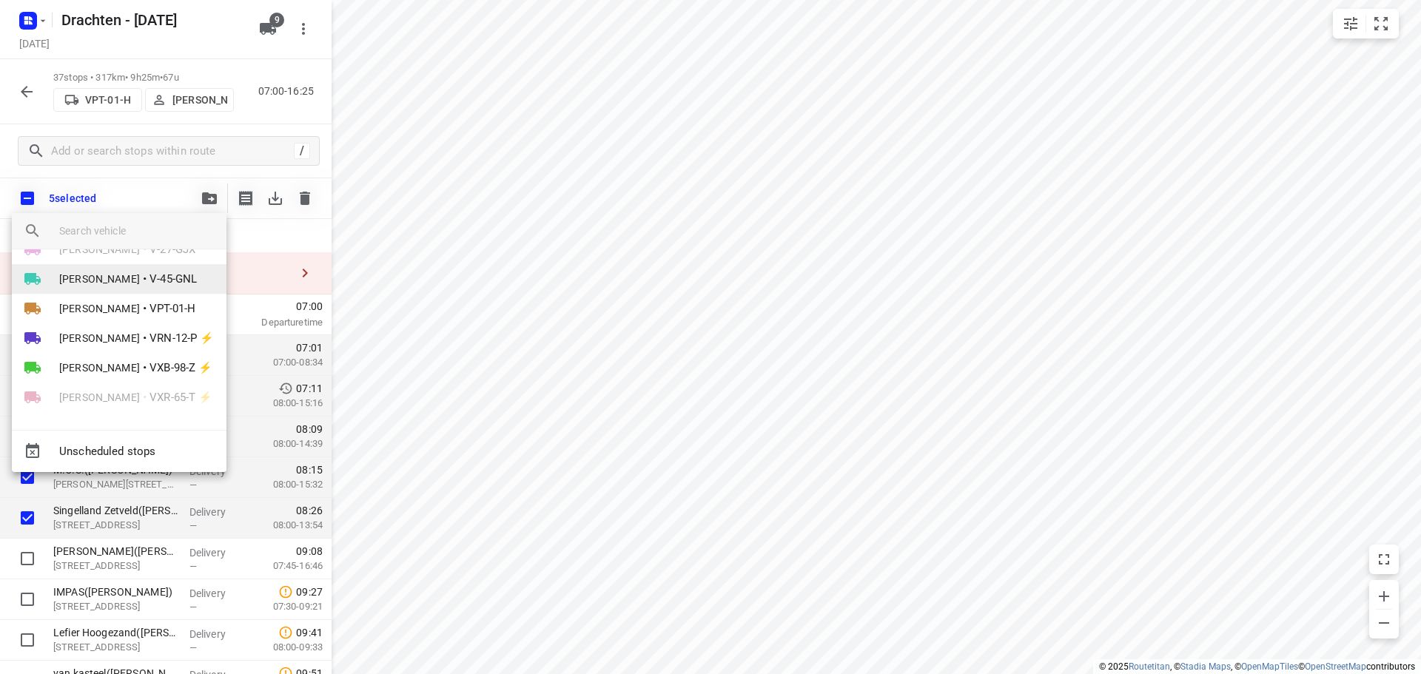
click at [158, 283] on span "V-45-GNL" at bounding box center [173, 279] width 47 height 17
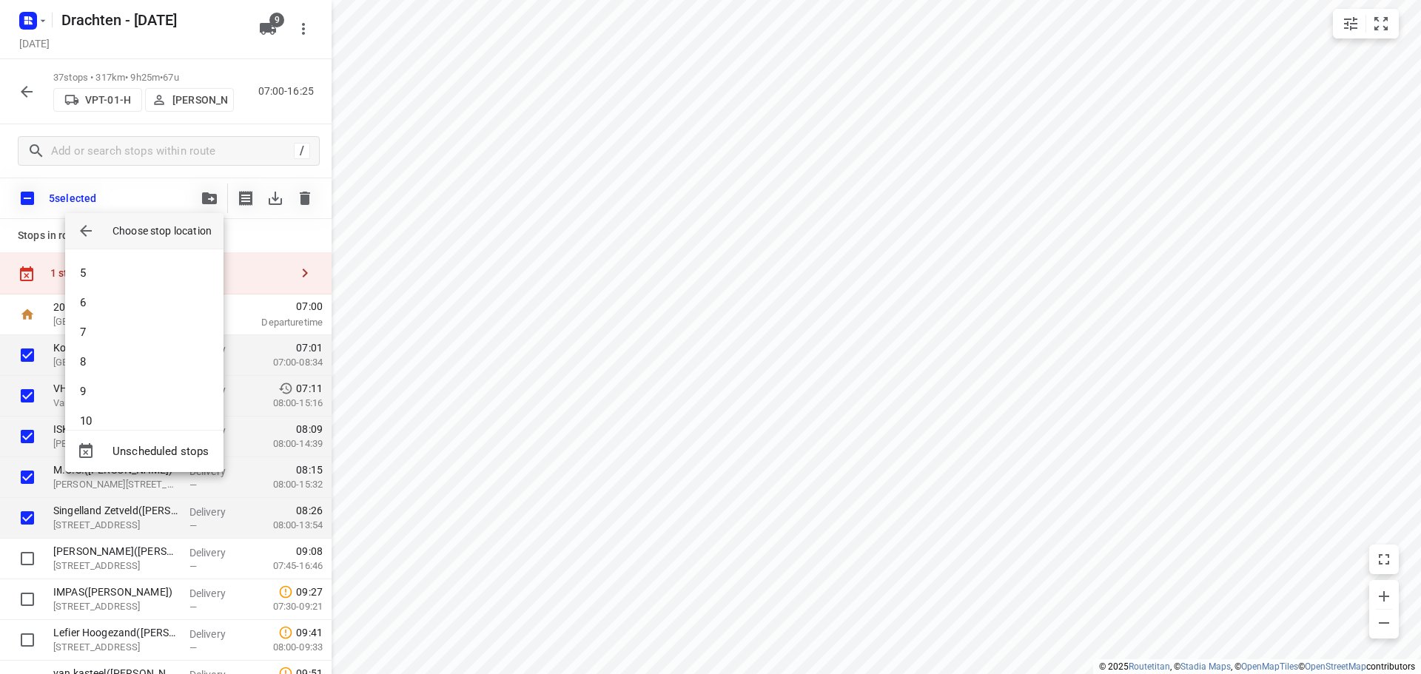
scroll to position [0, 0]
click at [159, 277] on li "1" at bounding box center [144, 270] width 158 height 30
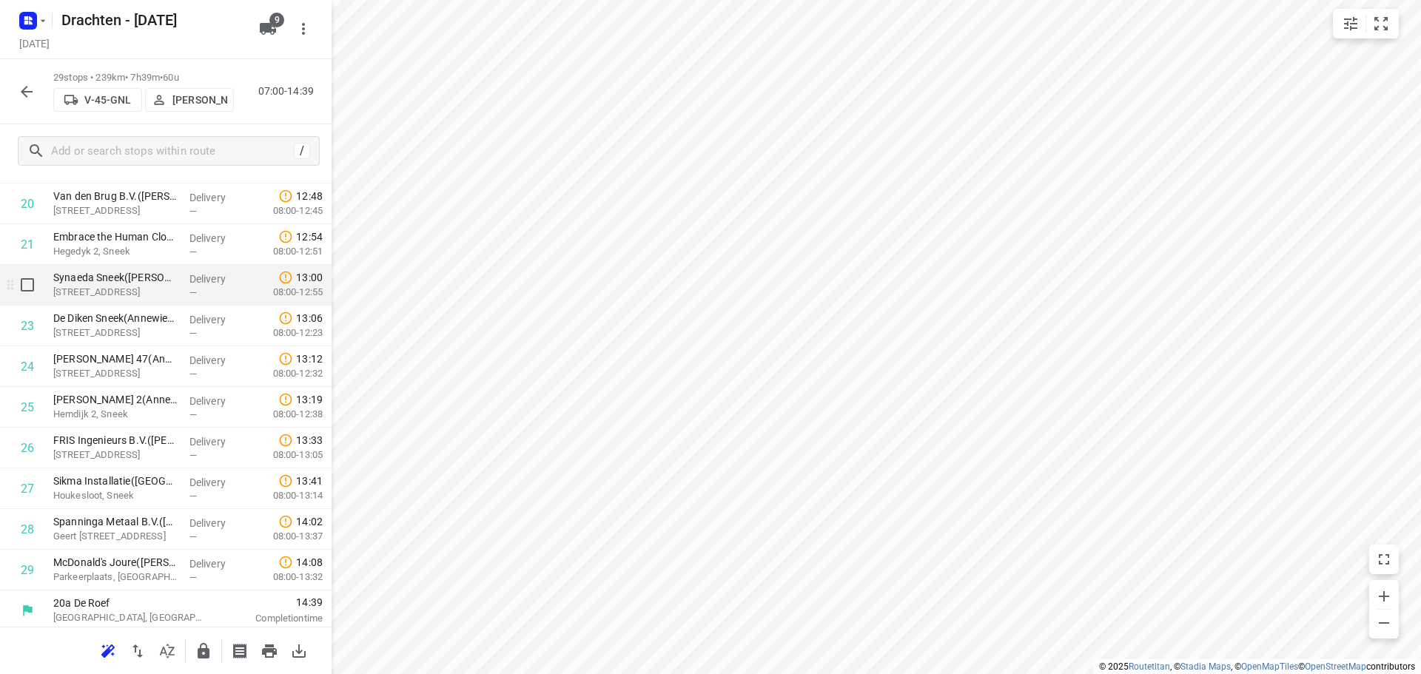
scroll to position [888, 0]
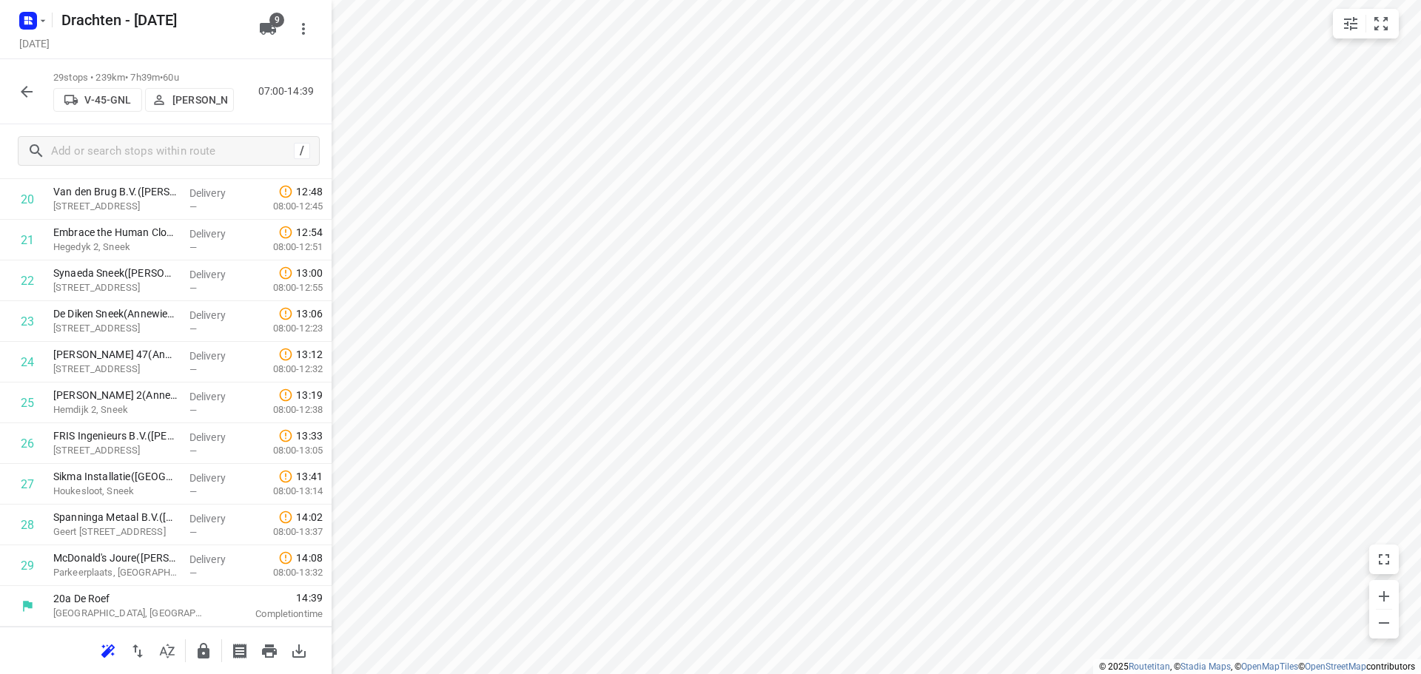
click at [198, 648] on icon "button" at bounding box center [204, 651] width 12 height 16
click at [30, 100] on icon "button" at bounding box center [27, 92] width 18 height 18
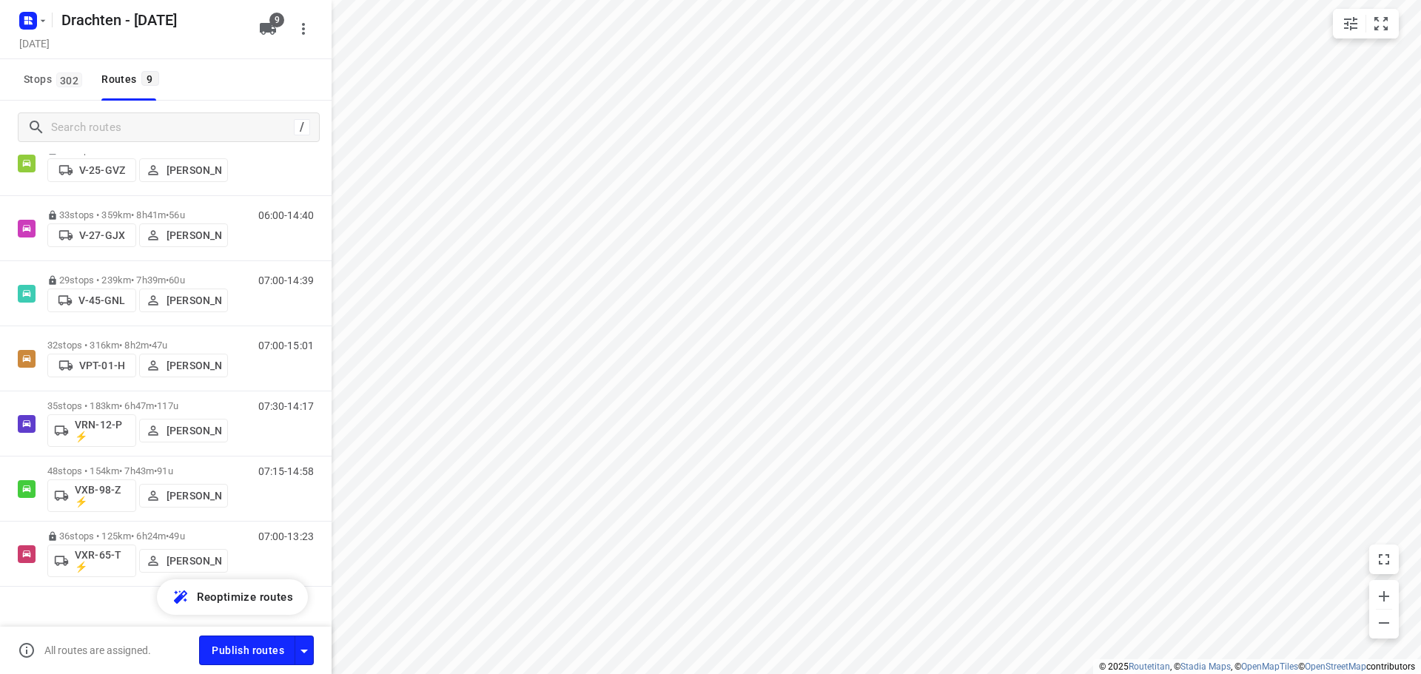
scroll to position [248, 0]
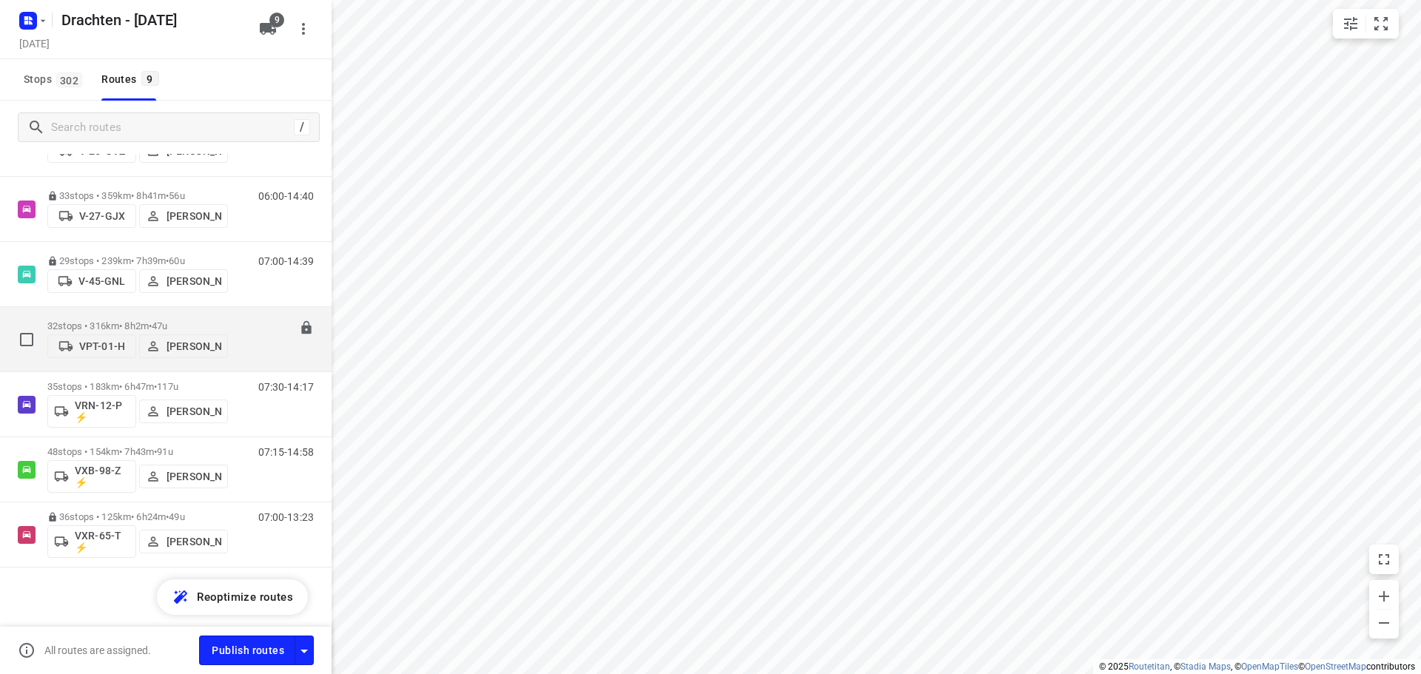
click at [167, 321] on span "47u" at bounding box center [160, 326] width 16 height 11
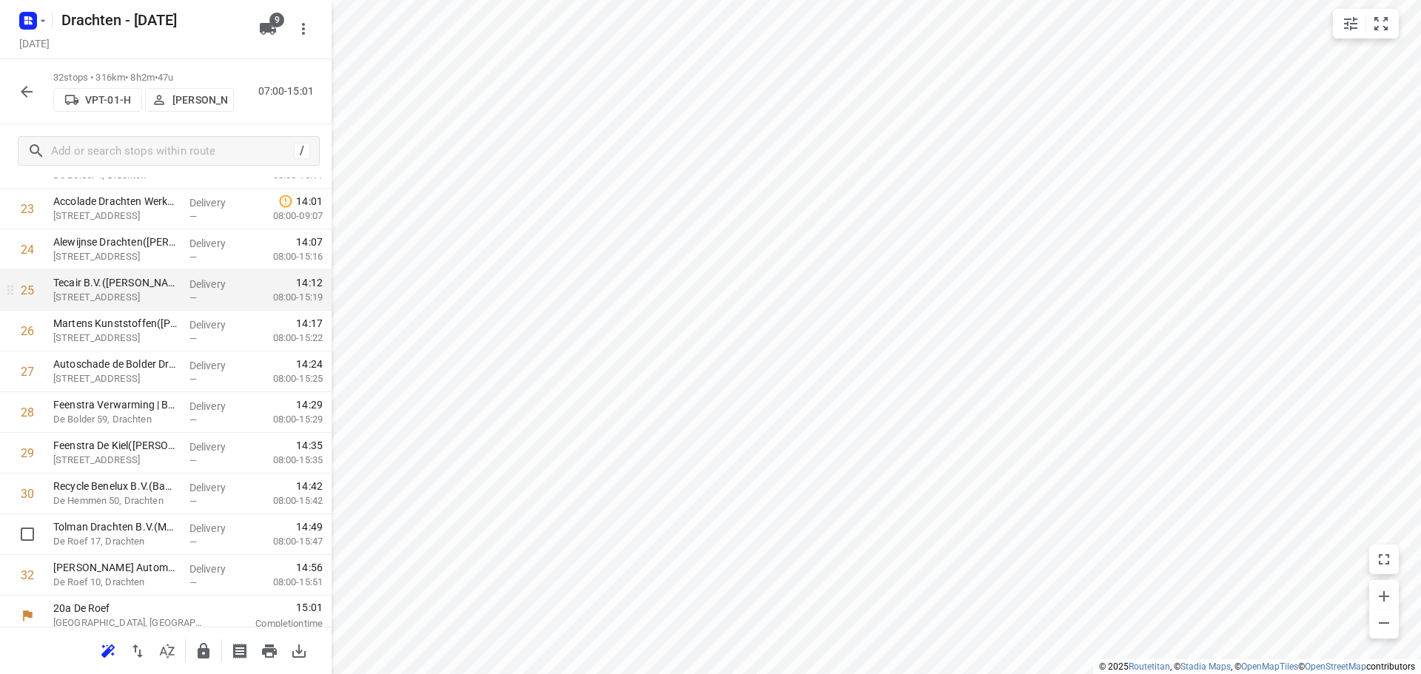
scroll to position [1010, 0]
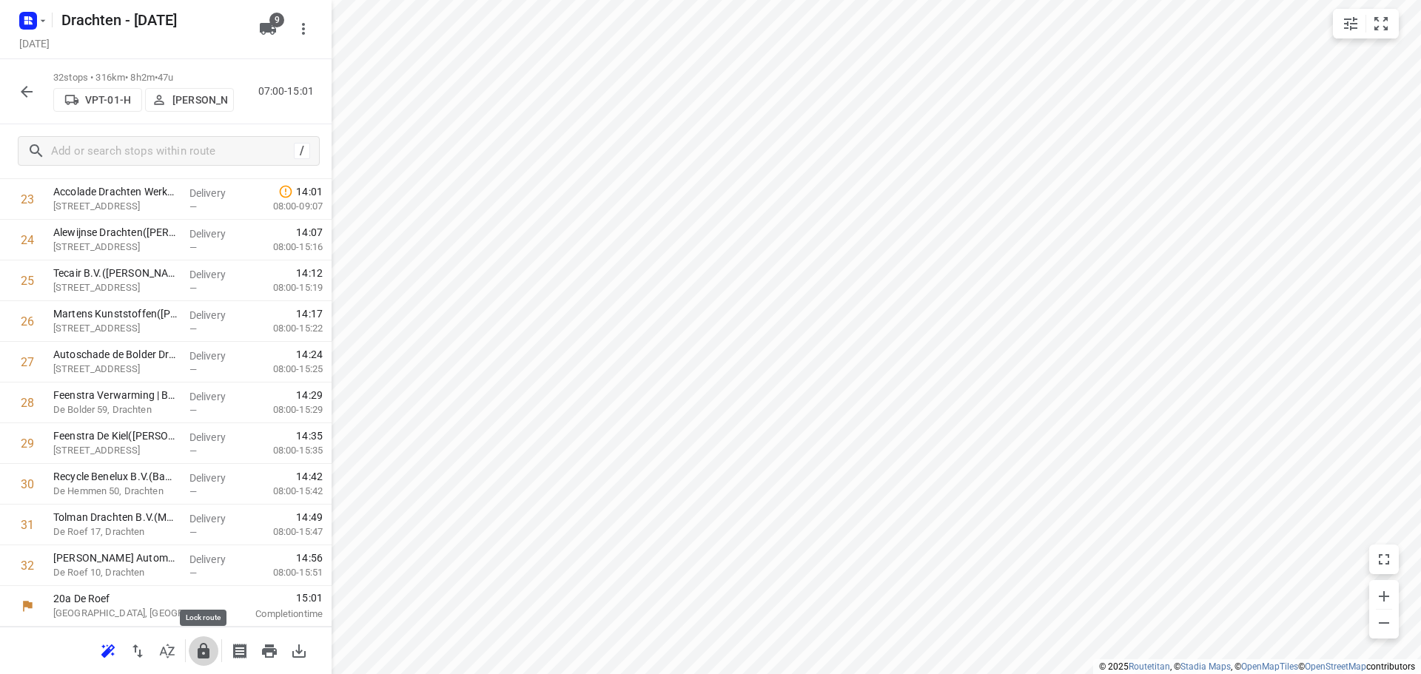
click at [206, 648] on icon "button" at bounding box center [204, 651] width 18 height 18
click at [42, 93] on div "32 stops • 316km • 8h2m • 47u VPT-01-H Wilma Wijma-Boonstra 07:00-15:01" at bounding box center [166, 91] width 332 height 65
click at [39, 95] on button "button" at bounding box center [27, 92] width 30 height 30
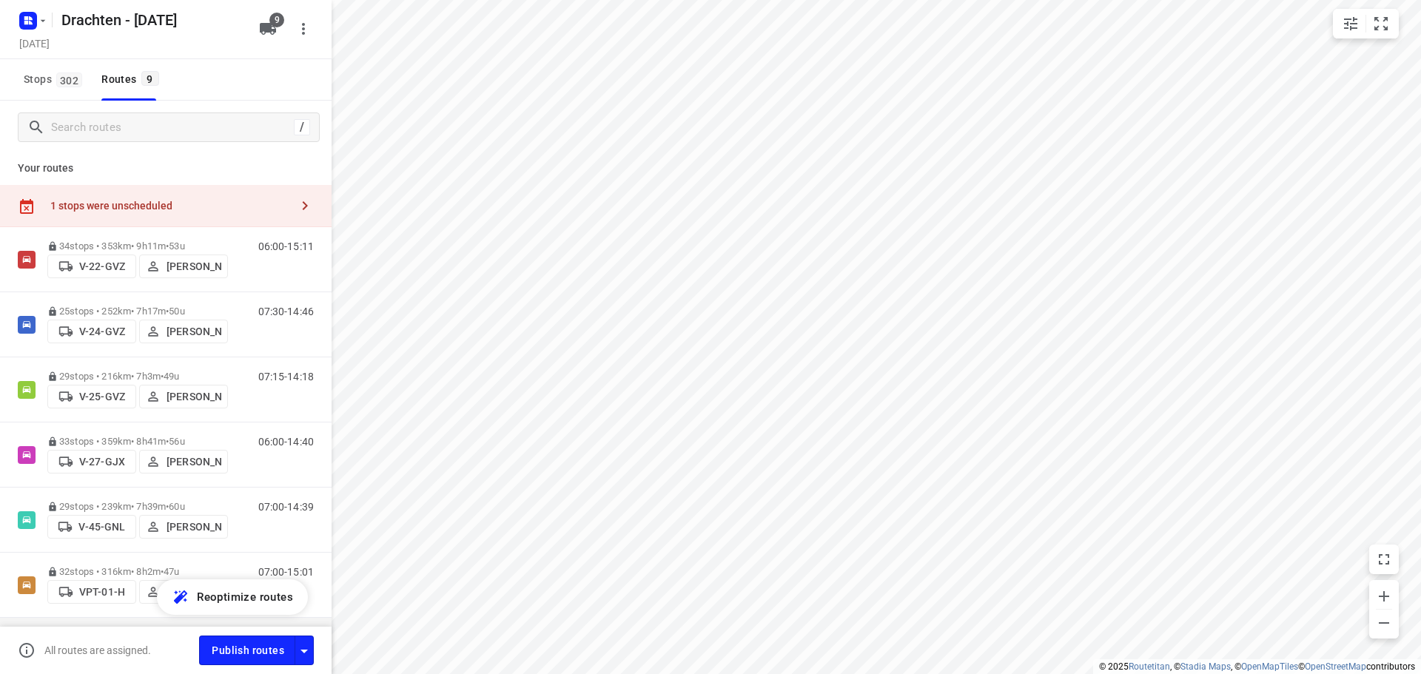
scroll to position [0, 0]
click at [201, 198] on div "1 stops were unscheduled" at bounding box center [166, 208] width 332 height 42
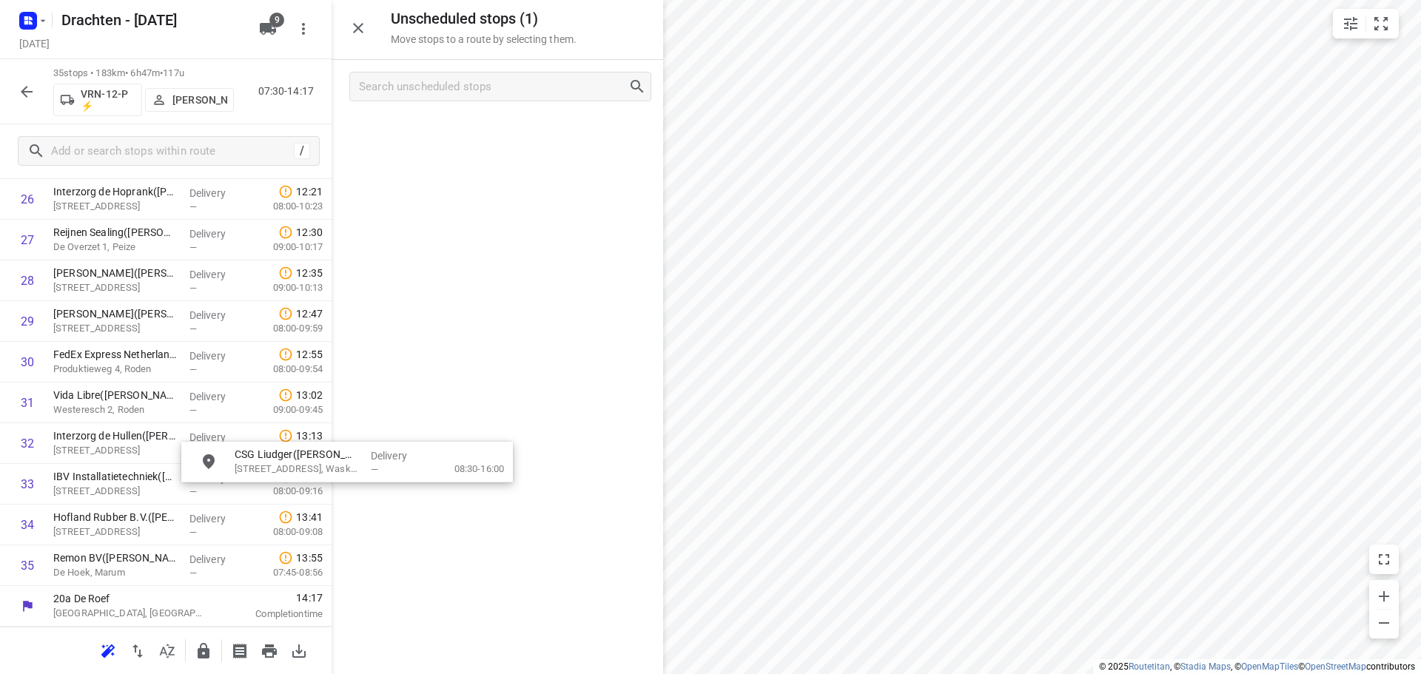
scroll to position [1133, 0]
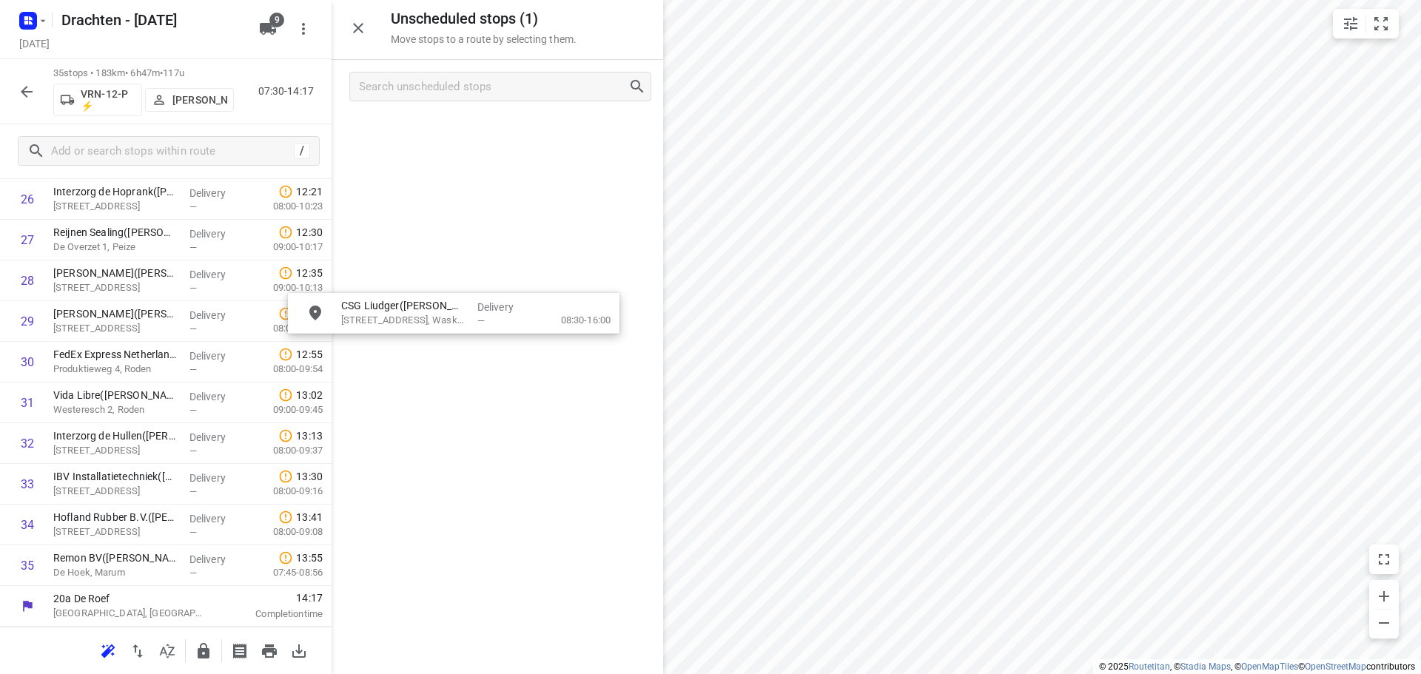
drag, startPoint x: 506, startPoint y: 139, endPoint x: 483, endPoint y: 298, distance: 160.9
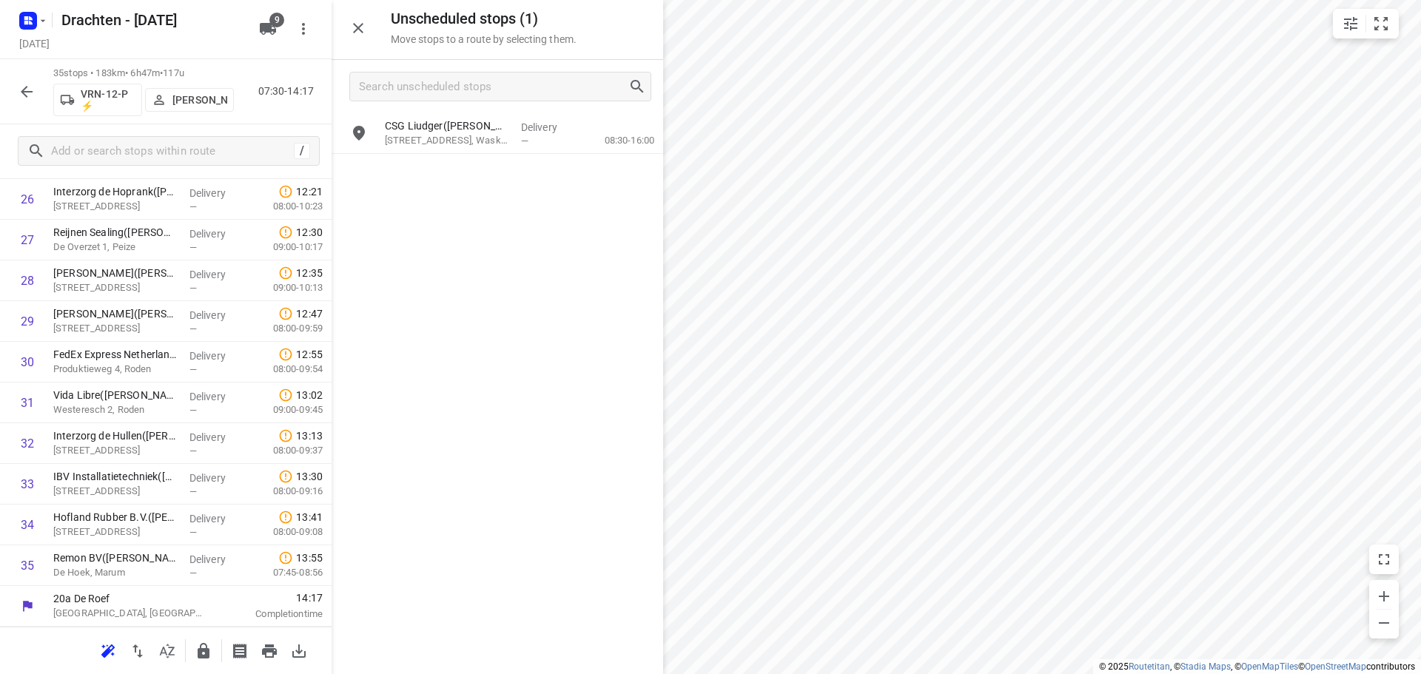
scroll to position [1010, 0]
click at [207, 657] on icon "button" at bounding box center [204, 651] width 18 height 18
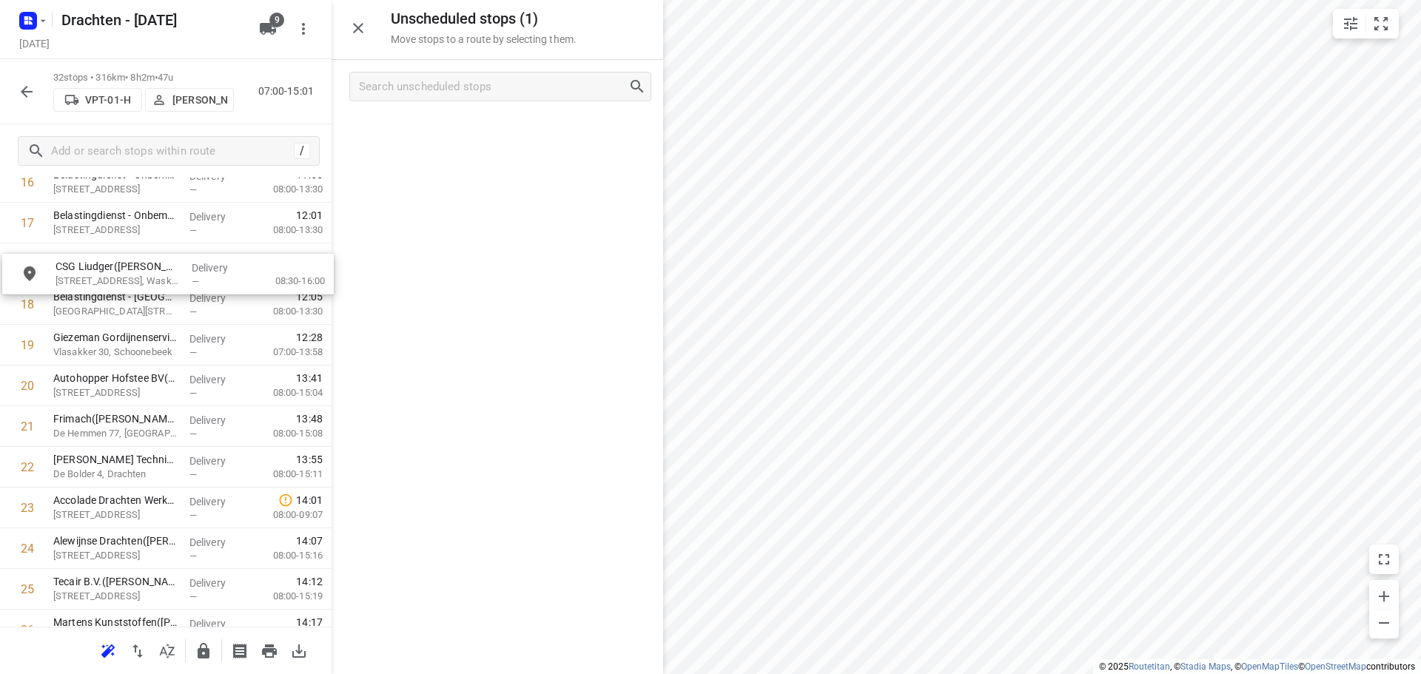
scroll to position [738, 0]
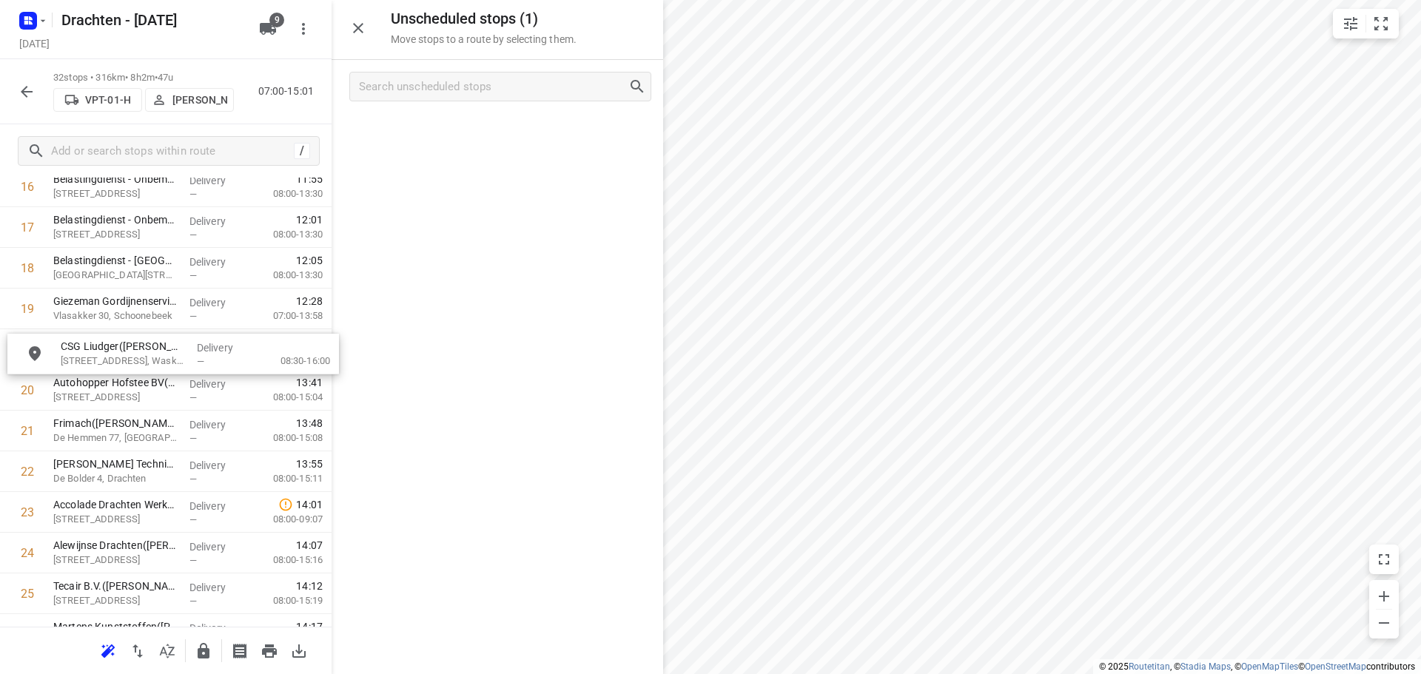
drag, startPoint x: 487, startPoint y: 146, endPoint x: 154, endPoint y: 379, distance: 406.6
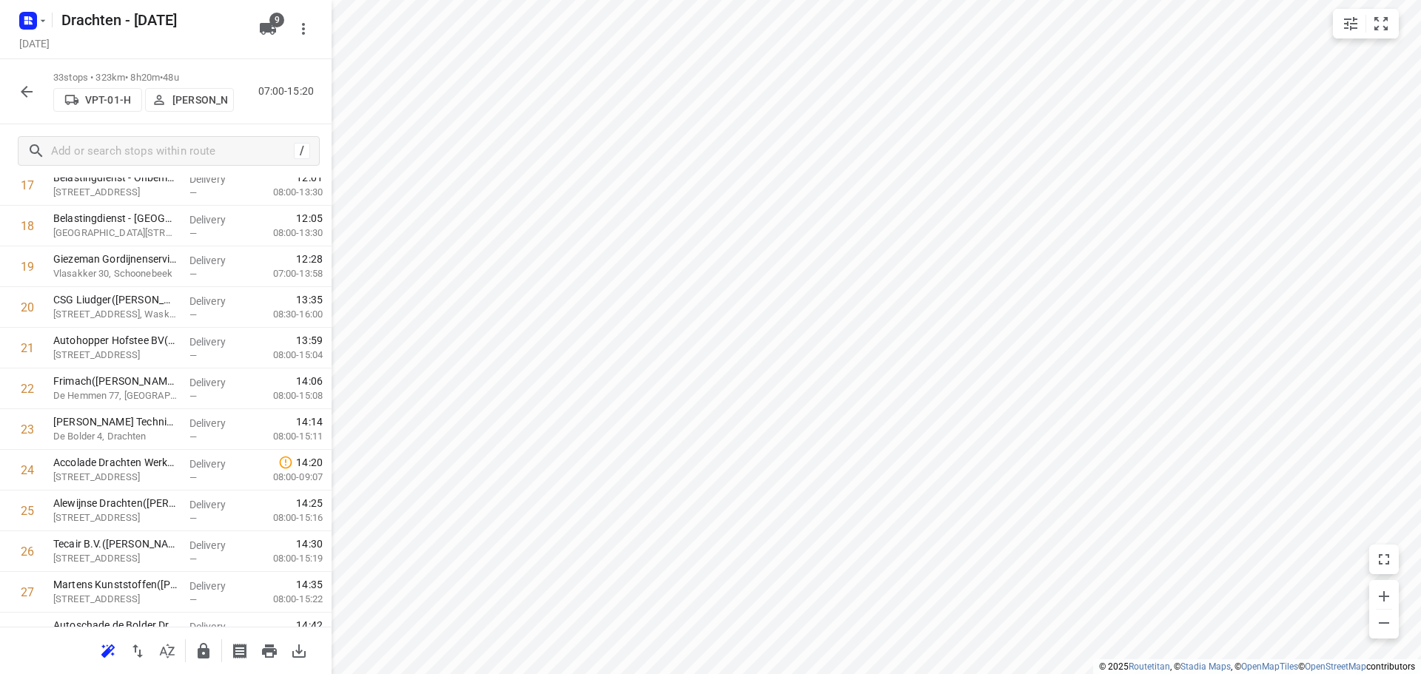
click at [210, 660] on button "button" at bounding box center [204, 652] width 30 height 30
click at [36, 95] on button "button" at bounding box center [27, 92] width 30 height 30
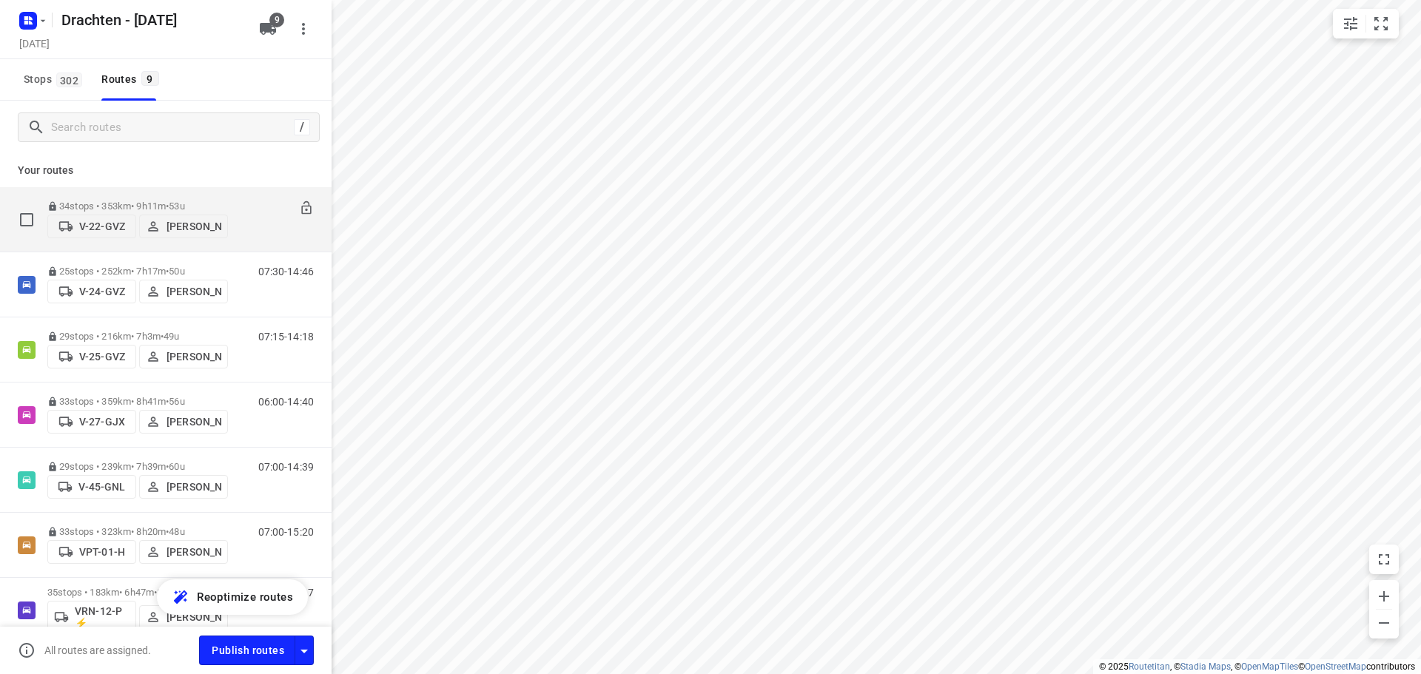
click at [240, 203] on div "06:00-15:11" at bounding box center [277, 223] width 74 height 45
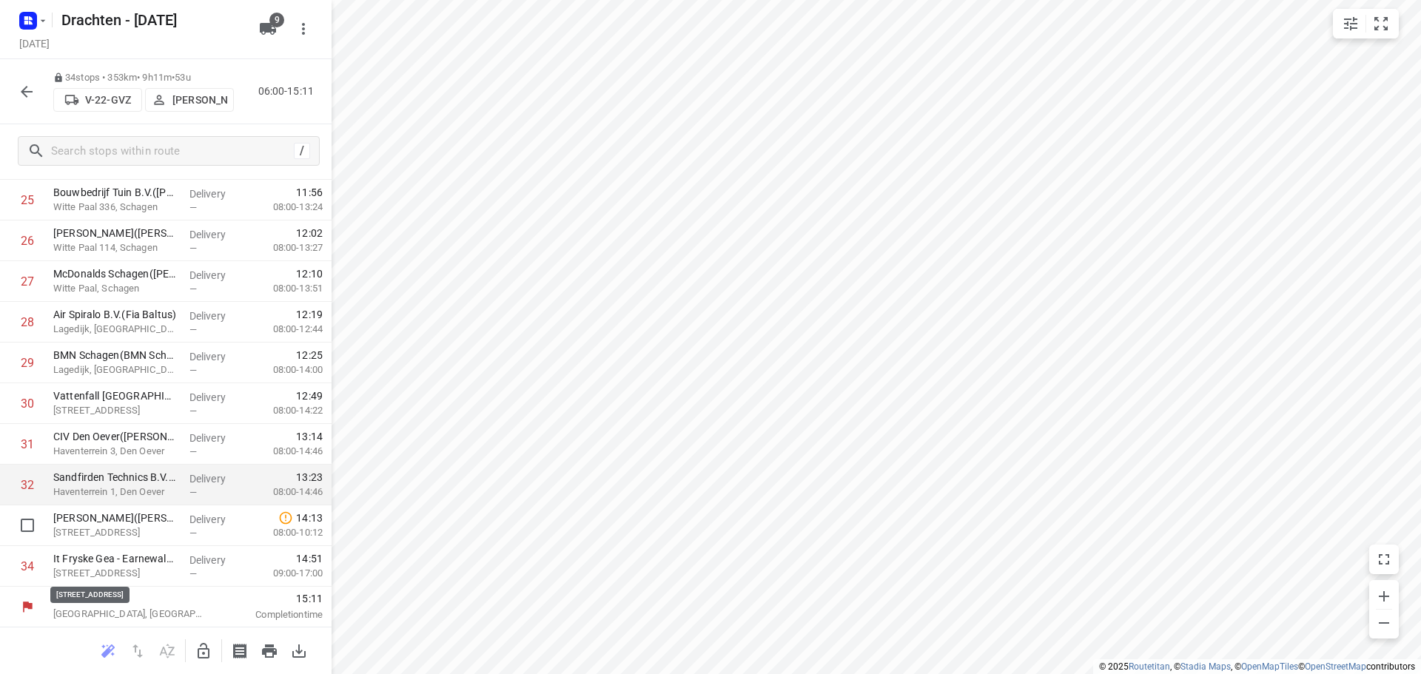
scroll to position [1050, 0]
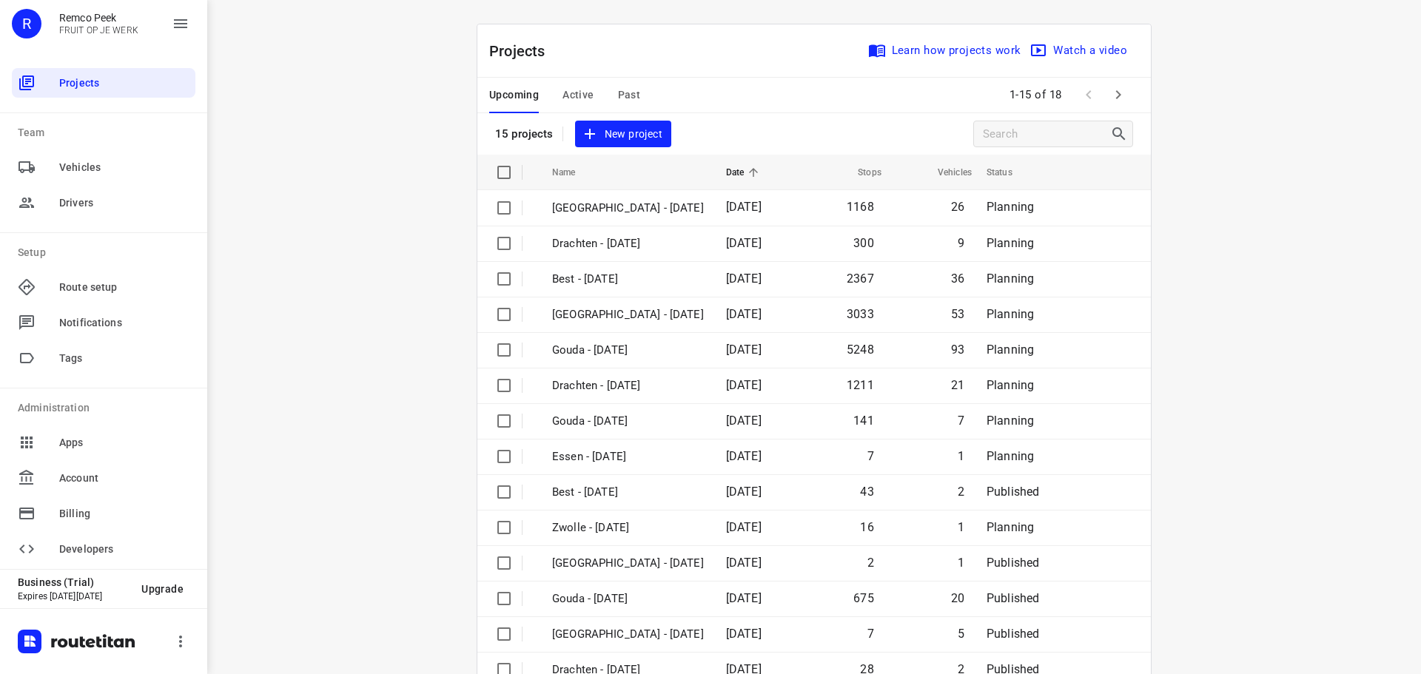
click at [628, 90] on span "Past" at bounding box center [629, 95] width 23 height 19
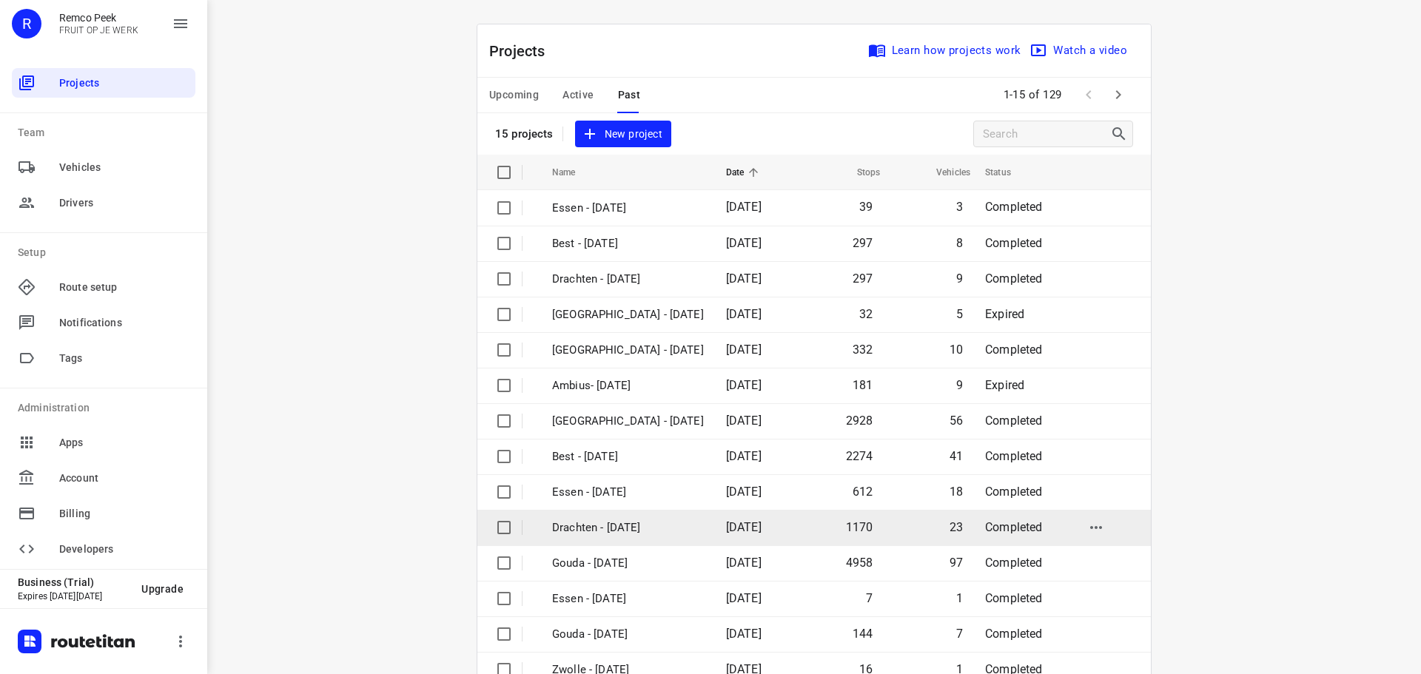
click at [614, 520] on p "Drachten - [DATE]" at bounding box center [628, 528] width 152 height 17
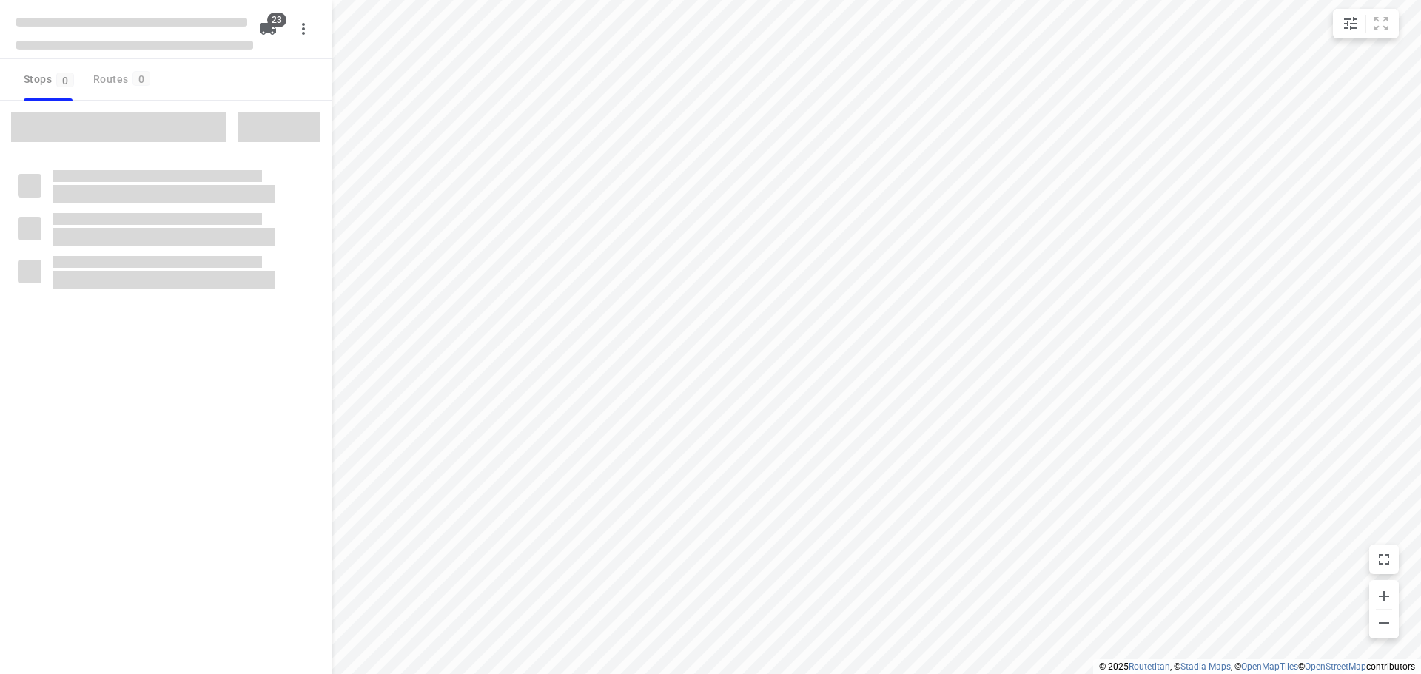
checkbox input "true"
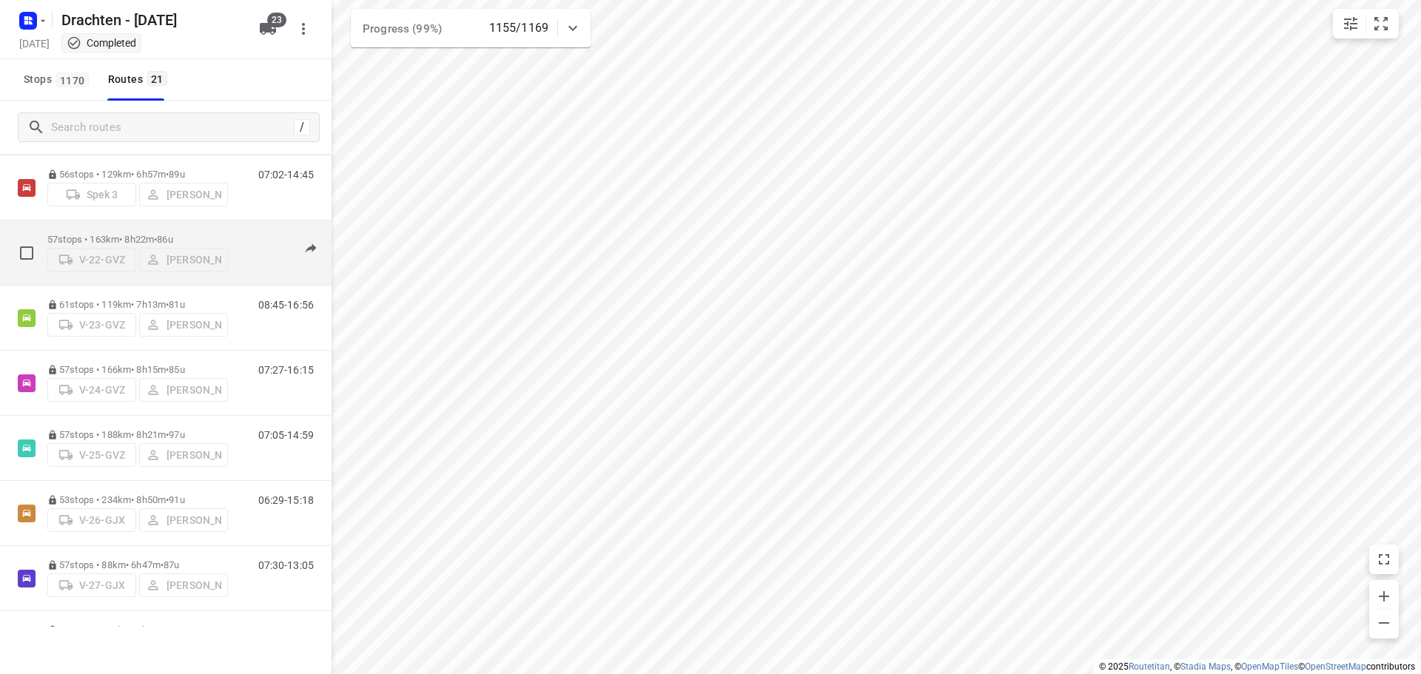
scroll to position [148, 0]
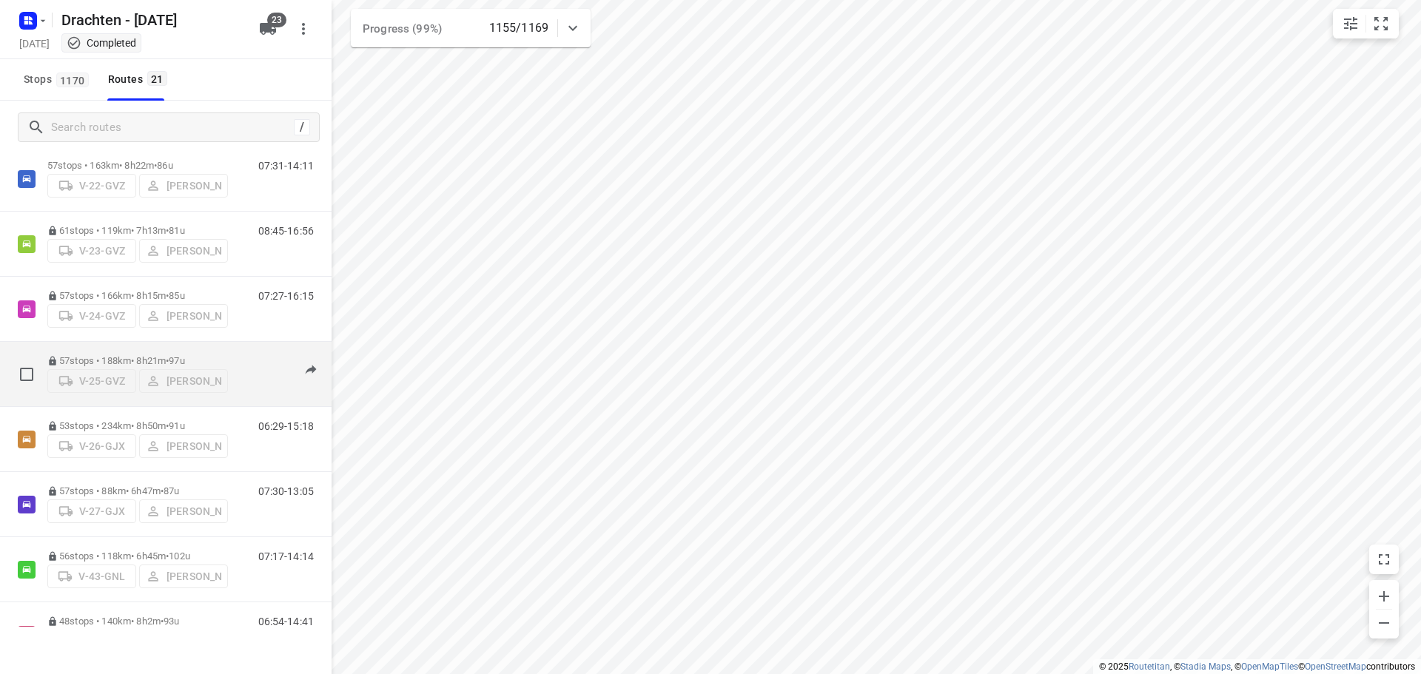
click at [102, 349] on div "57 stops • 188km • 8h21m • 97u V-25-GVZ [PERSON_NAME]" at bounding box center [137, 374] width 181 height 53
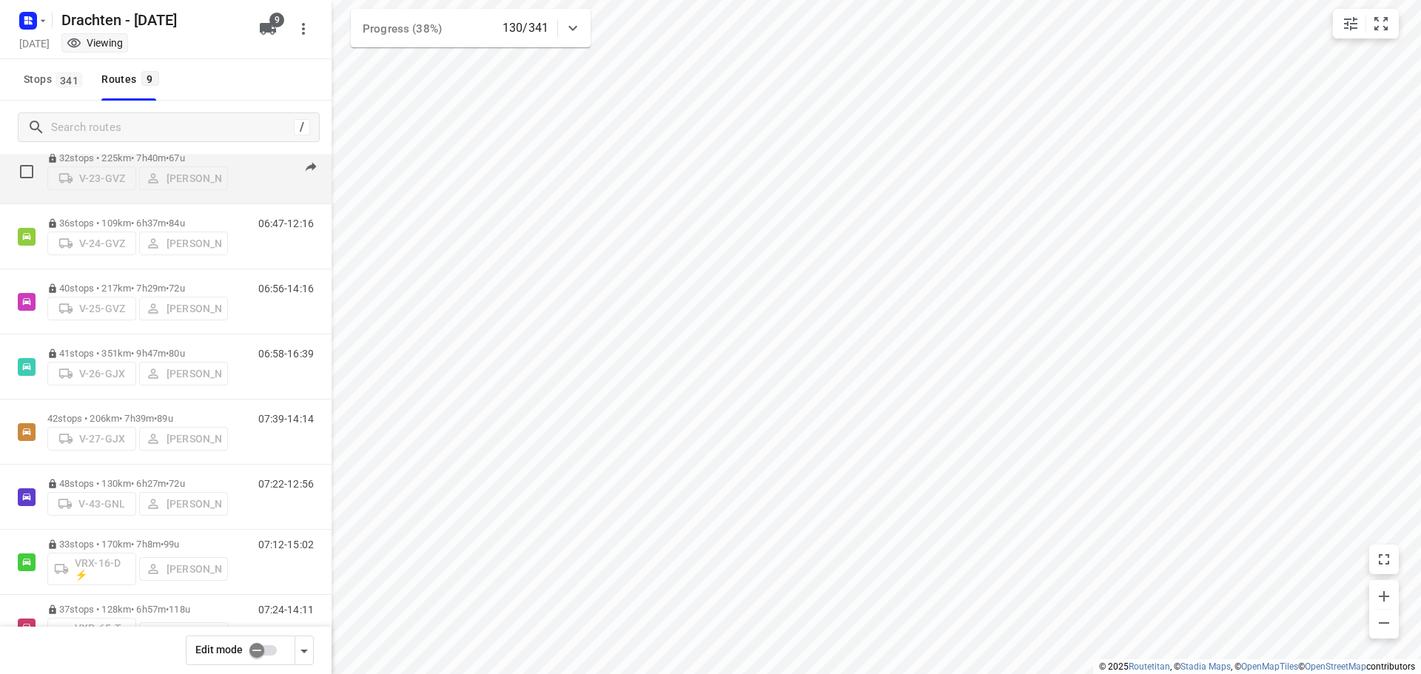
scroll to position [87, 0]
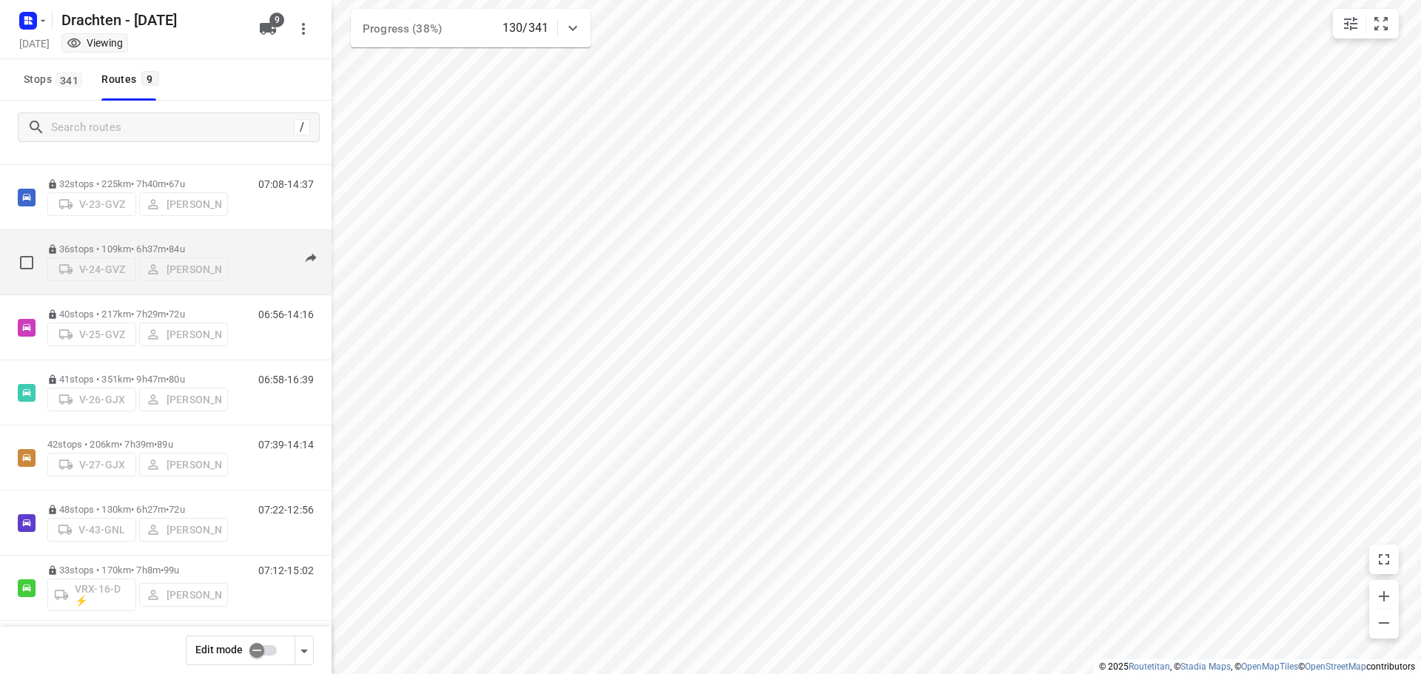
click at [147, 244] on p "36 stops • 109km • 6h37m • 84u" at bounding box center [137, 249] width 181 height 11
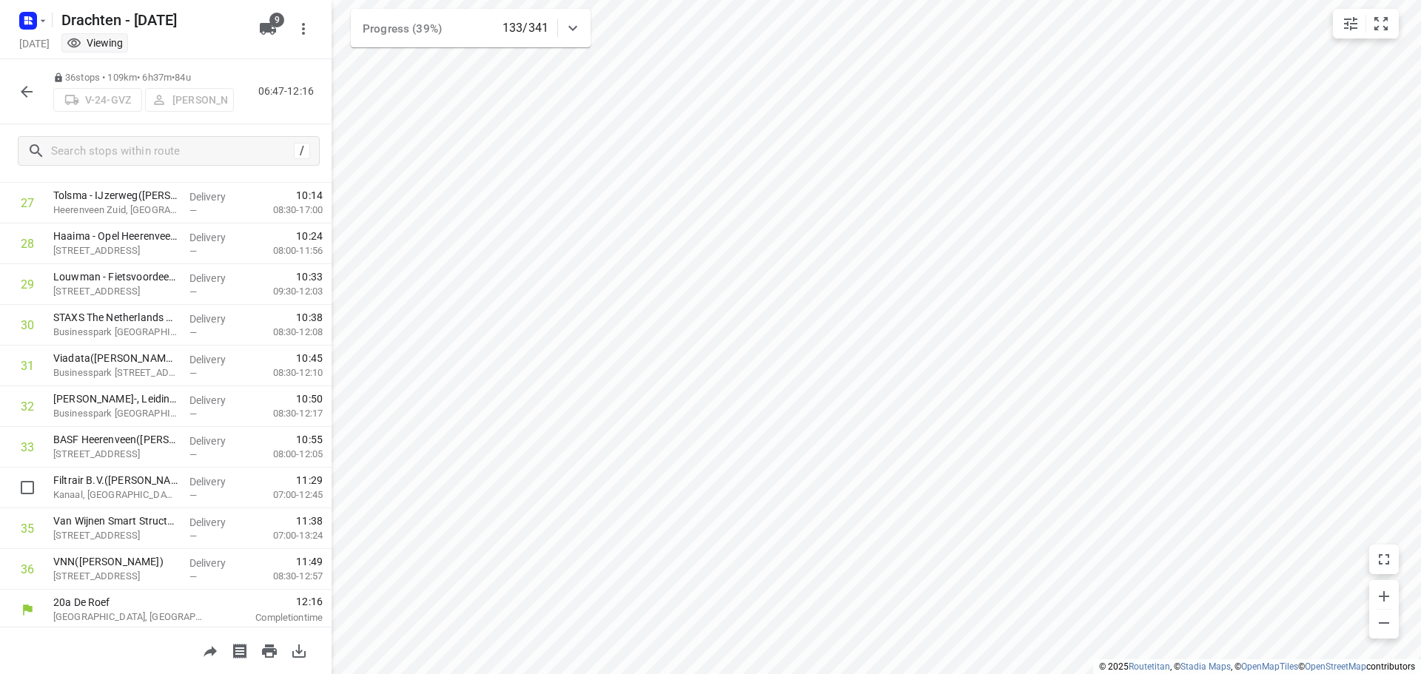
scroll to position [1131, 0]
click at [27, 92] on icon "button" at bounding box center [27, 92] width 12 height 12
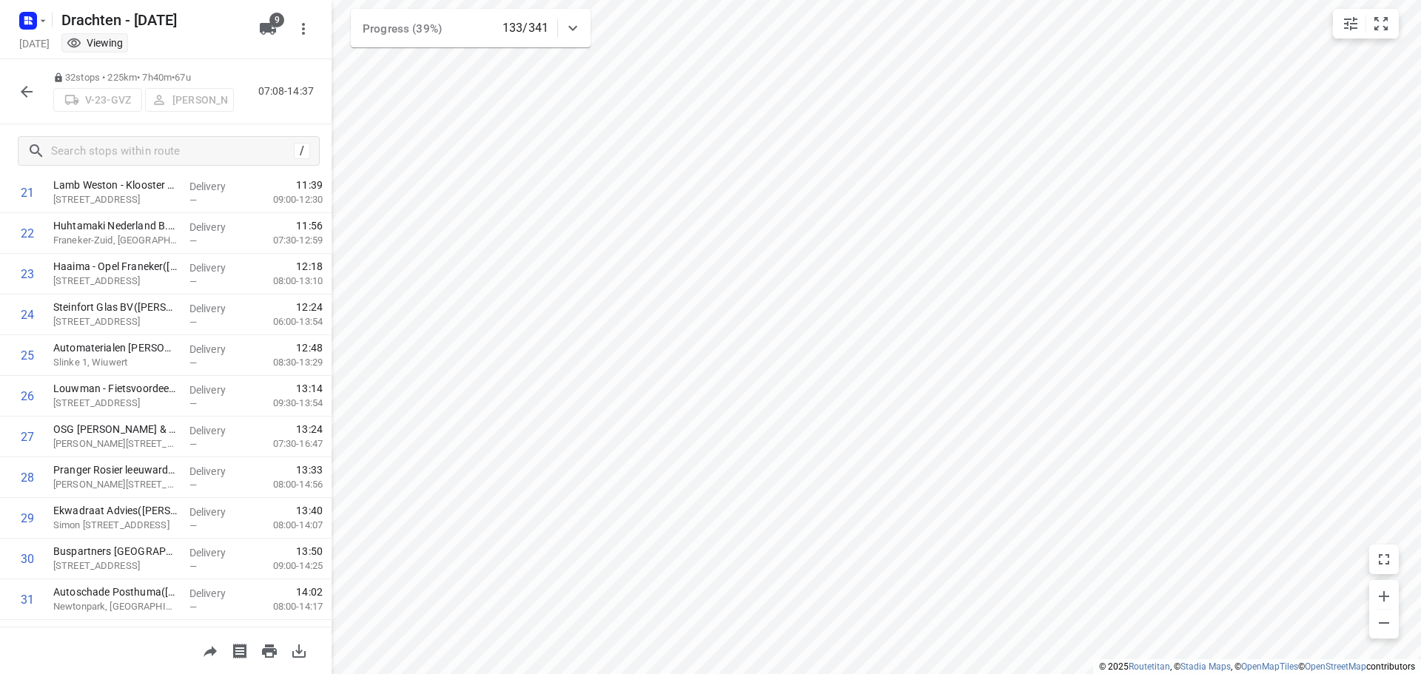
scroll to position [376, 0]
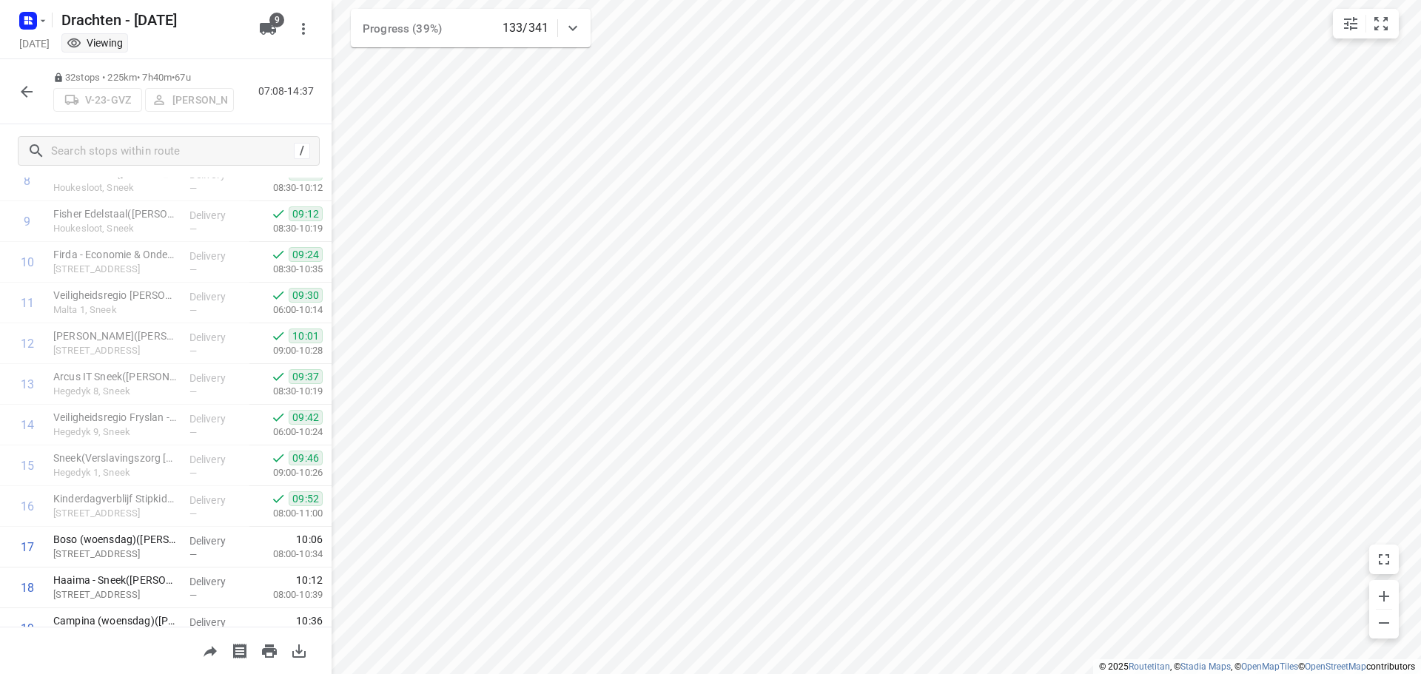
click at [26, 89] on icon "button" at bounding box center [27, 92] width 18 height 18
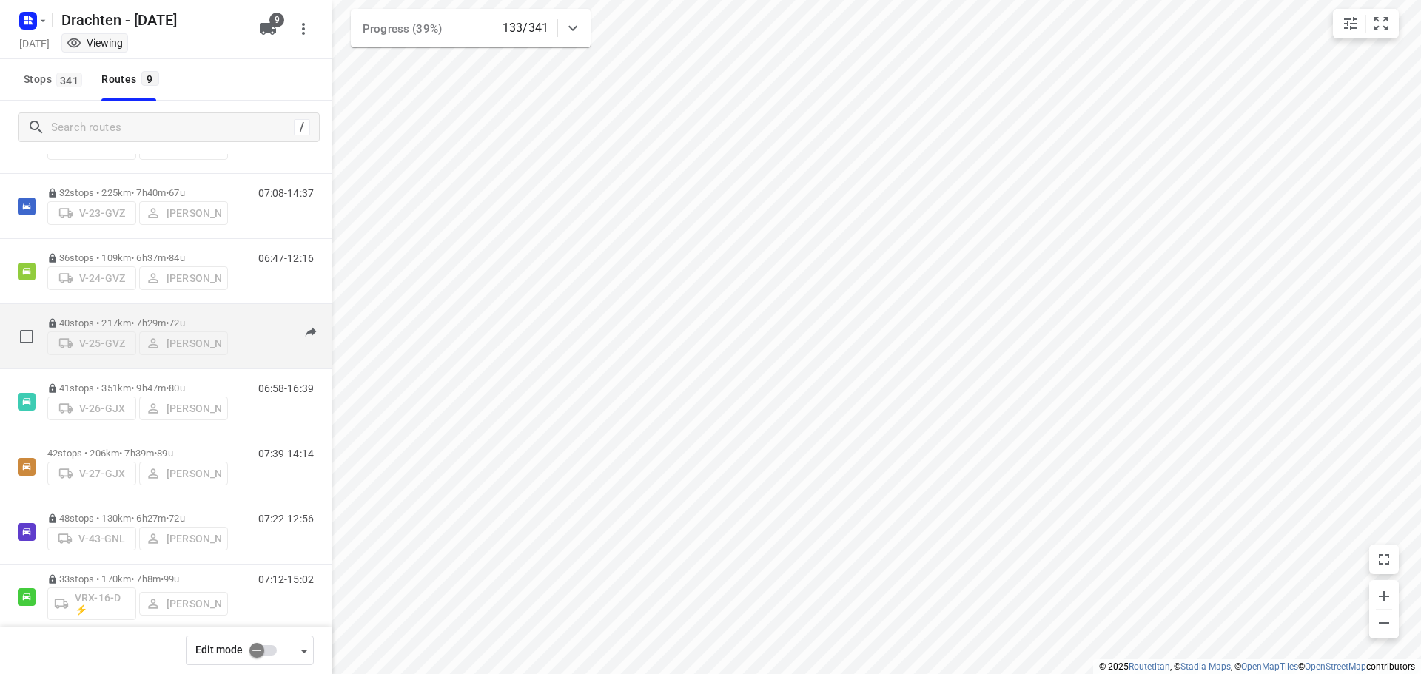
scroll to position [161, 0]
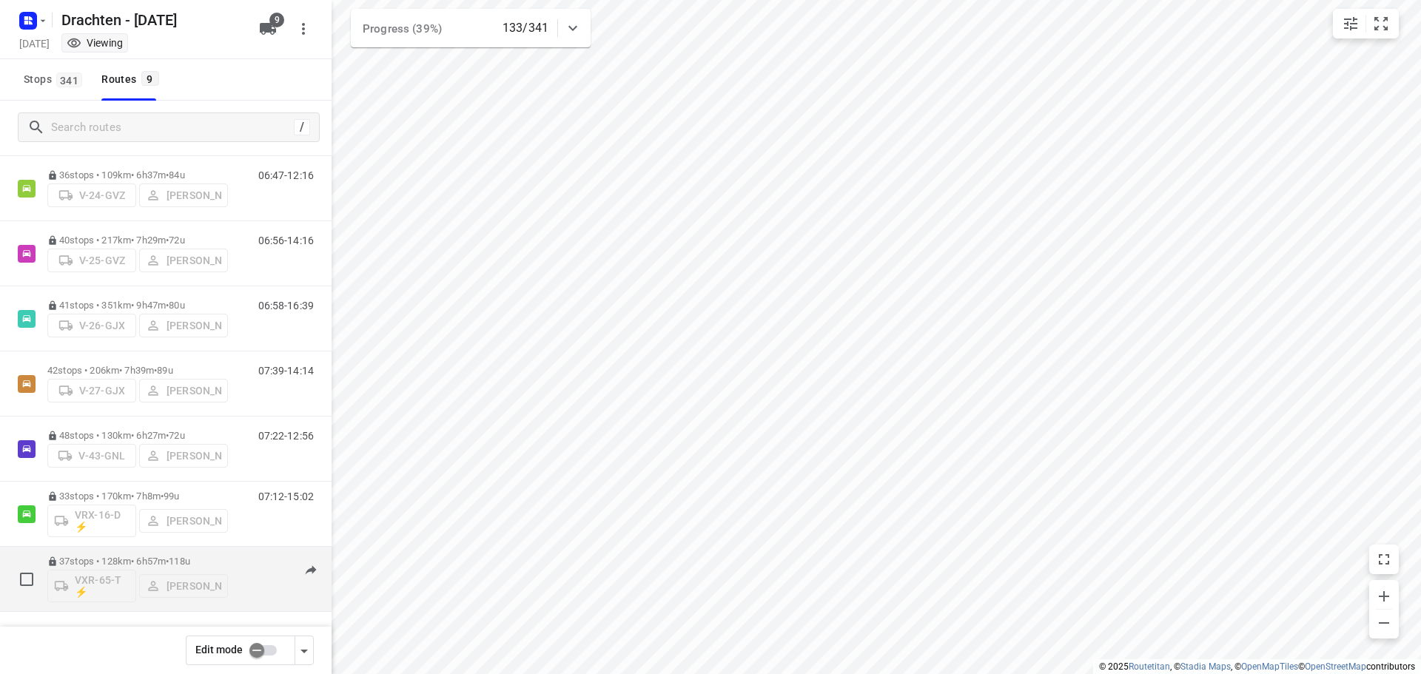
click at [151, 557] on p "37 stops • 128km • 6h57m • 118u" at bounding box center [137, 561] width 181 height 11
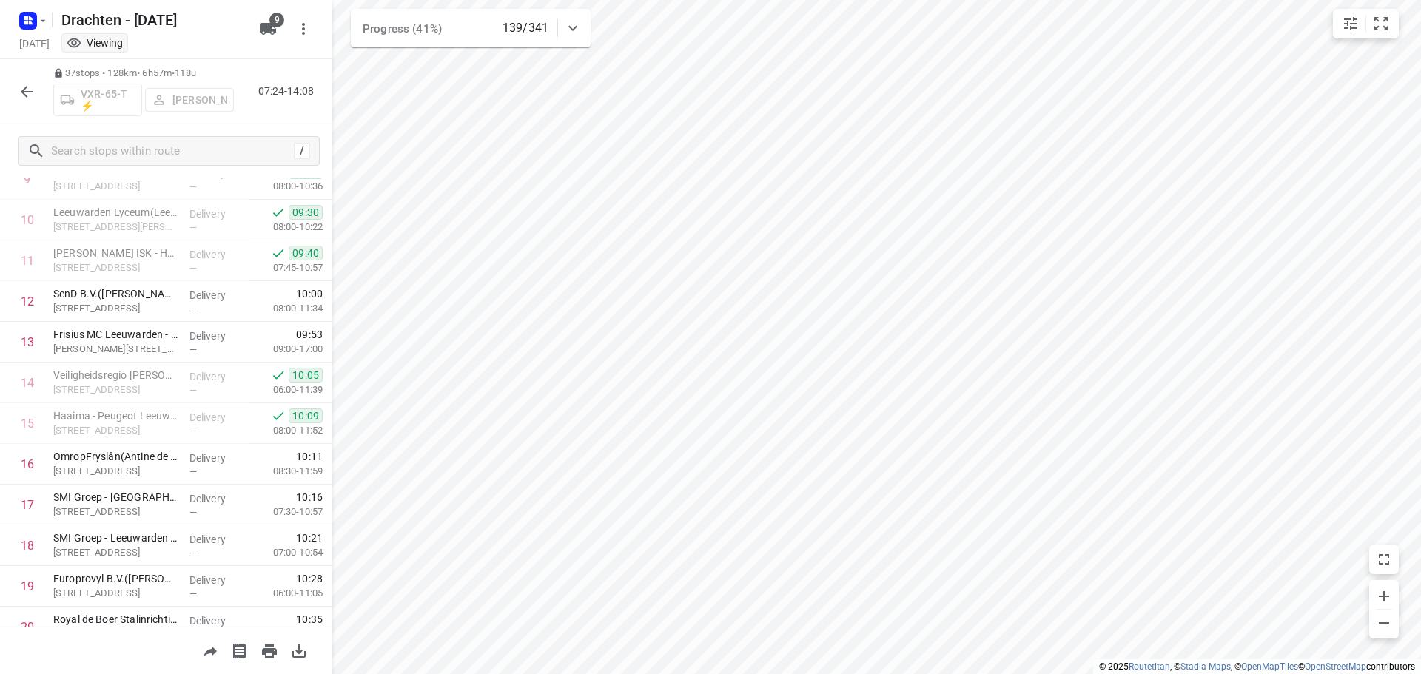
scroll to position [444, 0]
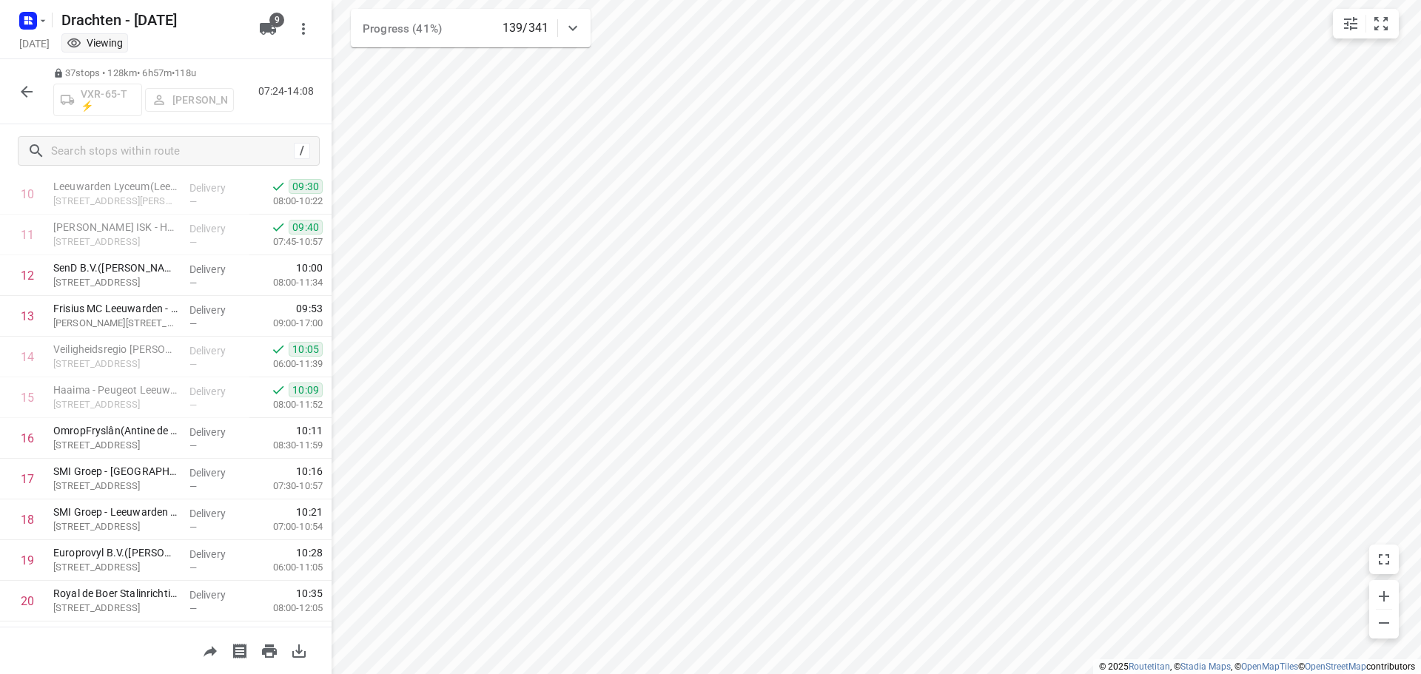
click at [24, 90] on icon "button" at bounding box center [27, 92] width 12 height 12
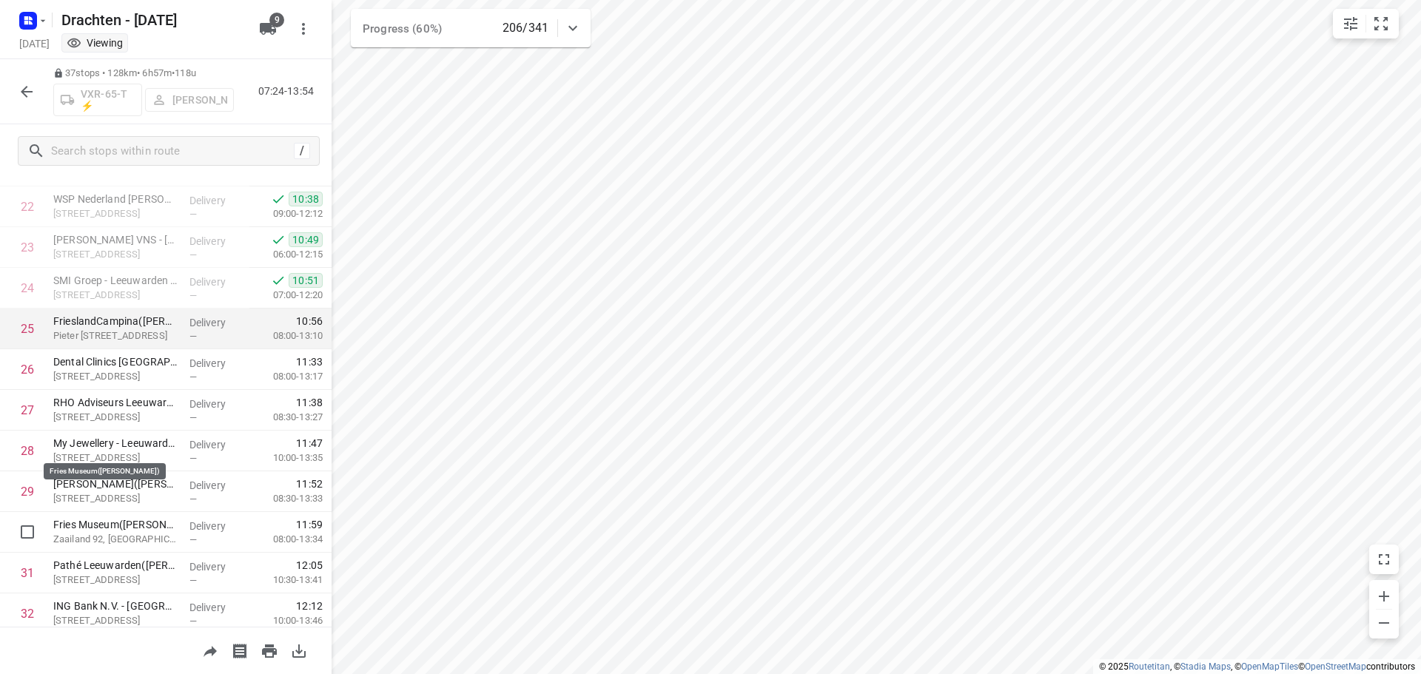
scroll to position [1024, 0]
